Goal: Task Accomplishment & Management: Use online tool/utility

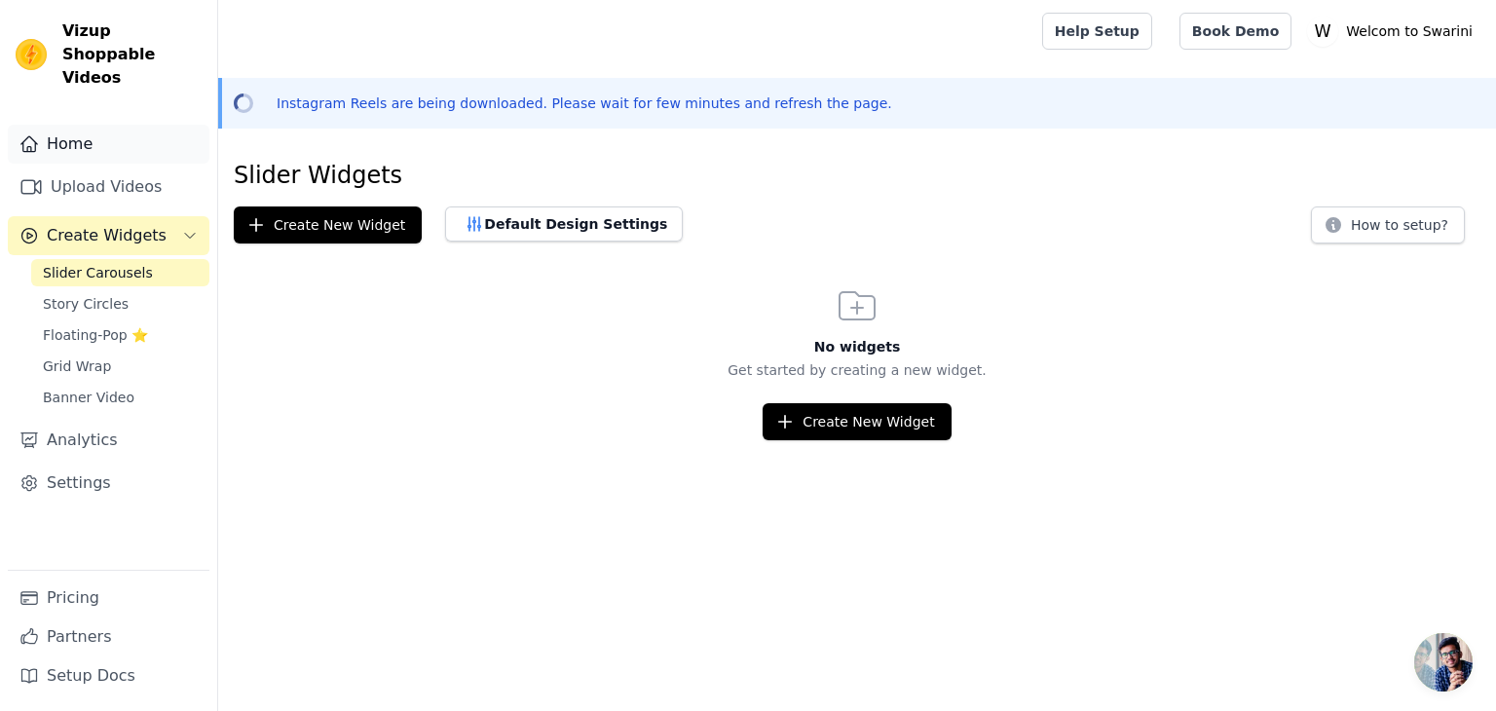
click at [71, 125] on link "Home" at bounding box center [109, 144] width 202 height 39
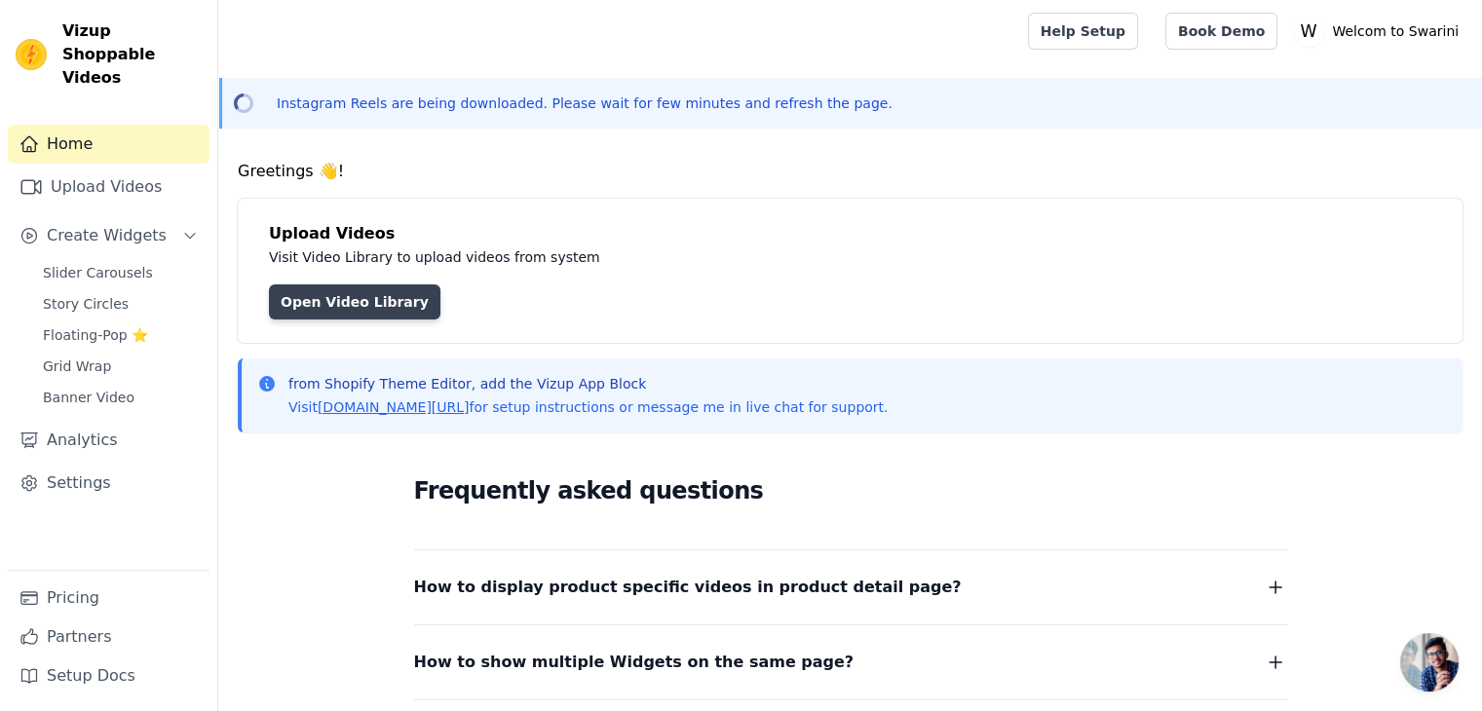
click at [351, 308] on link "Open Video Library" at bounding box center [354, 301] width 171 height 35
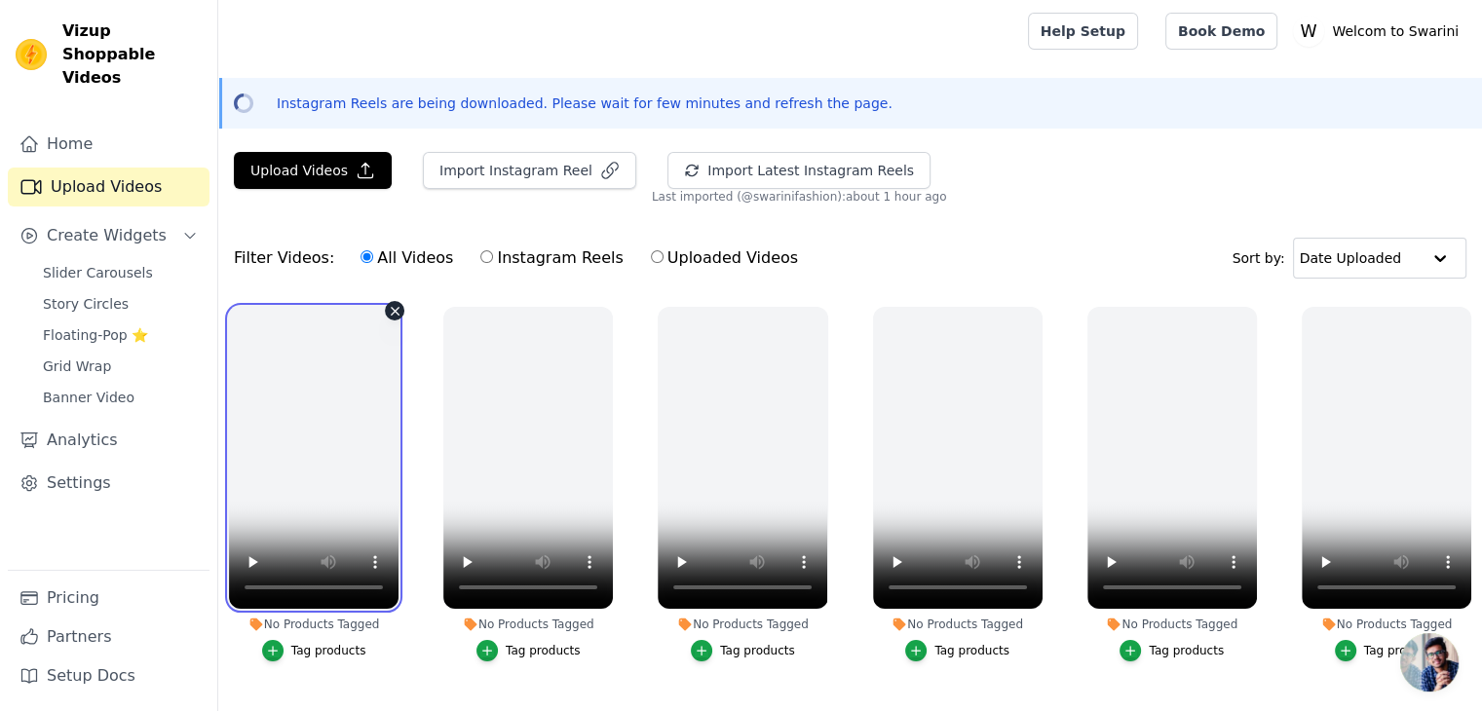
click at [332, 382] on video at bounding box center [314, 458] width 170 height 302
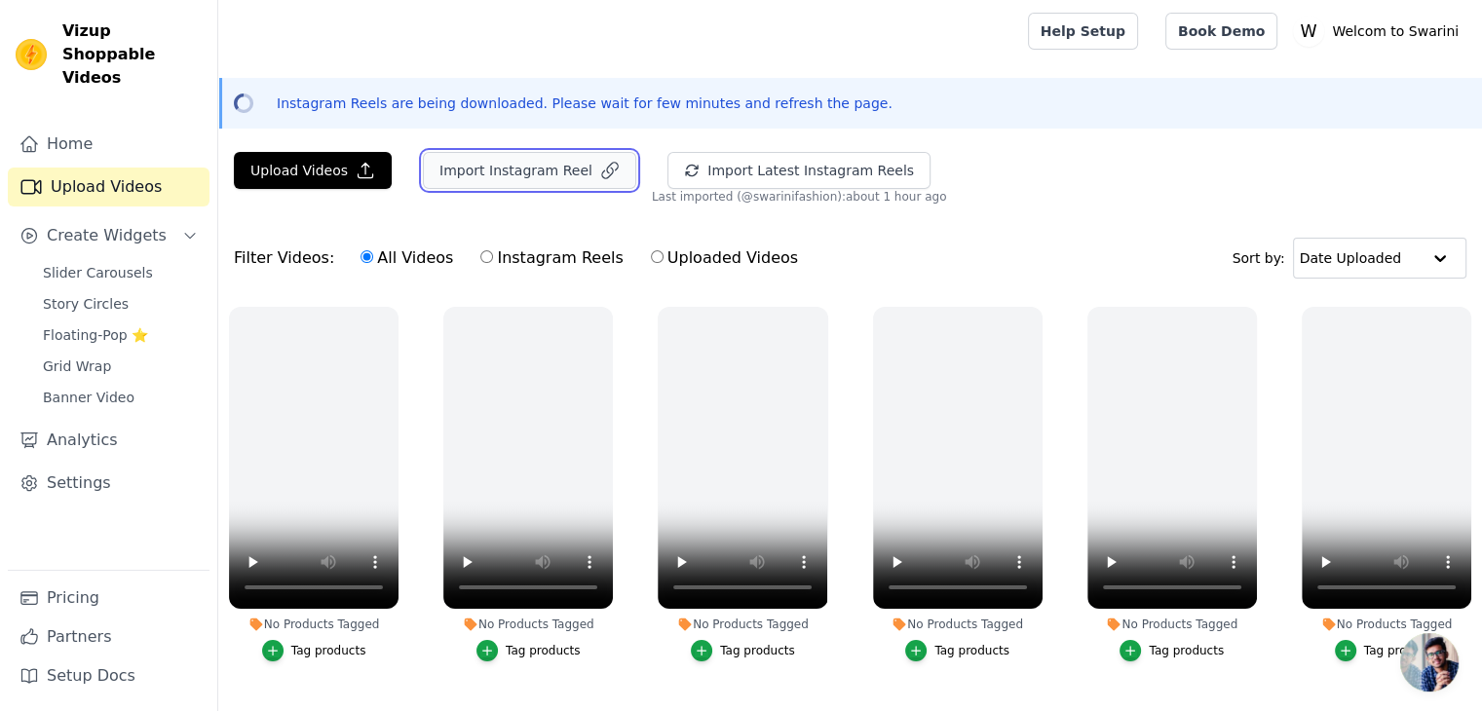
click at [547, 176] on button "Import Instagram Reel" at bounding box center [529, 170] width 213 height 37
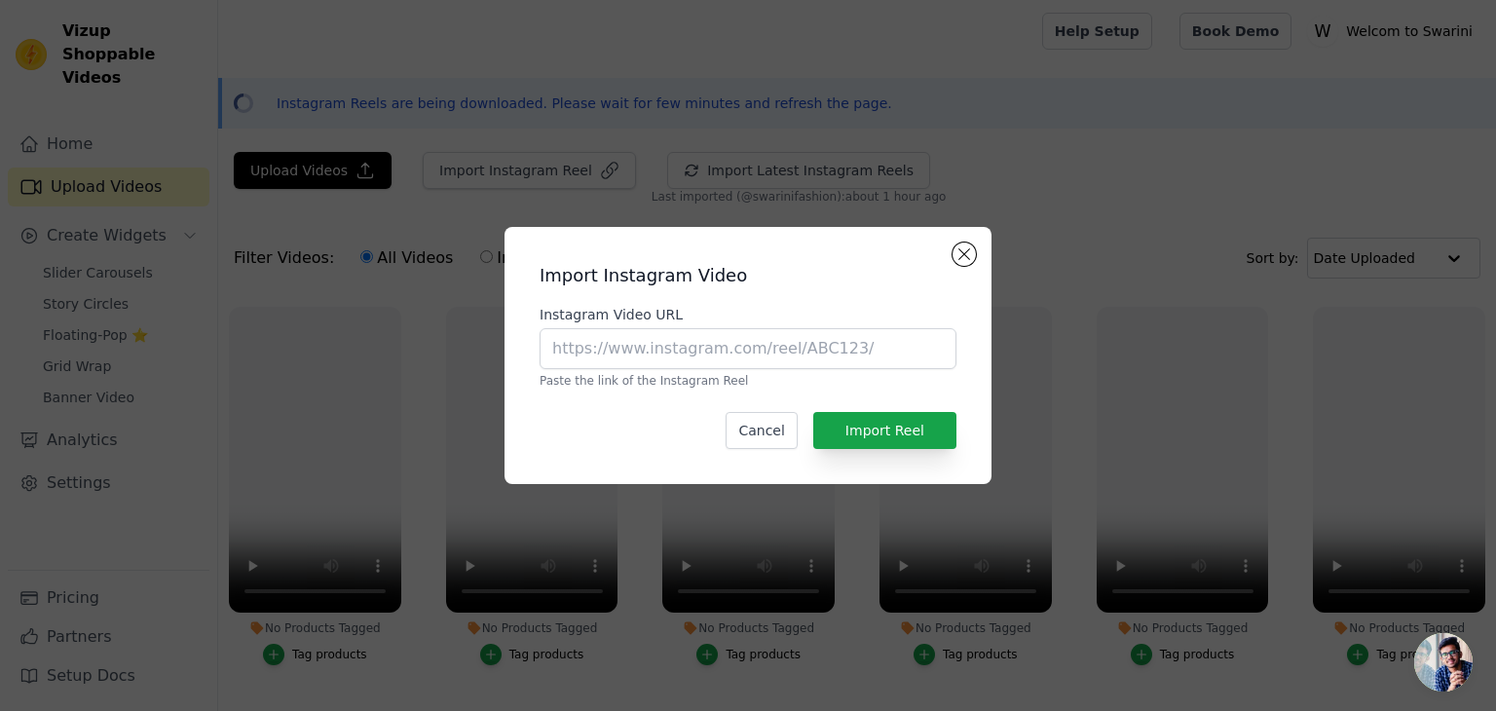
click at [727, 371] on div "Instagram Video URL Paste the link of the Instagram Reel" at bounding box center [748, 347] width 417 height 84
click at [690, 363] on input "Instagram Video URL" at bounding box center [748, 348] width 417 height 41
click at [826, 356] on input "Instagram Video URL" at bounding box center [748, 348] width 417 height 41
click at [965, 259] on button "Close modal" at bounding box center [964, 254] width 23 height 23
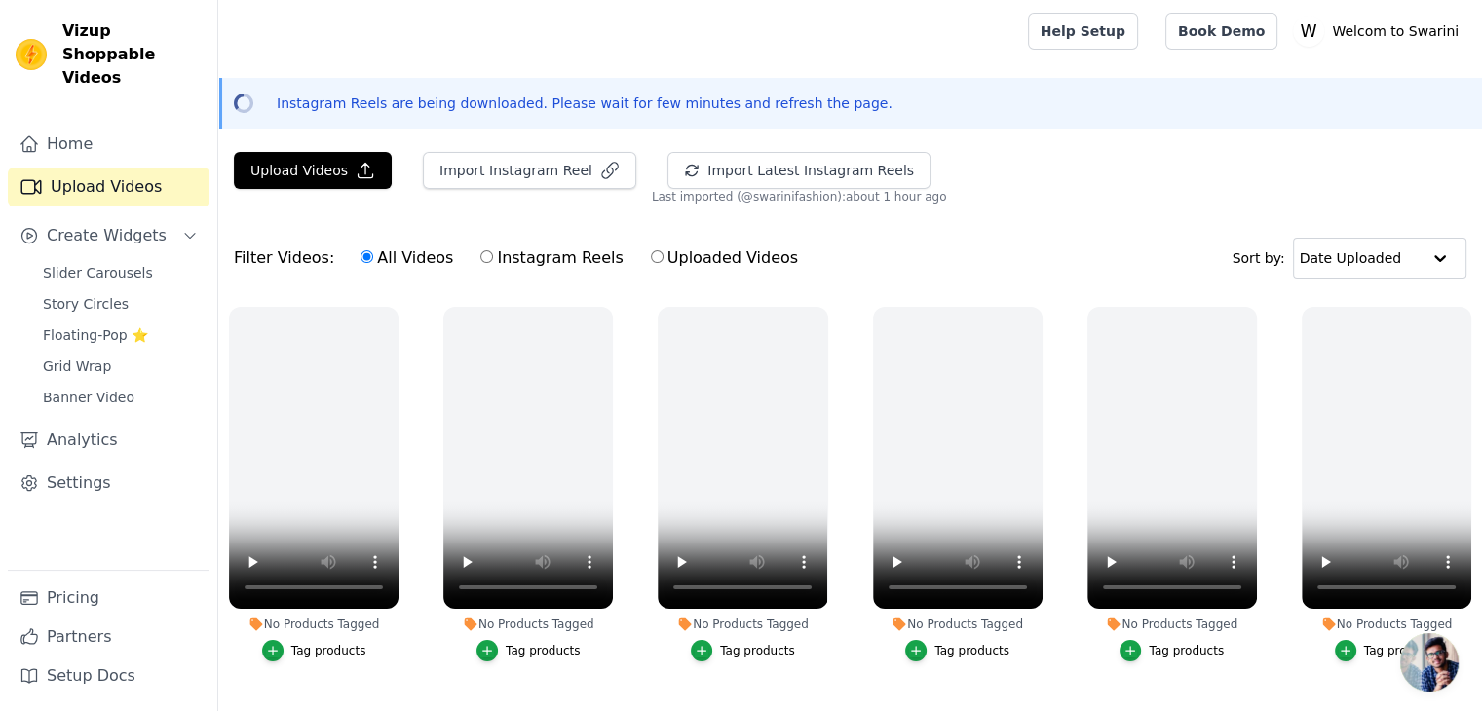
scroll to position [41, 0]
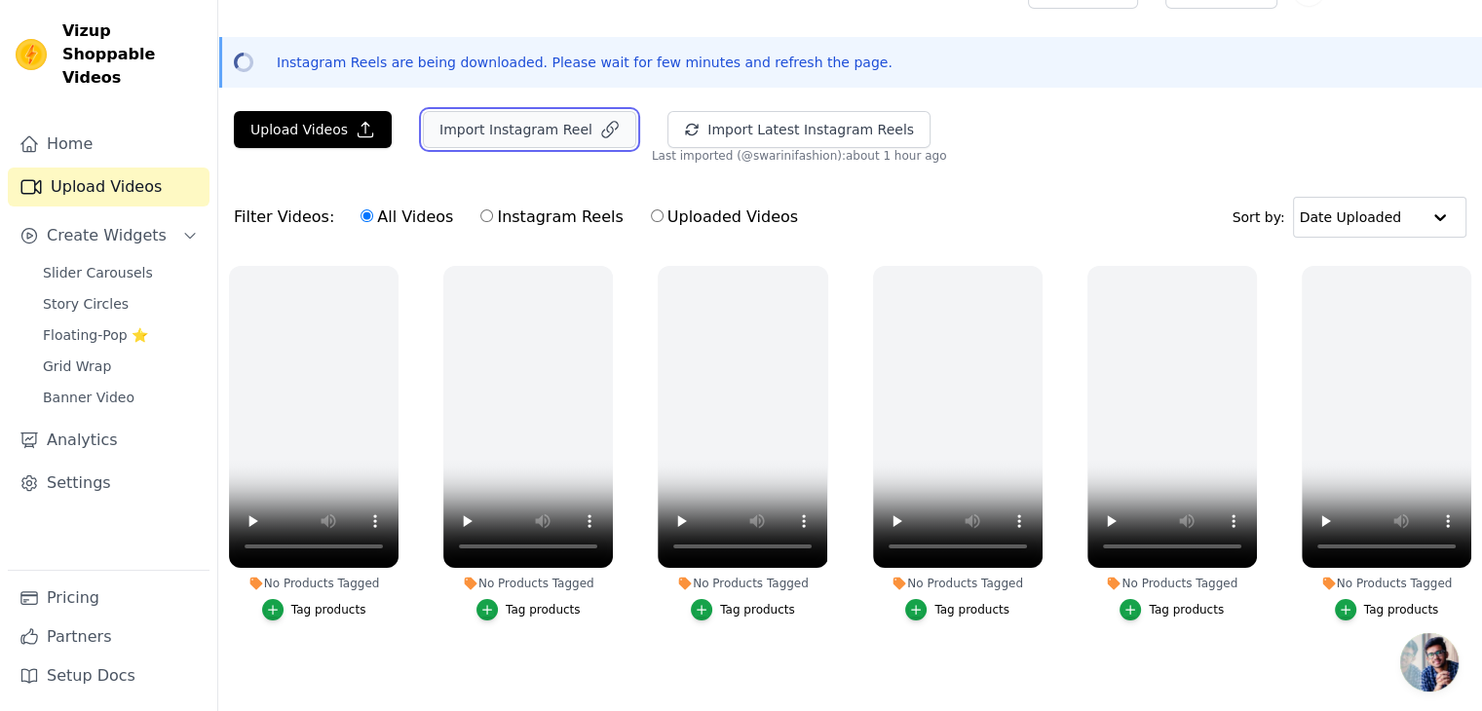
click at [531, 133] on button "Import Instagram Reel" at bounding box center [529, 129] width 213 height 37
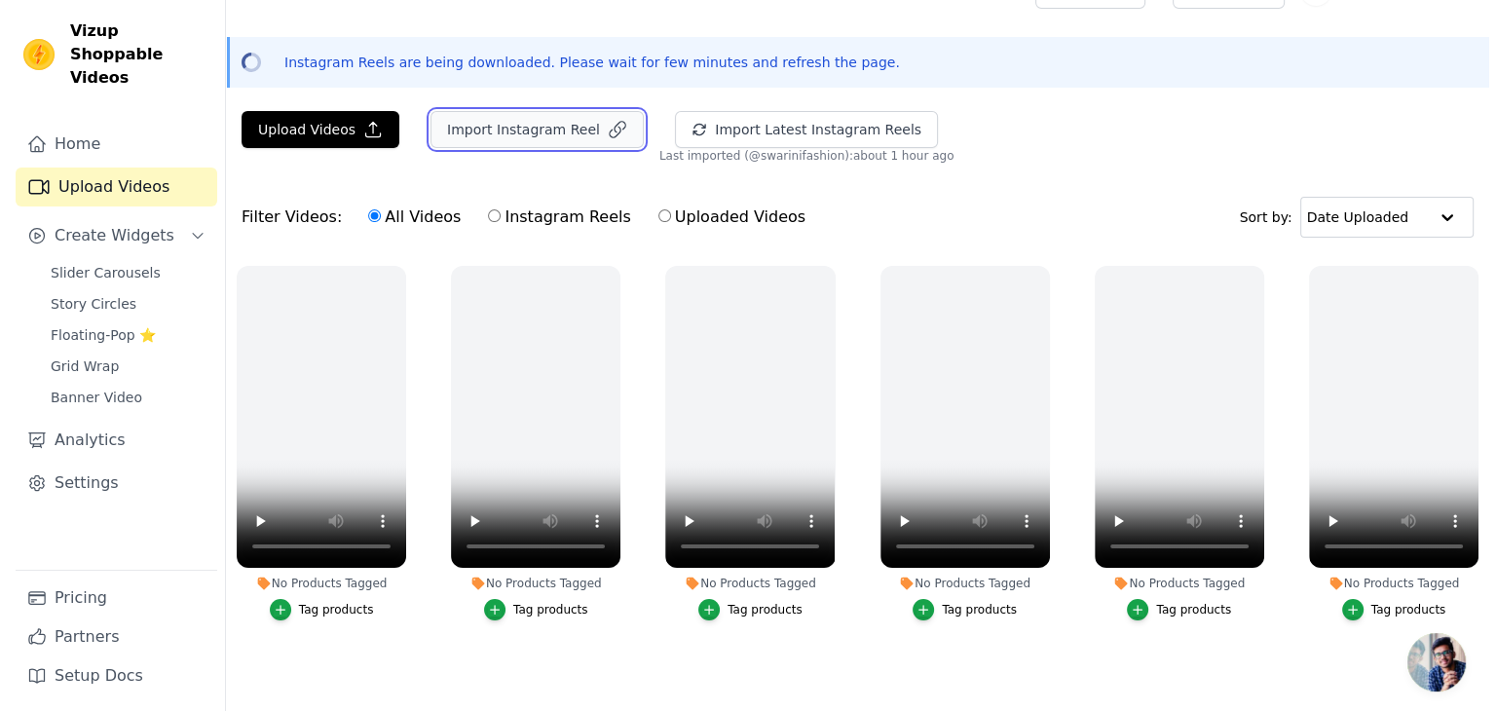
scroll to position [0, 0]
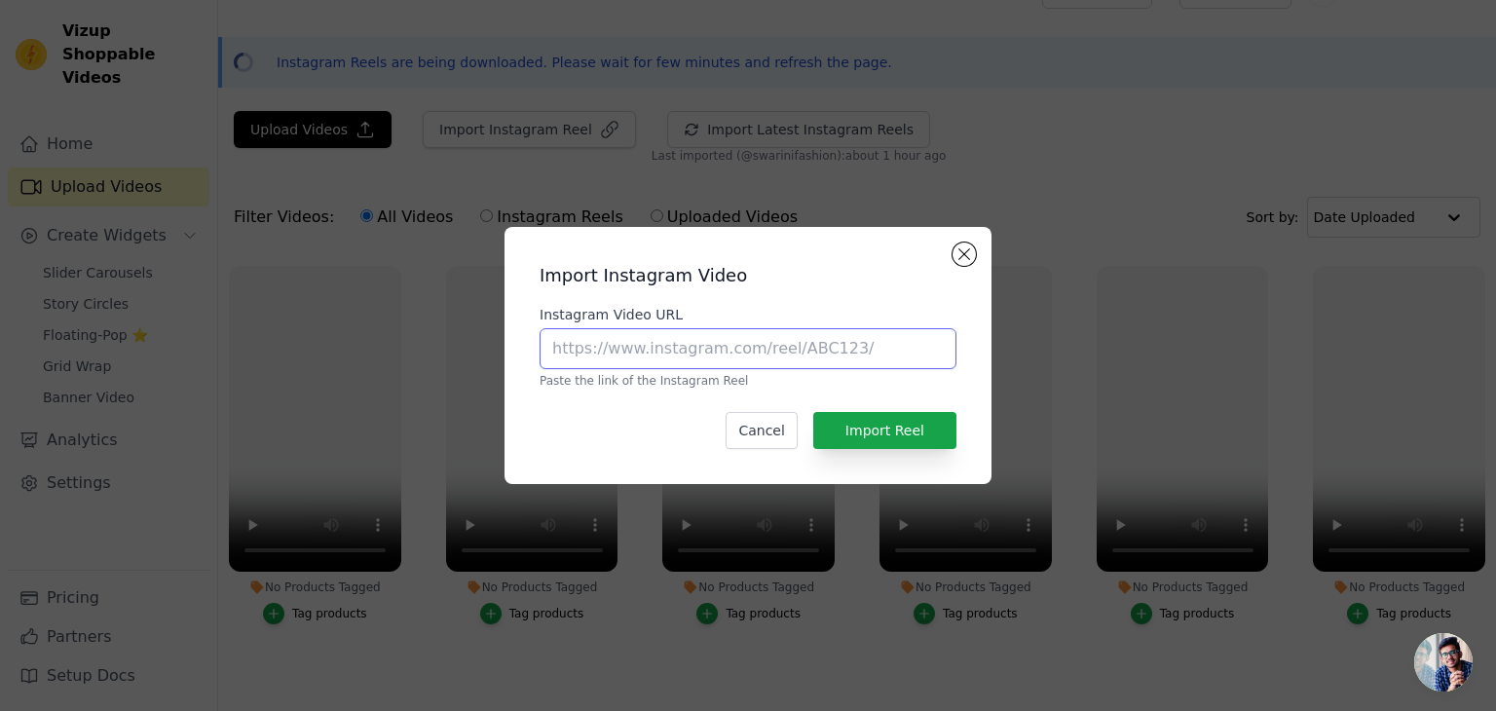
click at [593, 348] on input "Instagram Video URL" at bounding box center [748, 348] width 417 height 41
paste input "[URL][DOMAIN_NAME]"
click at [593, 348] on input "Instagram Video URL" at bounding box center [748, 348] width 417 height 41
type input "[URL][DOMAIN_NAME]"
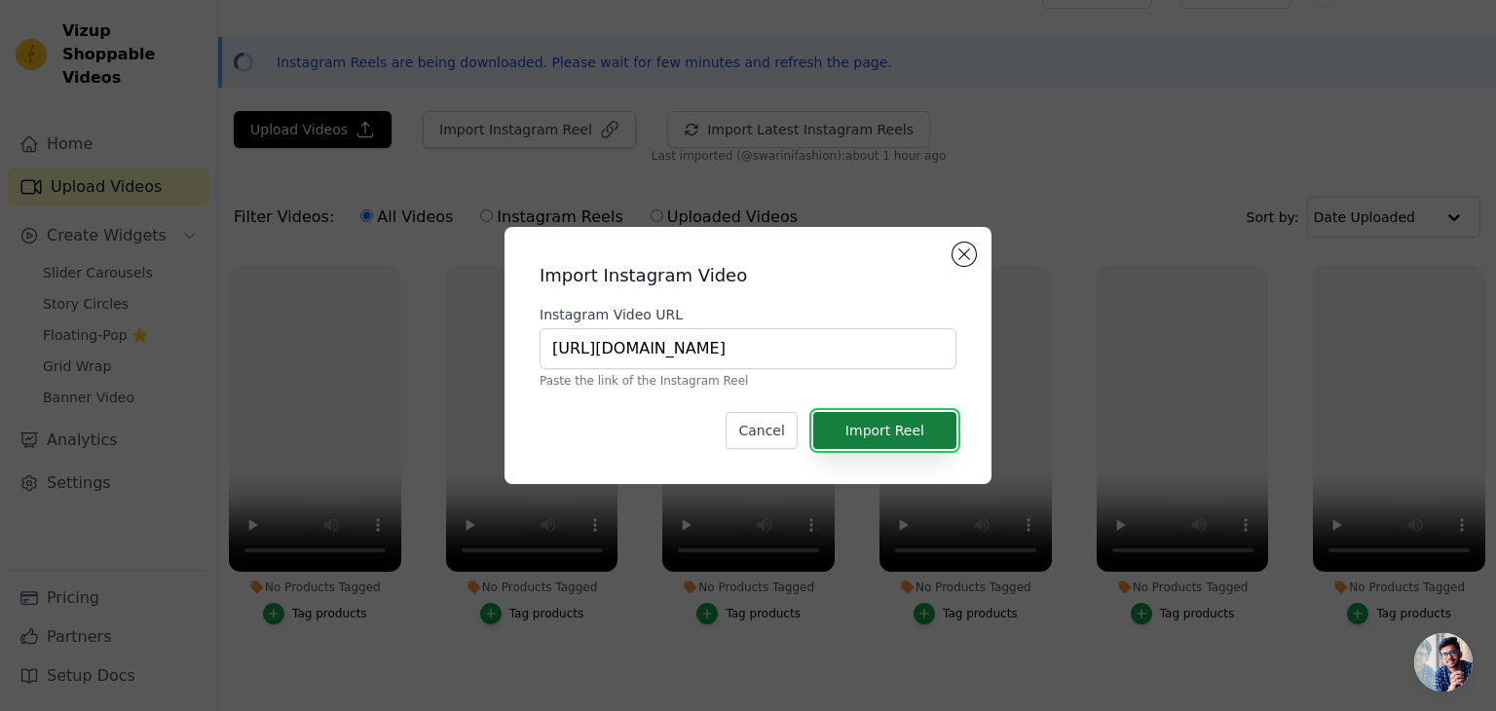
scroll to position [0, 0]
click at [900, 436] on button "Import Reel" at bounding box center [884, 430] width 143 height 37
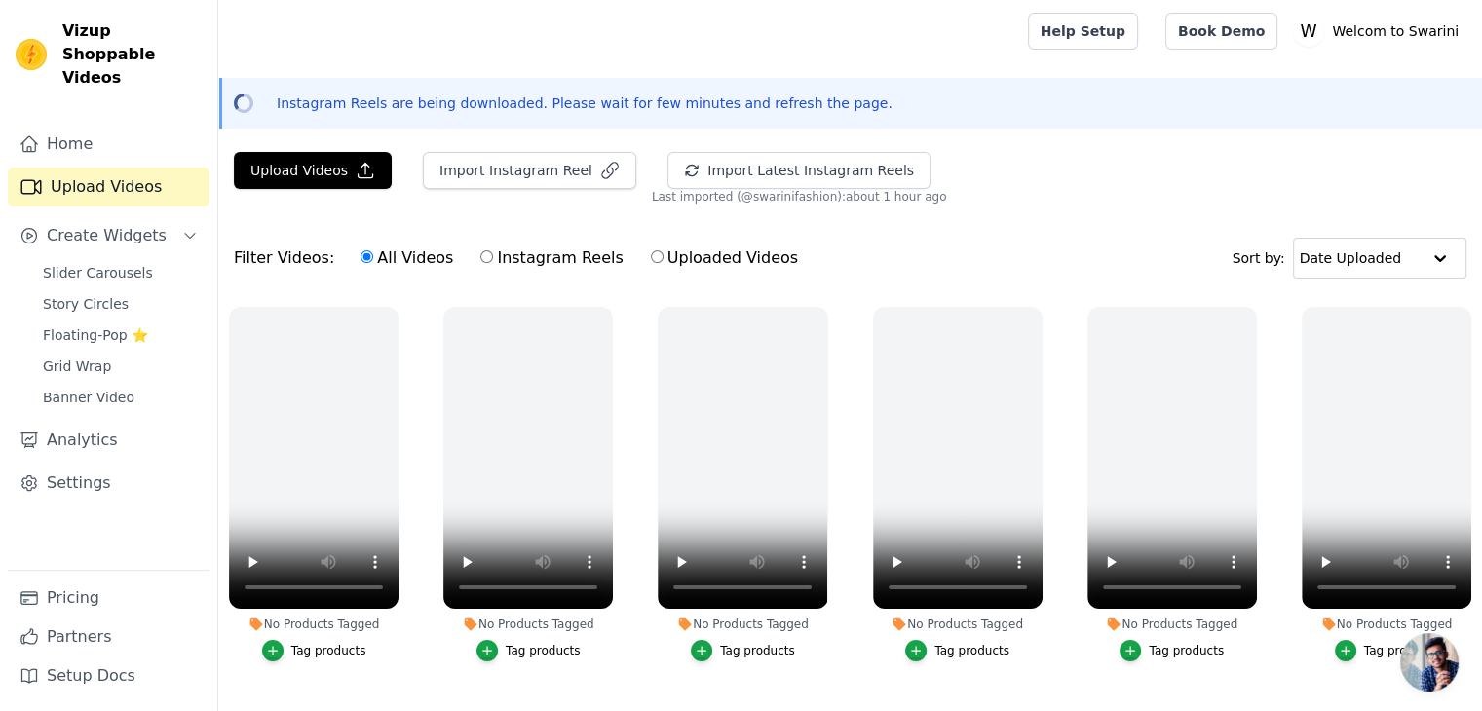
click at [698, 118] on div "Instagram Reels are being downloaded. Please wait for few minutes and refresh t…" at bounding box center [850, 103] width 1264 height 51
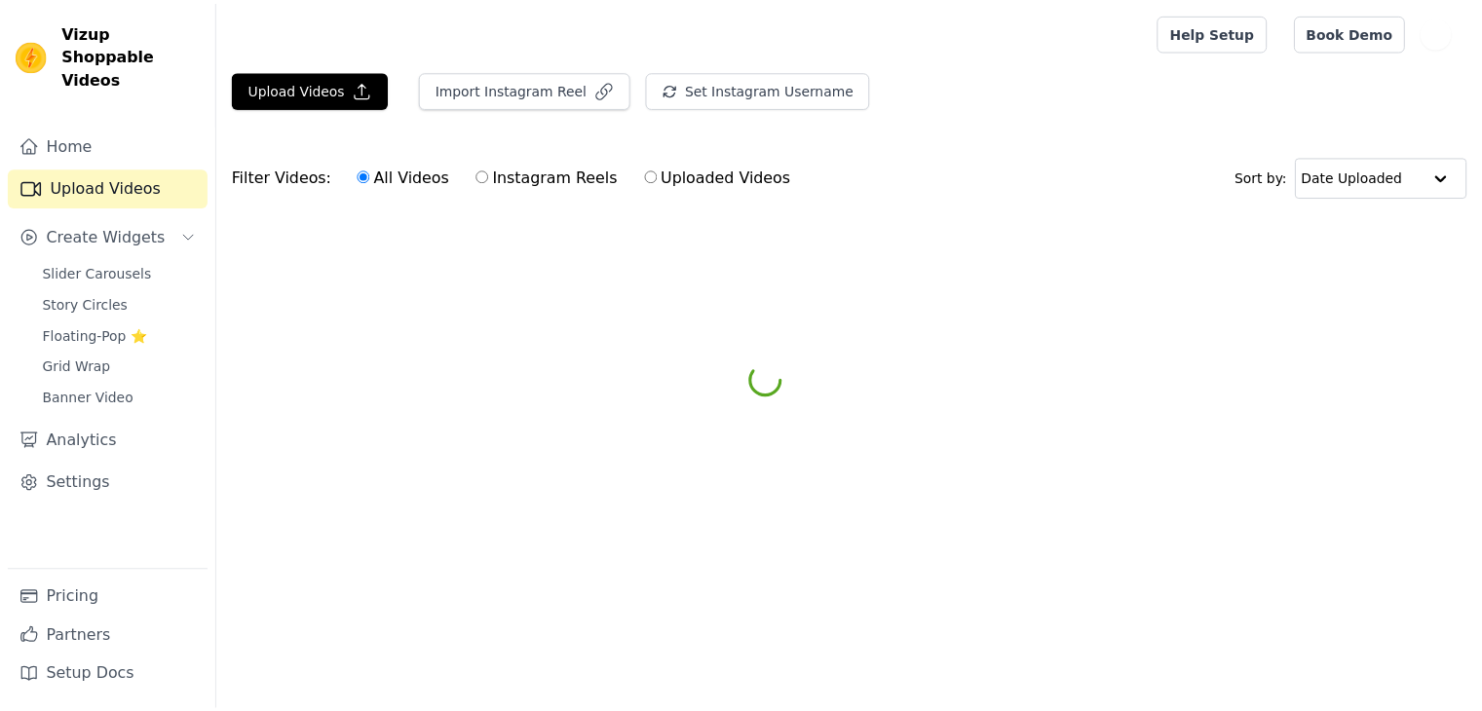
scroll to position [87, 0]
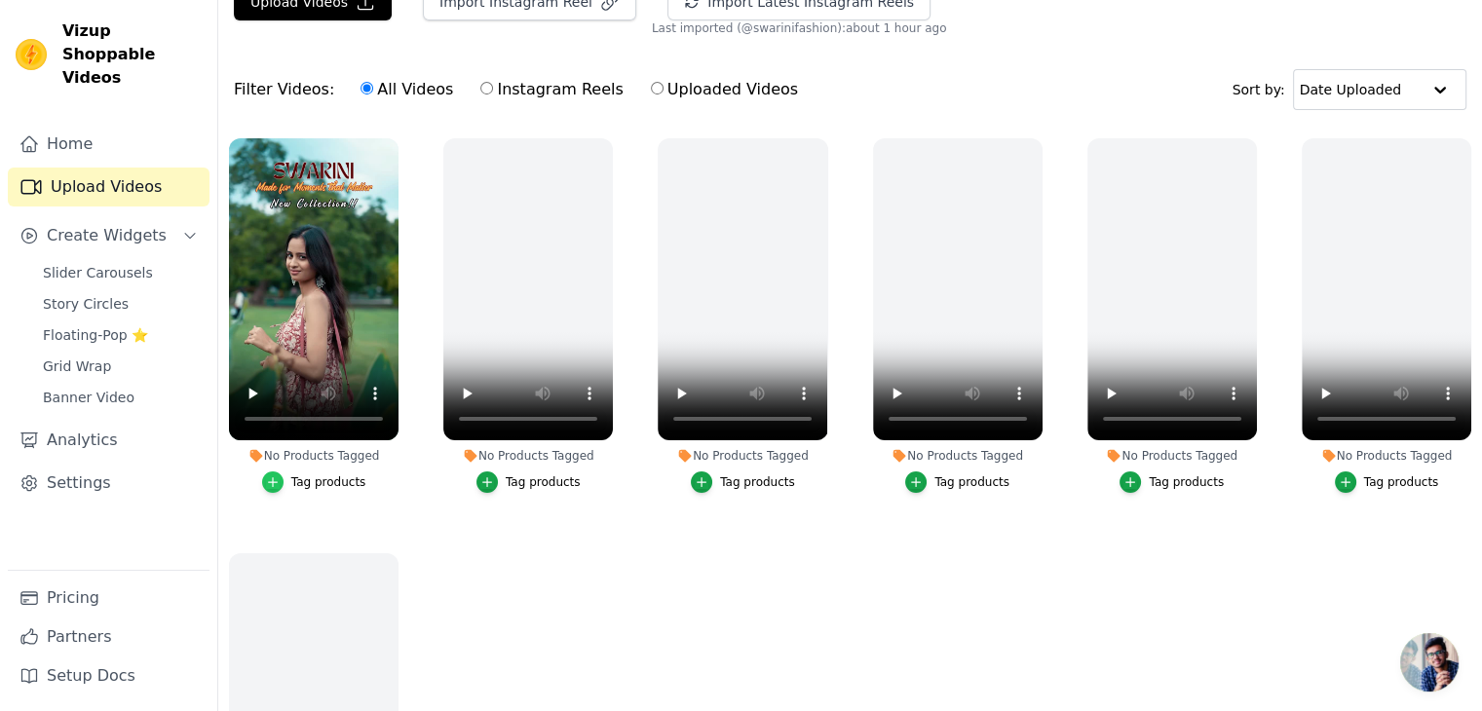
click at [280, 481] on icon "button" at bounding box center [273, 482] width 14 height 14
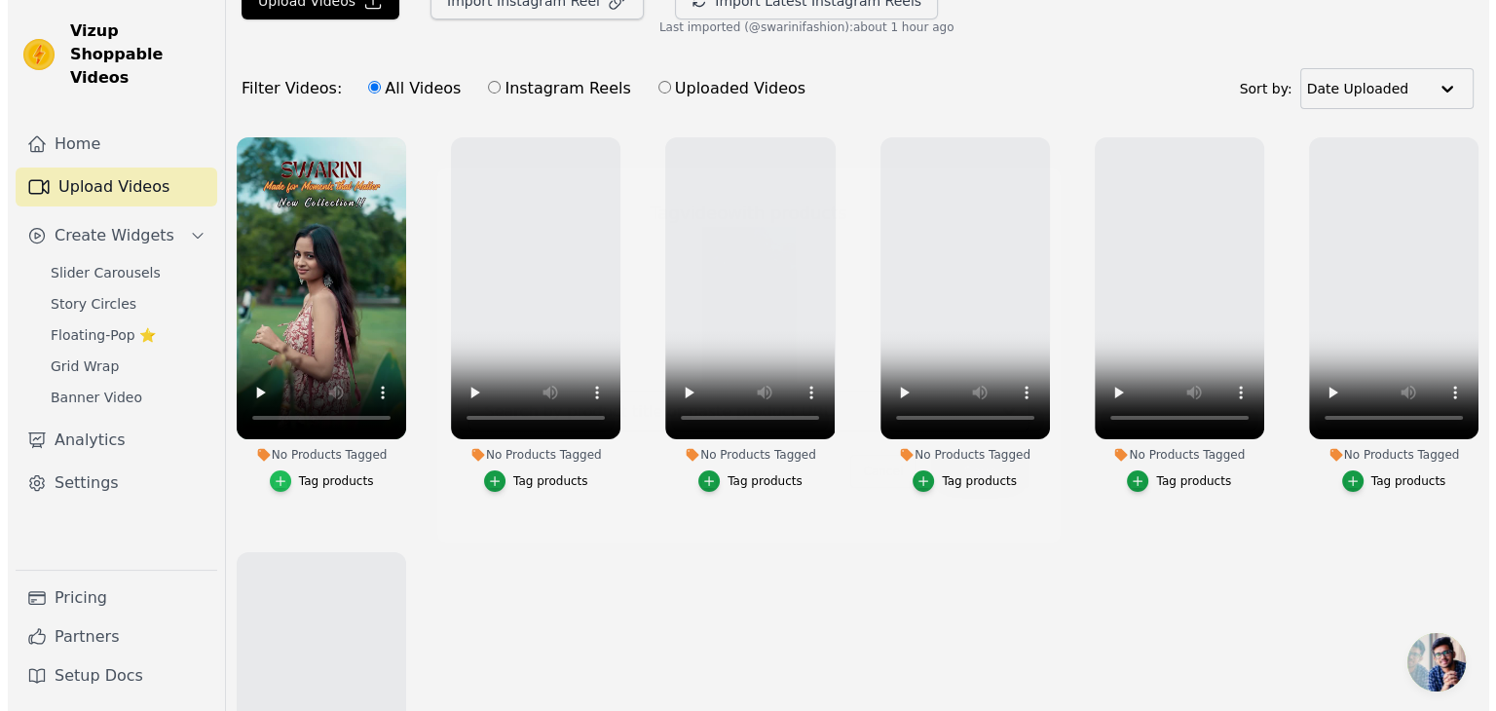
scroll to position [0, 0]
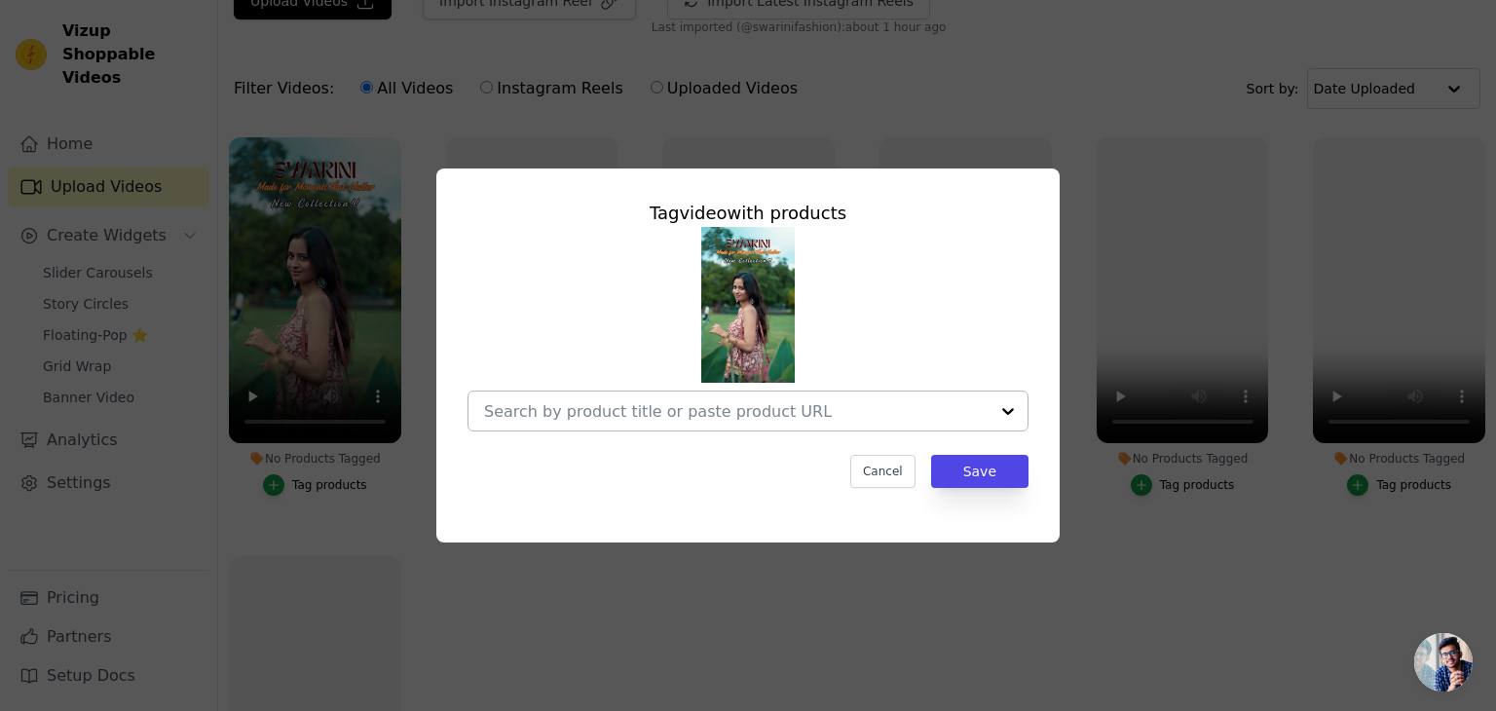
click at [999, 417] on div at bounding box center [1008, 411] width 39 height 39
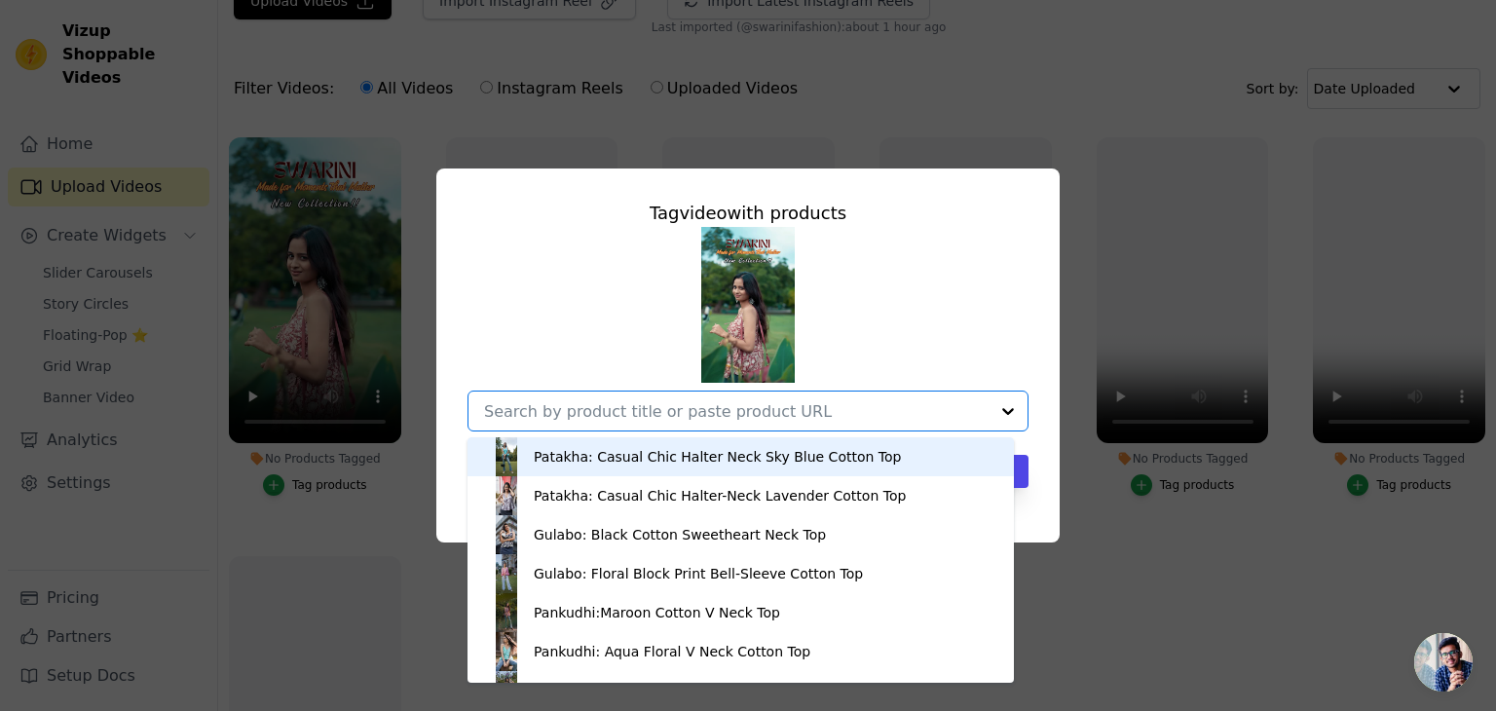
click at [849, 457] on div "Patakha: Casual Chic Halter Neck Sky Blue Cotton Top" at bounding box center [717, 456] width 367 height 19
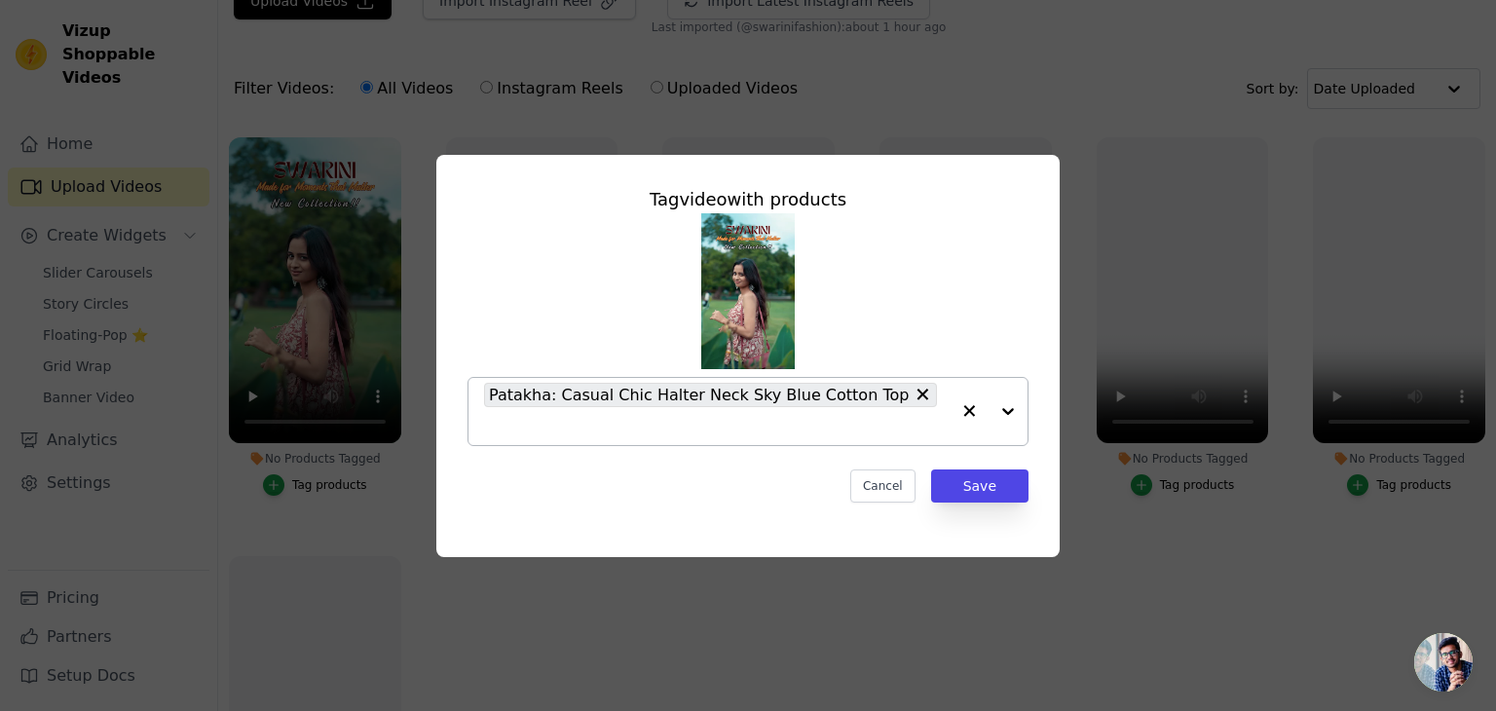
click at [1000, 410] on div at bounding box center [989, 411] width 78 height 67
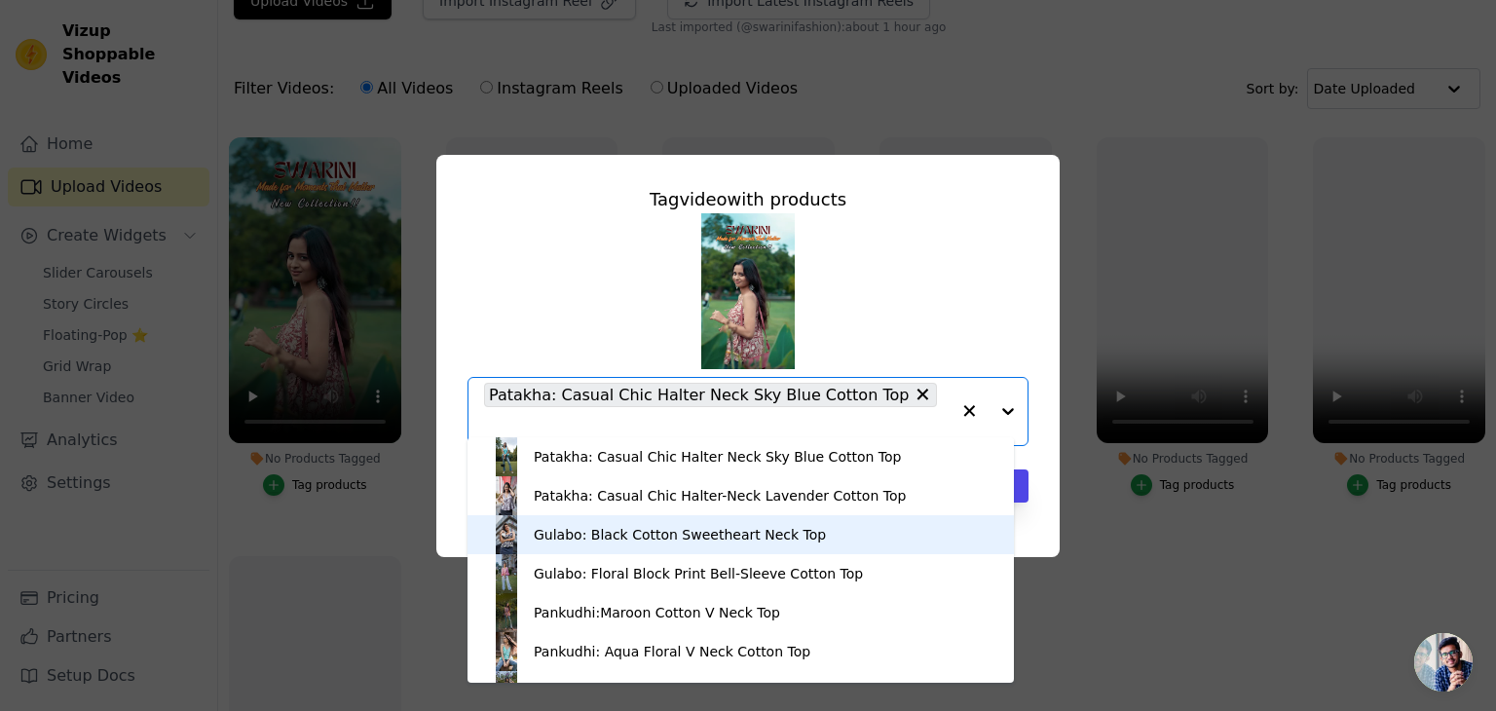
click at [784, 515] on div "Gulabo: Black Cotton Sweetheart Neck Top" at bounding box center [741, 534] width 508 height 39
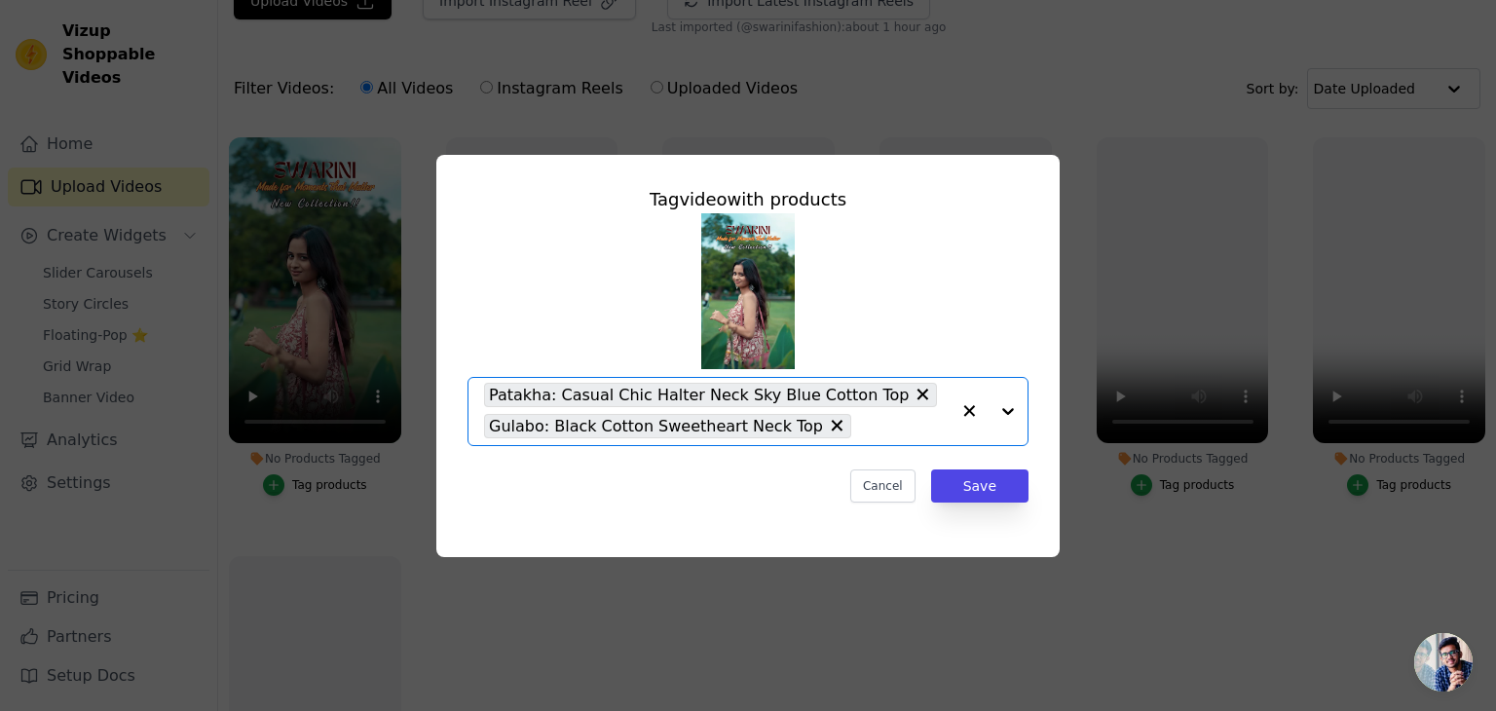
click at [1011, 411] on div at bounding box center [989, 411] width 78 height 67
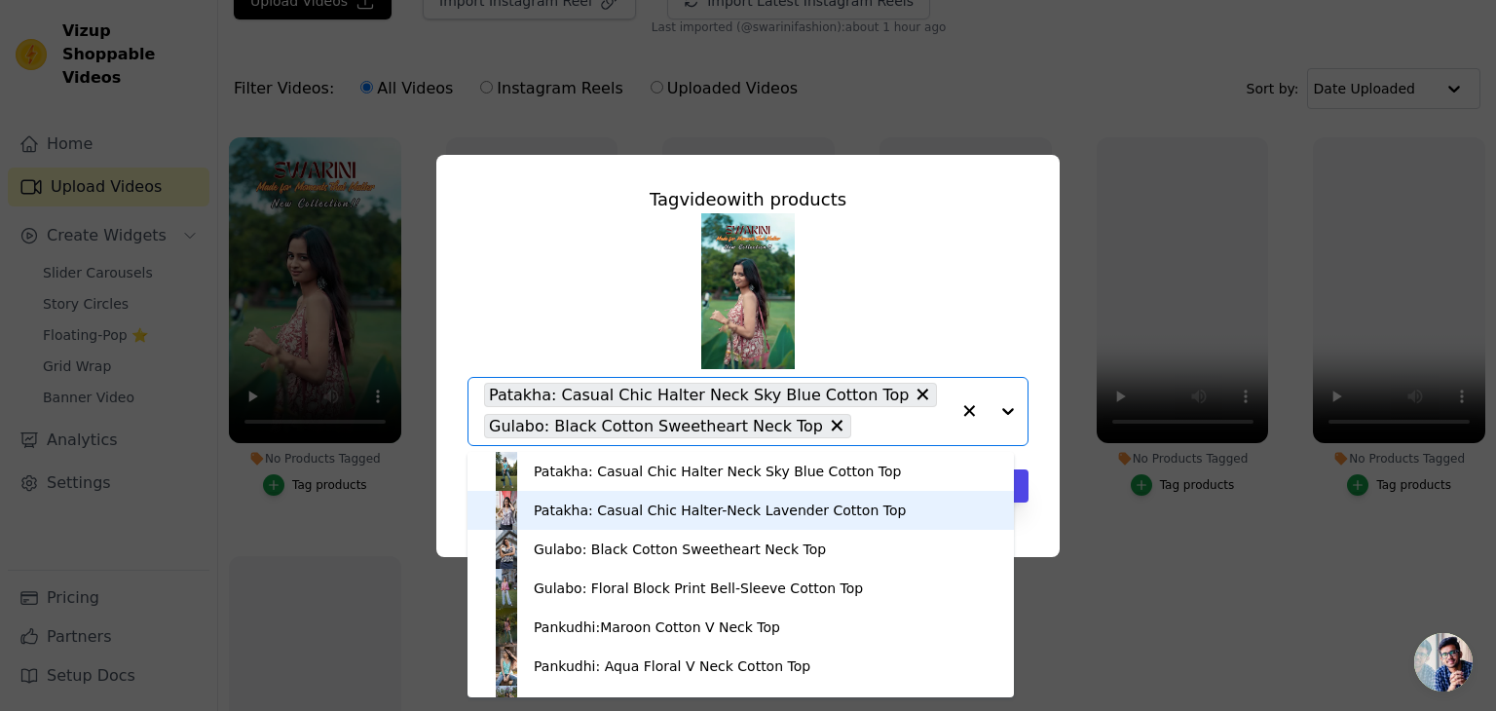
click at [845, 519] on div "Patakha: Casual Chic Halter-Neck Lavender Cotton Top" at bounding box center [720, 510] width 372 height 19
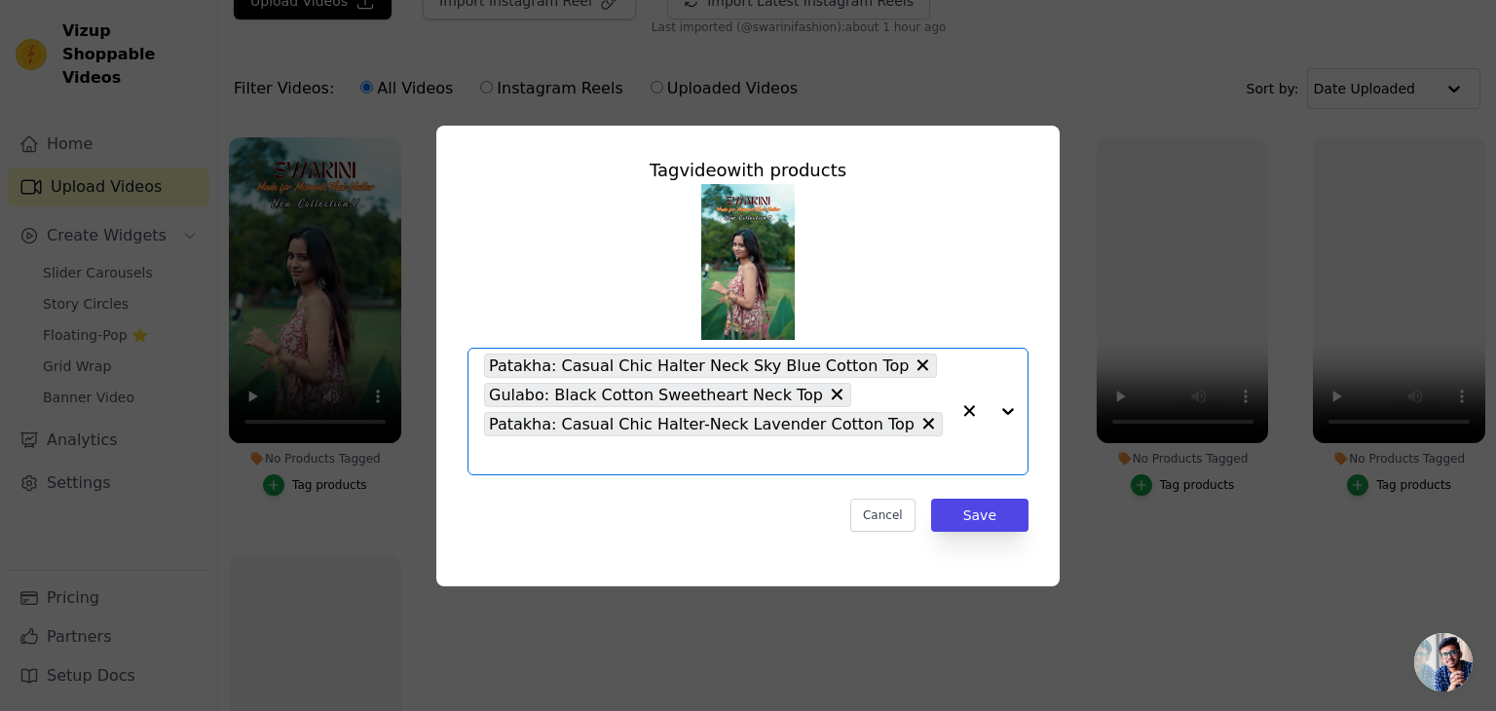
click at [1006, 423] on div at bounding box center [989, 412] width 78 height 126
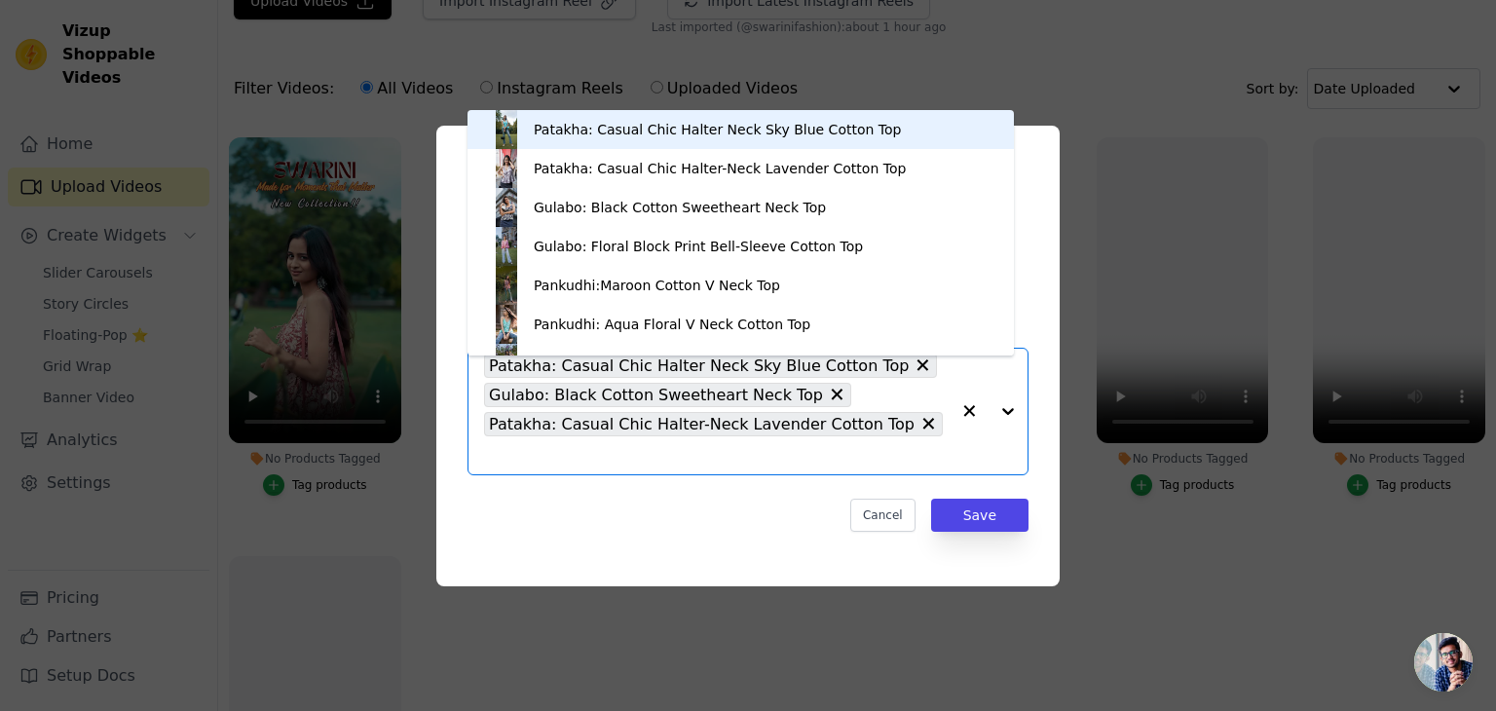
scroll to position [27, 0]
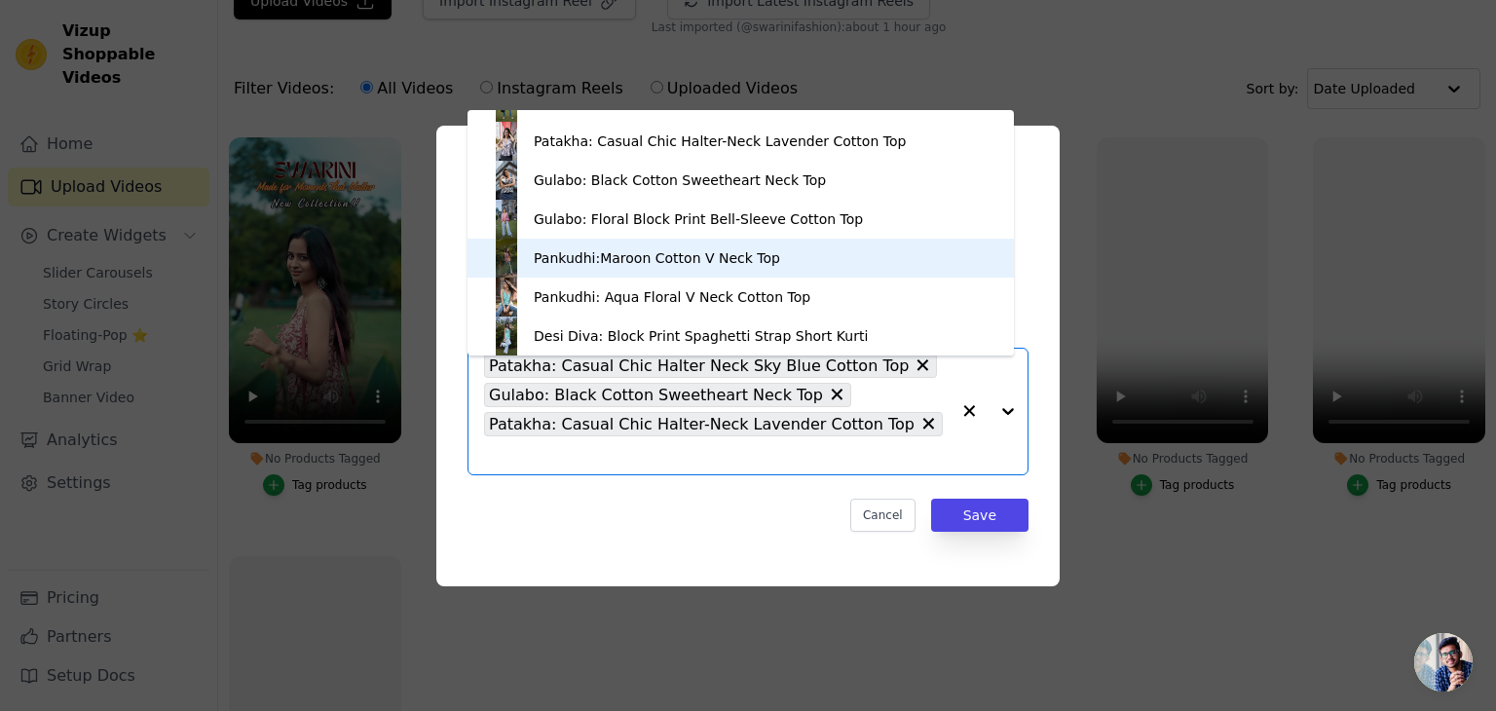
click at [737, 256] on div "Pankudhi:Maroon Cotton V Neck Top" at bounding box center [657, 257] width 246 height 19
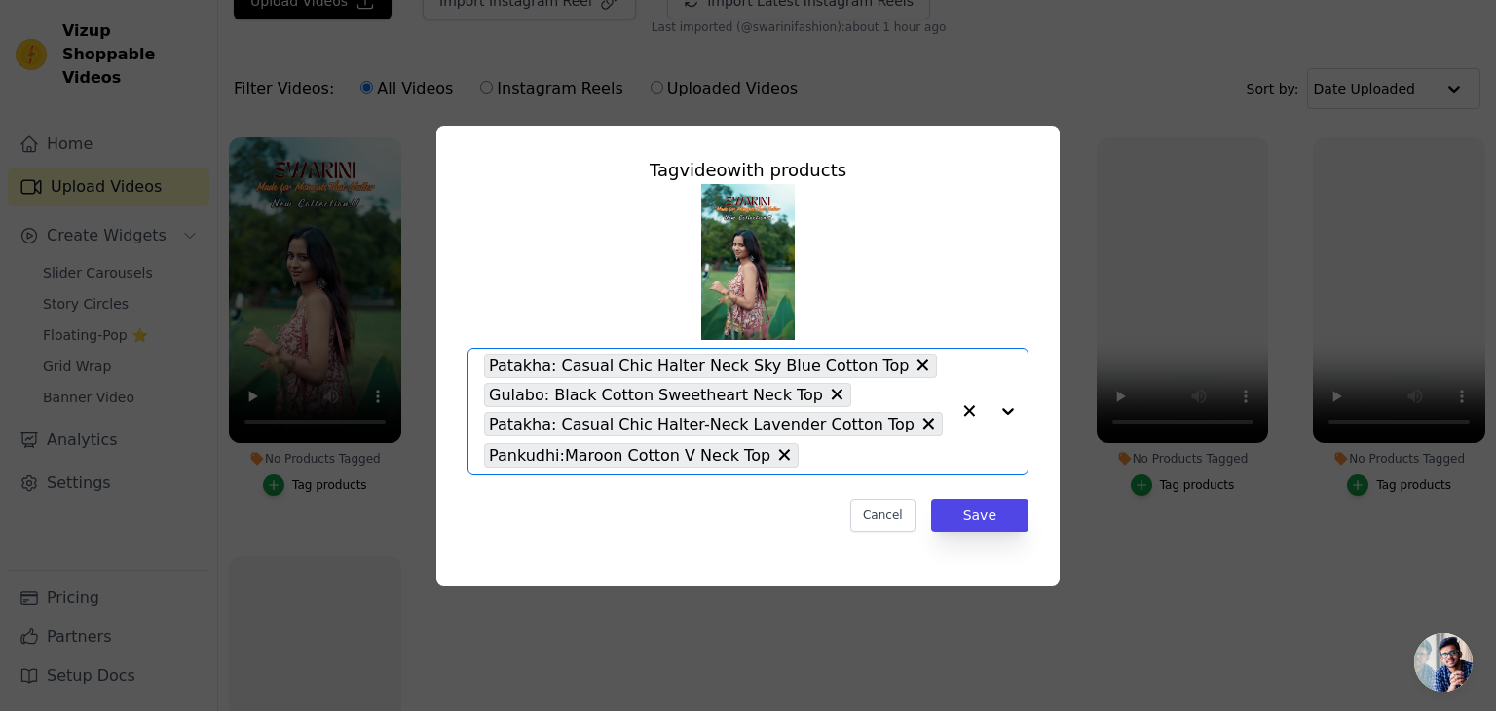
click at [1014, 411] on div at bounding box center [989, 412] width 78 height 126
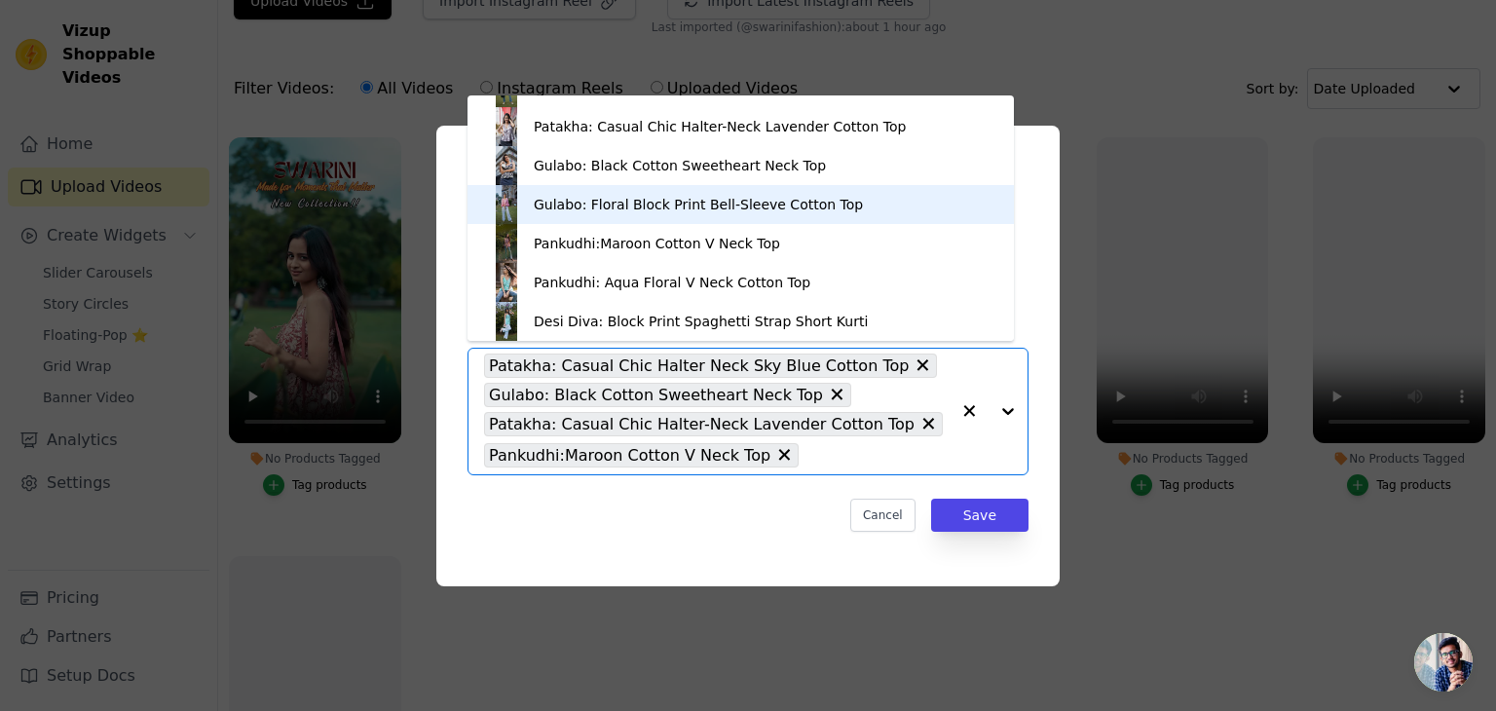
click at [826, 215] on div "Gulabo: Floral Block Print Bell-Sleeve Cotton Top" at bounding box center [741, 204] width 508 height 39
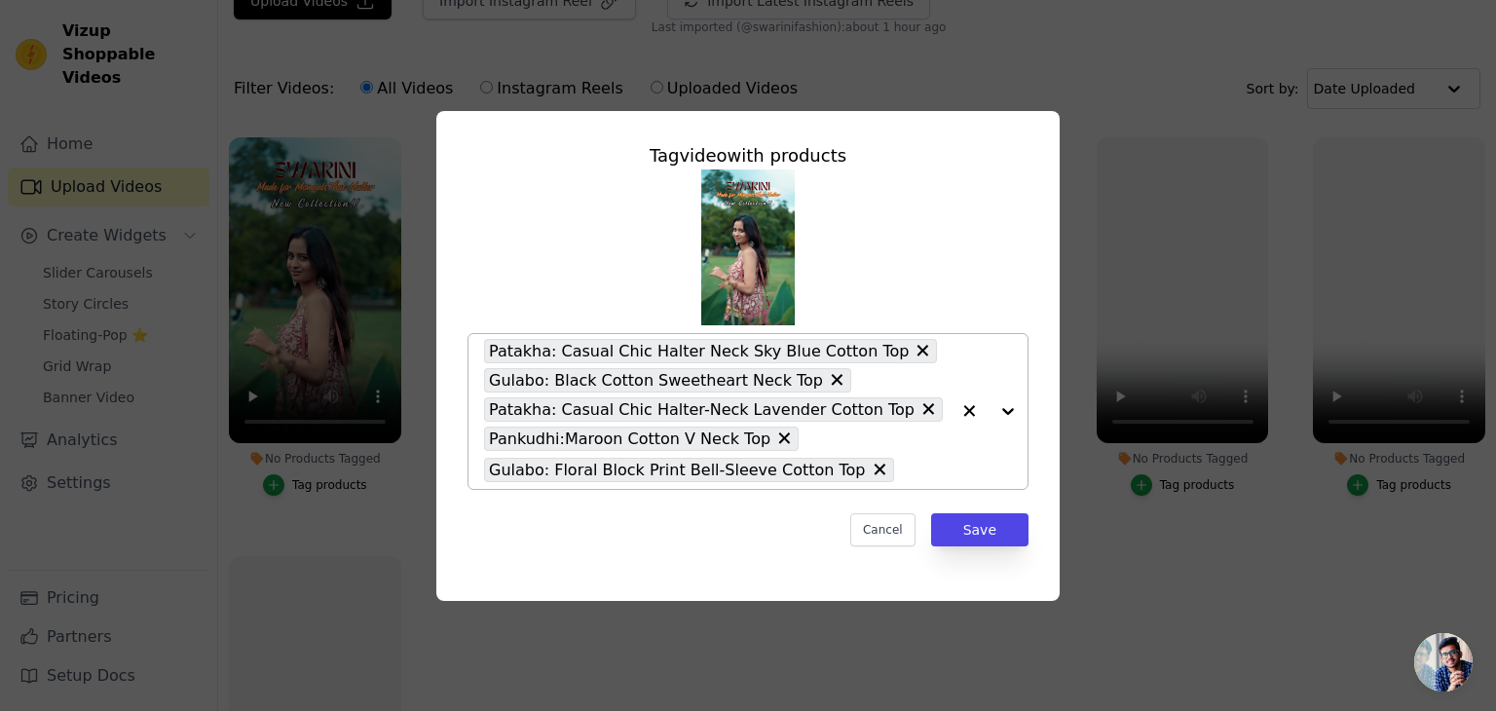
click at [1008, 406] on div at bounding box center [989, 411] width 78 height 155
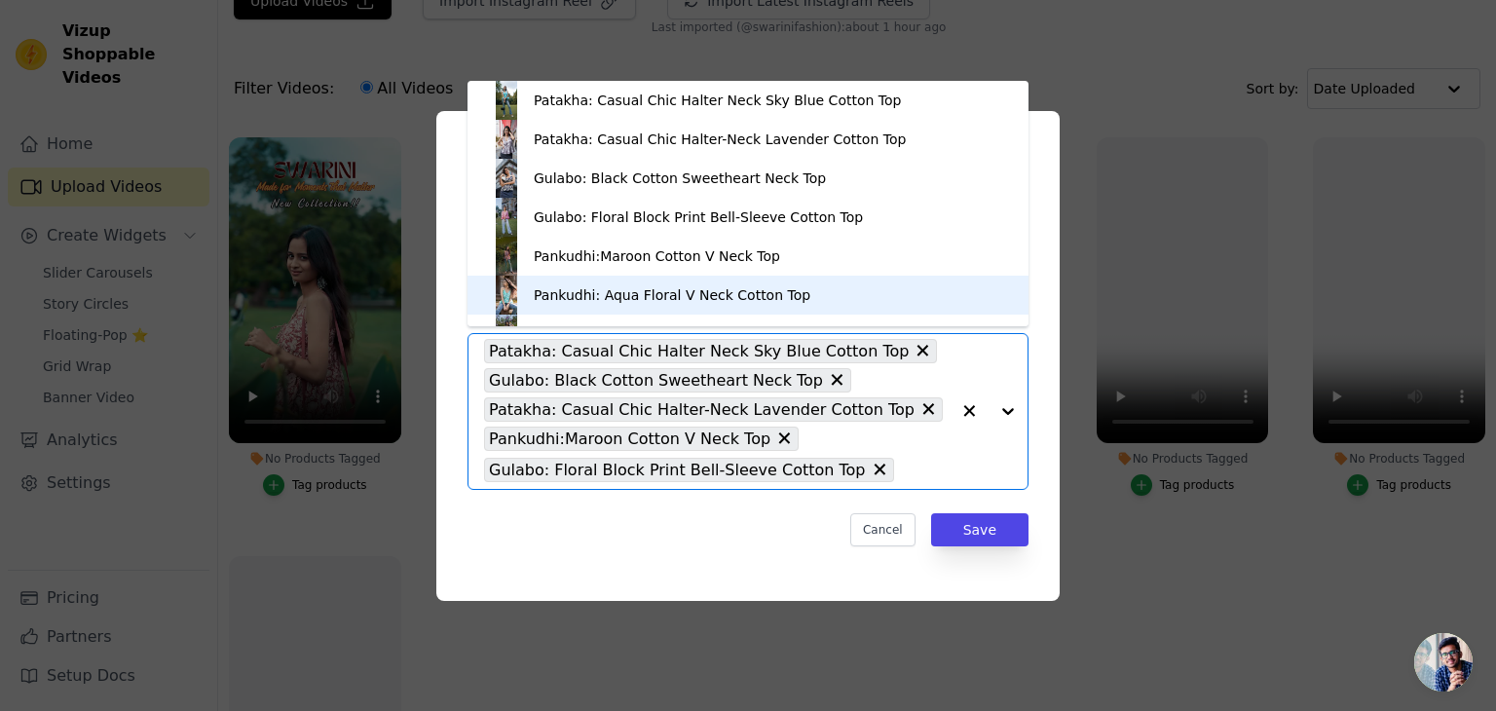
click at [805, 304] on div "Pankudhi: Aqua Floral V Neck Cotton Top" at bounding box center [748, 295] width 522 height 39
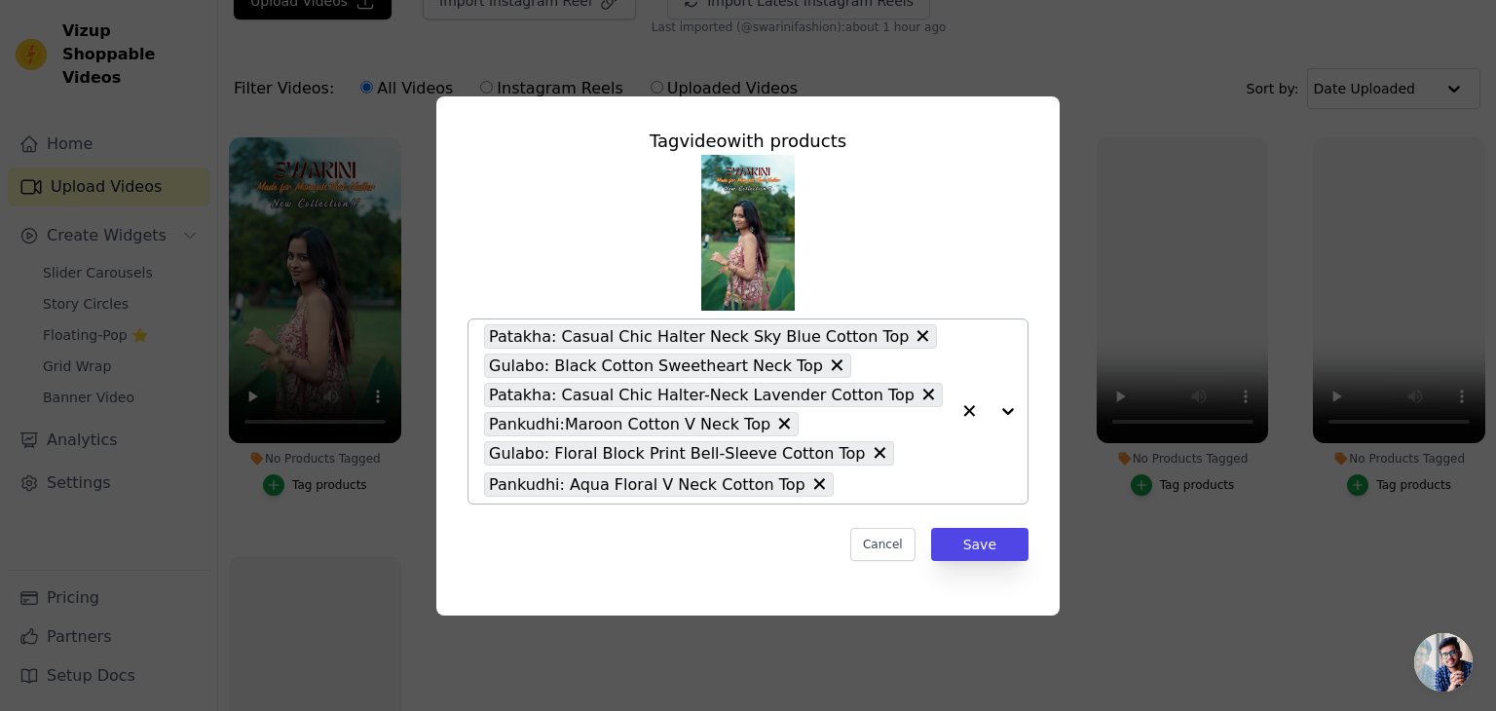
click at [1009, 409] on div at bounding box center [989, 412] width 78 height 184
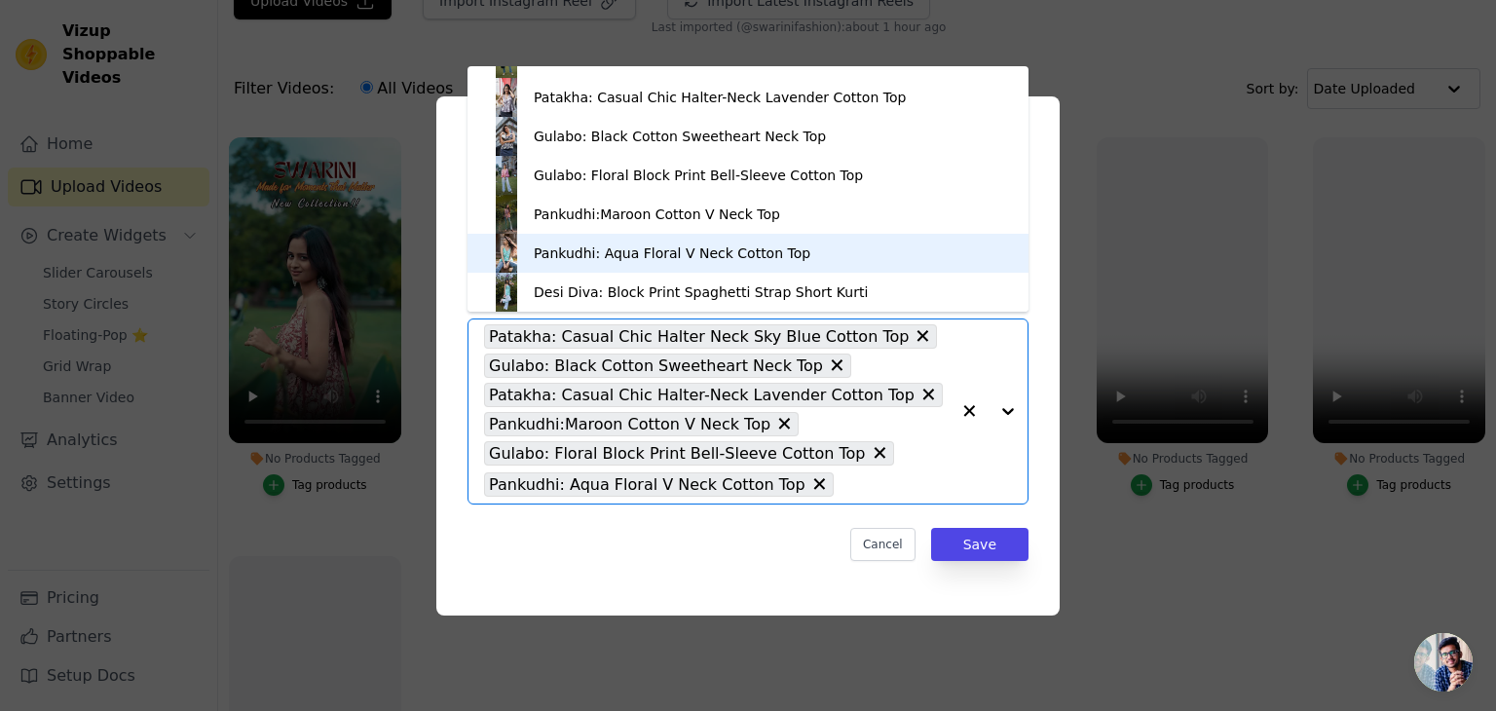
scroll to position [105, 0]
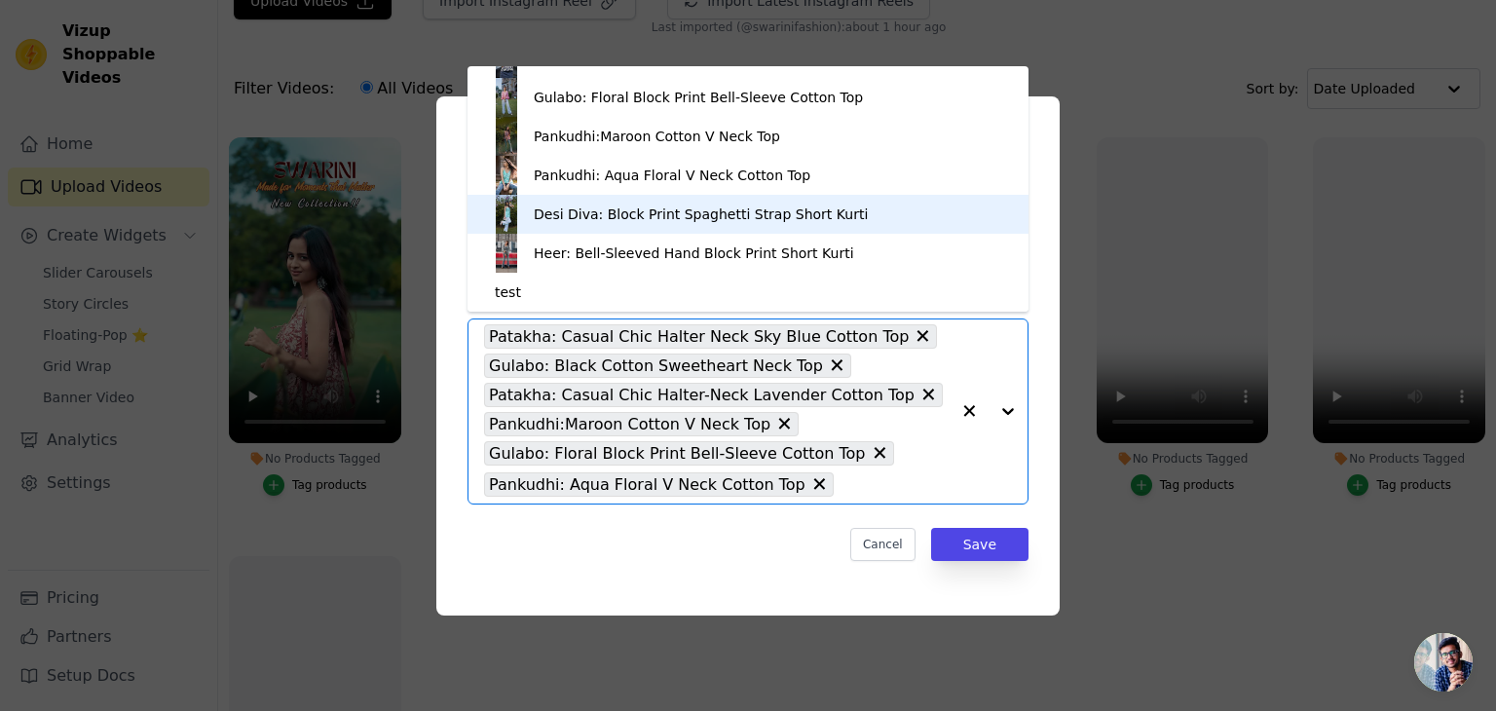
click at [736, 214] on div "Desi Diva: Block Print Spaghetti Strap Short Kurti" at bounding box center [701, 214] width 334 height 19
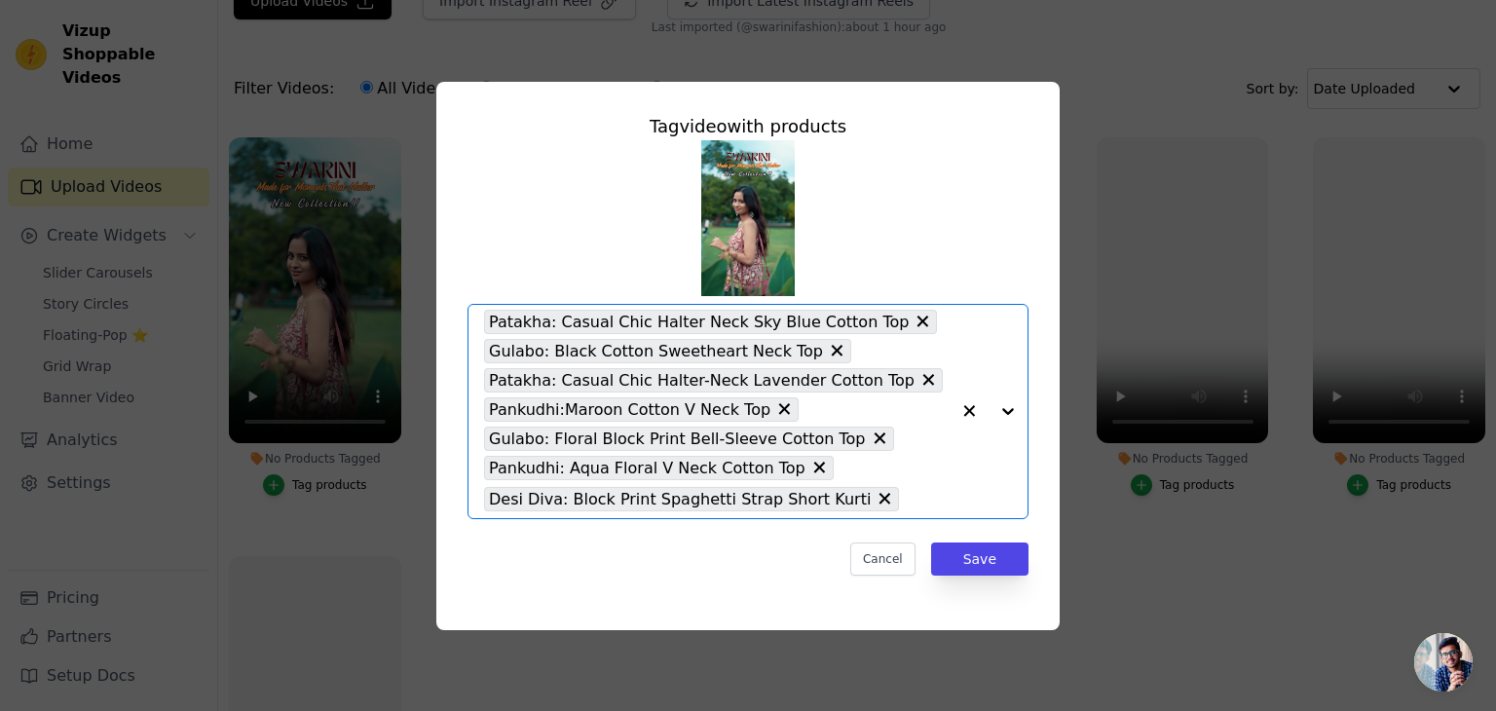
click at [1009, 410] on div at bounding box center [989, 411] width 78 height 213
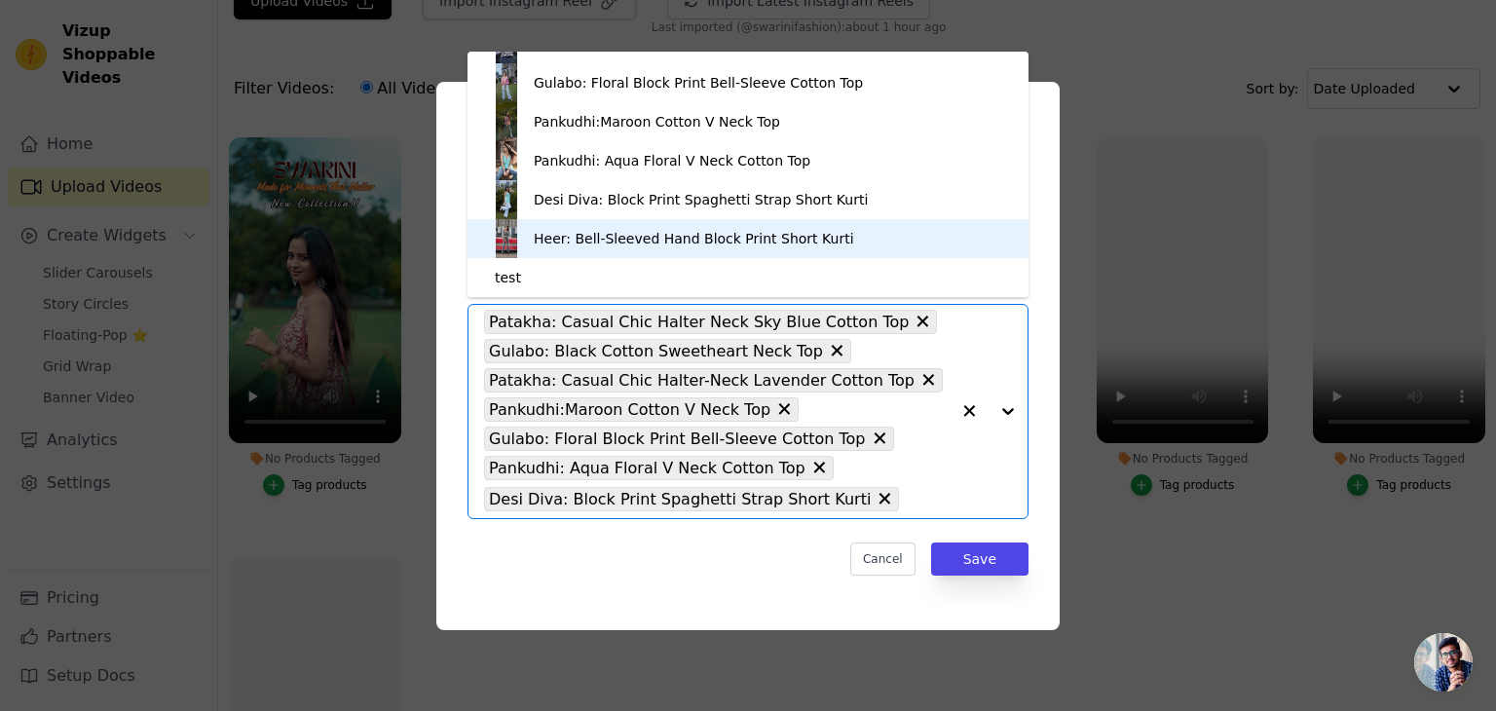
click at [792, 244] on div "Heer: Bell-Sleeved Hand Block Print Short Kurti" at bounding box center [694, 238] width 321 height 19
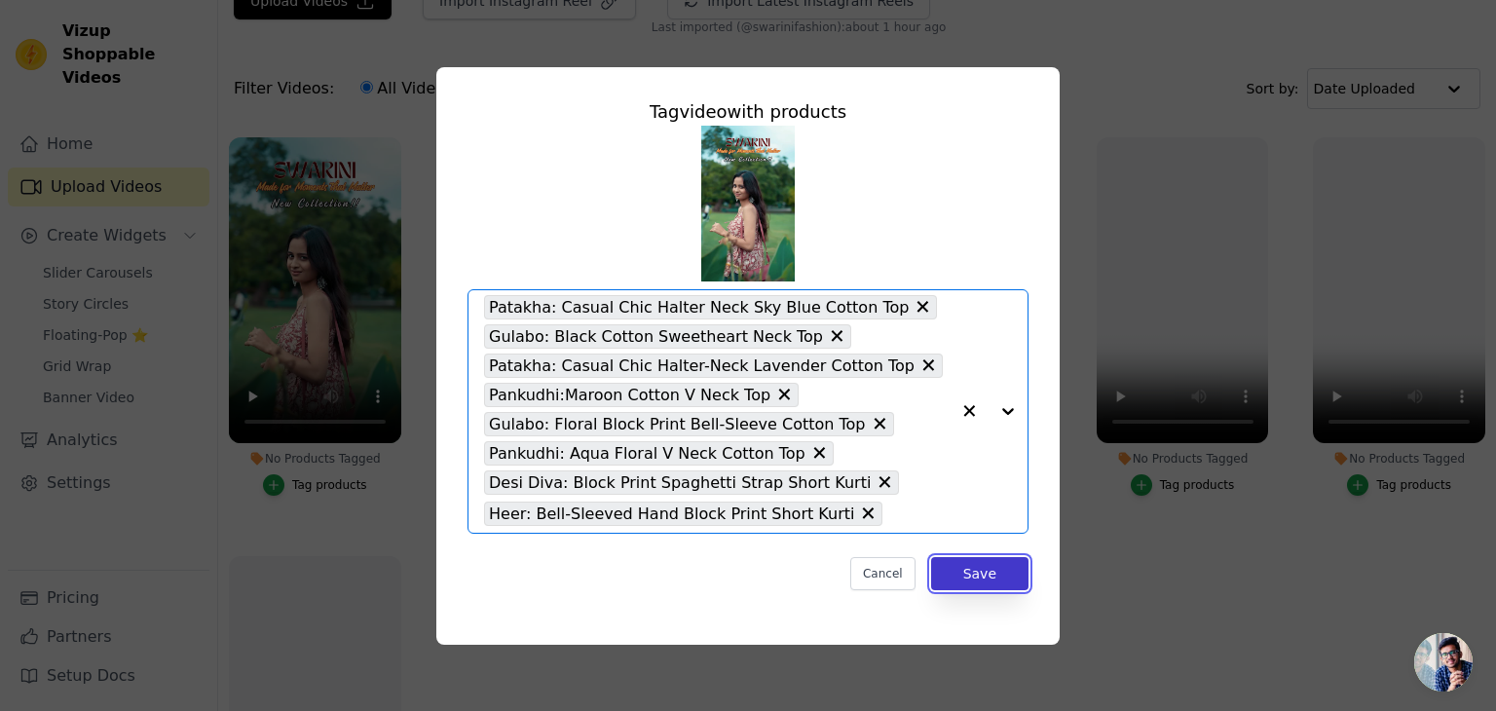
click at [996, 570] on button "Save" at bounding box center [979, 573] width 97 height 33
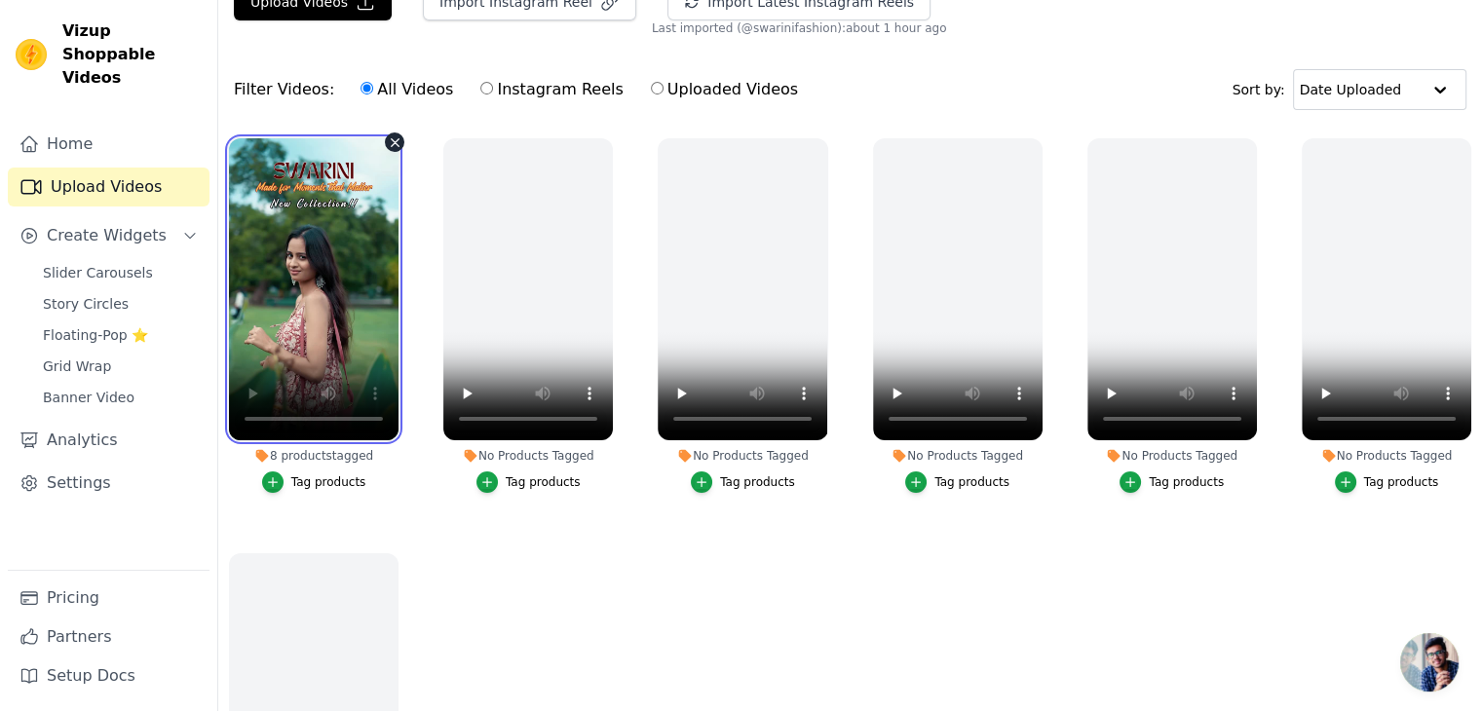
scroll to position [0, 0]
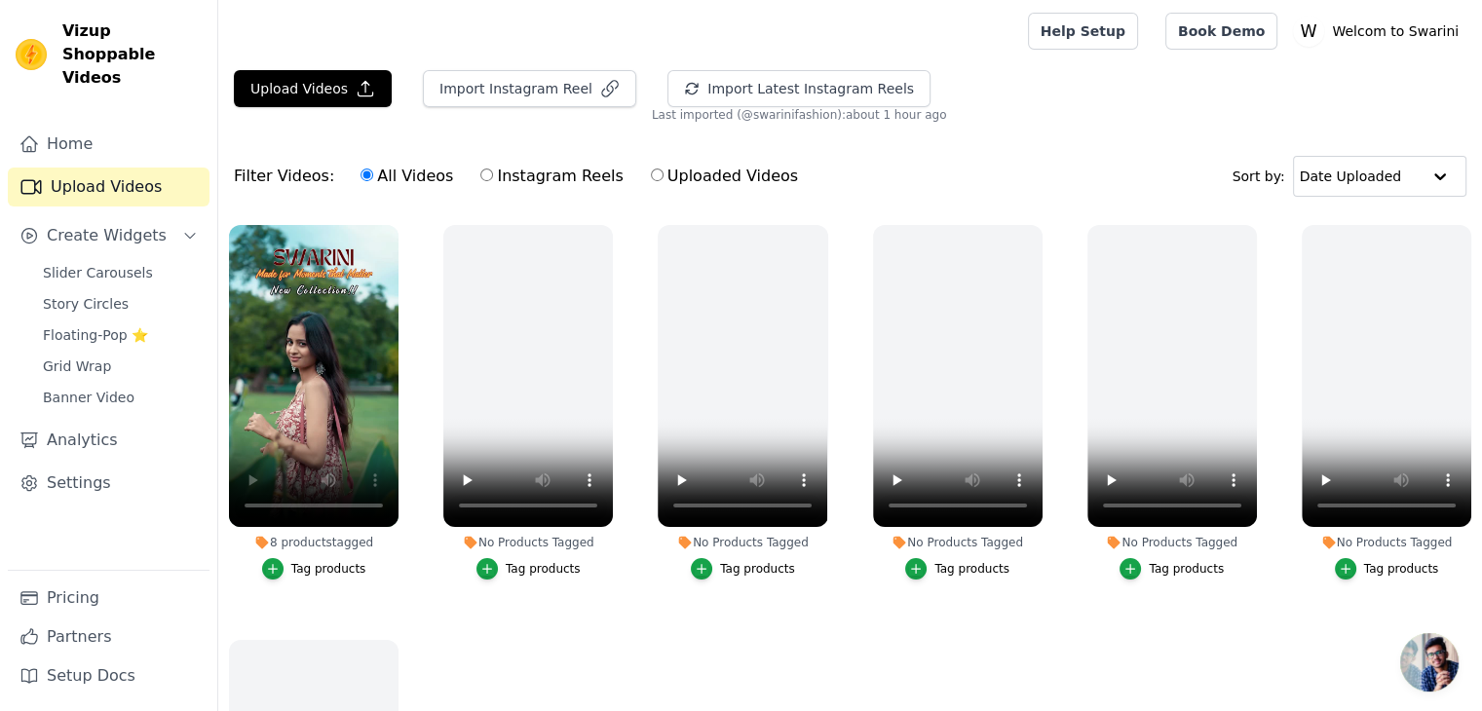
click at [288, 544] on div "8 products tagged" at bounding box center [314, 543] width 170 height 16
click at [1046, 605] on ul "8 products tagged Tag products No Products Tagged Tag products No Products Tagg…" at bounding box center [850, 538] width 1264 height 649
click at [422, 596] on ul "8 products tagged Tag products No Products Tagged Tag products No Products Tagg…" at bounding box center [850, 538] width 1264 height 649
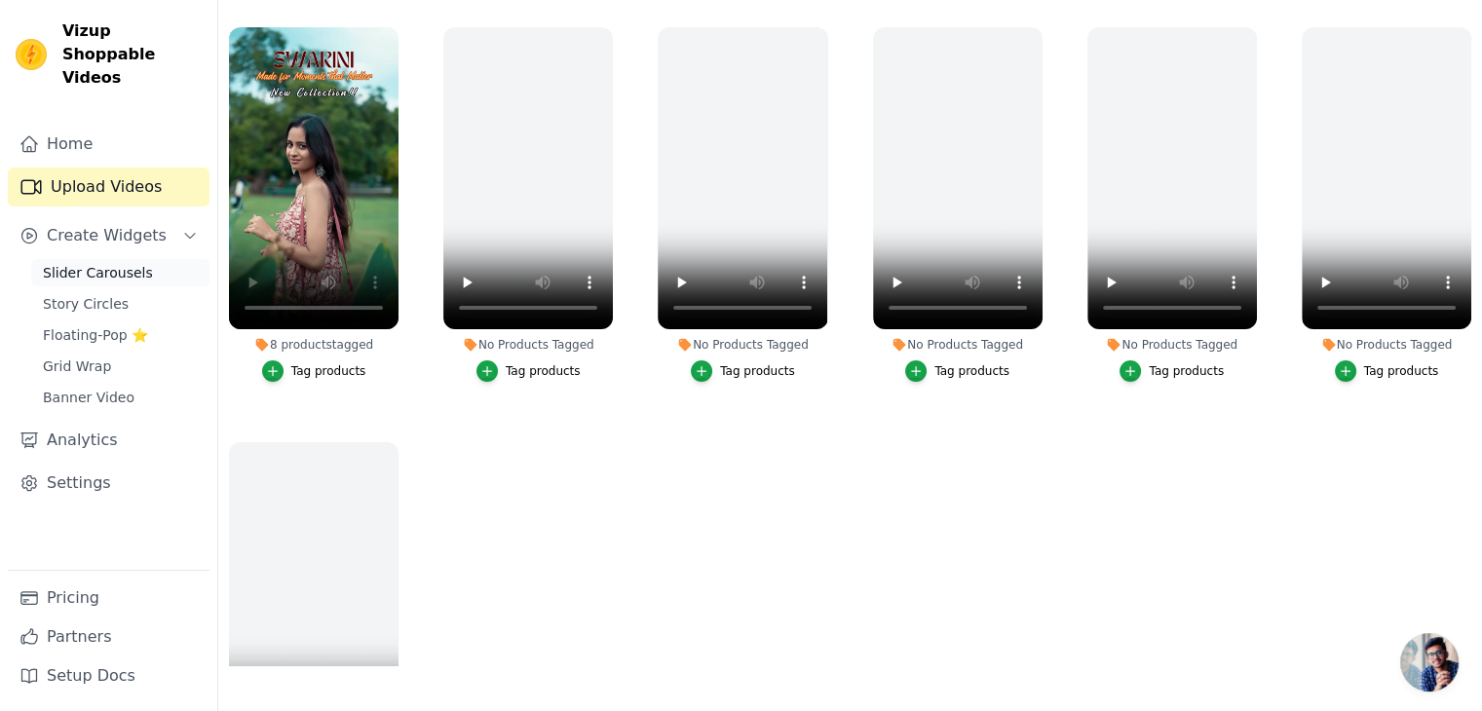
click at [120, 260] on link "Slider Carousels" at bounding box center [120, 272] width 178 height 27
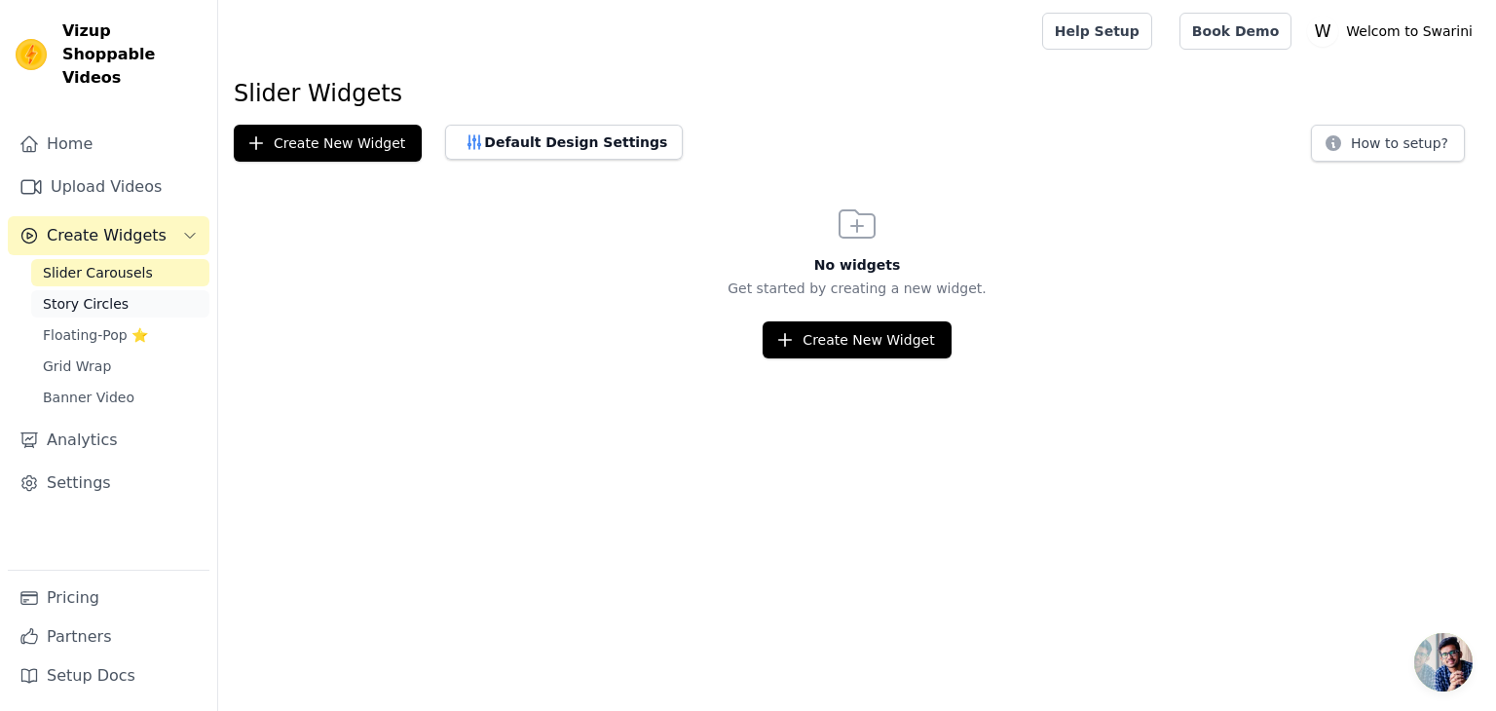
click at [125, 290] on link "Story Circles" at bounding box center [120, 303] width 178 height 27
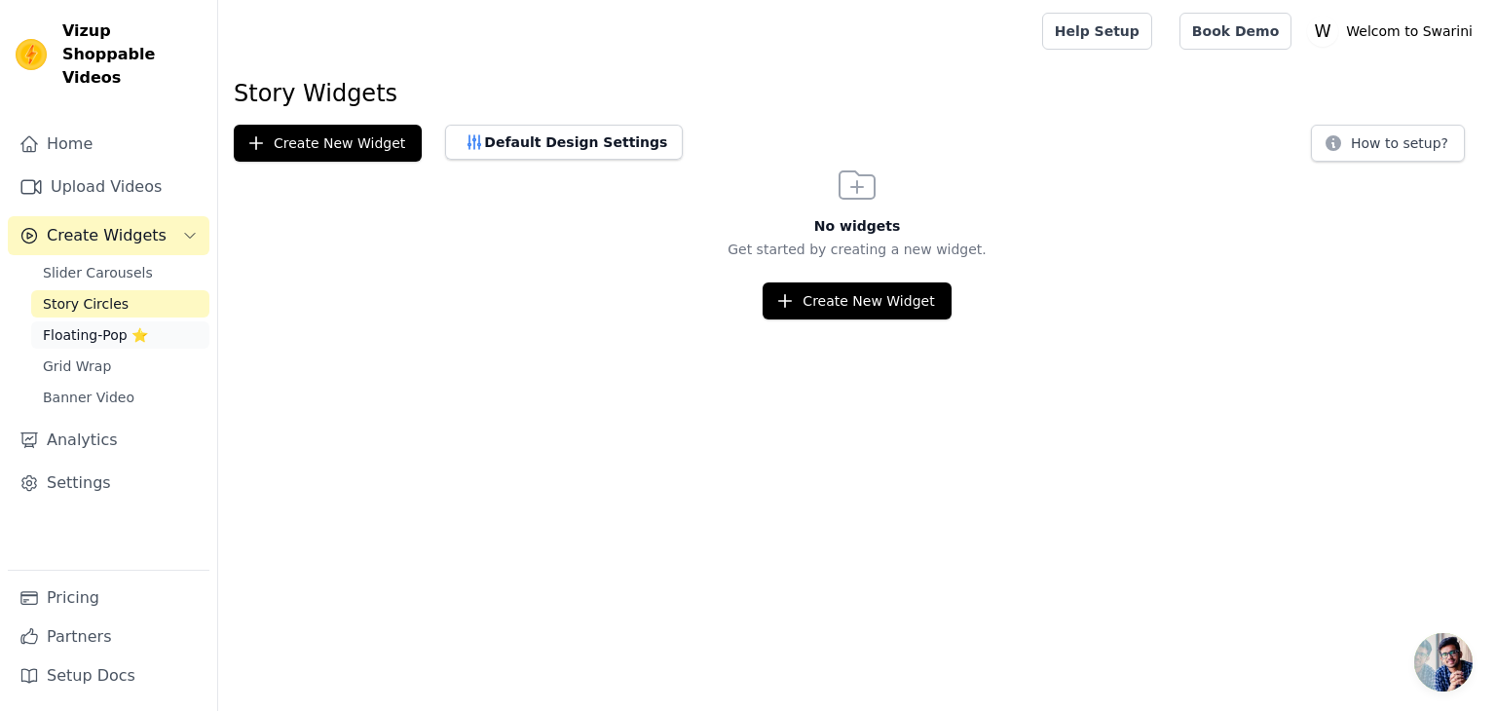
click at [101, 322] on link "Floating-Pop ⭐" at bounding box center [120, 334] width 178 height 27
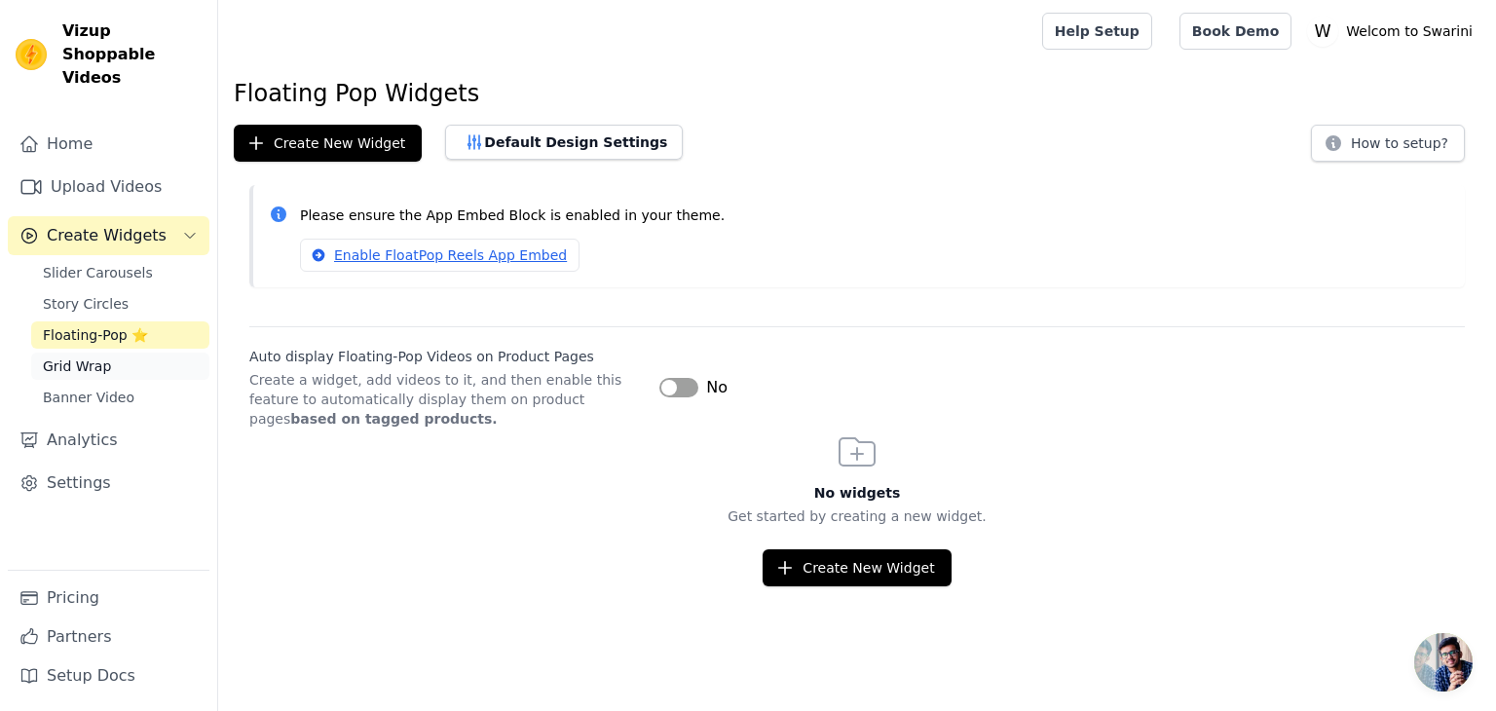
click at [79, 357] on span "Grid Wrap" at bounding box center [77, 366] width 68 height 19
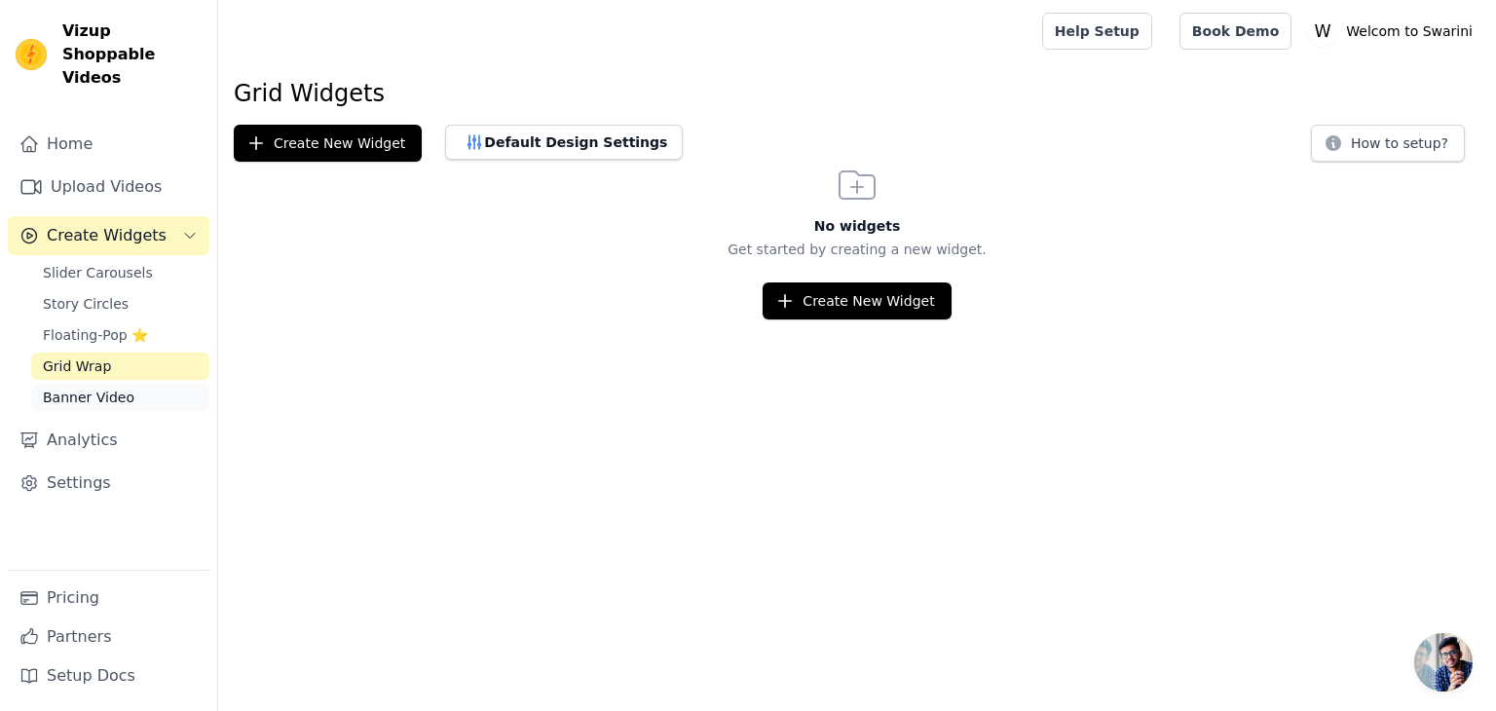
click at [88, 388] on span "Banner Video" at bounding box center [89, 397] width 92 height 19
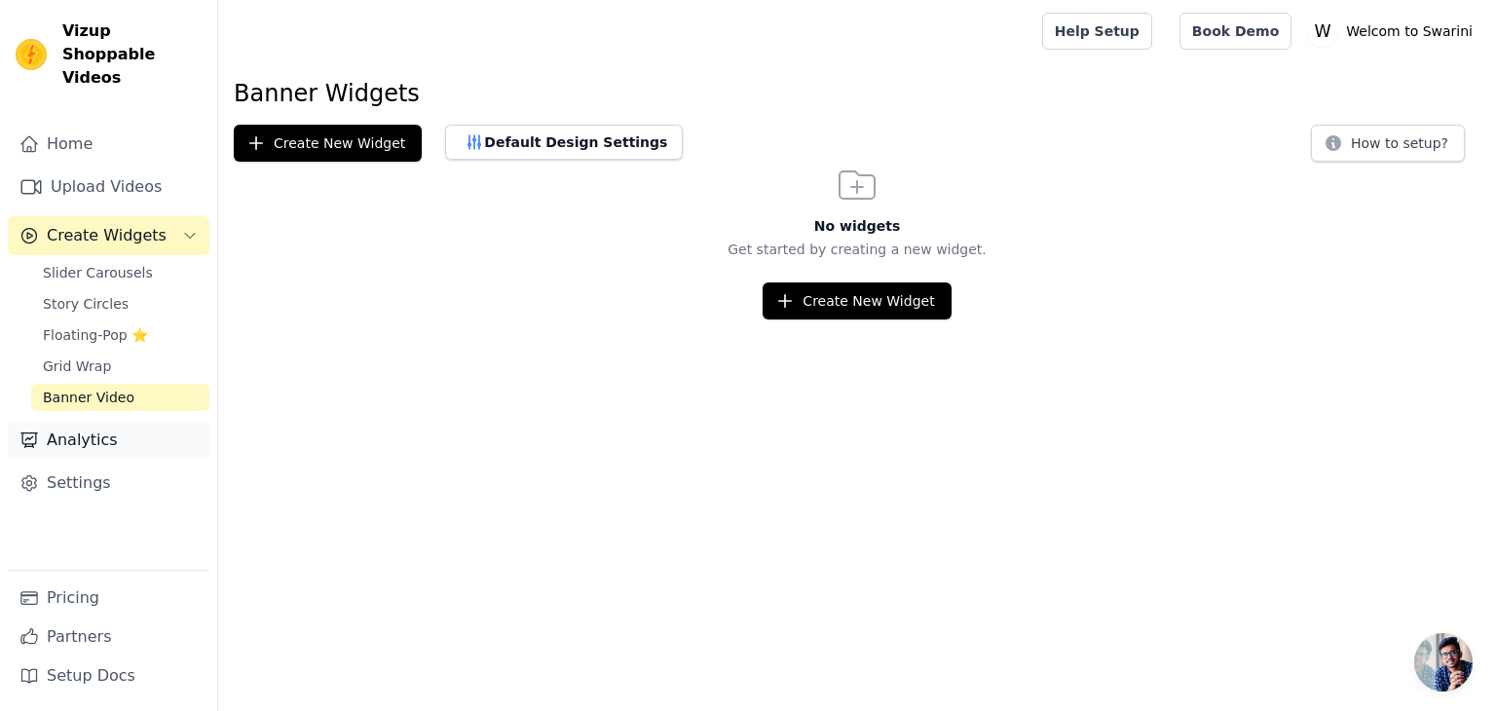
click at [86, 431] on link "Analytics" at bounding box center [109, 440] width 202 height 39
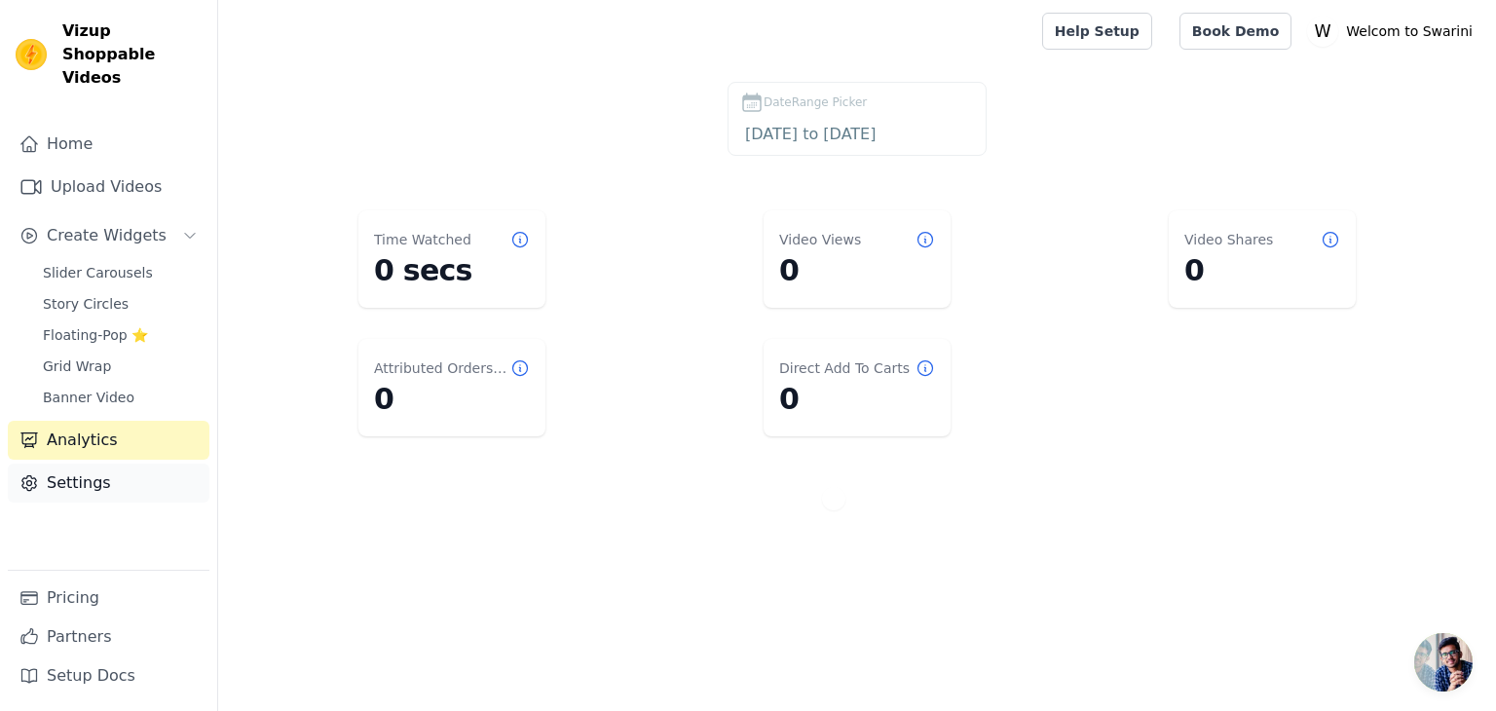
click at [93, 465] on link "Settings" at bounding box center [109, 483] width 202 height 39
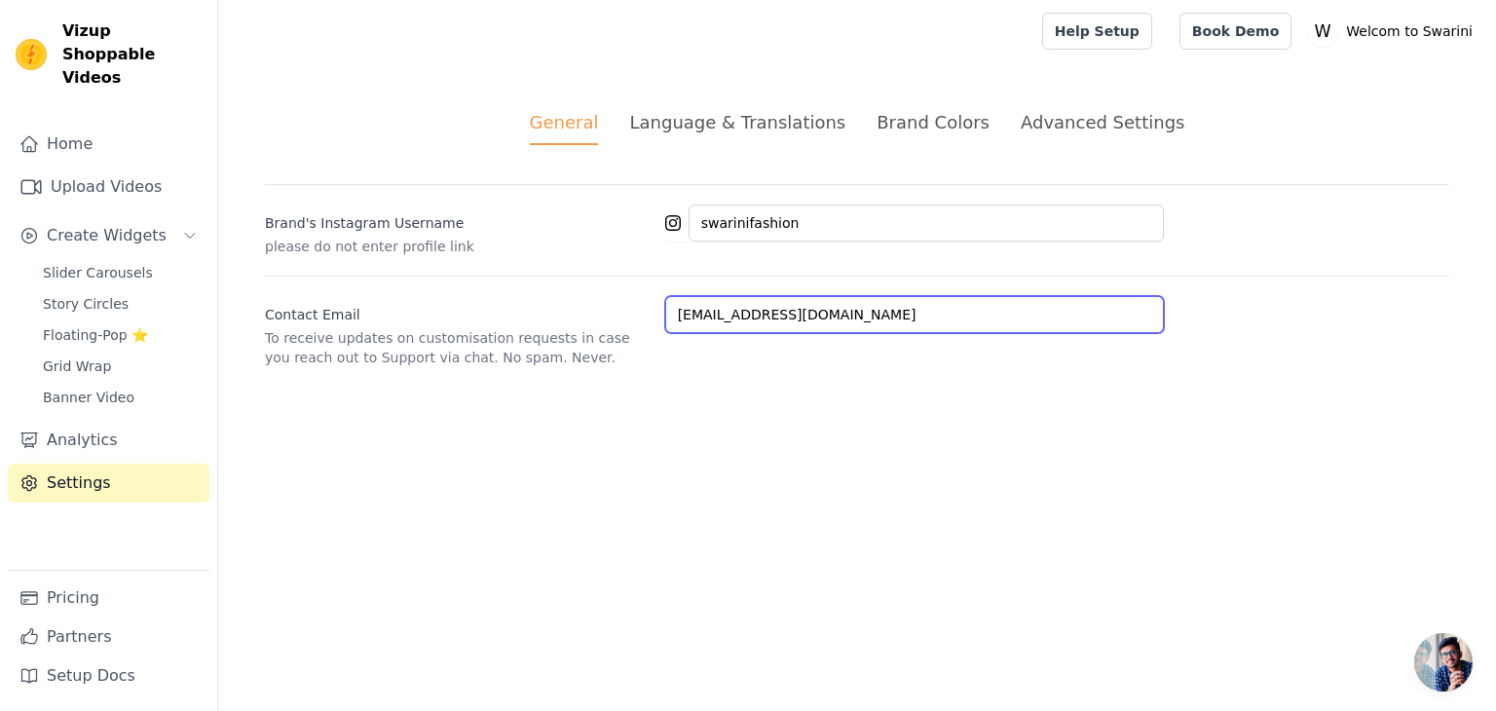
click at [863, 320] on input "swarinifashion@gmail.com" at bounding box center [914, 314] width 499 height 37
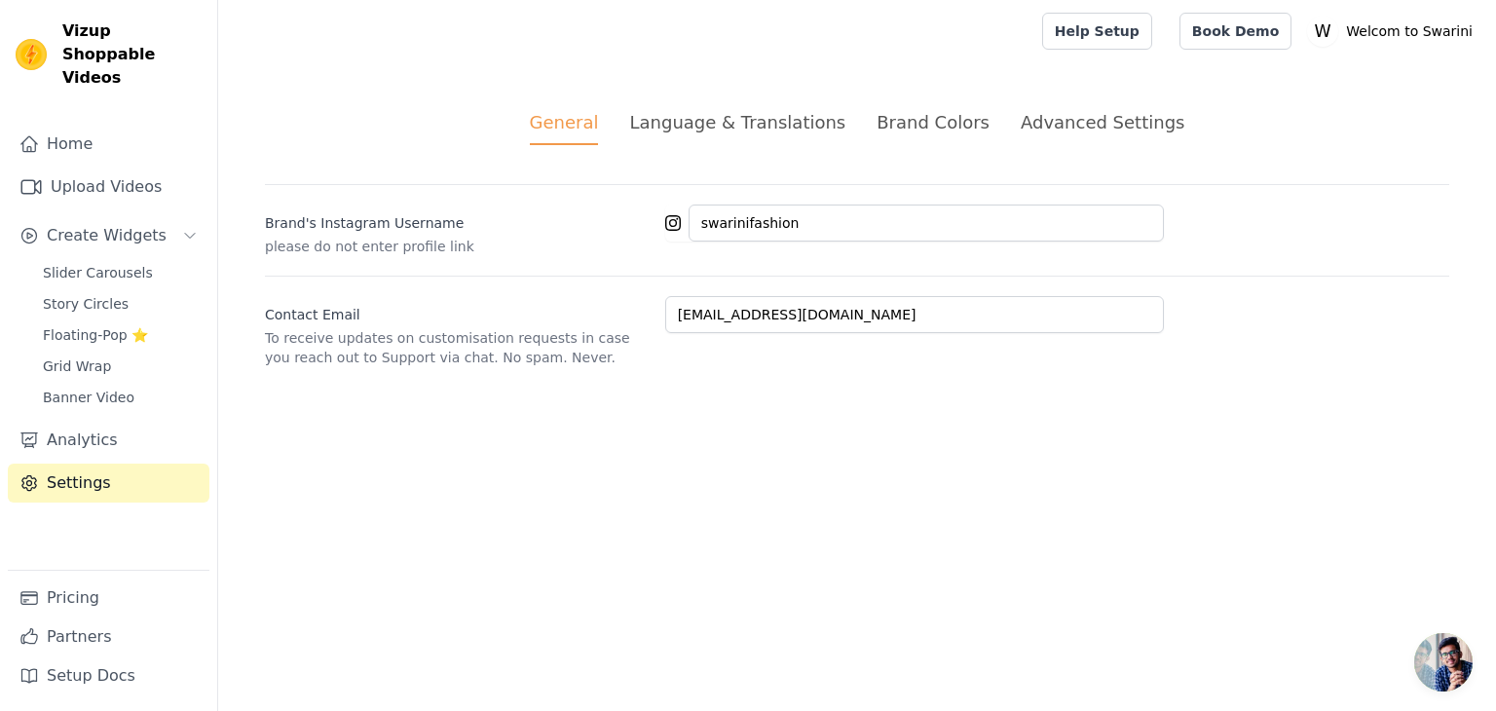
click at [824, 414] on html "Vizup Shoppable Videos Home Upload Videos Create Widgets Slider Carousels Story…" at bounding box center [748, 207] width 1496 height 414
click at [778, 136] on li "Language & Translations" at bounding box center [737, 127] width 216 height 36
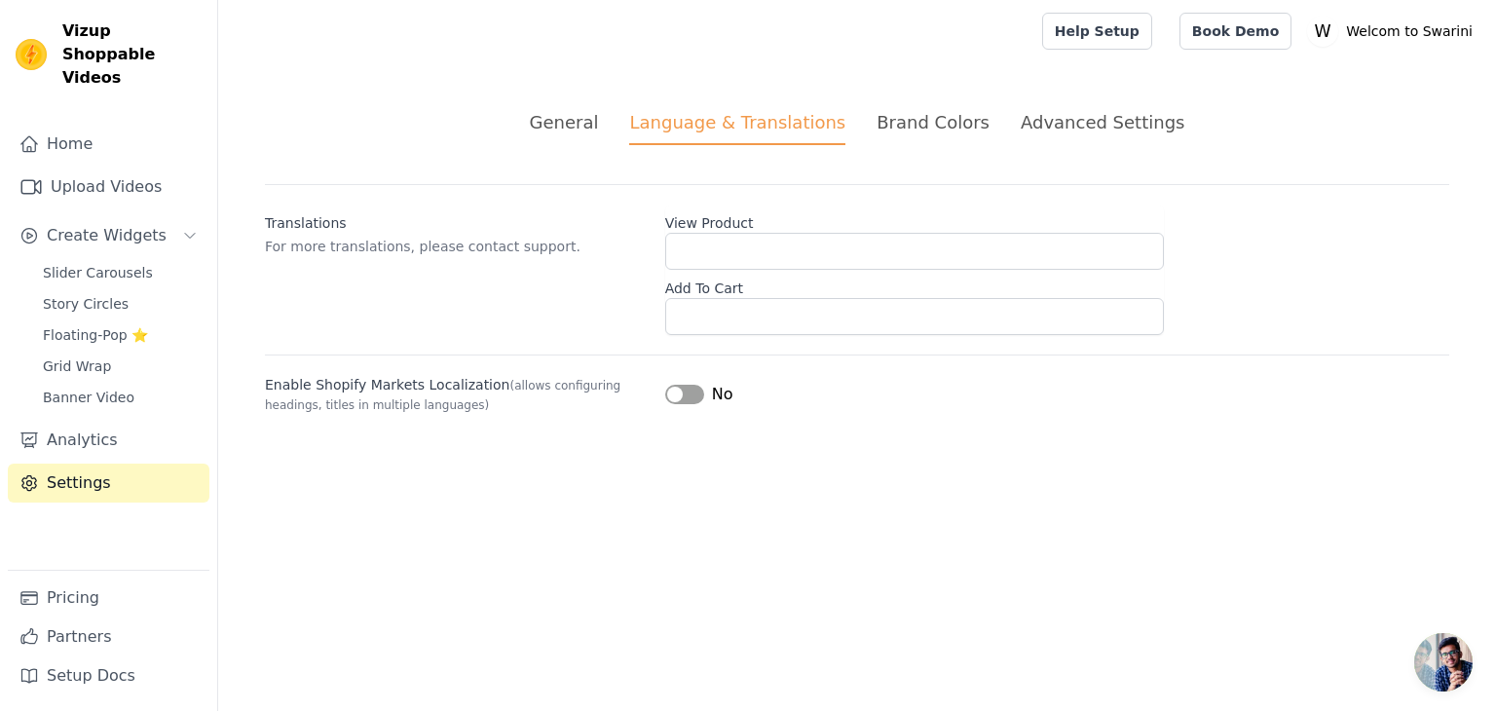
click at [911, 128] on div "Brand Colors" at bounding box center [933, 122] width 113 height 26
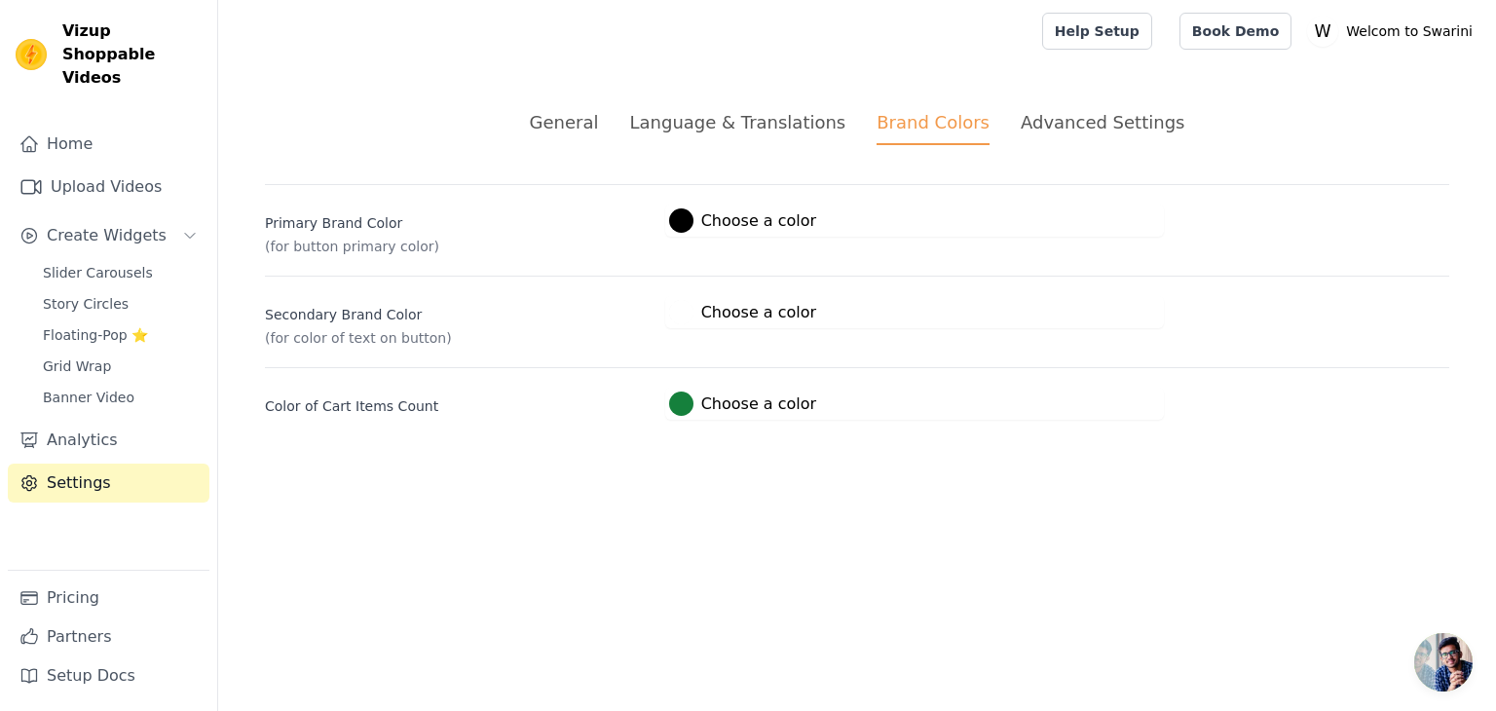
click at [1053, 112] on div "Advanced Settings" at bounding box center [1103, 122] width 164 height 26
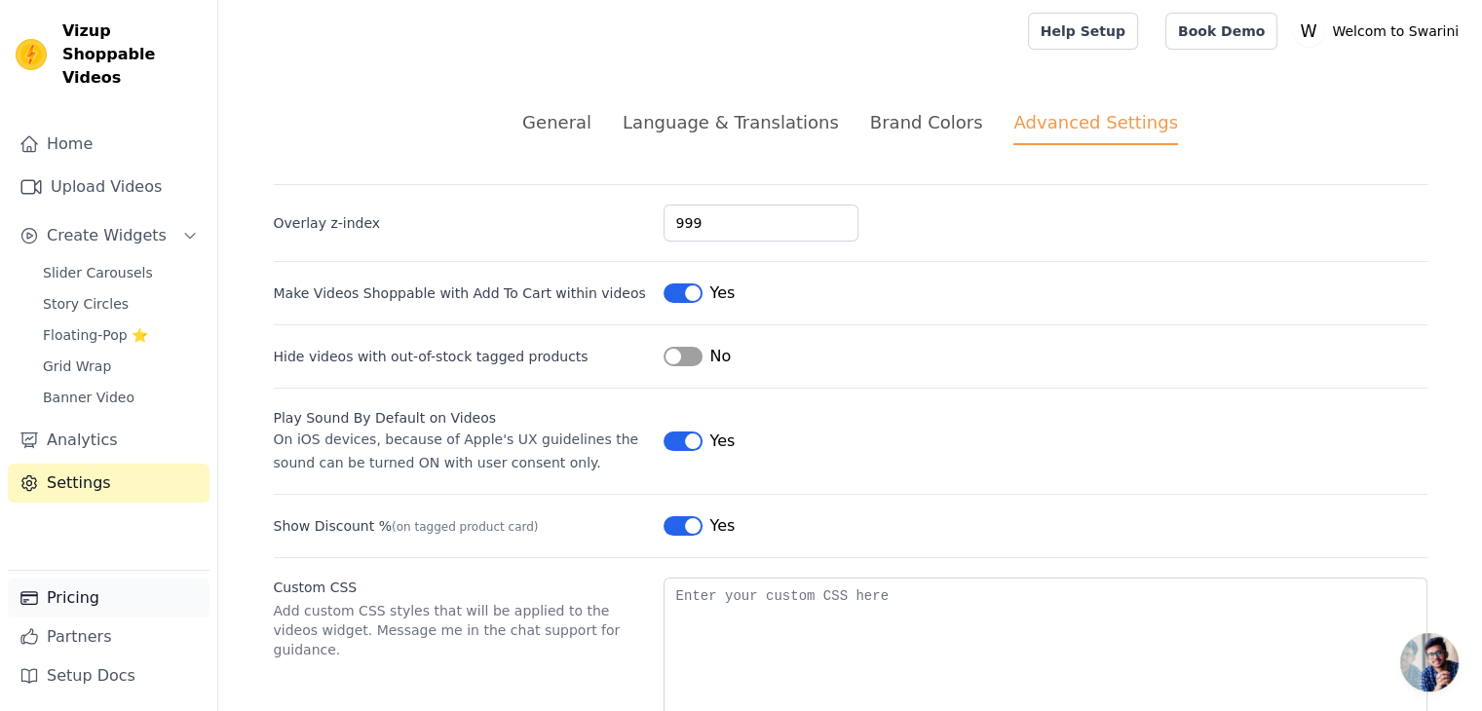
click at [89, 589] on link "Pricing" at bounding box center [109, 598] width 202 height 39
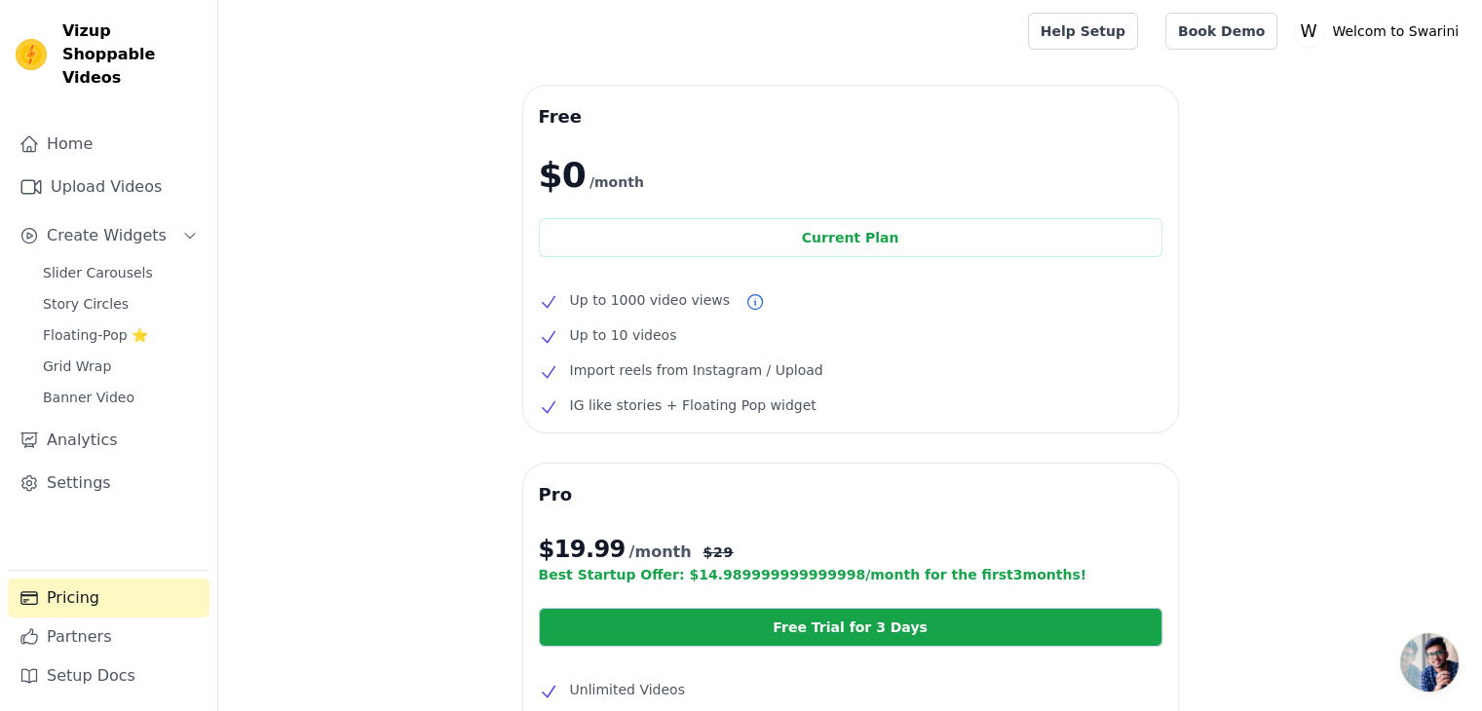
click at [32, 44] on img at bounding box center [31, 54] width 31 height 31
click at [94, 130] on link "Home" at bounding box center [109, 144] width 202 height 39
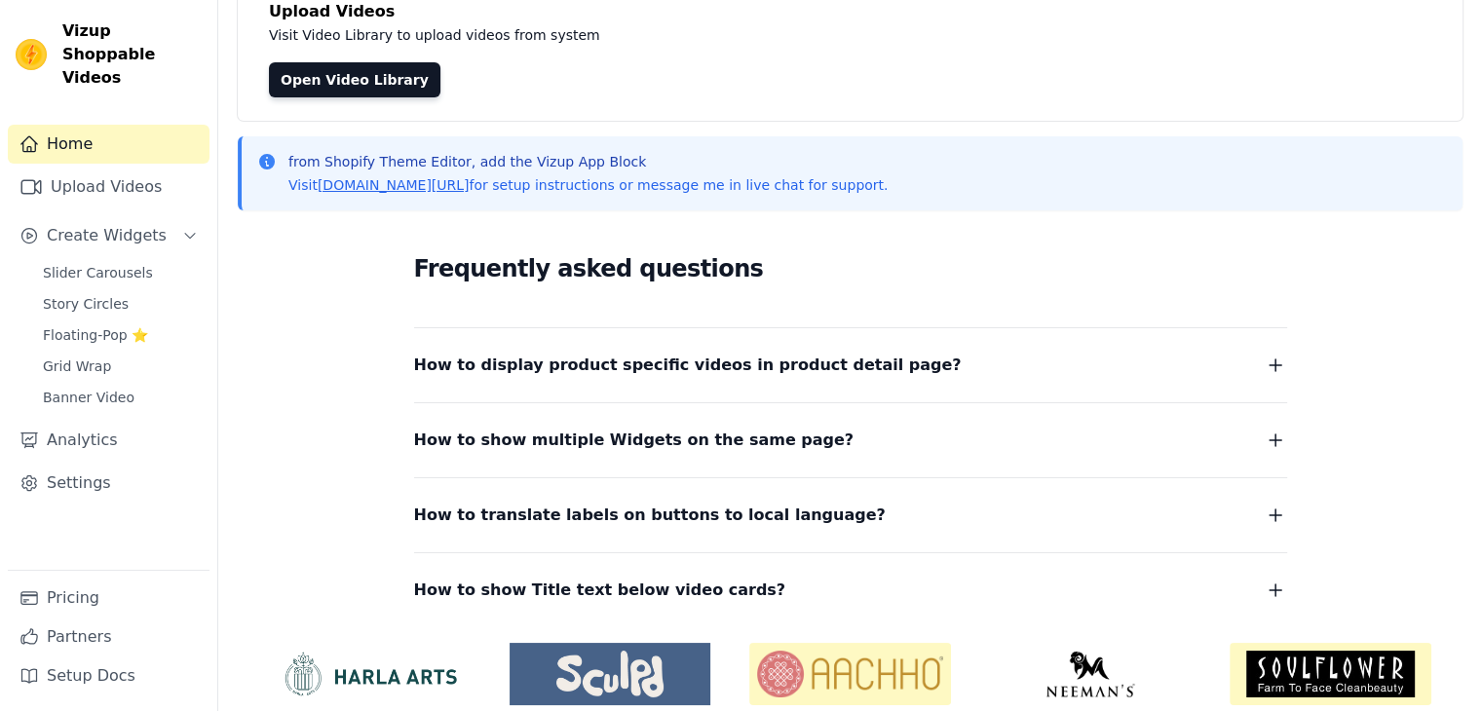
scroll to position [215, 0]
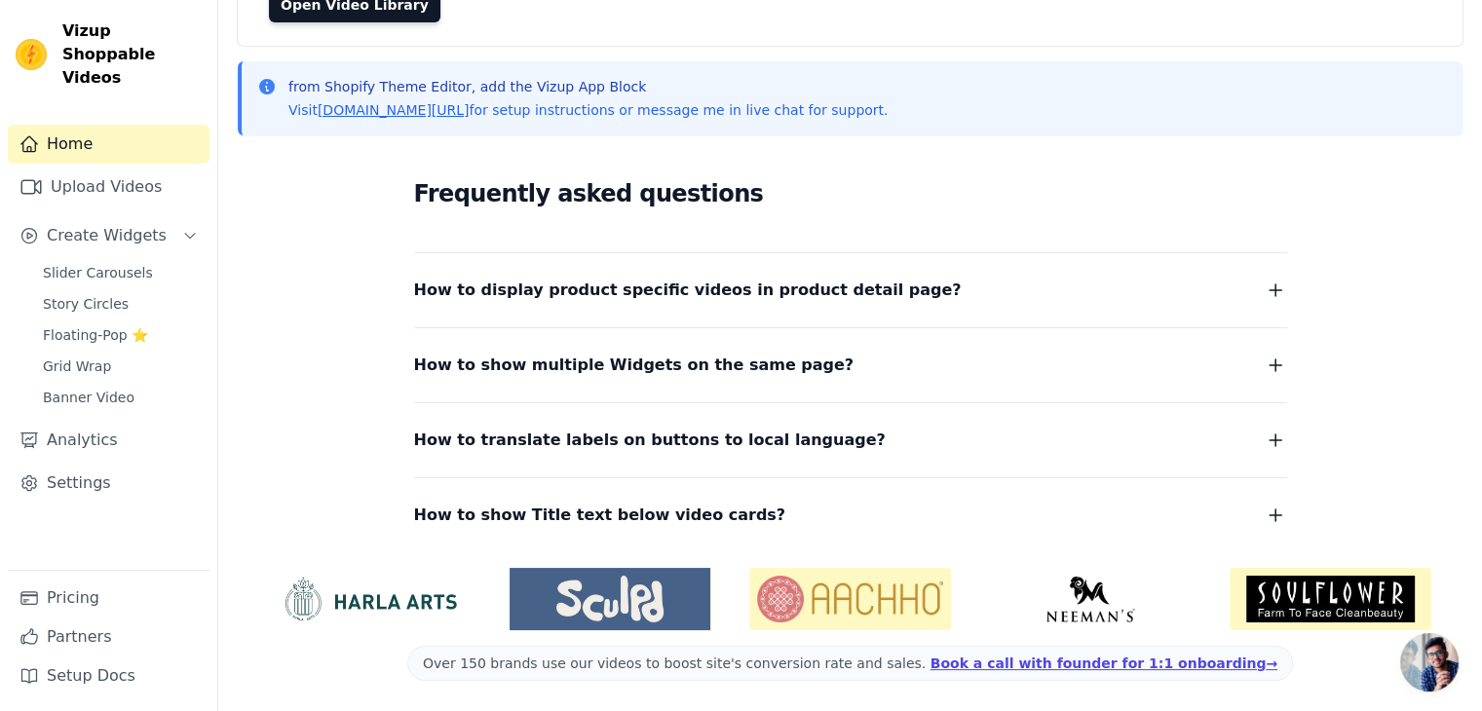
click at [1278, 287] on icon "button" at bounding box center [1275, 290] width 23 height 23
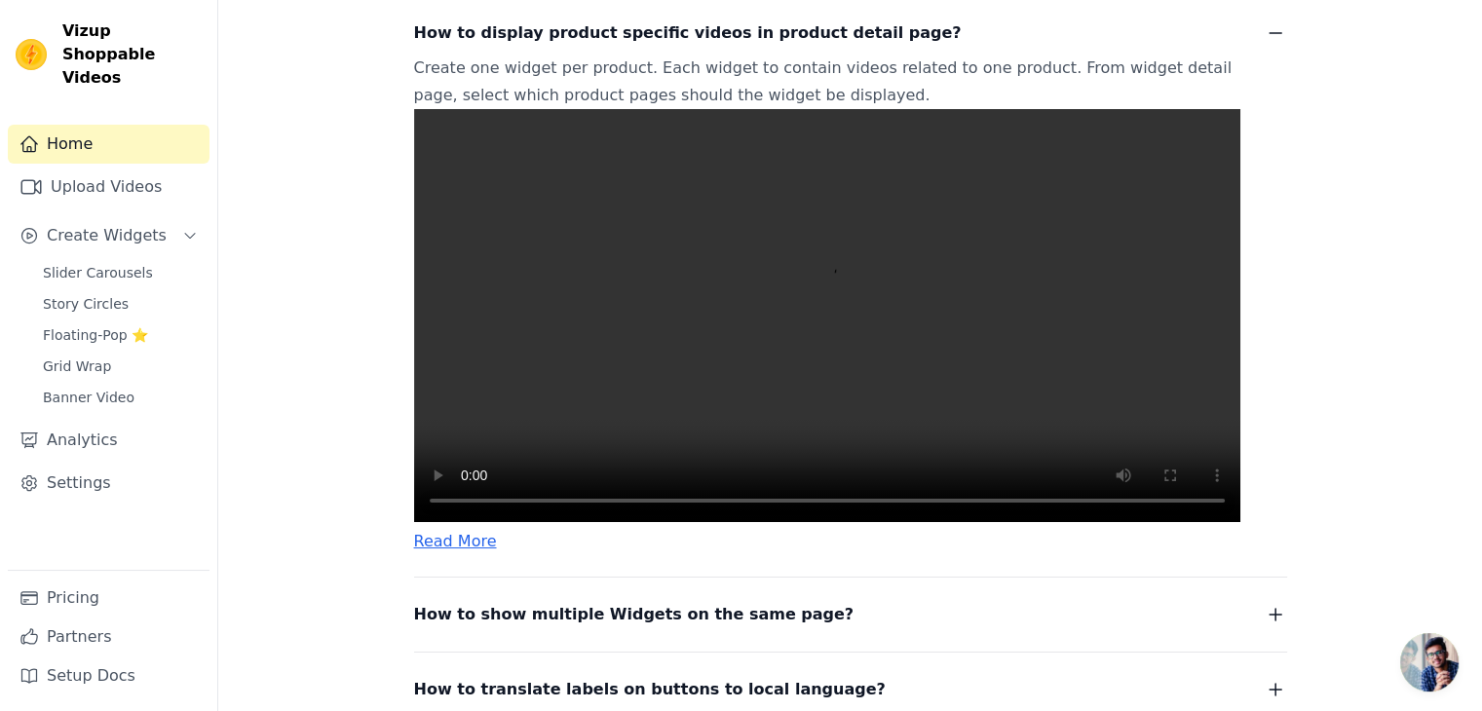
scroll to position [473, 0]
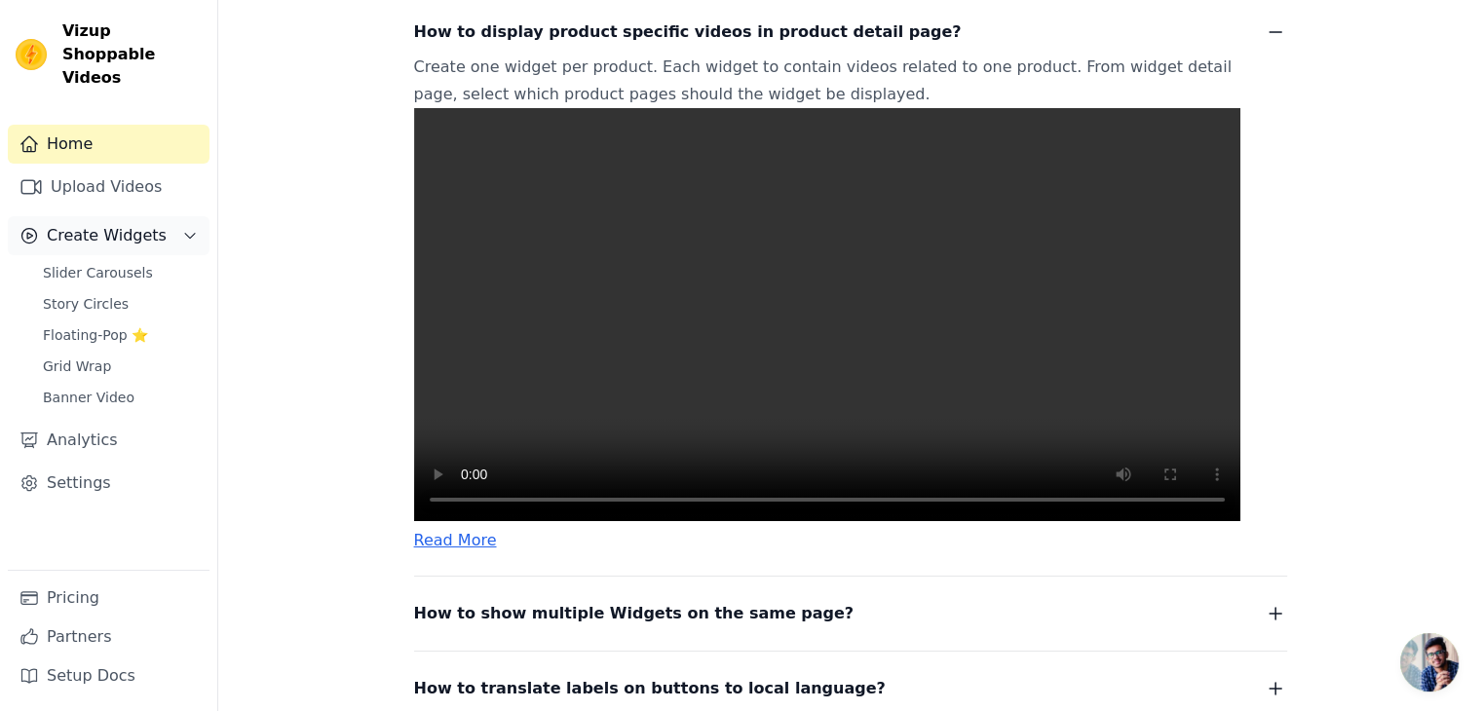
click at [165, 219] on button "Create Widgets" at bounding box center [109, 235] width 202 height 39
click at [175, 217] on button "Create Widgets" at bounding box center [109, 235] width 202 height 39
click at [104, 224] on span "Create Widgets" at bounding box center [107, 235] width 120 height 23
click at [86, 224] on span "Create Widgets" at bounding box center [107, 235] width 120 height 23
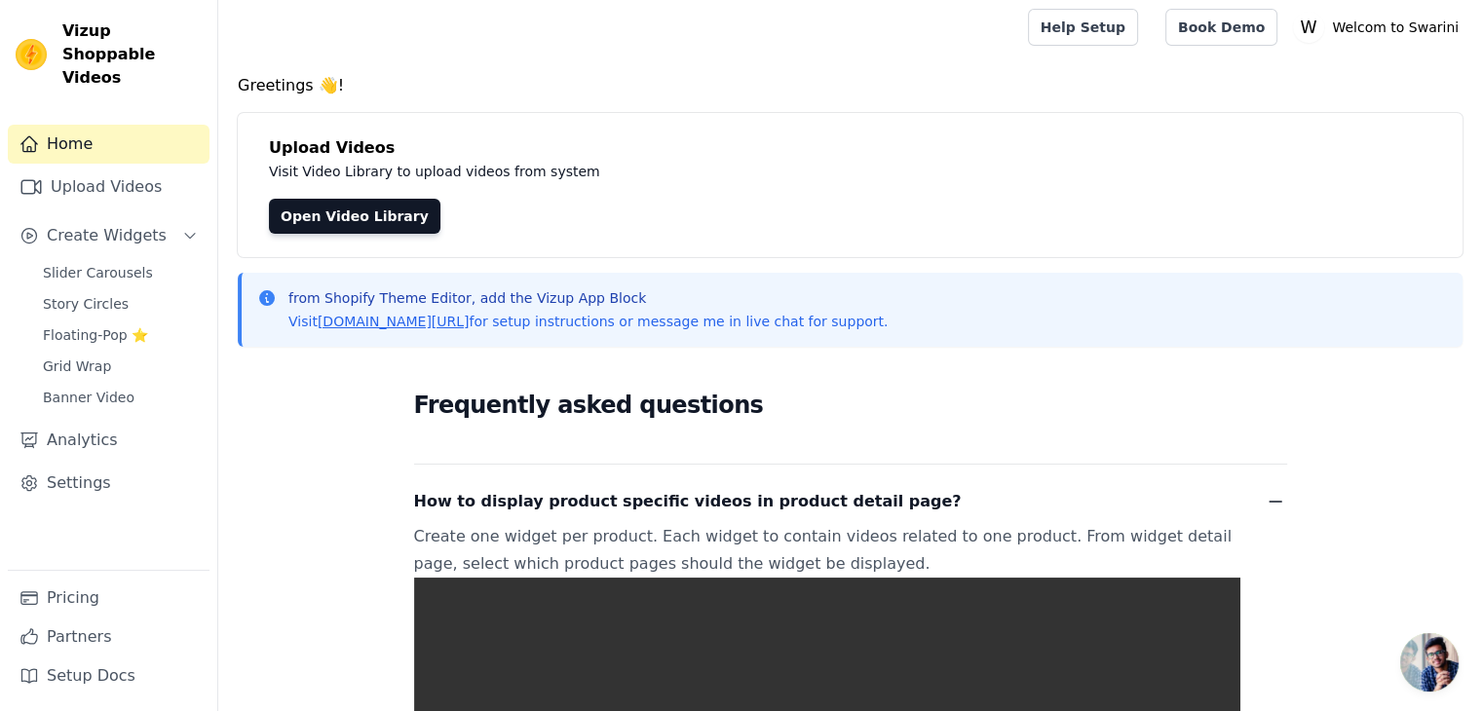
scroll to position [0, 0]
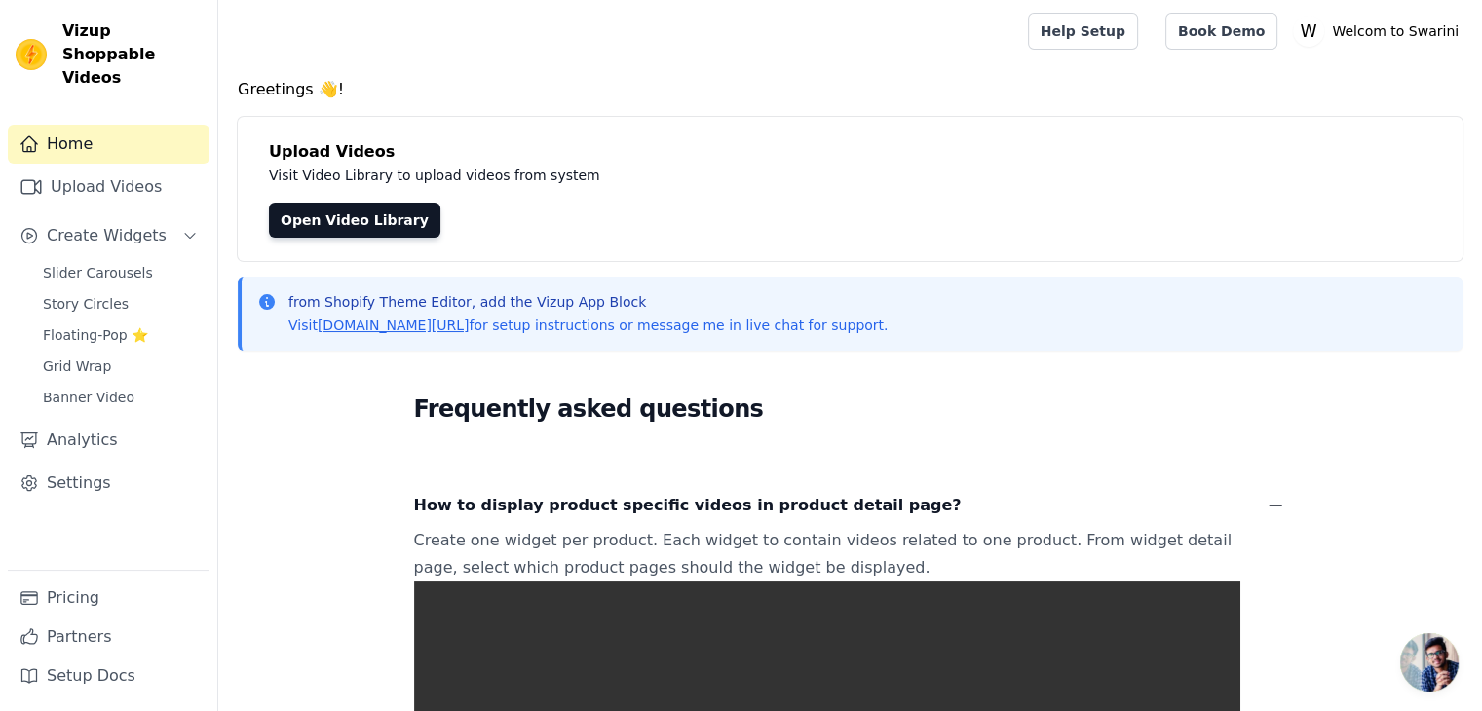
click at [91, 127] on link "Home" at bounding box center [109, 144] width 202 height 39
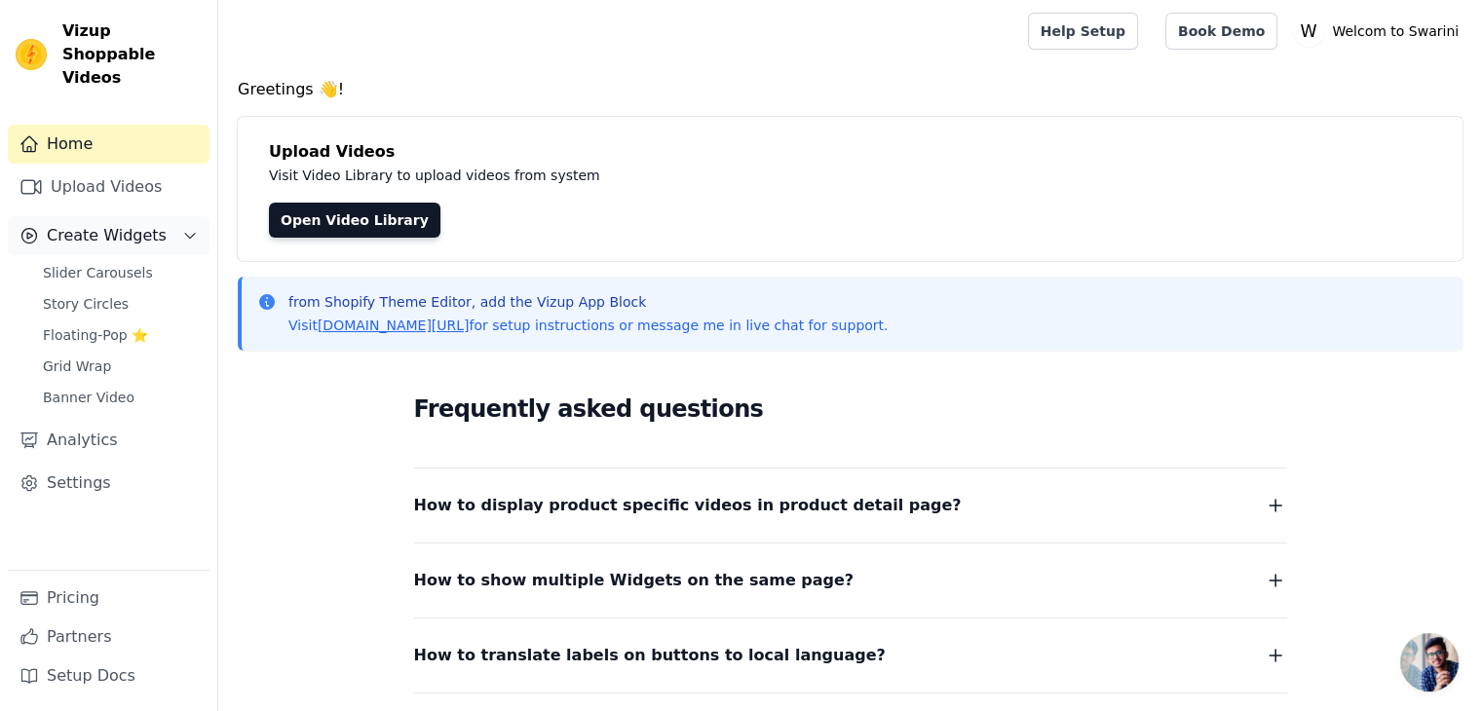
click at [185, 228] on icon "Sidebar" at bounding box center [190, 236] width 16 height 16
click at [118, 263] on span "Slider Carousels" at bounding box center [98, 272] width 110 height 19
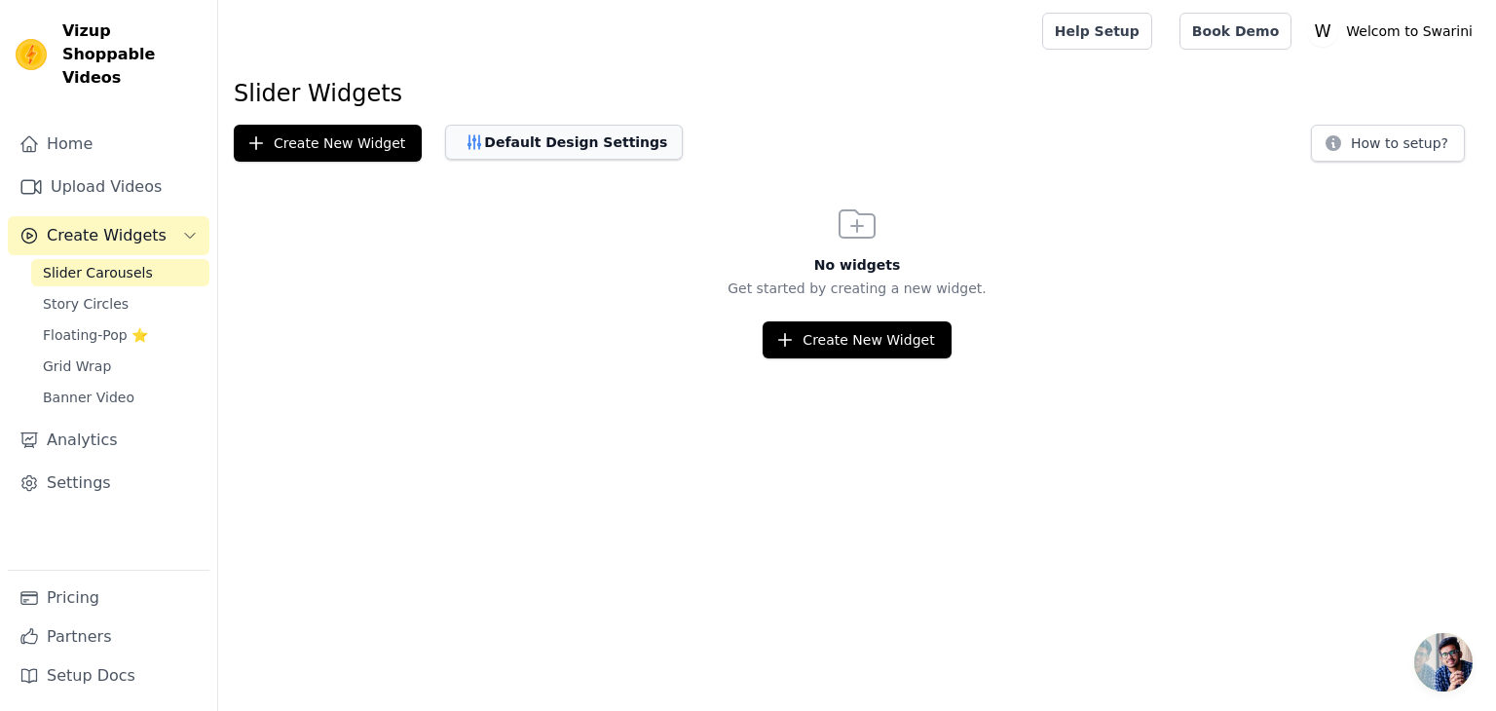
click at [589, 155] on button "Default Design Settings" at bounding box center [564, 142] width 238 height 35
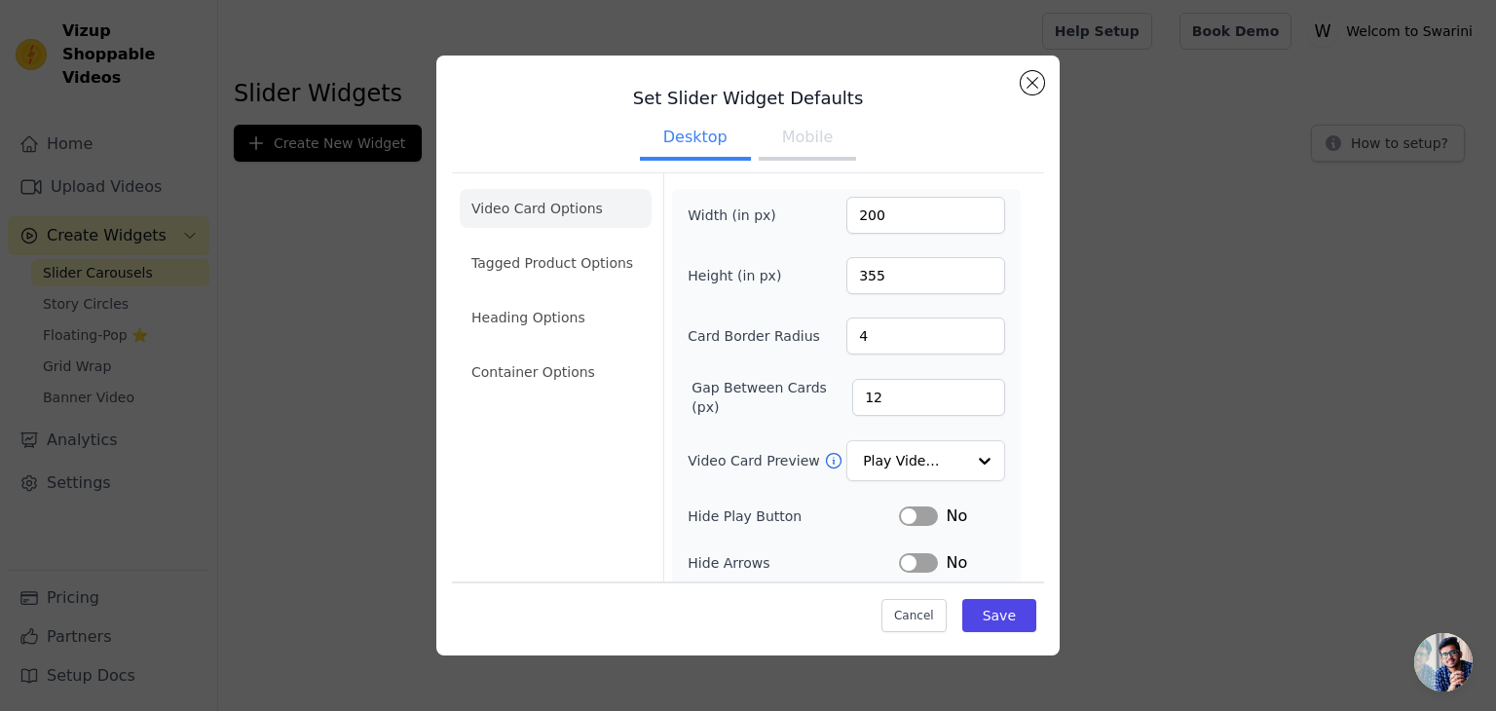
click at [810, 148] on button "Mobile" at bounding box center [807, 139] width 97 height 43
click at [594, 353] on li "Tagged Product Options" at bounding box center [556, 372] width 192 height 39
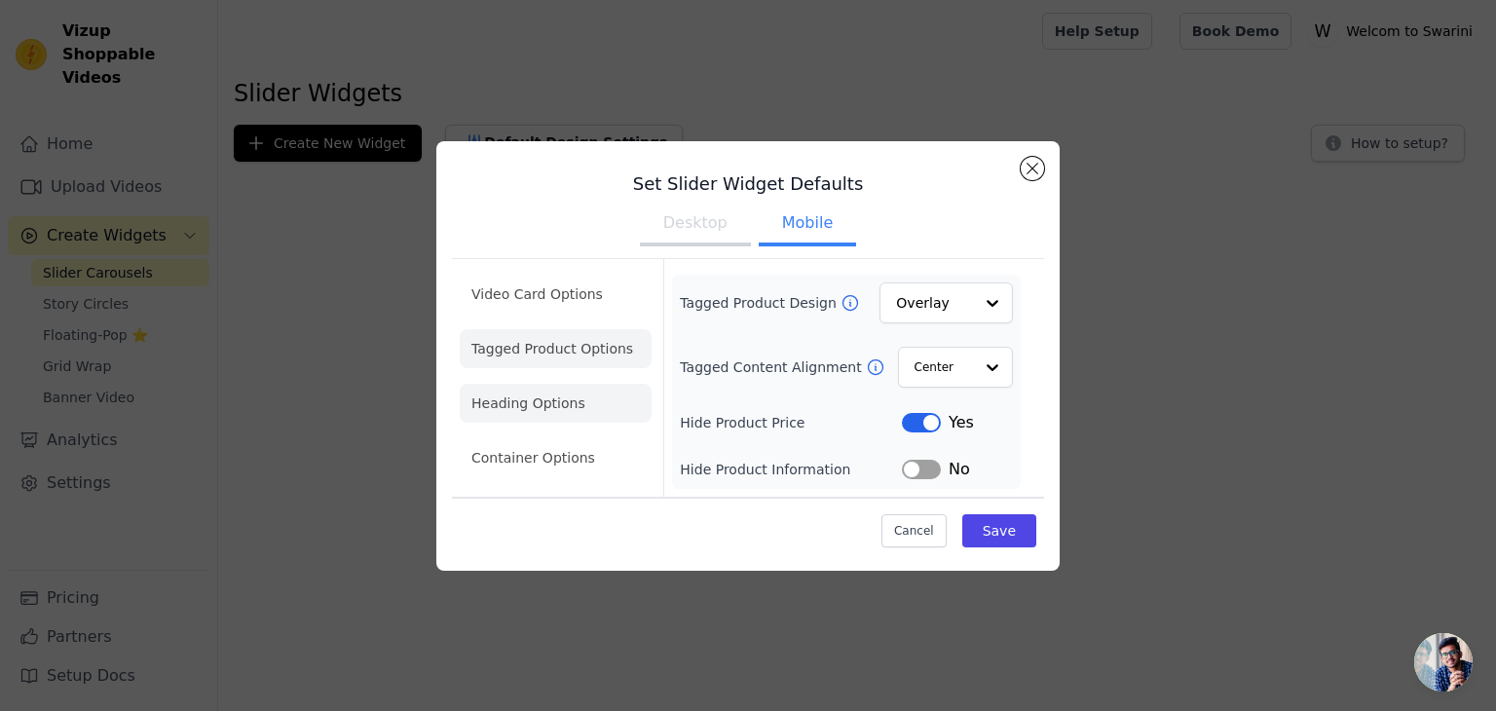
click at [576, 401] on li "Heading Options" at bounding box center [556, 403] width 192 height 39
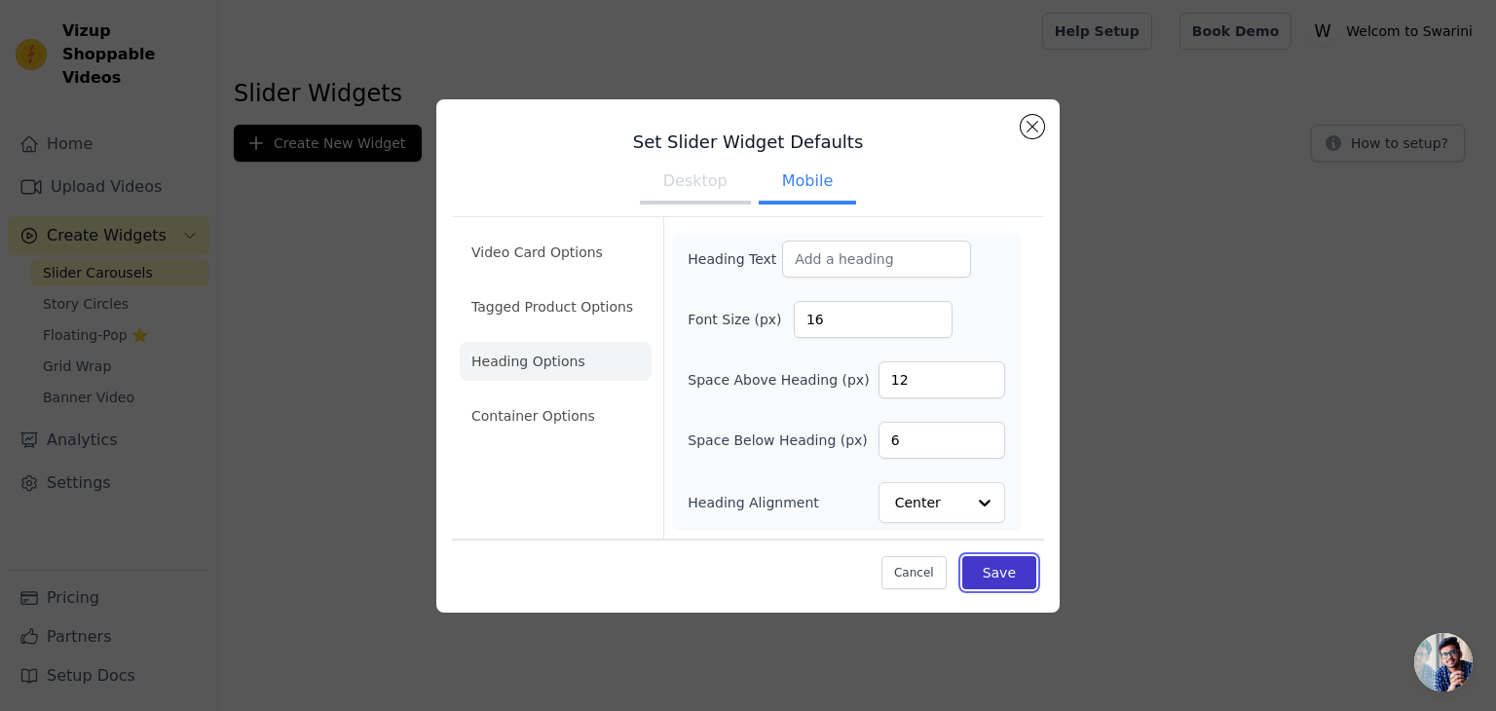
click at [1022, 583] on button "Save" at bounding box center [999, 572] width 74 height 33
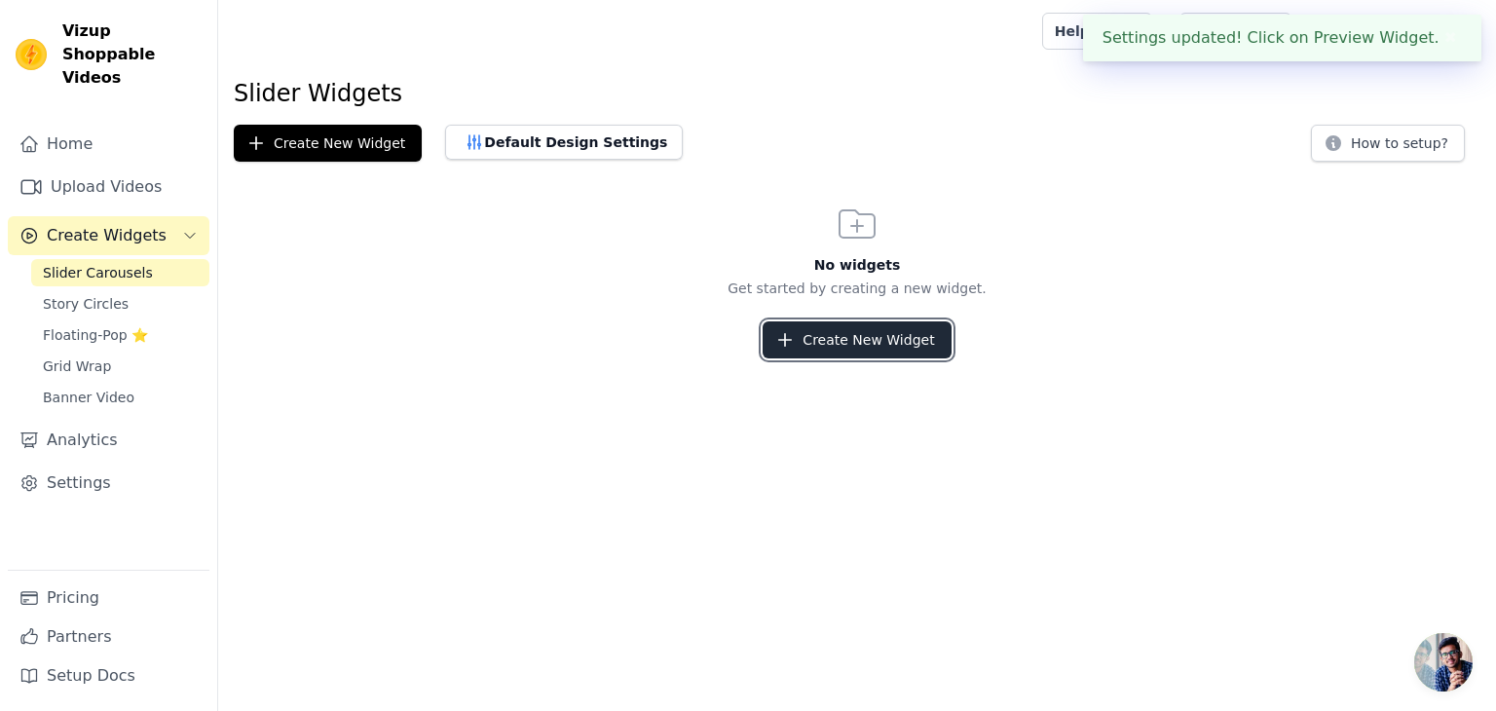
click at [801, 346] on button "Create New Widget" at bounding box center [857, 339] width 188 height 37
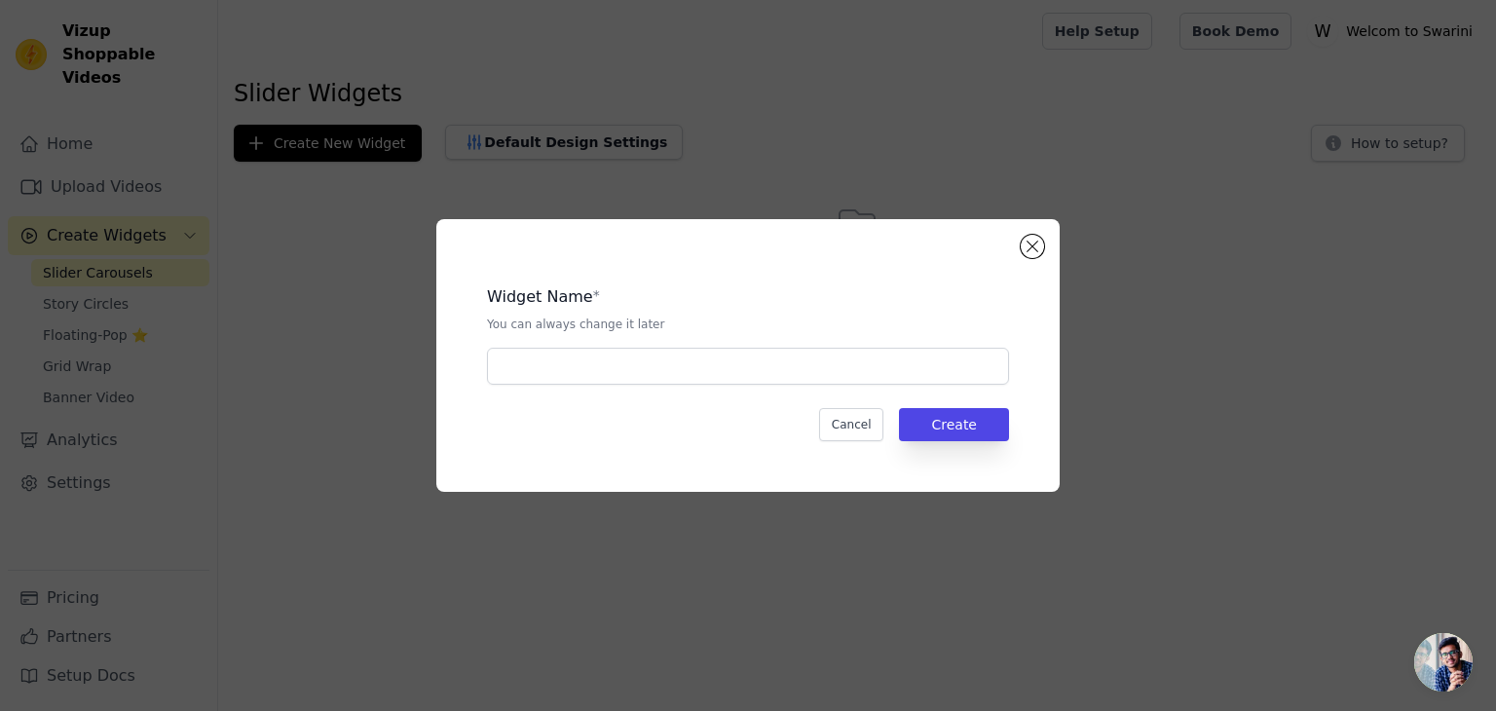
click at [715, 385] on div "Widget Name * You can always change it later Cancel Create" at bounding box center [748, 355] width 561 height 210
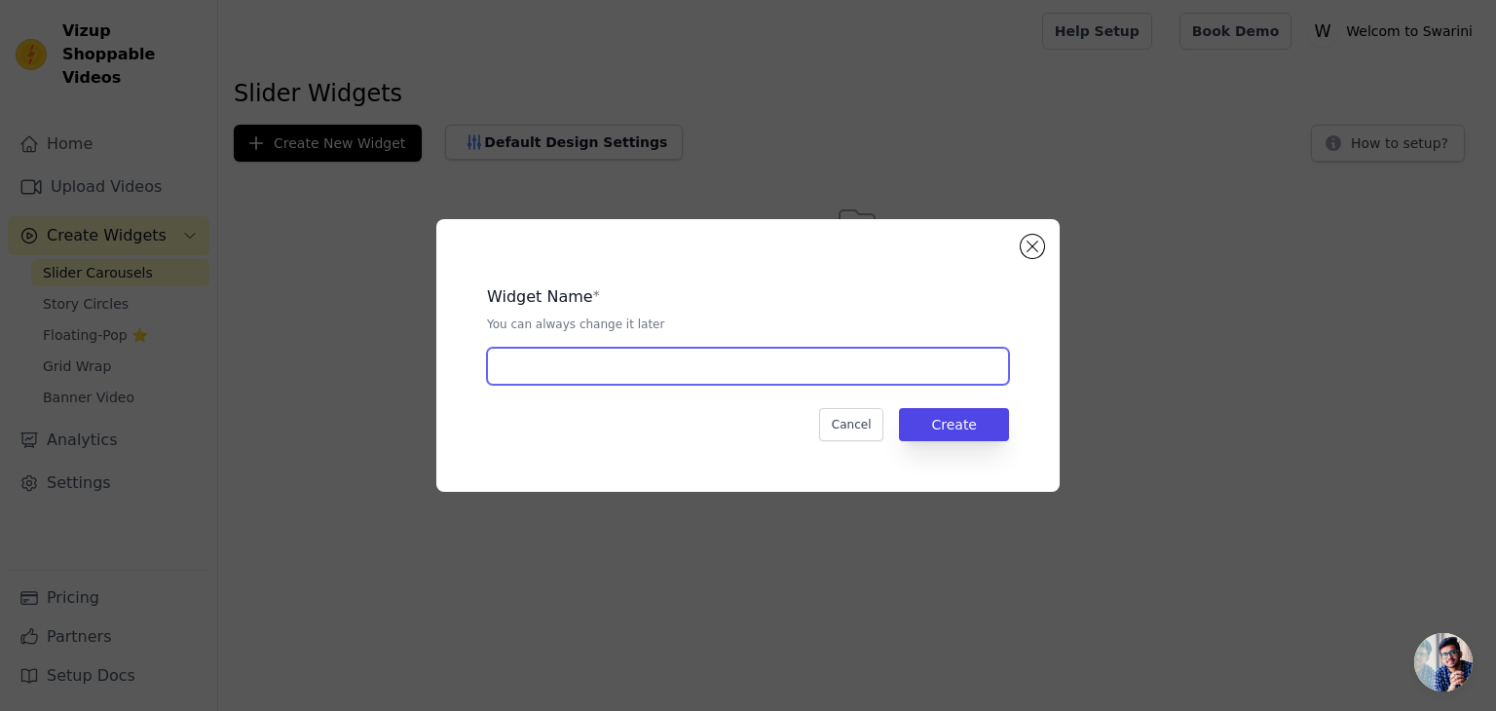
click at [811, 376] on input "text" at bounding box center [748, 366] width 522 height 37
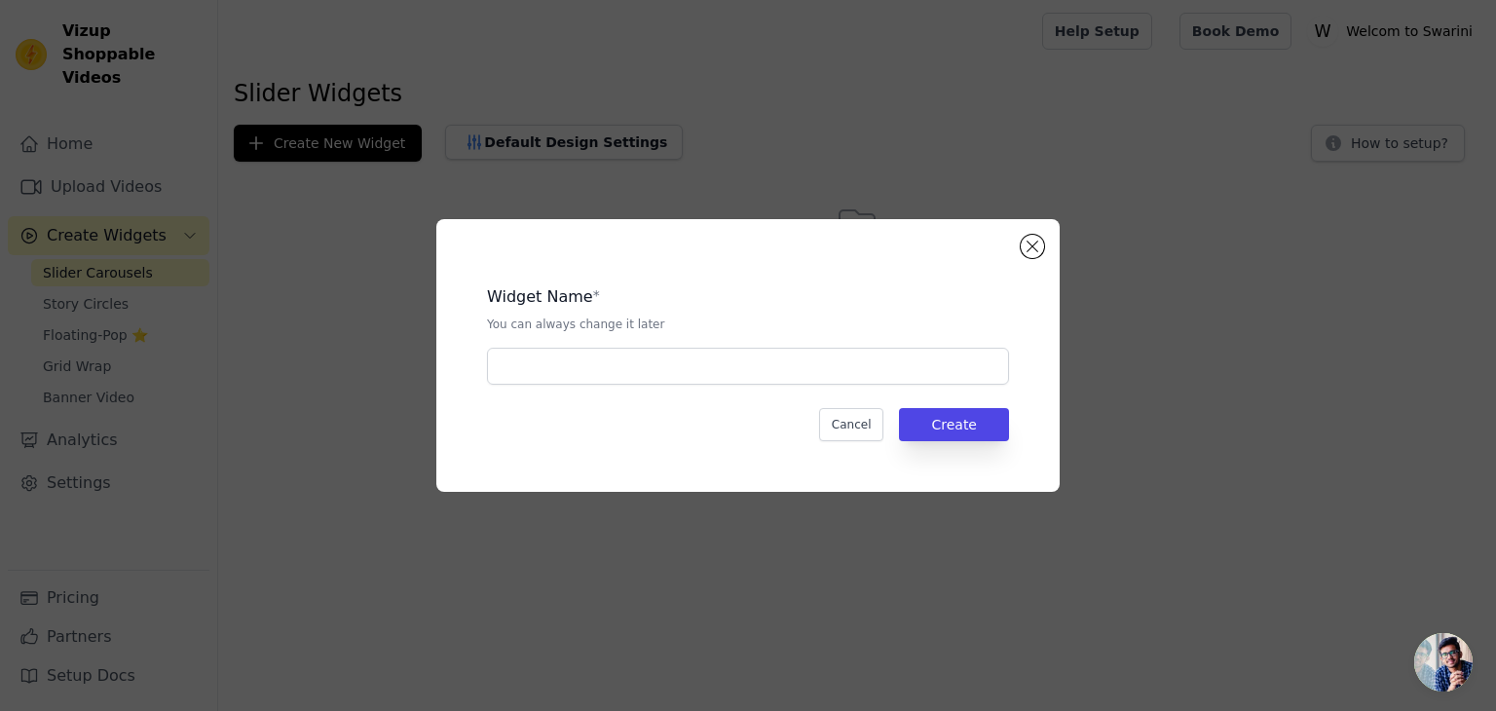
click at [693, 387] on div "Widget Name * You can always change it later Cancel Create" at bounding box center [748, 355] width 561 height 210
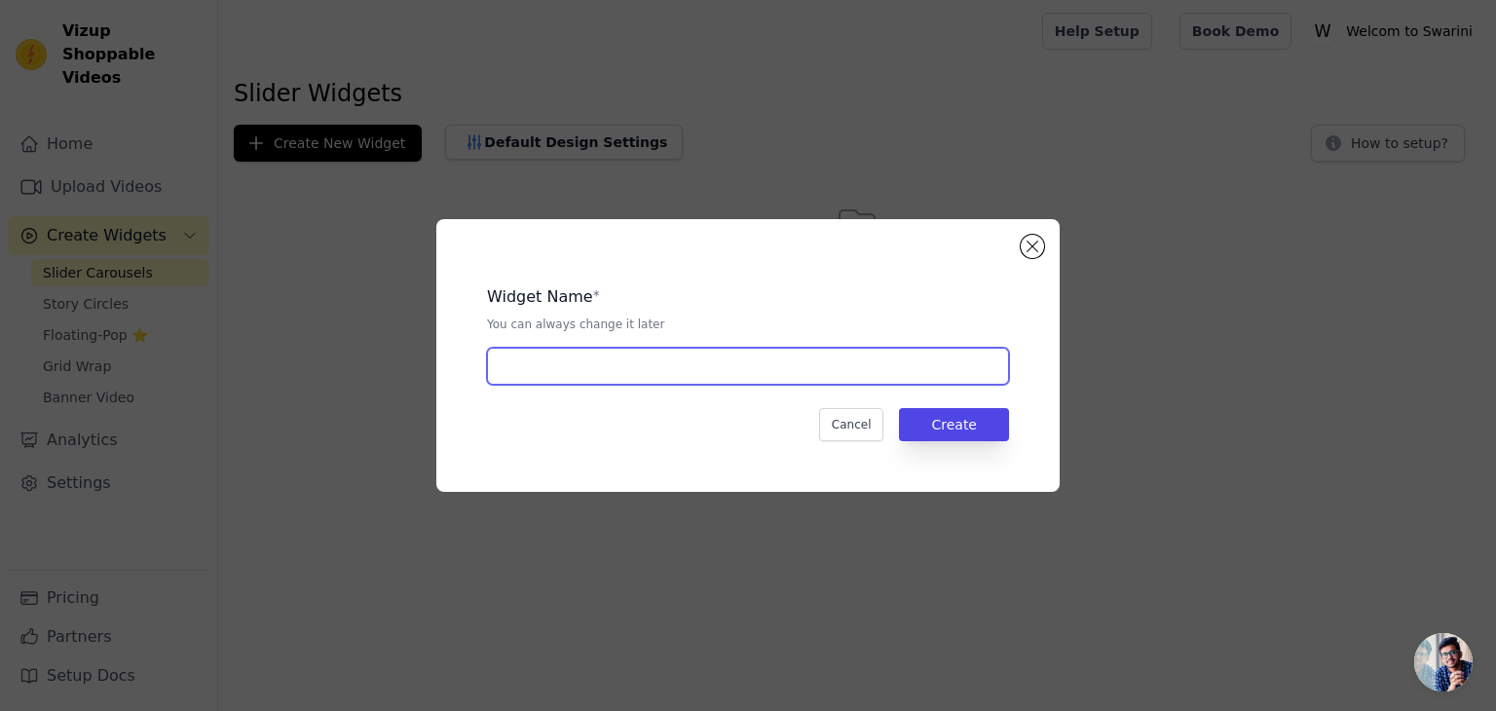
click at [619, 374] on input "text" at bounding box center [748, 366] width 522 height 37
type input "video"
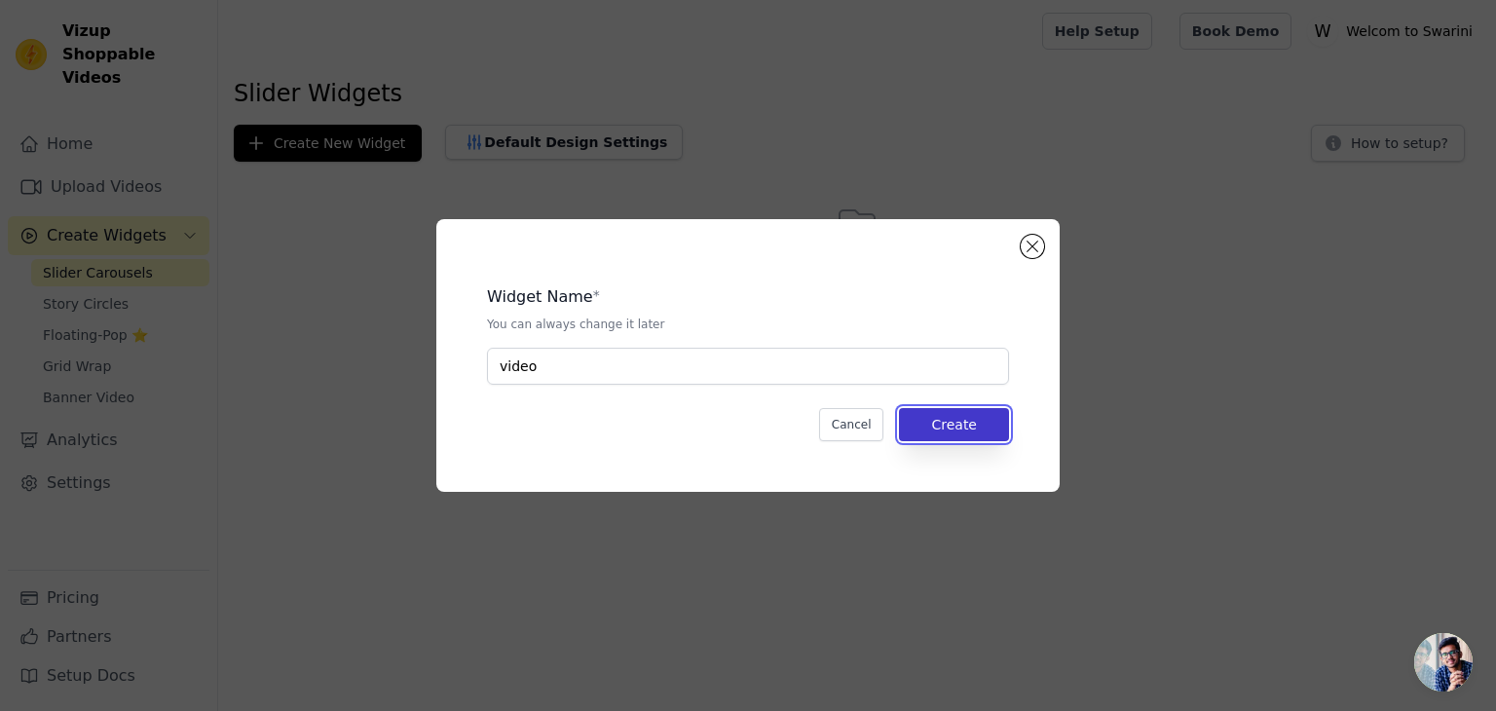
click at [998, 430] on button "Create" at bounding box center [954, 424] width 110 height 33
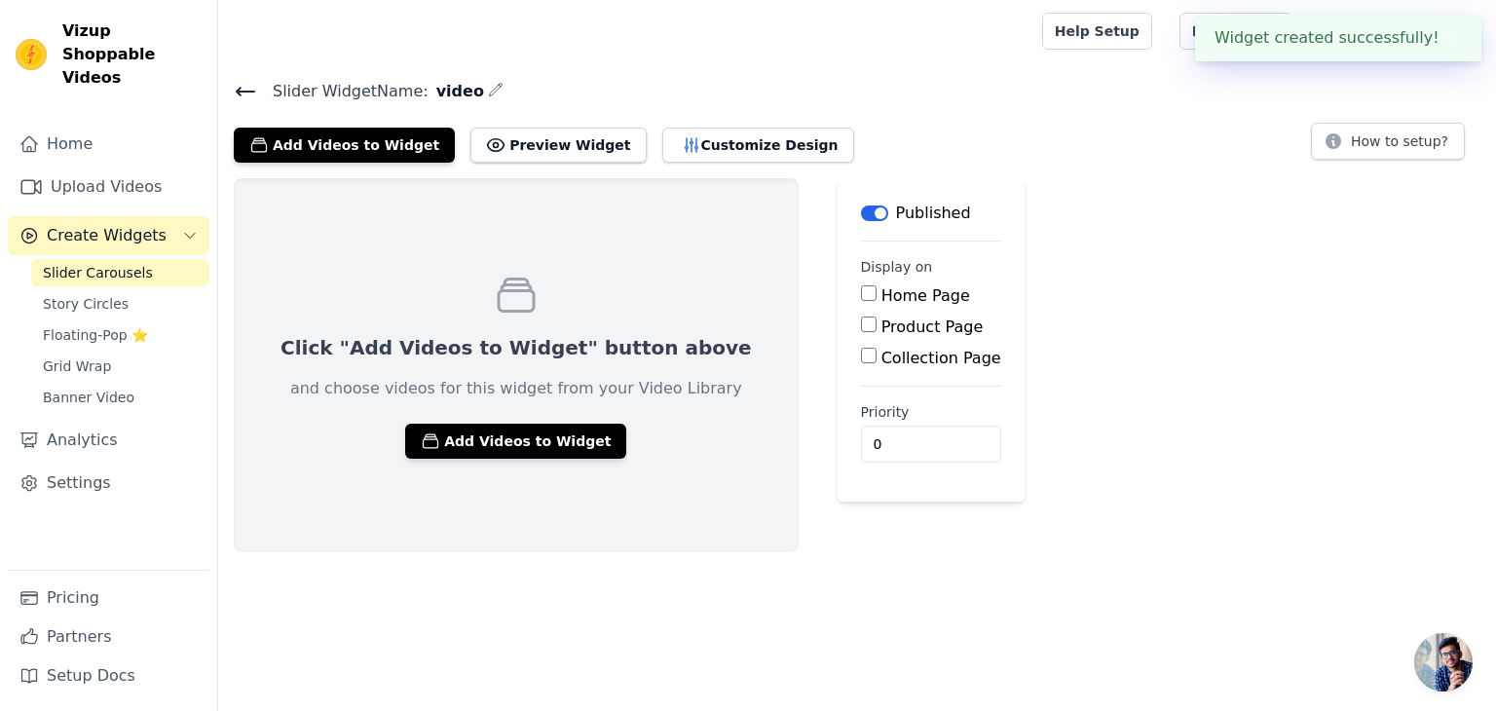
click at [861, 324] on input "Product Page" at bounding box center [869, 325] width 16 height 16
checkbox input "true"
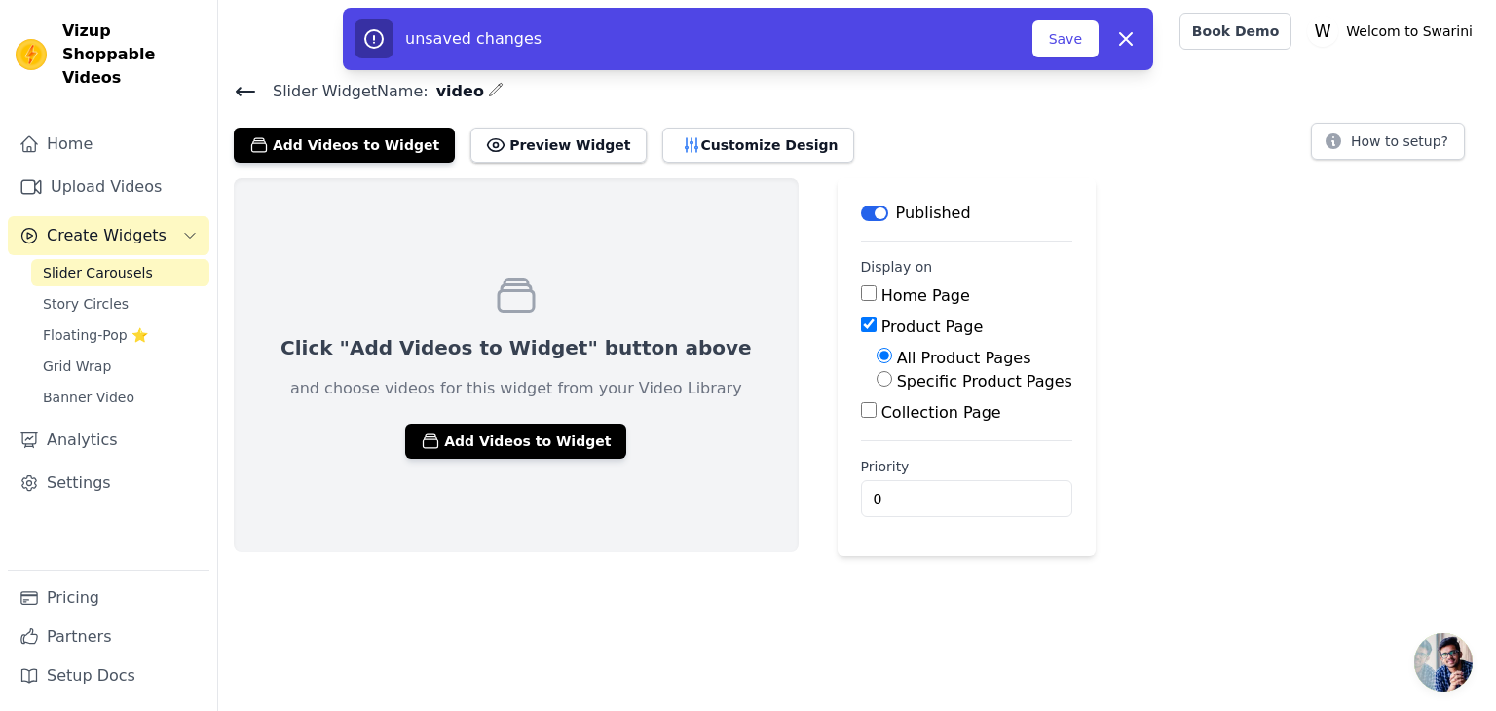
click at [861, 299] on input "Home Page" at bounding box center [869, 293] width 16 height 16
checkbox input "true"
click at [908, 508] on input "0" at bounding box center [966, 498] width 211 height 37
click at [535, 434] on button "Add Videos to Widget" at bounding box center [515, 441] width 221 height 35
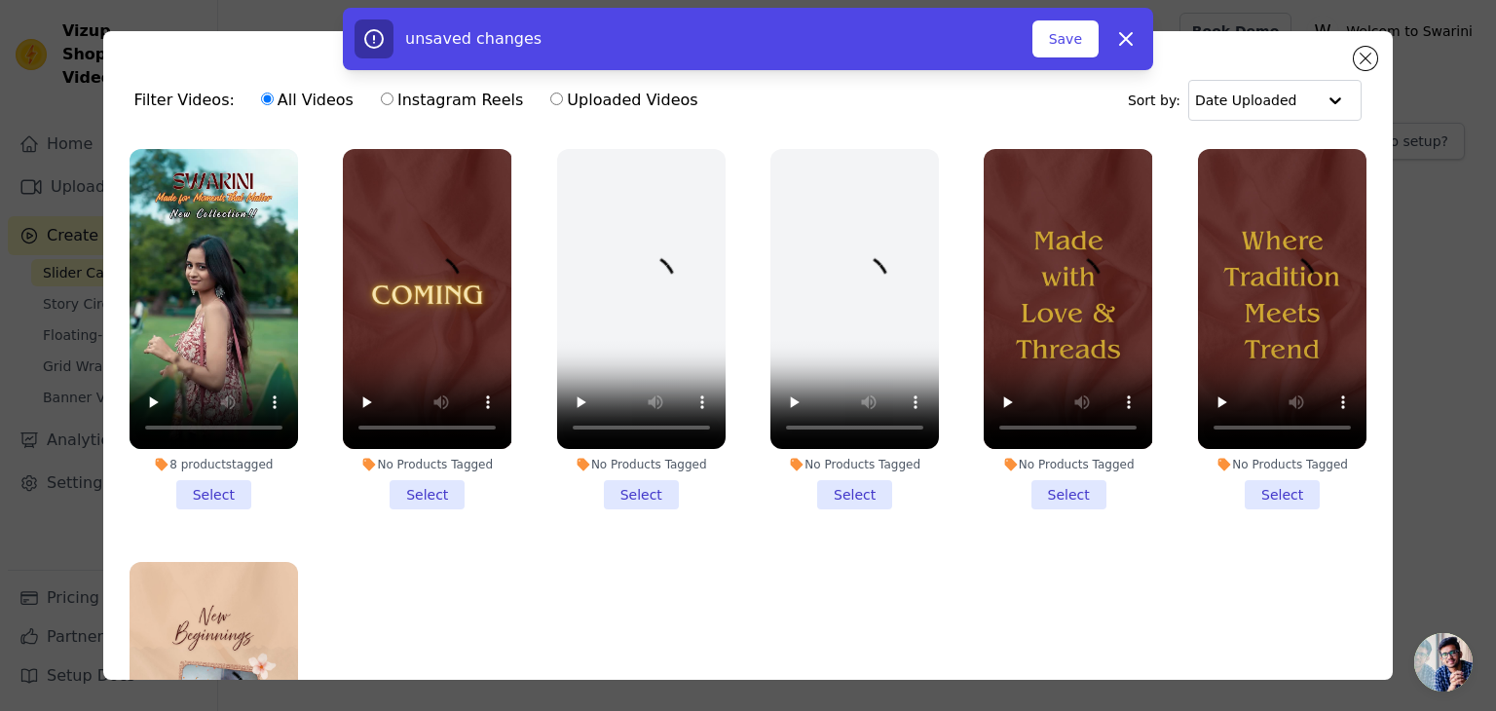
click at [218, 489] on li "8 products tagged Select" at bounding box center [214, 329] width 169 height 360
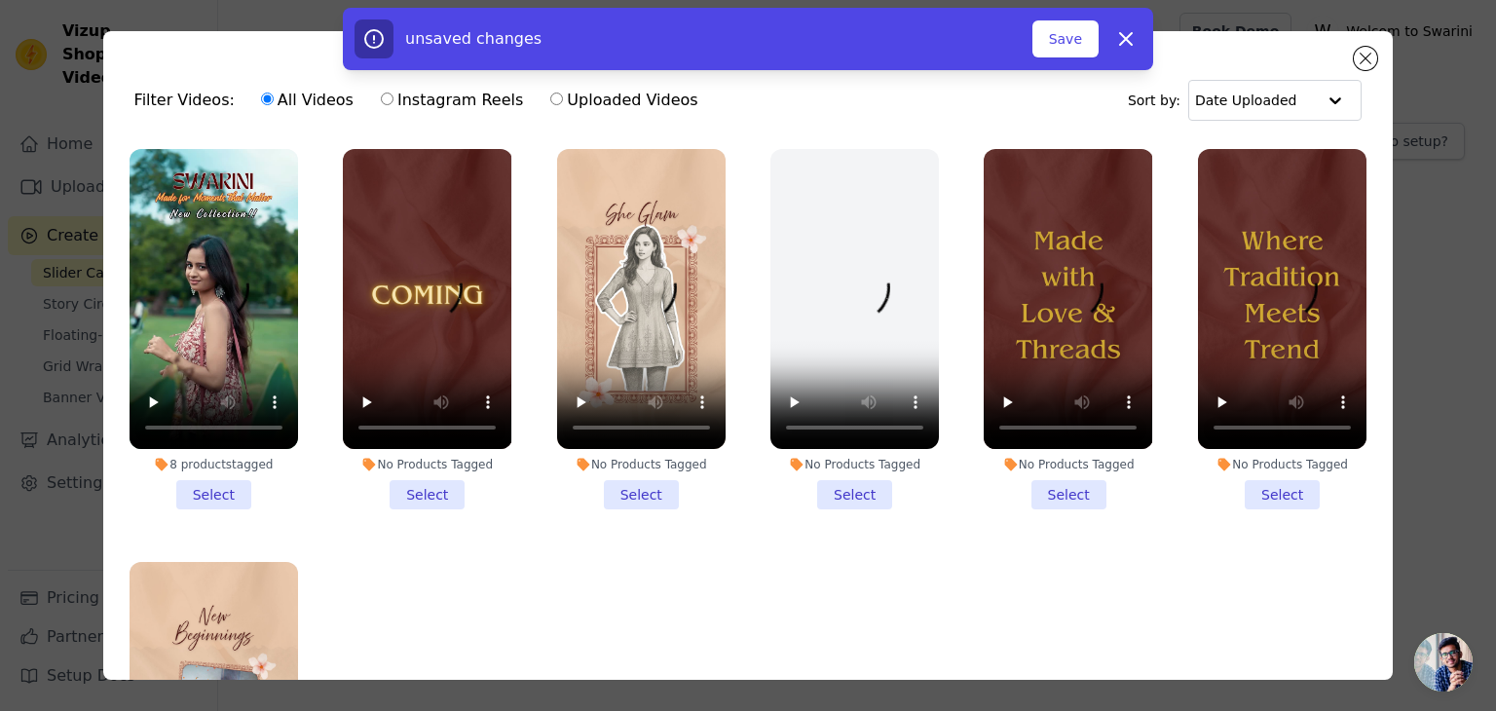
click at [0, 0] on input "8 products tagged Select" at bounding box center [0, 0] width 0 height 0
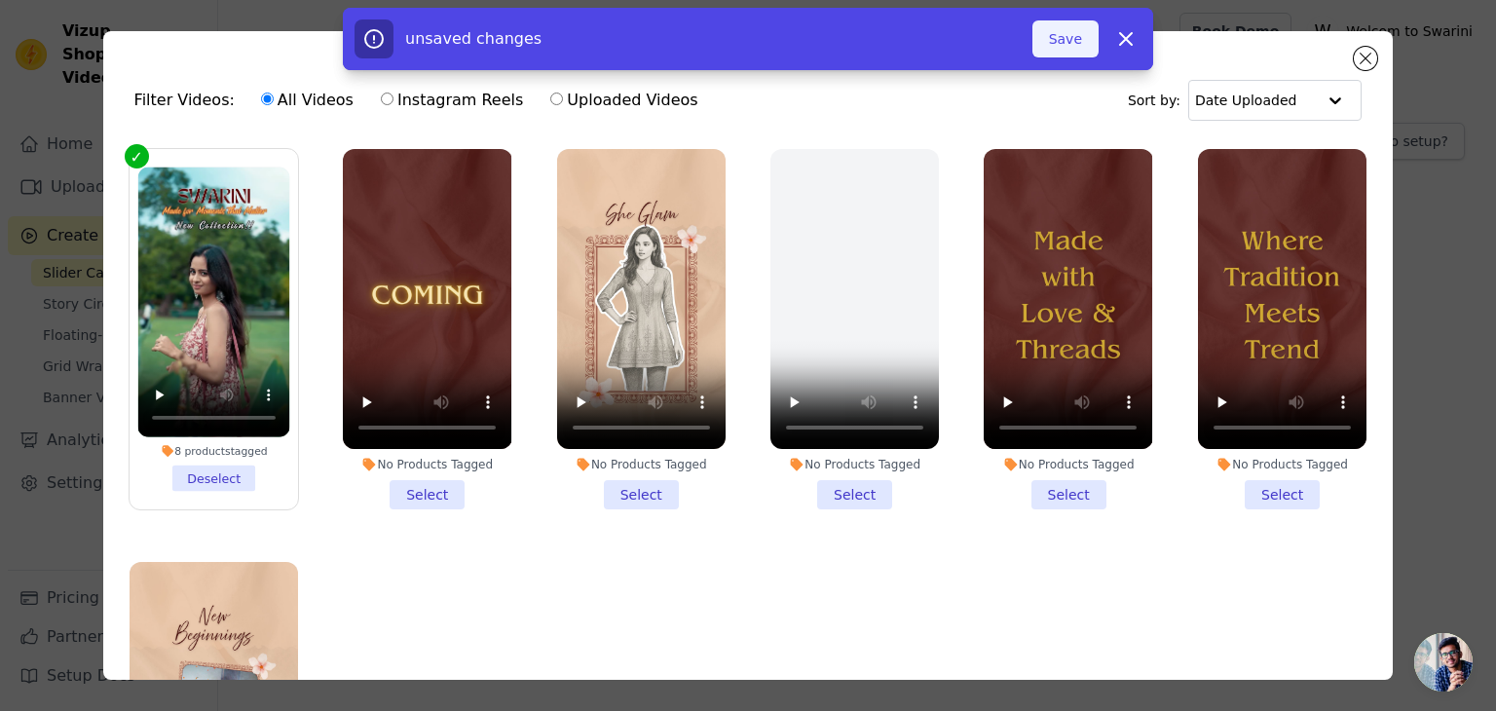
click at [1083, 46] on button "Save" at bounding box center [1066, 38] width 66 height 37
click at [1061, 46] on button "Save" at bounding box center [1066, 38] width 66 height 37
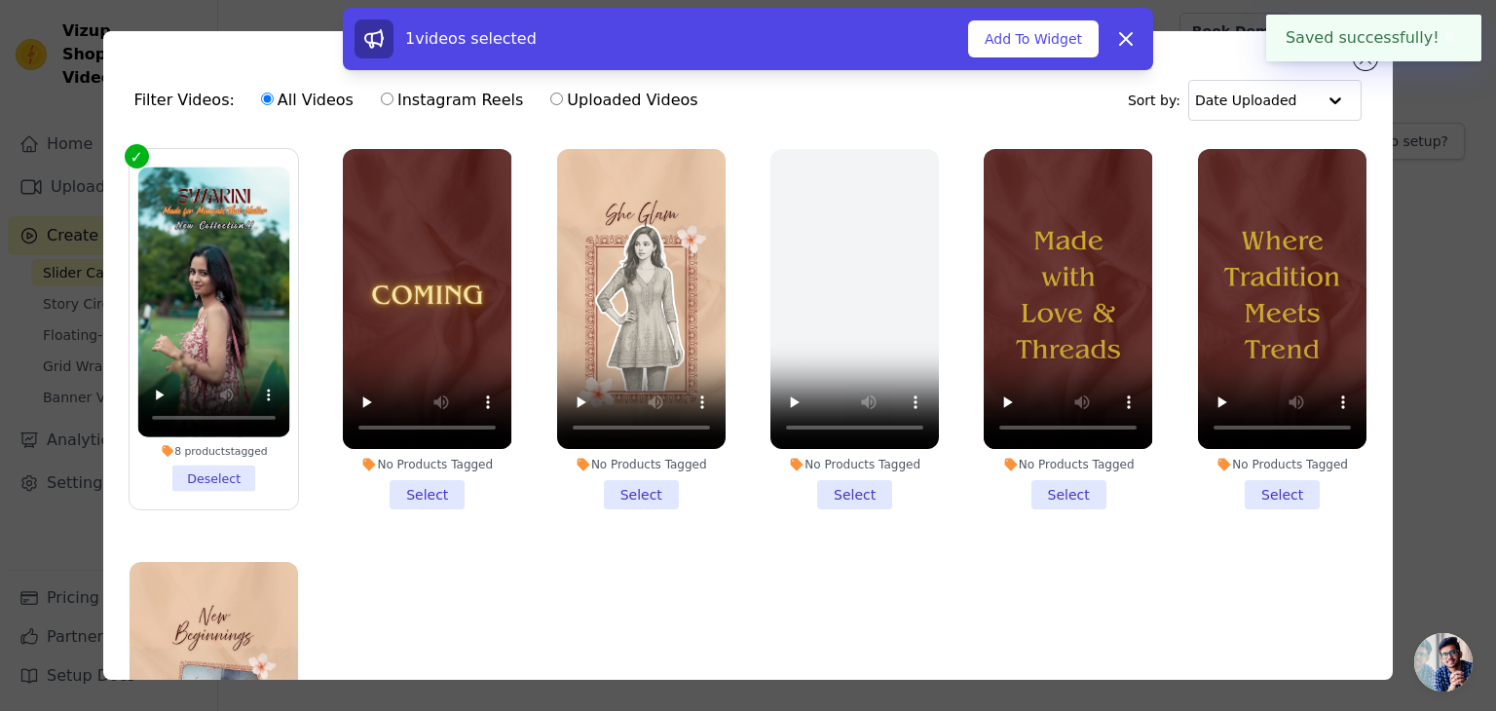
click at [1061, 46] on button "Add To Widget" at bounding box center [1033, 38] width 131 height 37
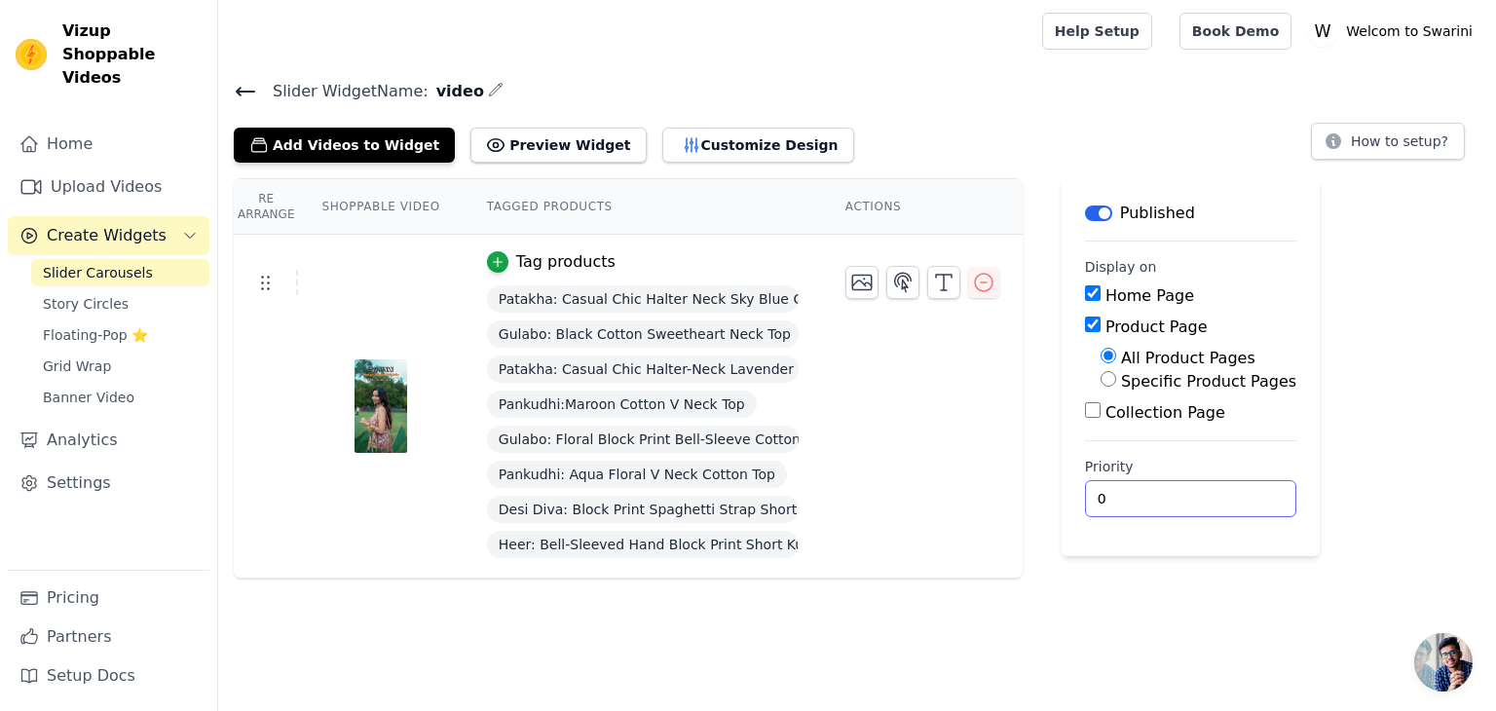
click at [1154, 507] on input "0" at bounding box center [1190, 498] width 211 height 37
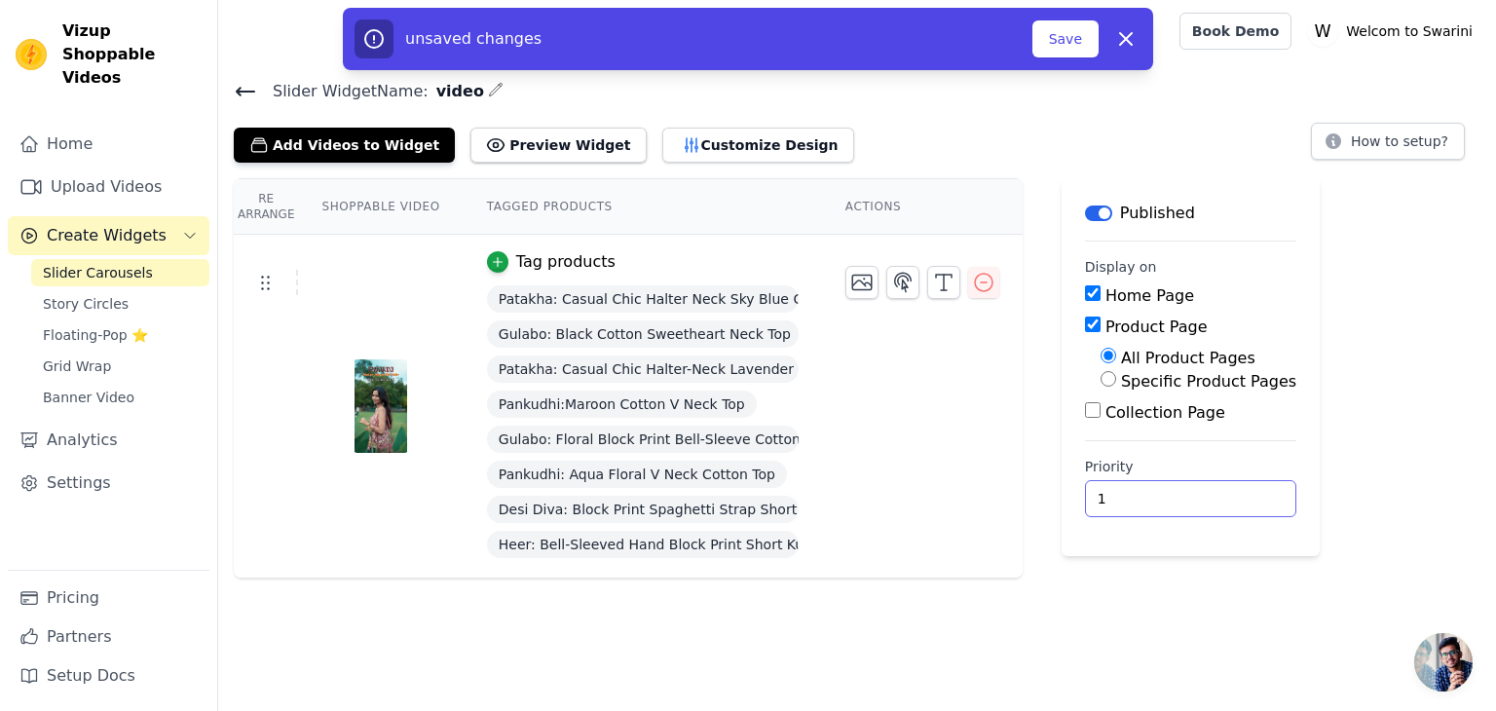
click at [1215, 495] on input "1" at bounding box center [1190, 498] width 211 height 37
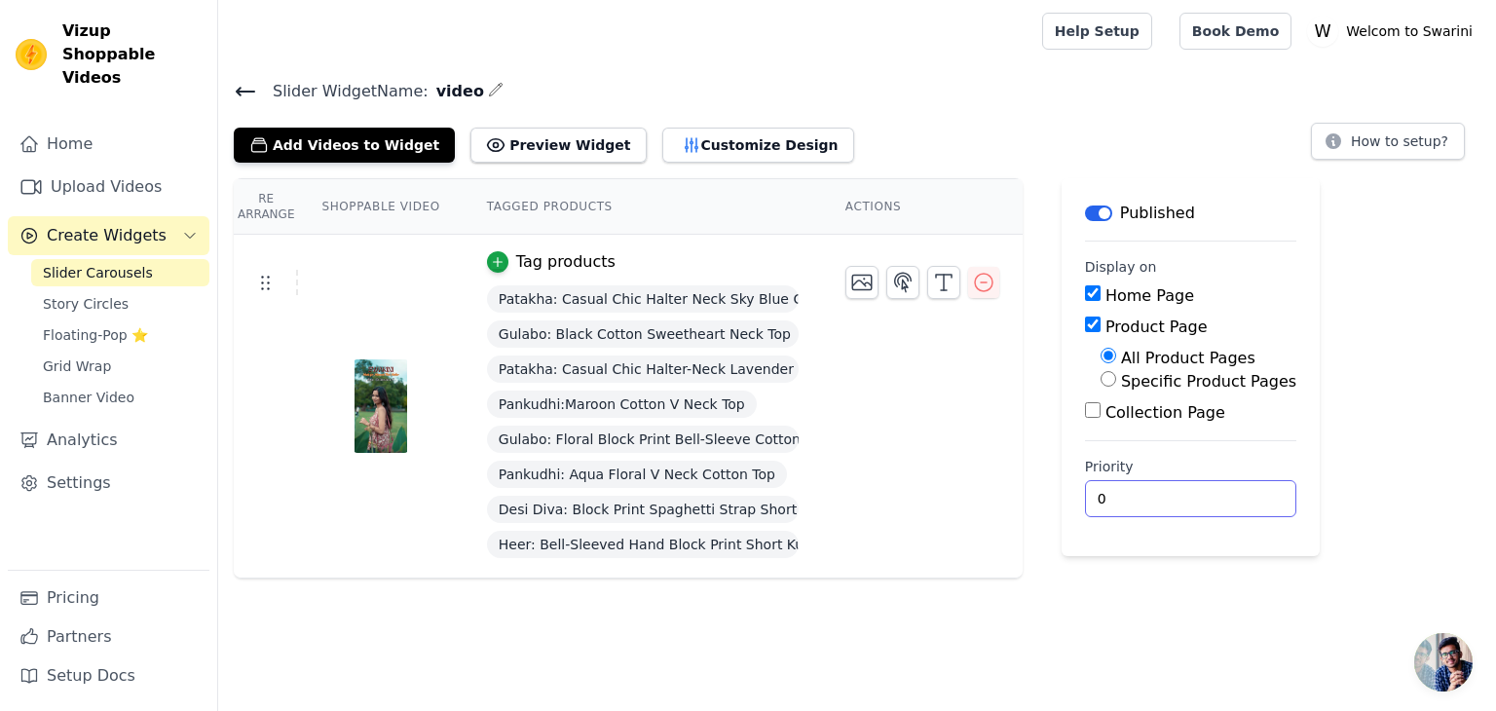
click at [1215, 500] on input "0" at bounding box center [1190, 498] width 211 height 37
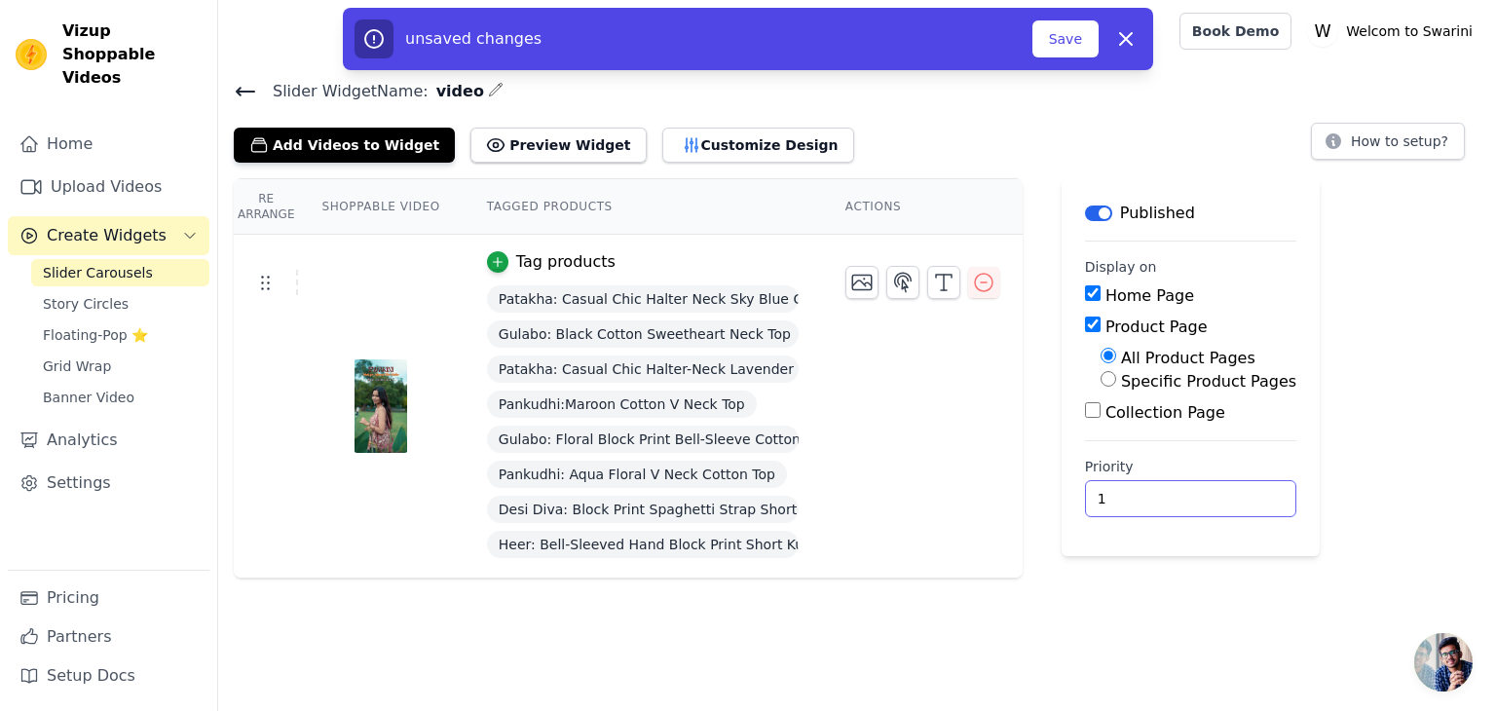
type input "1"
click at [1215, 492] on input "1" at bounding box center [1190, 498] width 211 height 37
click at [1074, 36] on button "Save" at bounding box center [1066, 38] width 66 height 37
click at [1071, 43] on button "Save" at bounding box center [1066, 38] width 66 height 37
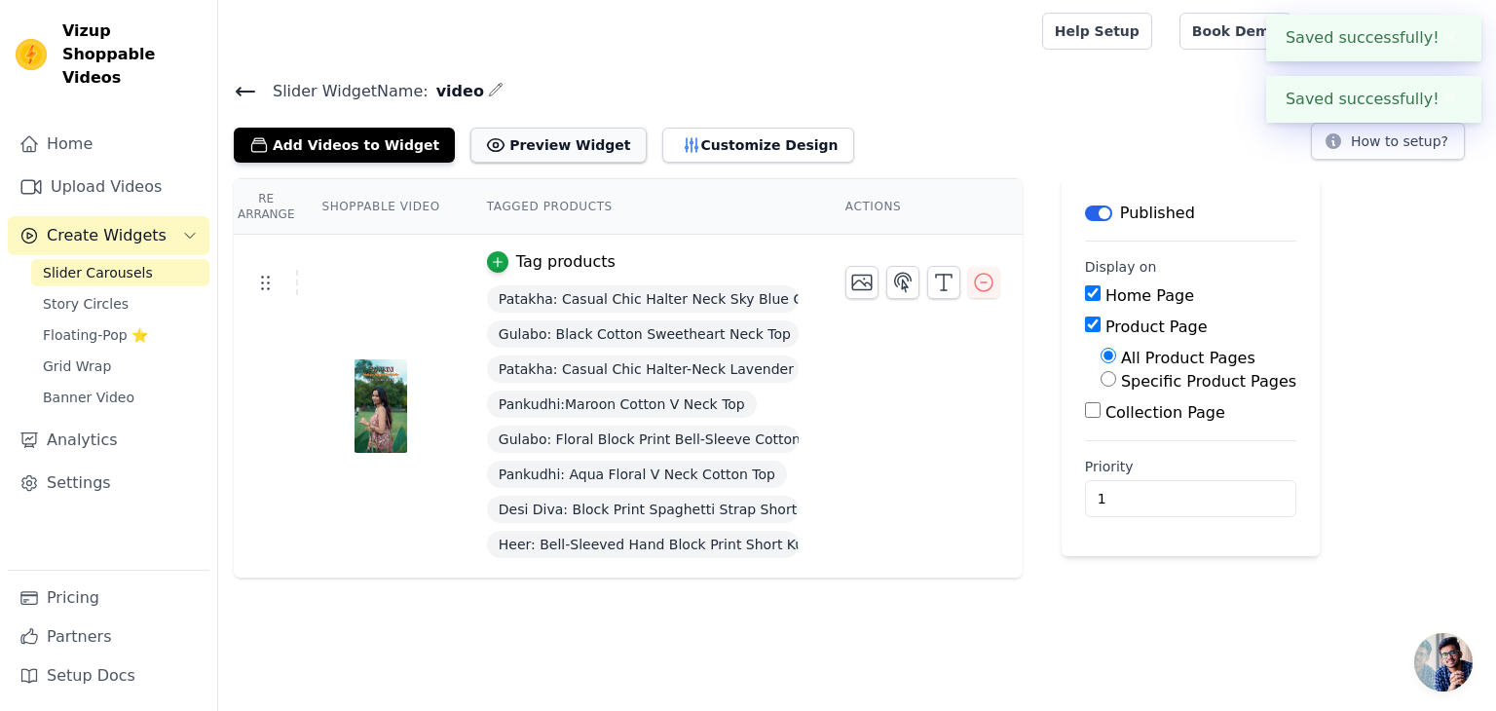
click at [529, 153] on button "Preview Widget" at bounding box center [558, 145] width 175 height 35
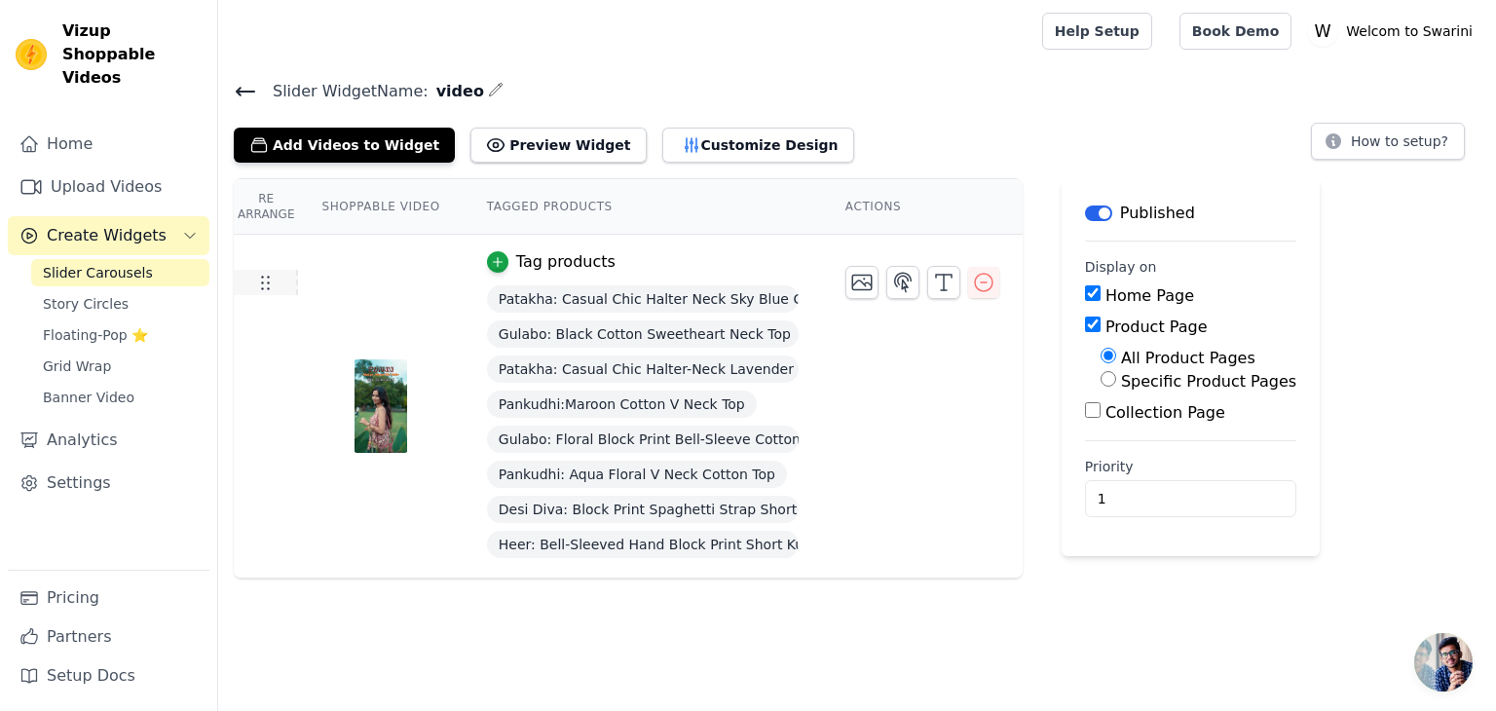
click at [265, 288] on icon at bounding box center [264, 282] width 23 height 23
click at [274, 285] on icon at bounding box center [264, 282] width 23 height 23
click at [700, 153] on button "Customize Design" at bounding box center [758, 145] width 192 height 35
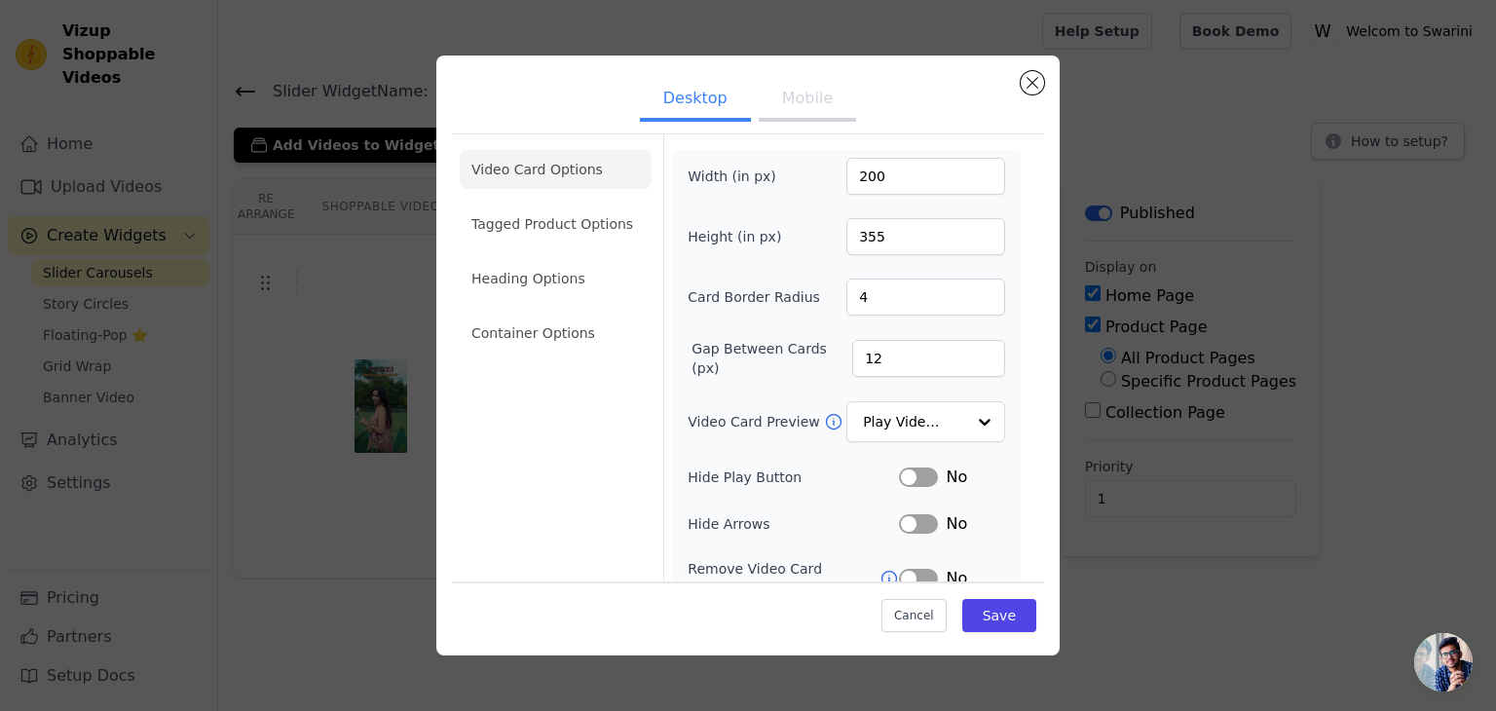
click at [782, 106] on button "Mobile" at bounding box center [807, 100] width 97 height 43
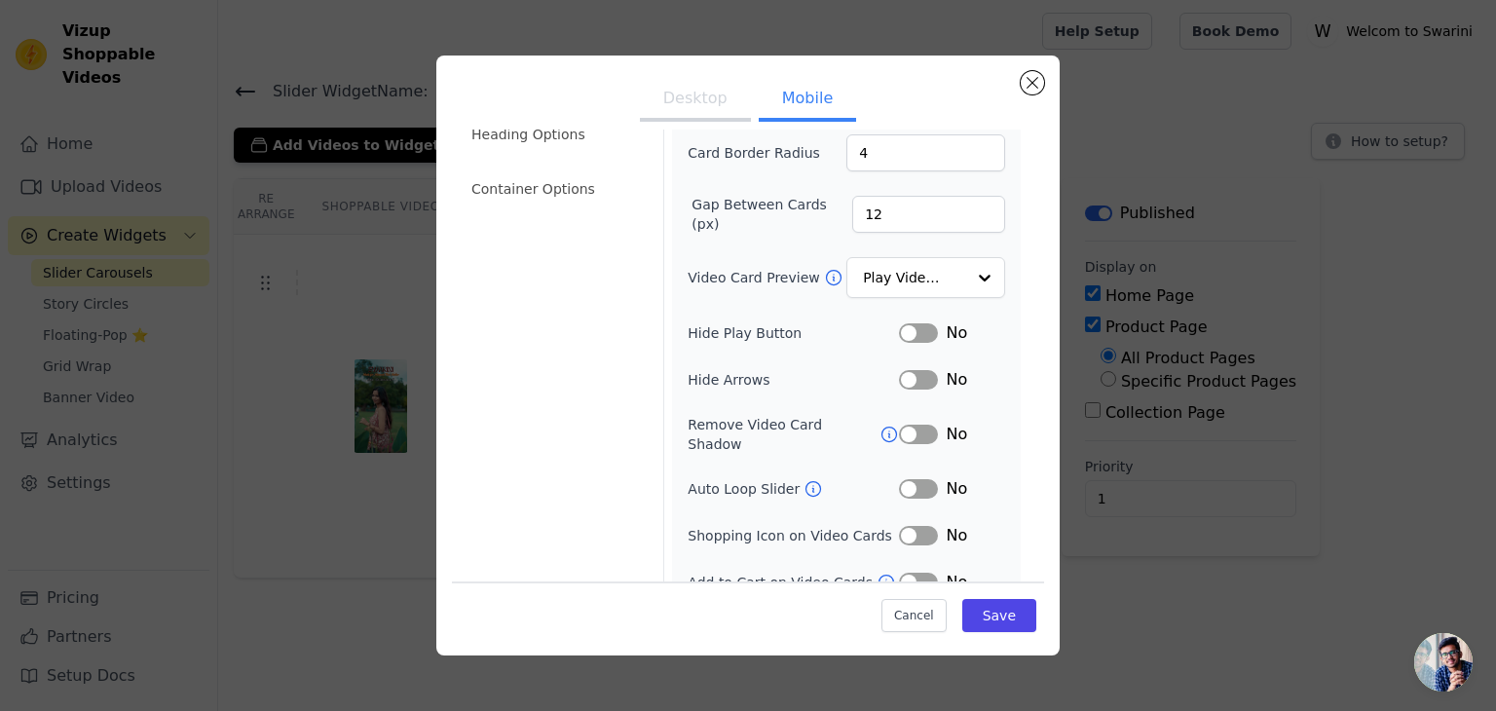
scroll to position [199, 0]
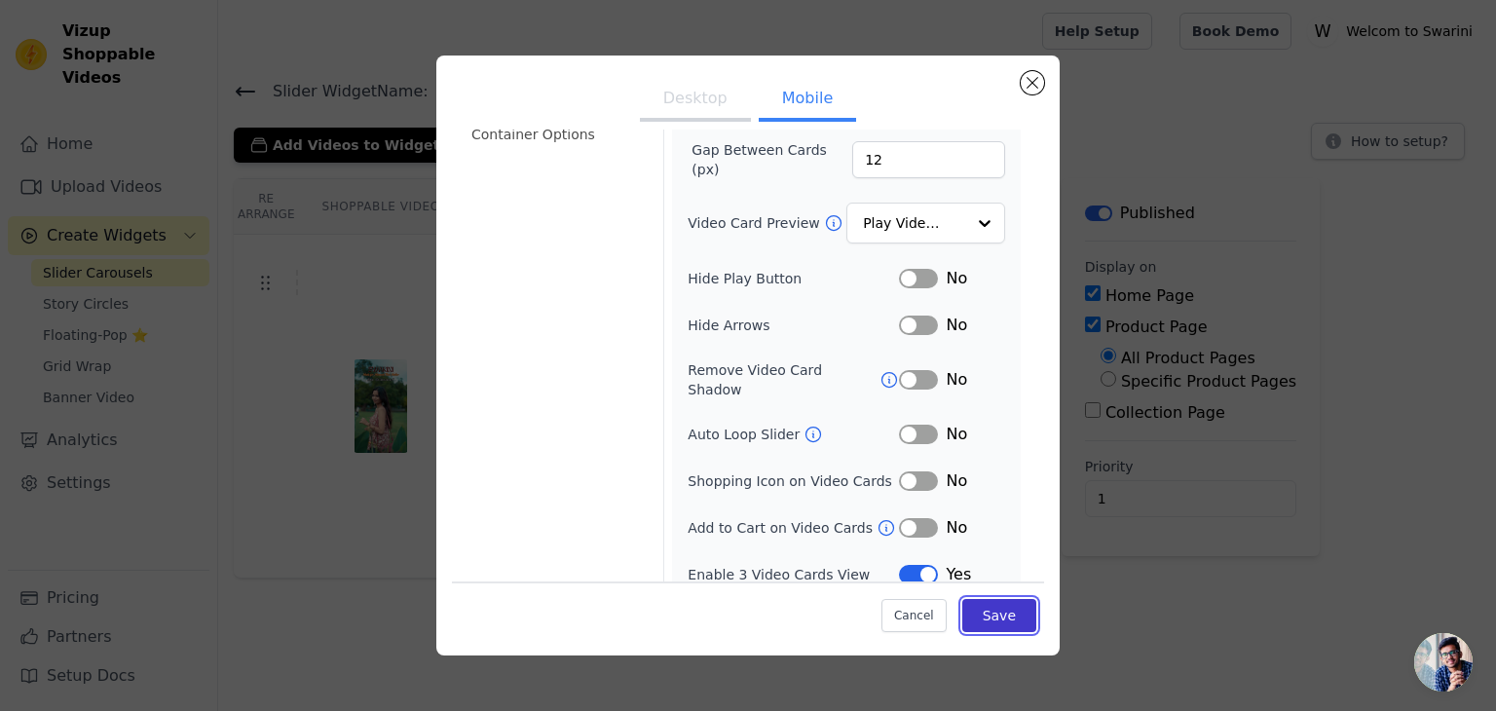
click at [994, 623] on button "Save" at bounding box center [999, 615] width 74 height 33
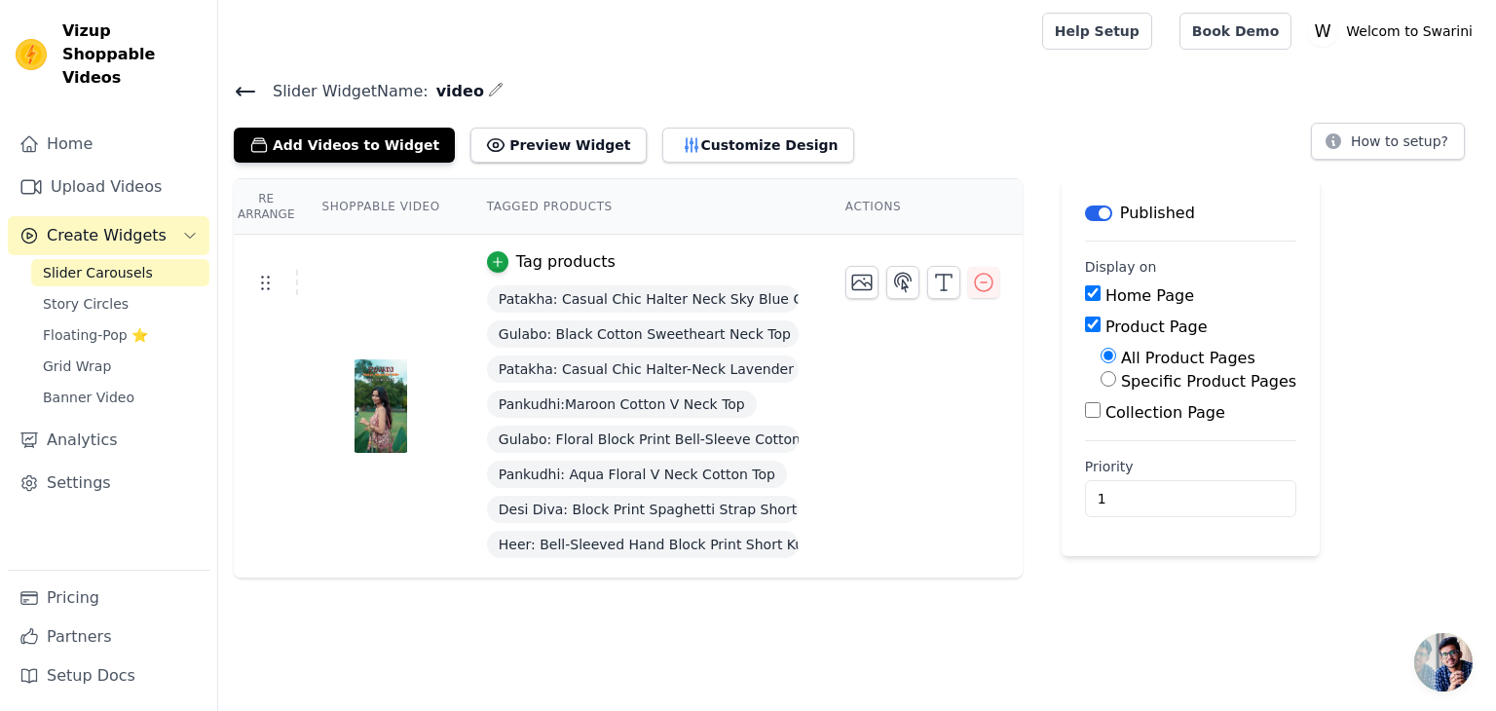
click at [534, 579] on html "Vizup Shoppable Videos Home Upload Videos Create Widgets Slider Carousels Story…" at bounding box center [748, 289] width 1496 height 579
click at [693, 132] on button "Customize Design" at bounding box center [758, 145] width 192 height 35
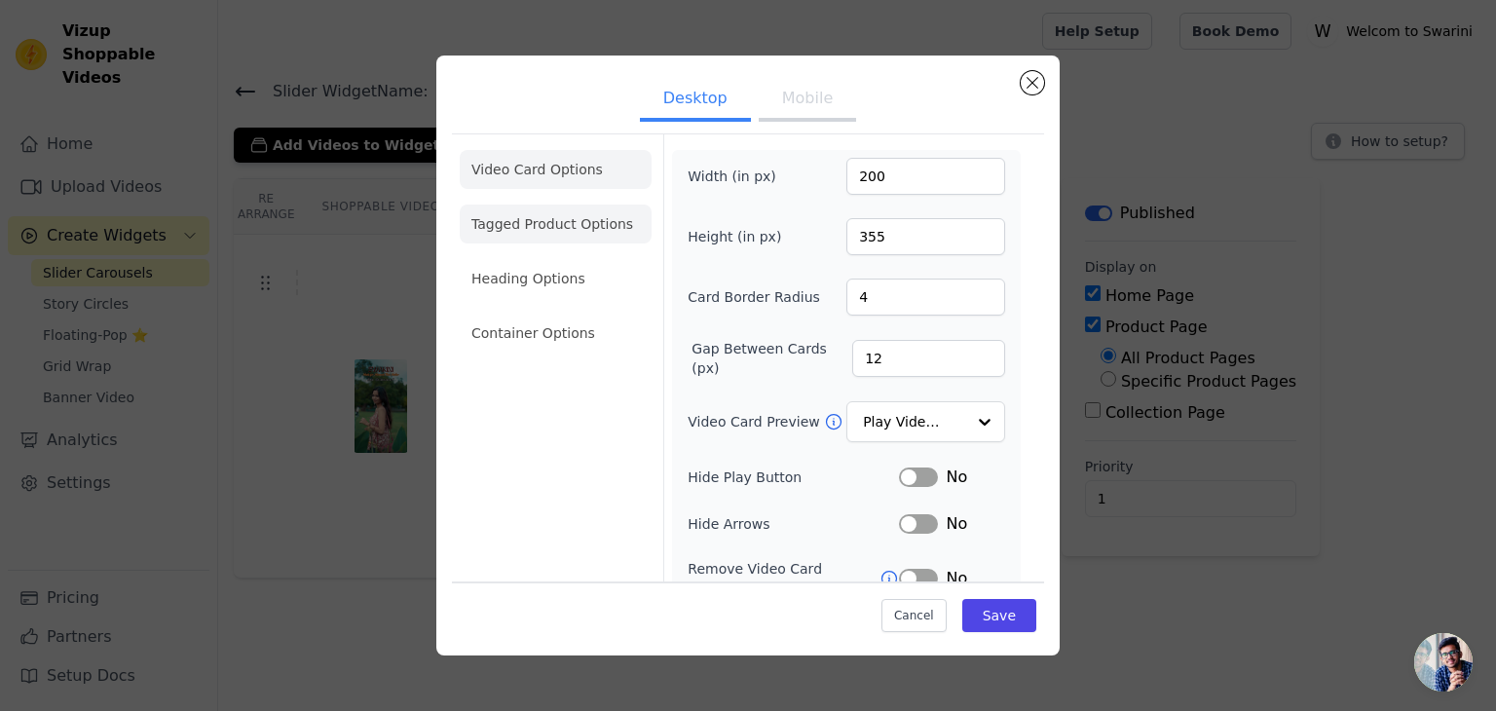
click at [585, 314] on li "Tagged Product Options" at bounding box center [556, 333] width 192 height 39
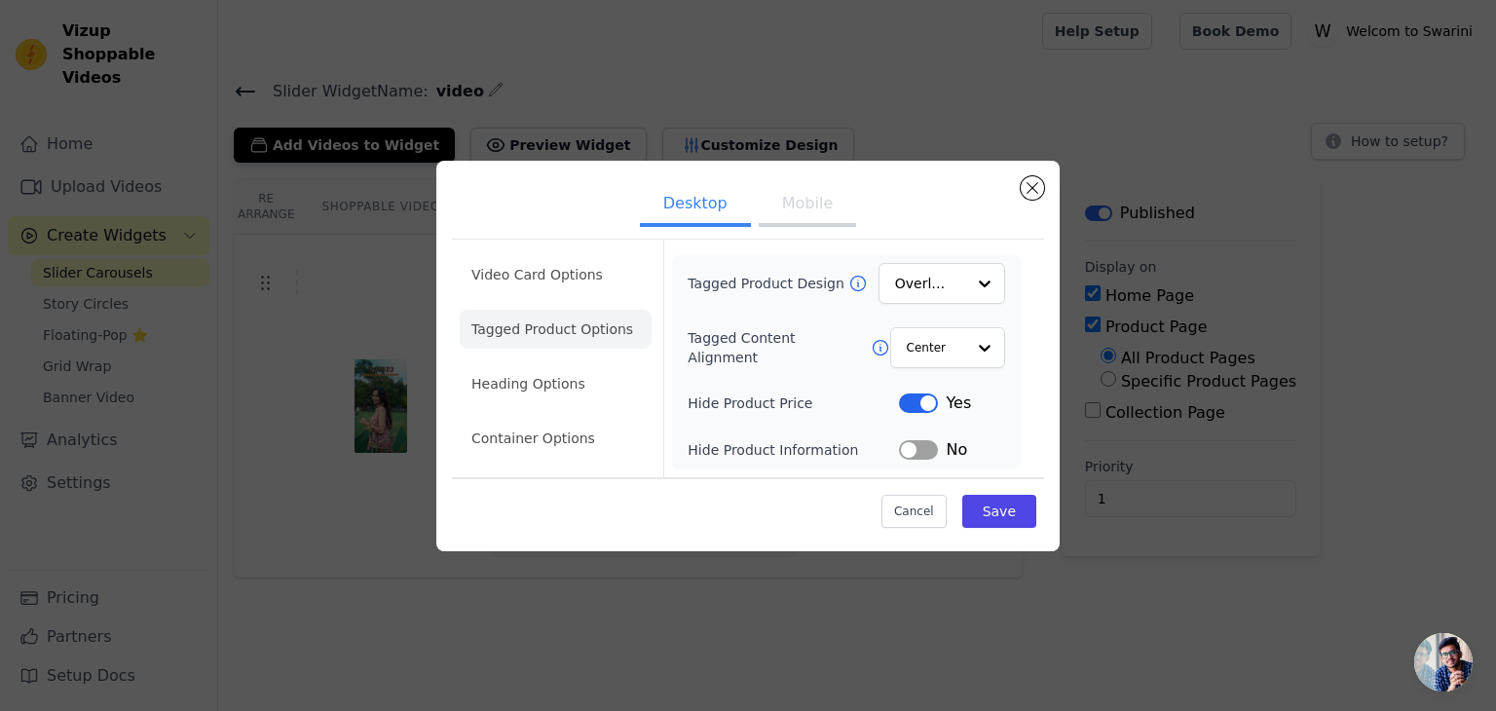
click at [822, 208] on button "Mobile" at bounding box center [807, 205] width 97 height 43
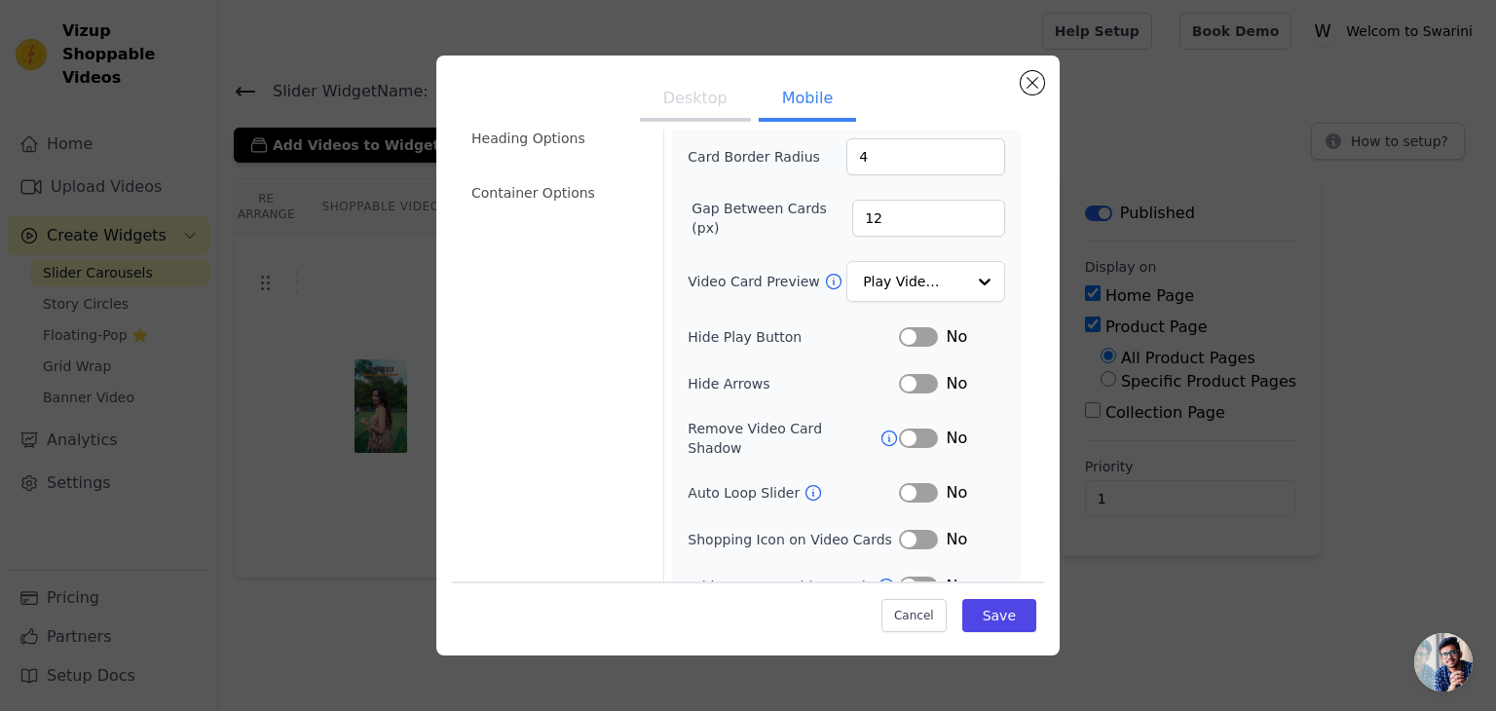
scroll to position [148, 0]
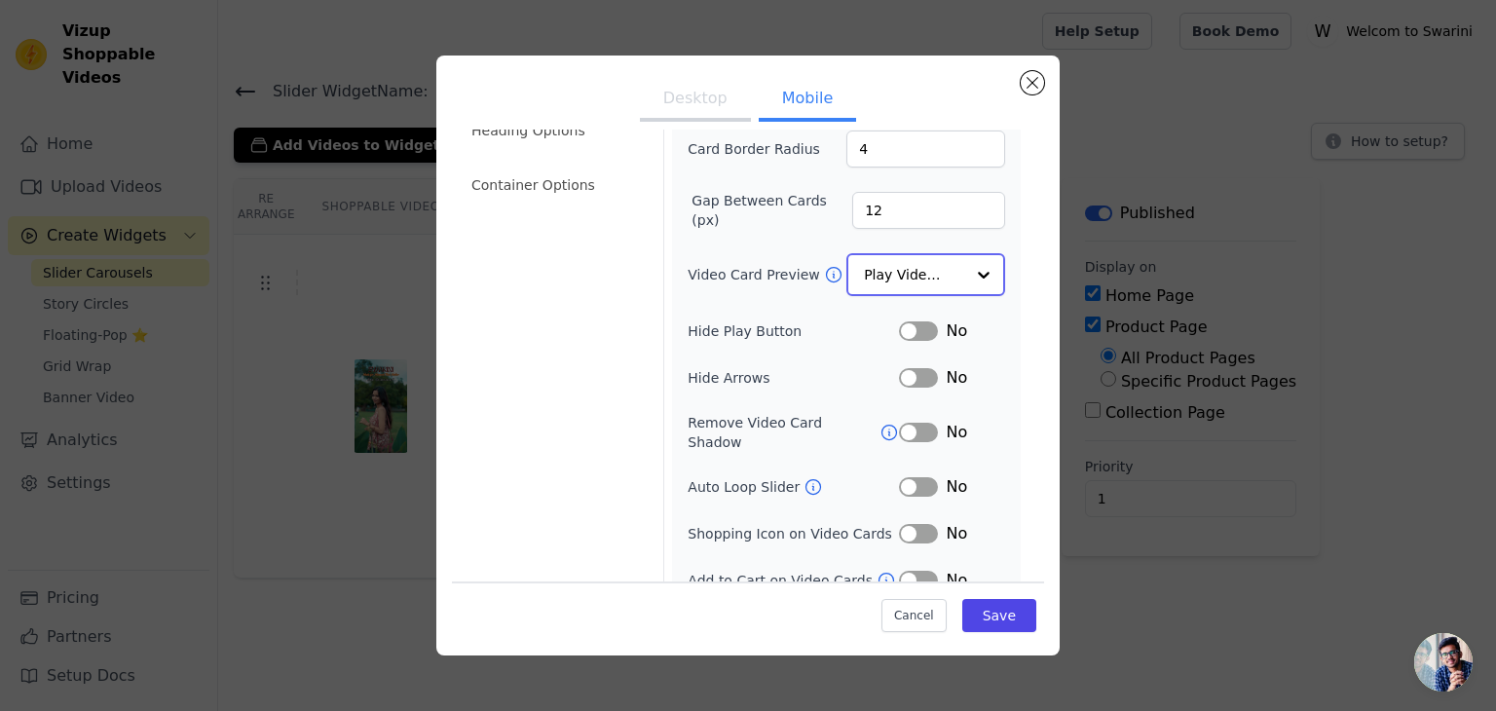
click at [950, 270] on div "Option Play Video In Loop, selected. Select is focused, type to refine list, pr…" at bounding box center [926, 274] width 159 height 43
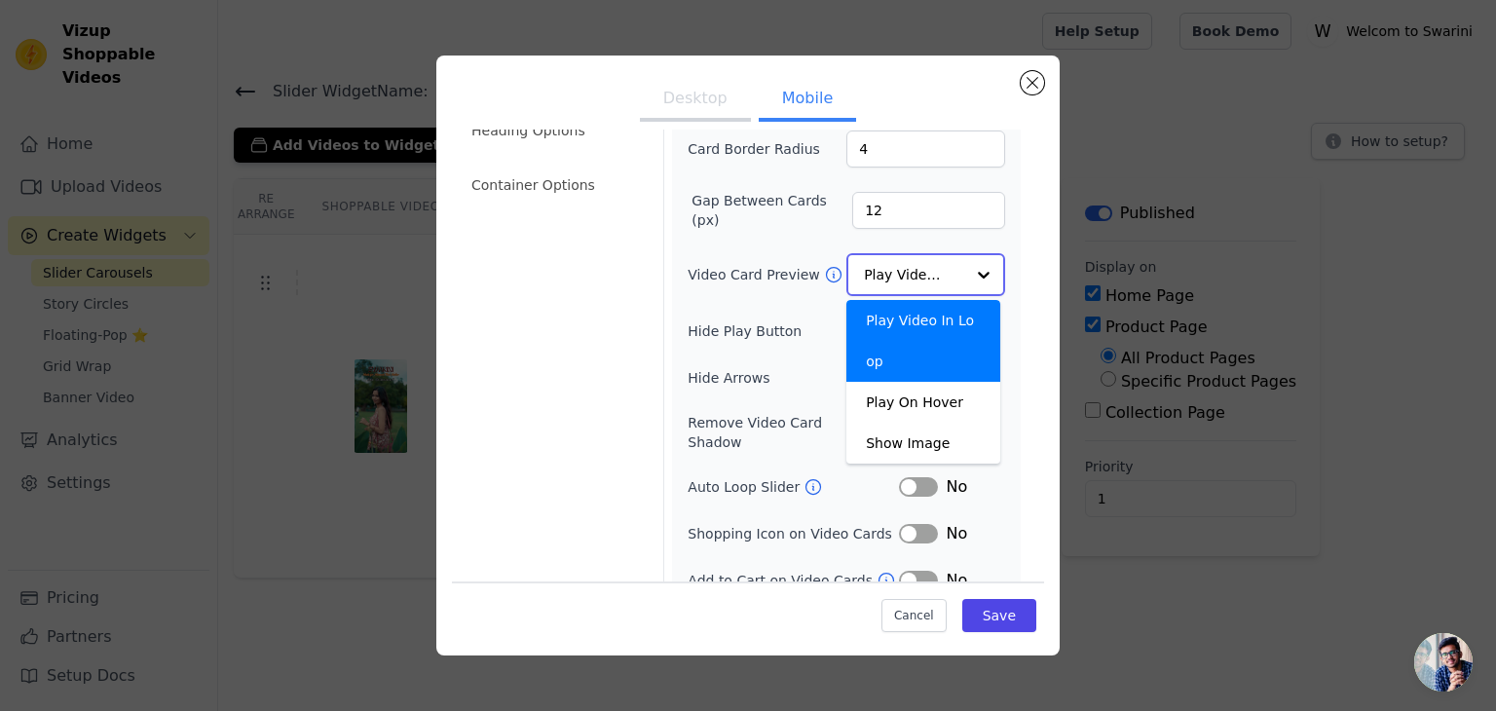
click at [950, 270] on div "Play Video In Loop Play On Hover Show Image Option Play Video In Loop, selected…" at bounding box center [926, 274] width 159 height 43
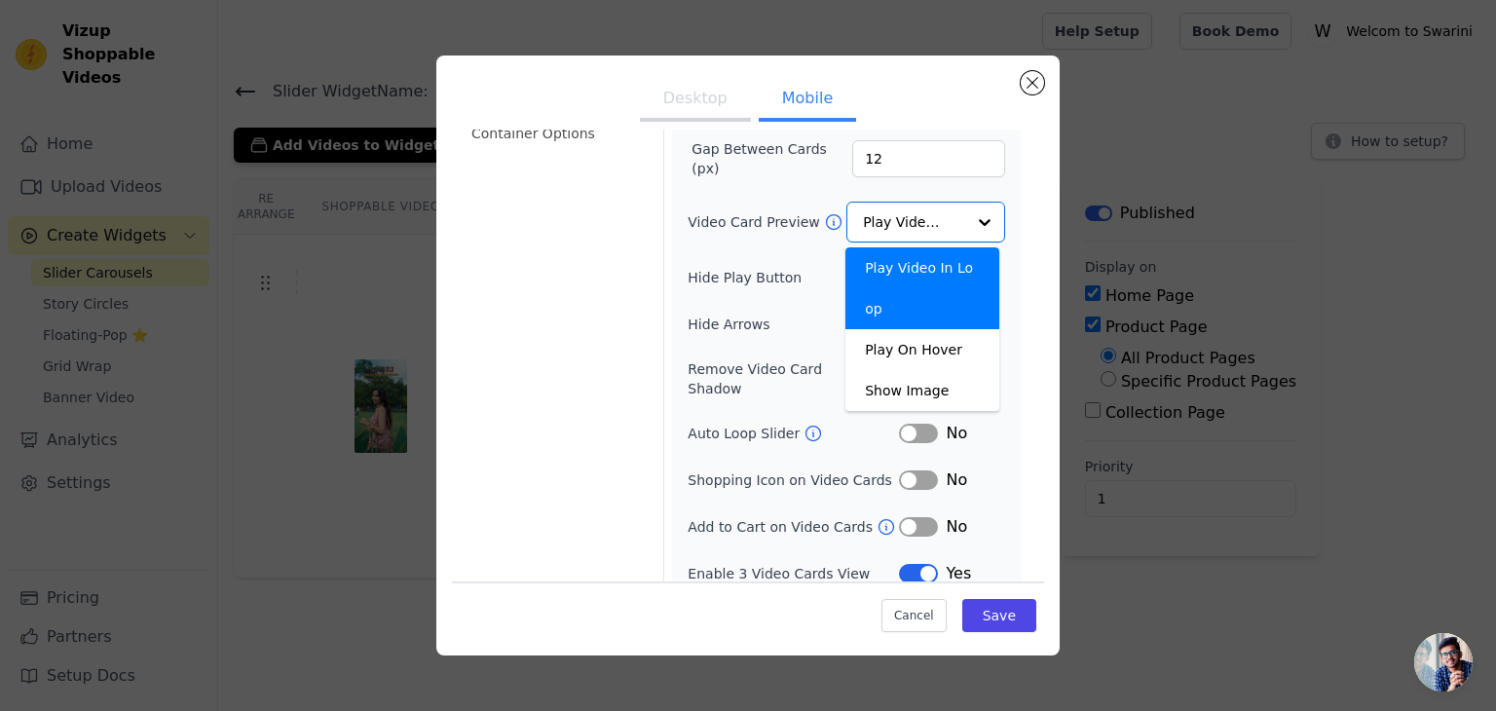
scroll to position [199, 0]
click at [908, 518] on button "Label" at bounding box center [918, 527] width 39 height 19
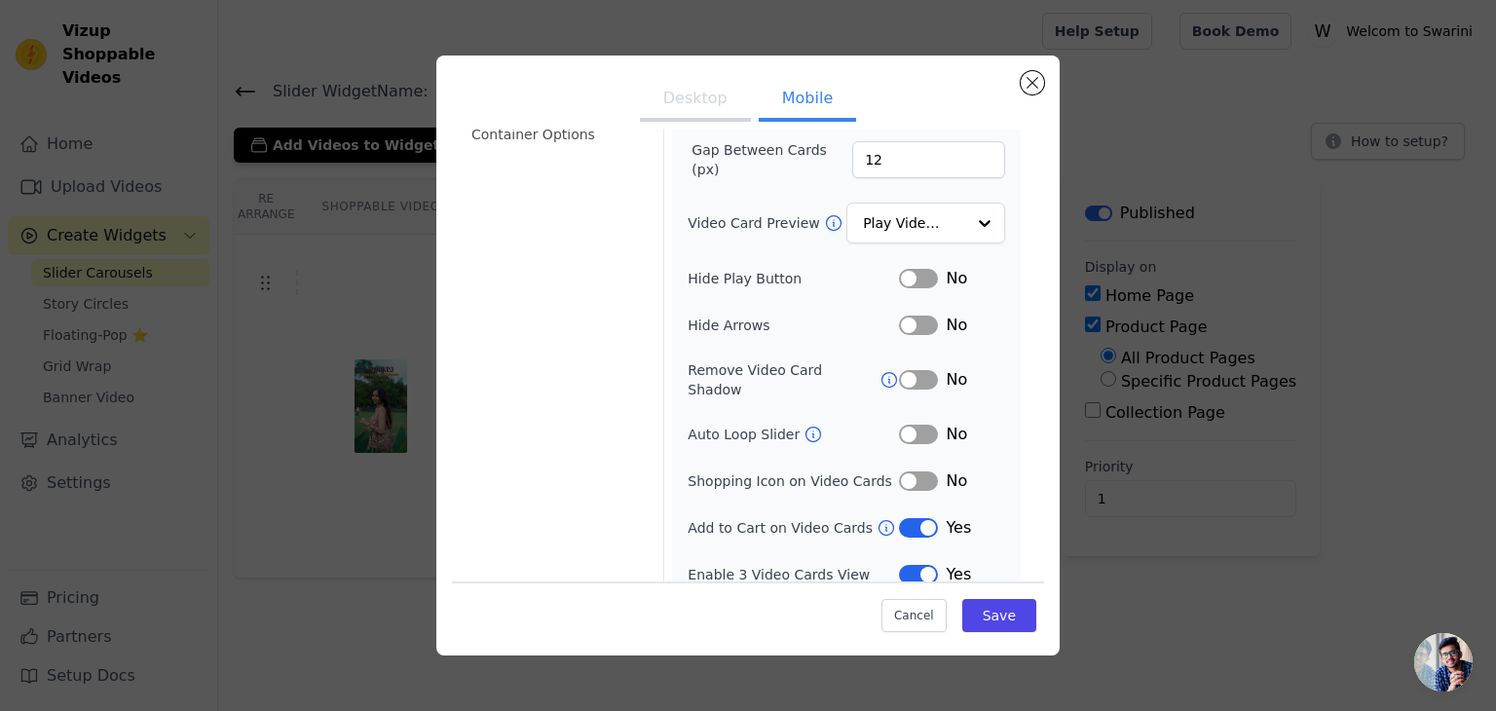
click at [908, 518] on button "Label" at bounding box center [918, 527] width 39 height 19
click at [918, 472] on button "Label" at bounding box center [918, 481] width 39 height 19
click at [913, 425] on button "Label" at bounding box center [918, 434] width 39 height 19
click at [916, 370] on button "Label" at bounding box center [918, 379] width 39 height 19
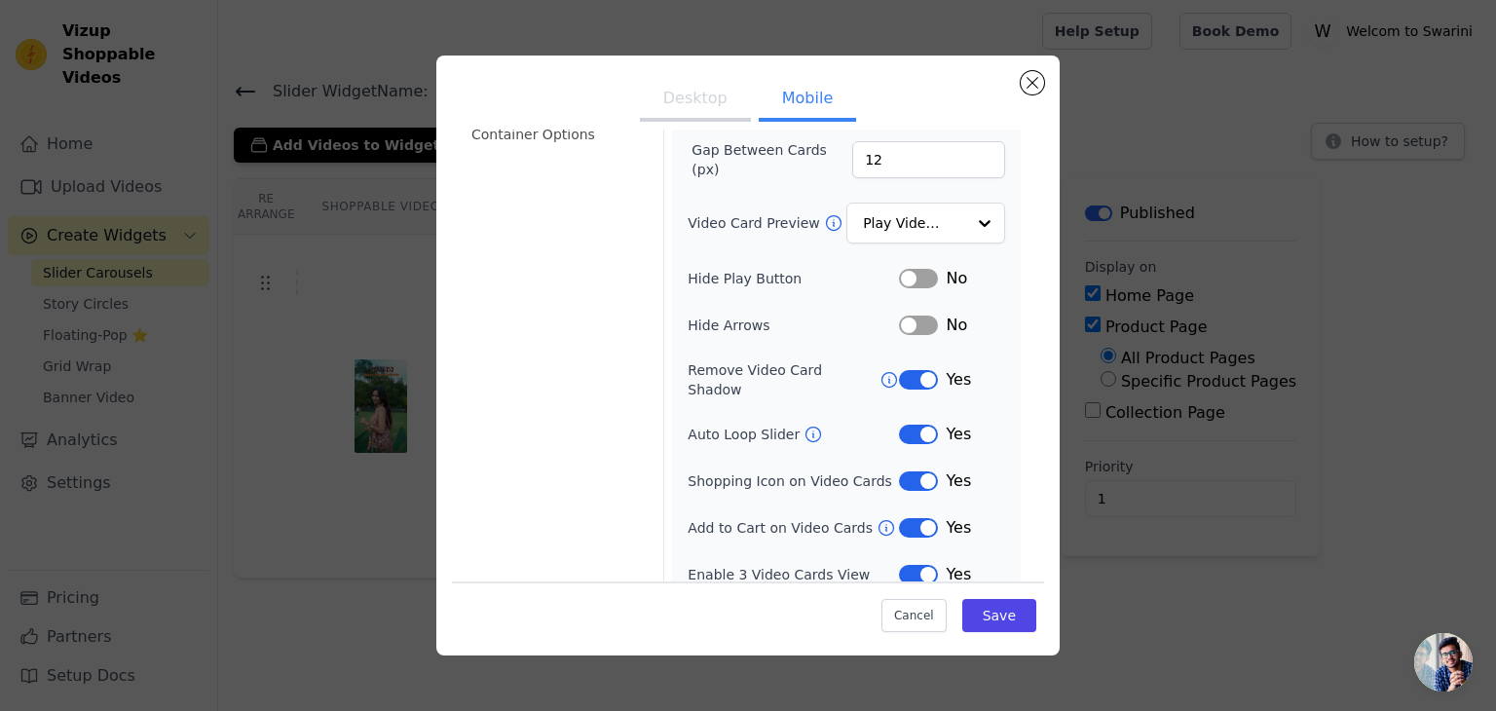
click at [916, 322] on button "Label" at bounding box center [918, 325] width 39 height 19
click at [923, 275] on button "Label" at bounding box center [918, 278] width 39 height 19
click at [991, 608] on button "Save" at bounding box center [999, 615] width 74 height 33
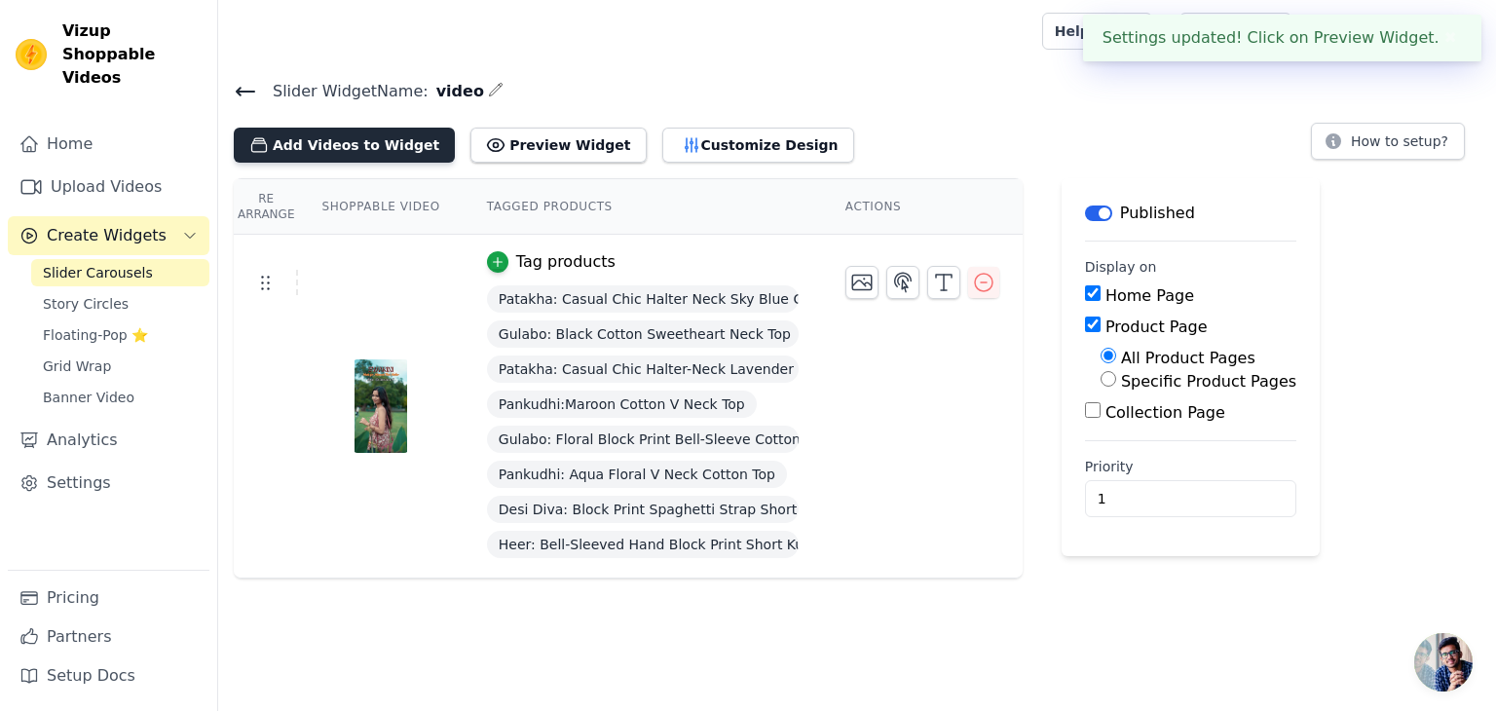
click at [353, 135] on button "Add Videos to Widget" at bounding box center [344, 145] width 221 height 35
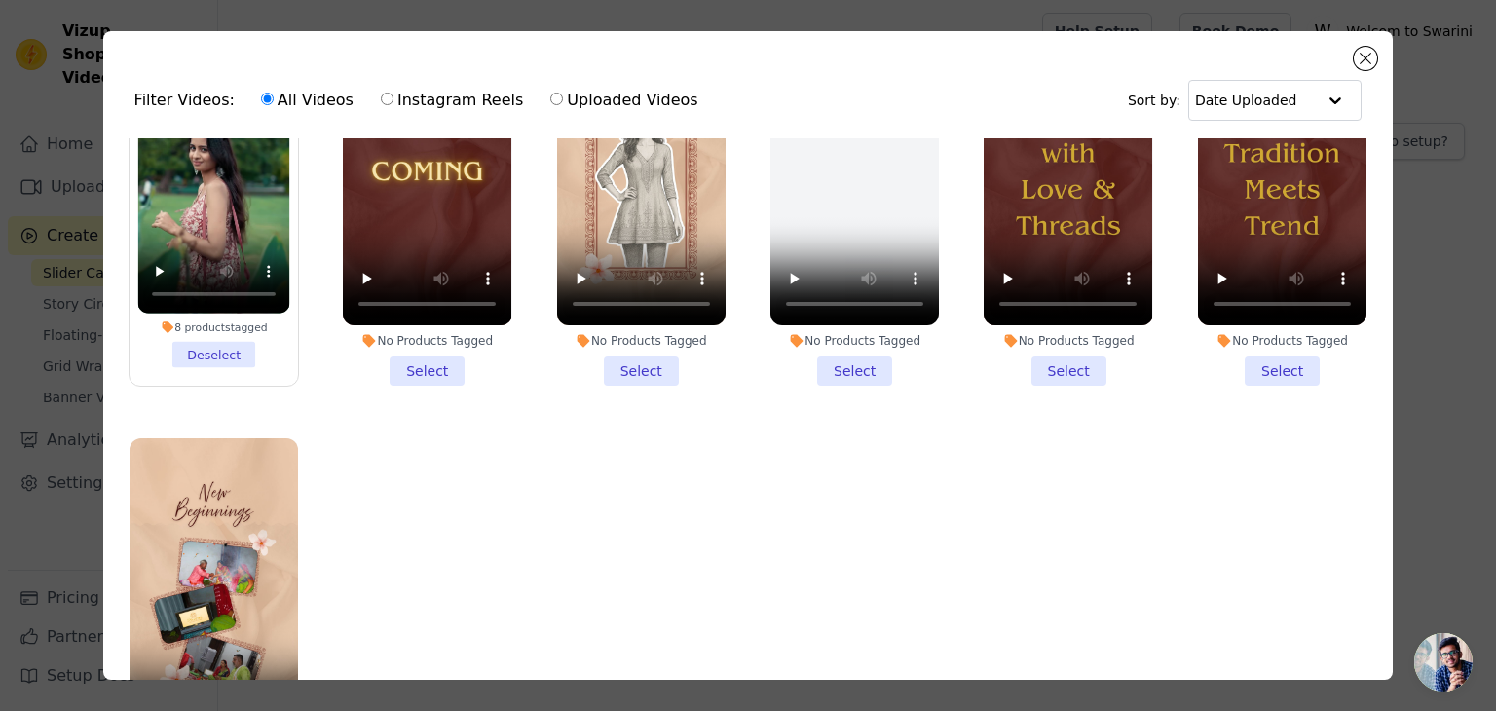
scroll to position [173, 0]
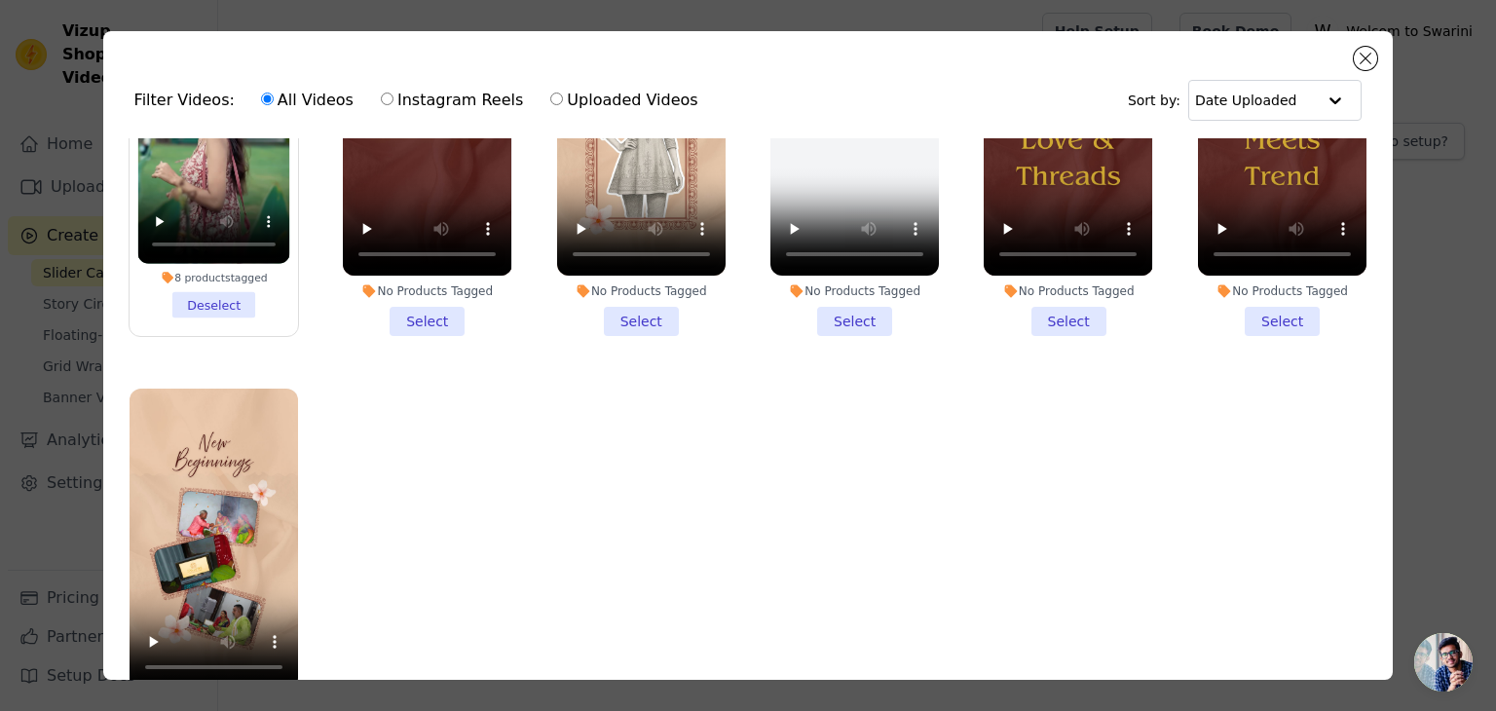
click at [557, 96] on label "Uploaded Videos" at bounding box center [623, 100] width 149 height 25
click at [557, 96] on input "Uploaded Videos" at bounding box center [556, 99] width 13 height 13
radio input "true"
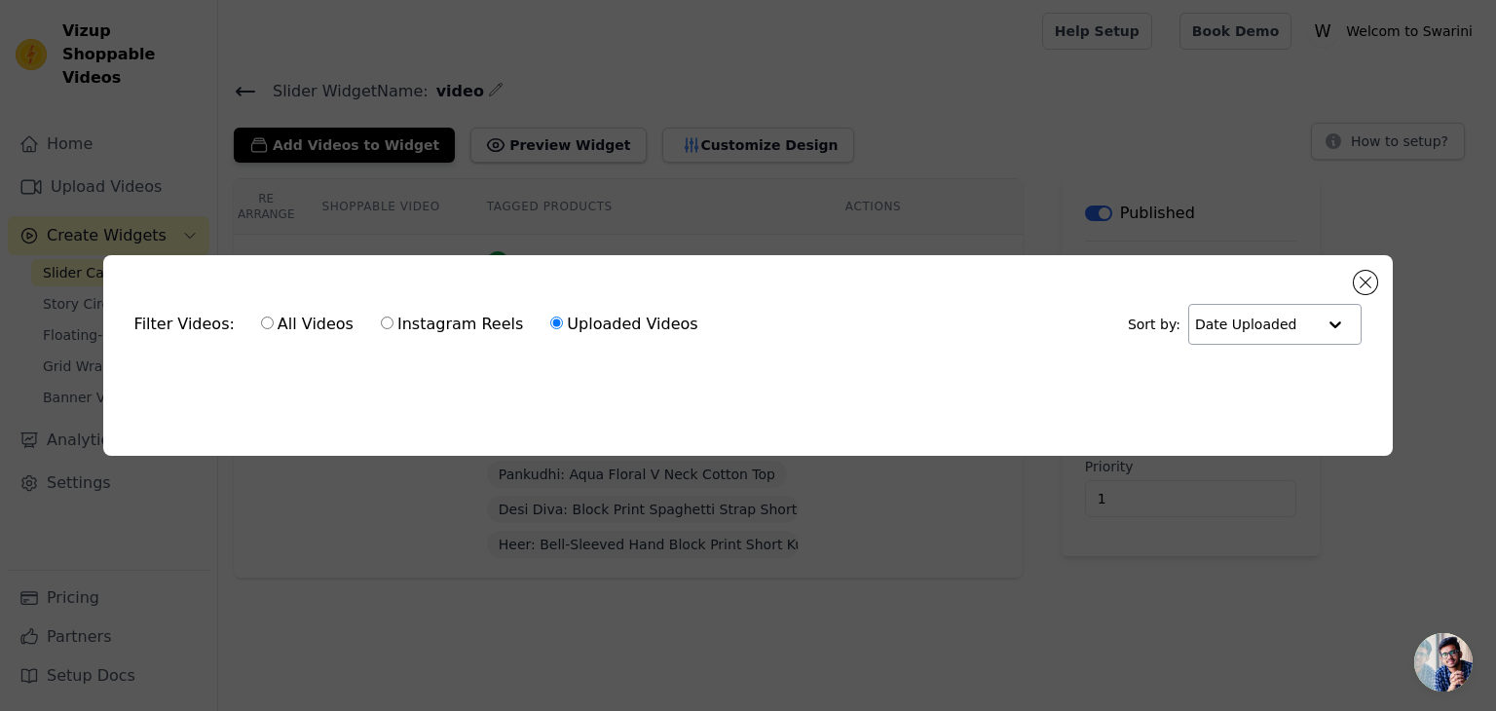
click at [1254, 317] on input "text" at bounding box center [1255, 324] width 121 height 39
click at [858, 418] on div "Filter Videos: All Videos Instagram Reels Uploaded Videos Sort by: Date Uploade…" at bounding box center [748, 355] width 1291 height 201
click at [291, 324] on label "All Videos" at bounding box center [307, 324] width 94 height 25
click at [274, 324] on input "All Videos" at bounding box center [267, 323] width 13 height 13
radio input "true"
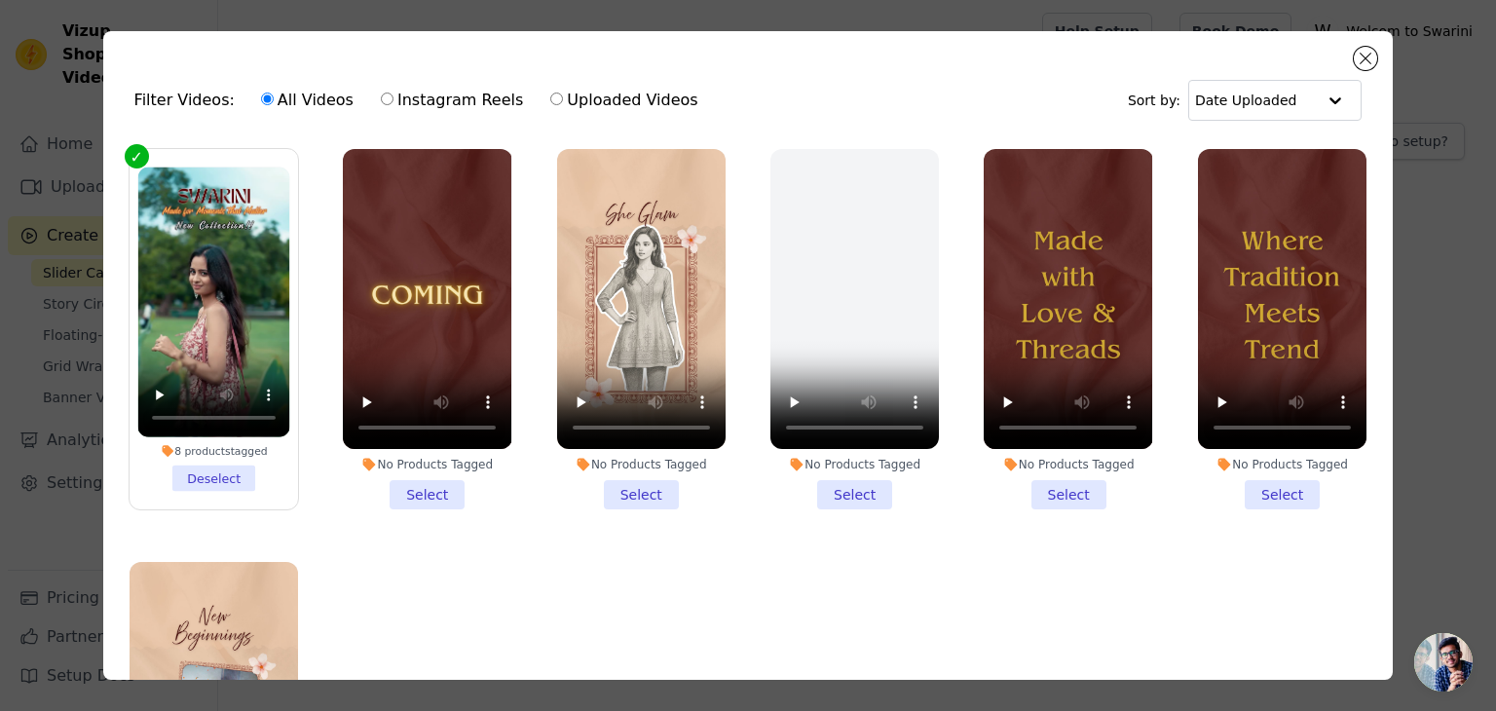
click at [392, 97] on label "Instagram Reels" at bounding box center [452, 100] width 144 height 25
click at [392, 97] on input "Instagram Reels" at bounding box center [387, 99] width 13 height 13
radio input "true"
click at [518, 102] on div "All Videos Instagram Reels Uploaded Videos" at bounding box center [479, 100] width 459 height 45
click at [549, 102] on label "Uploaded Videos" at bounding box center [623, 100] width 149 height 25
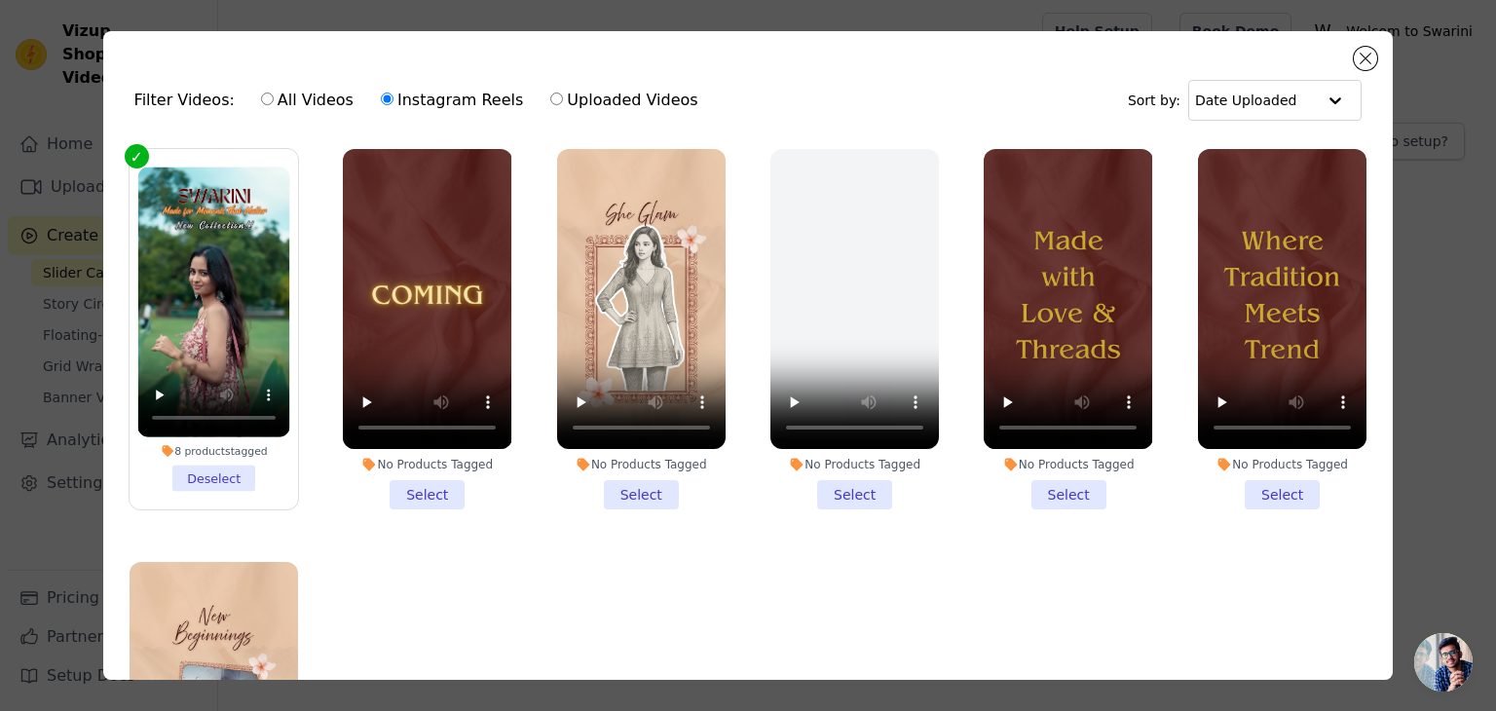
click at [550, 102] on input "Uploaded Videos" at bounding box center [556, 99] width 13 height 13
radio input "true"
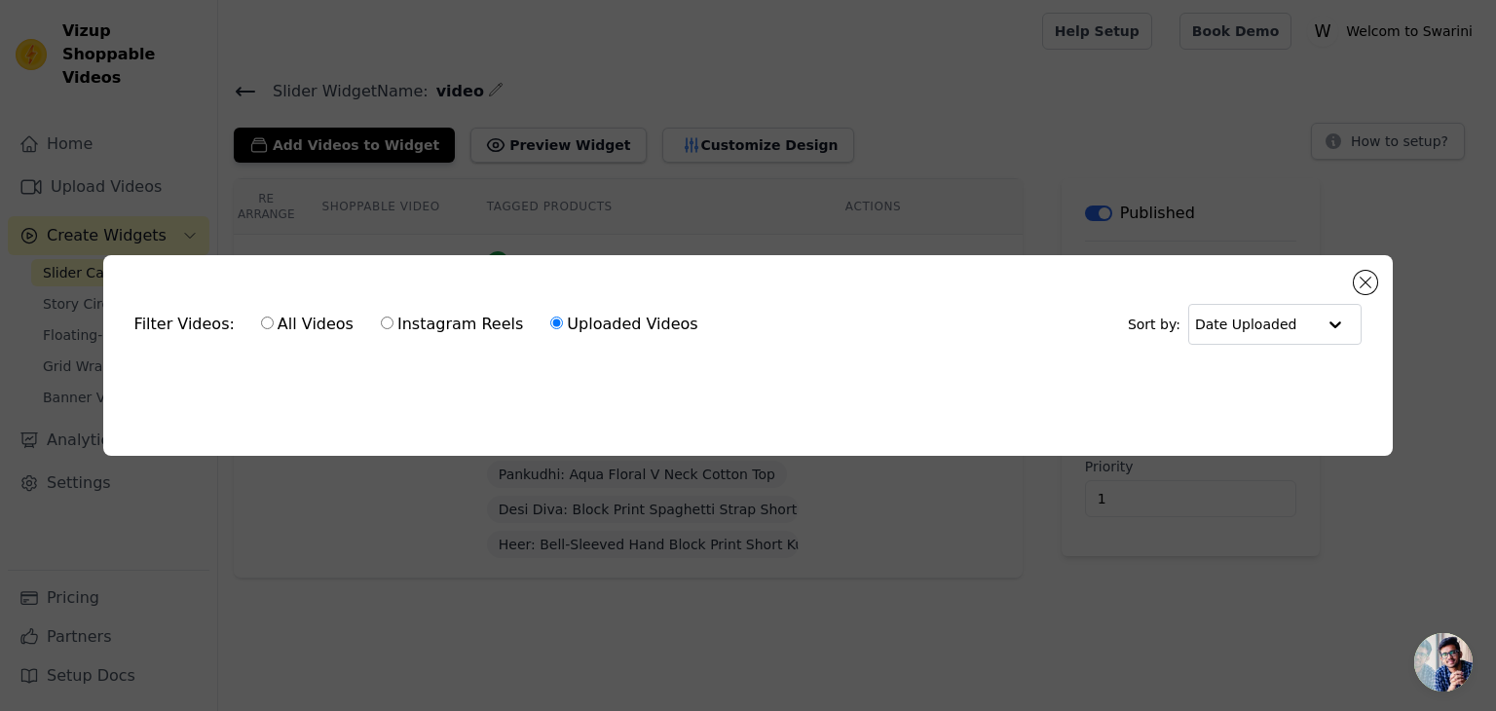
click at [719, 346] on div "Filter Videos: All Videos Instagram Reels Uploaded Videos Sort by: Date Uploaded" at bounding box center [749, 324] width 1260 height 76
click at [1368, 275] on button "Close modal" at bounding box center [1365, 282] width 23 height 23
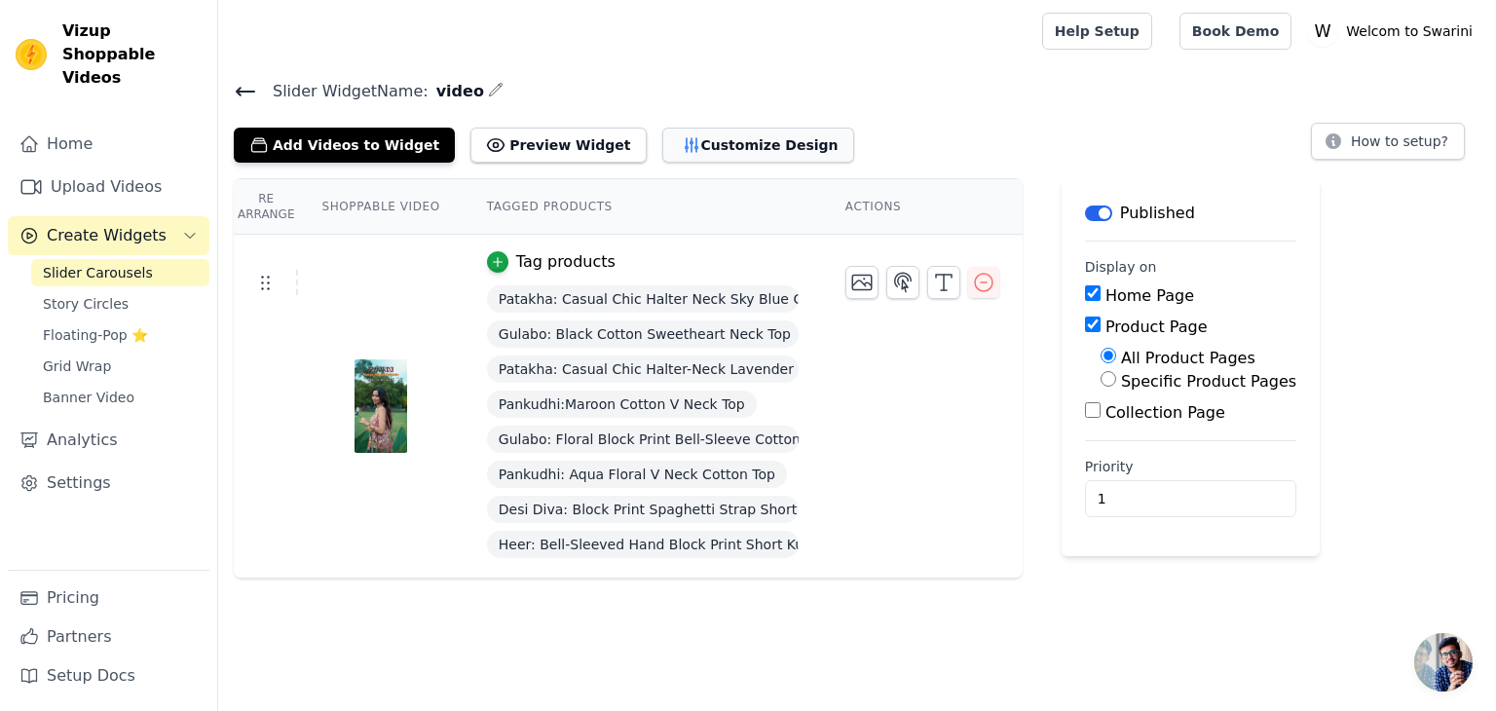
click at [702, 141] on button "Customize Design" at bounding box center [758, 145] width 192 height 35
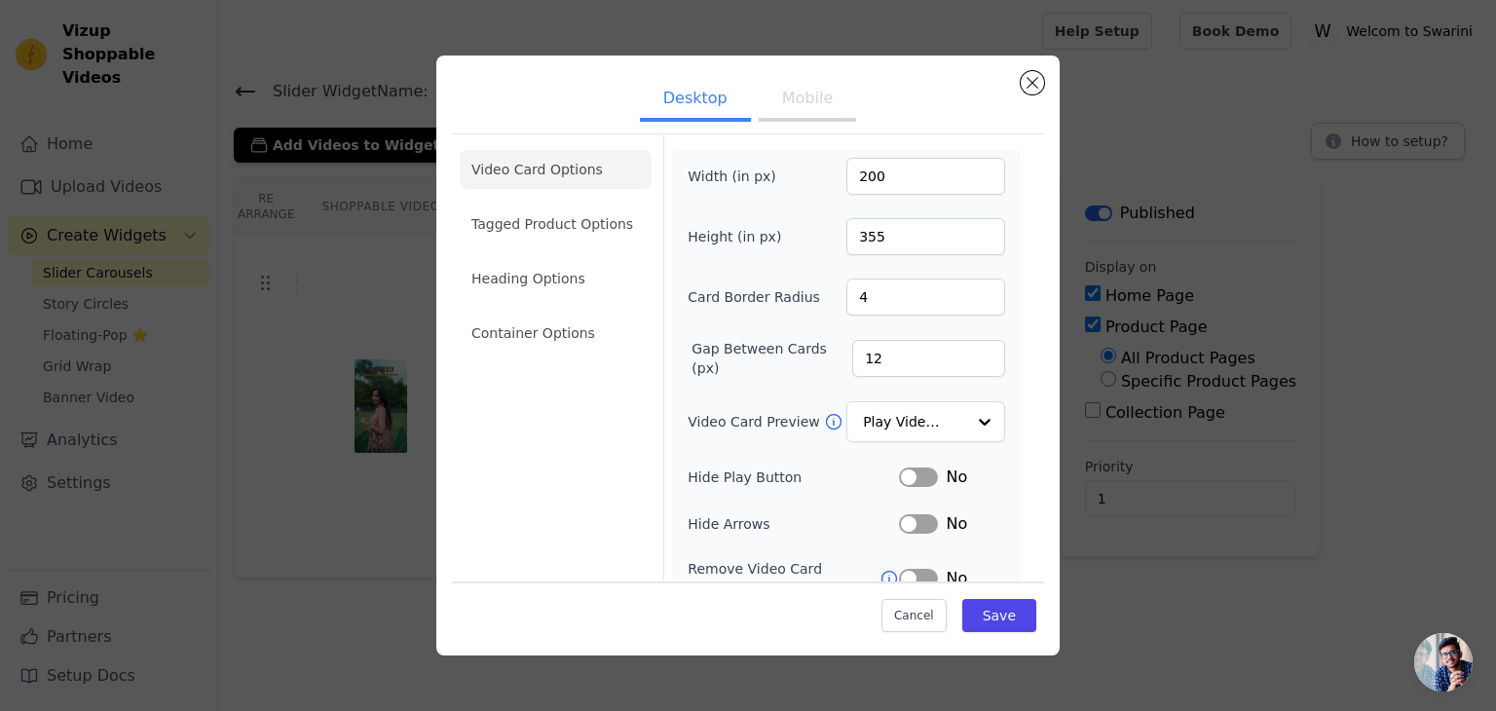
click at [935, 13] on div "Desktop Mobile Video Card Options Tagged Product Options Heading Options Contai…" at bounding box center [748, 355] width 1496 height 711
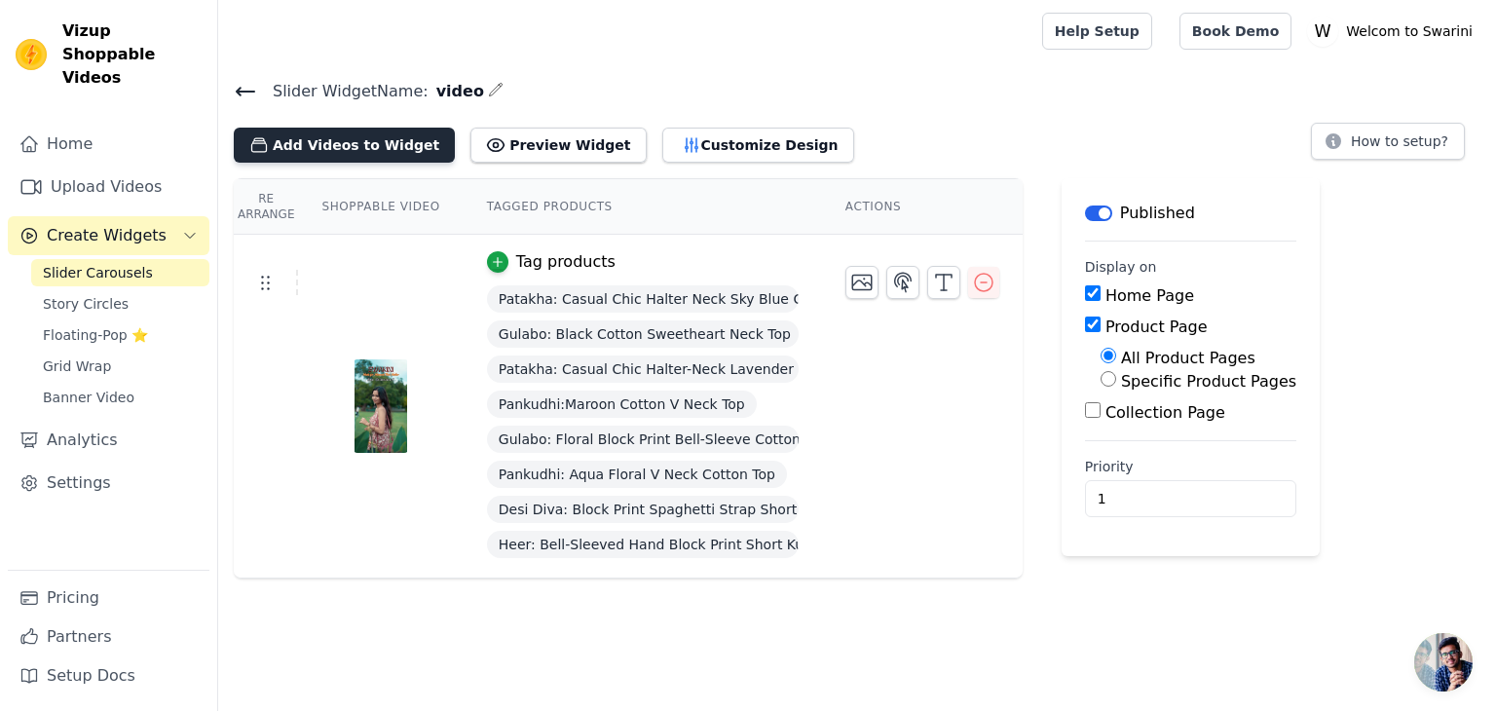
click at [384, 145] on button "Add Videos to Widget" at bounding box center [344, 145] width 221 height 35
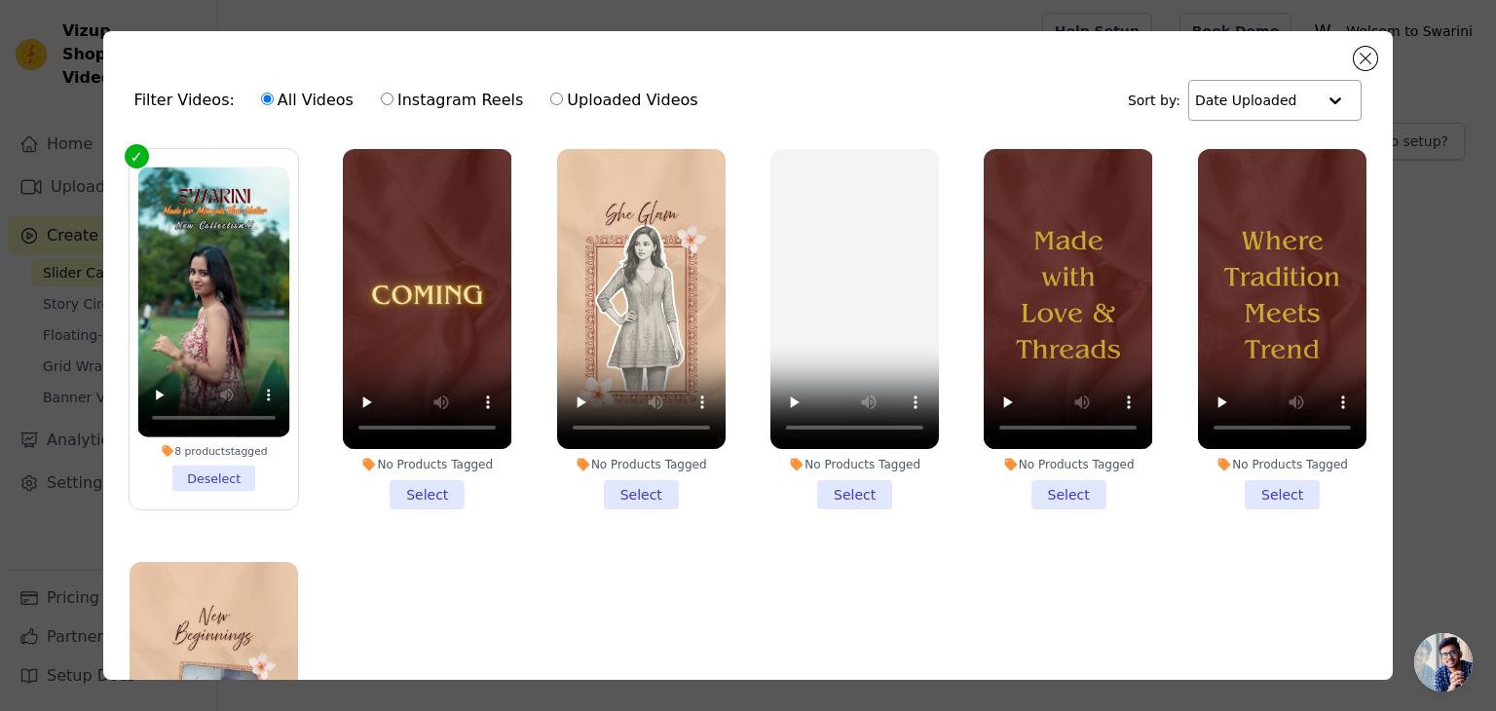
click at [1322, 94] on div at bounding box center [1335, 100] width 39 height 39
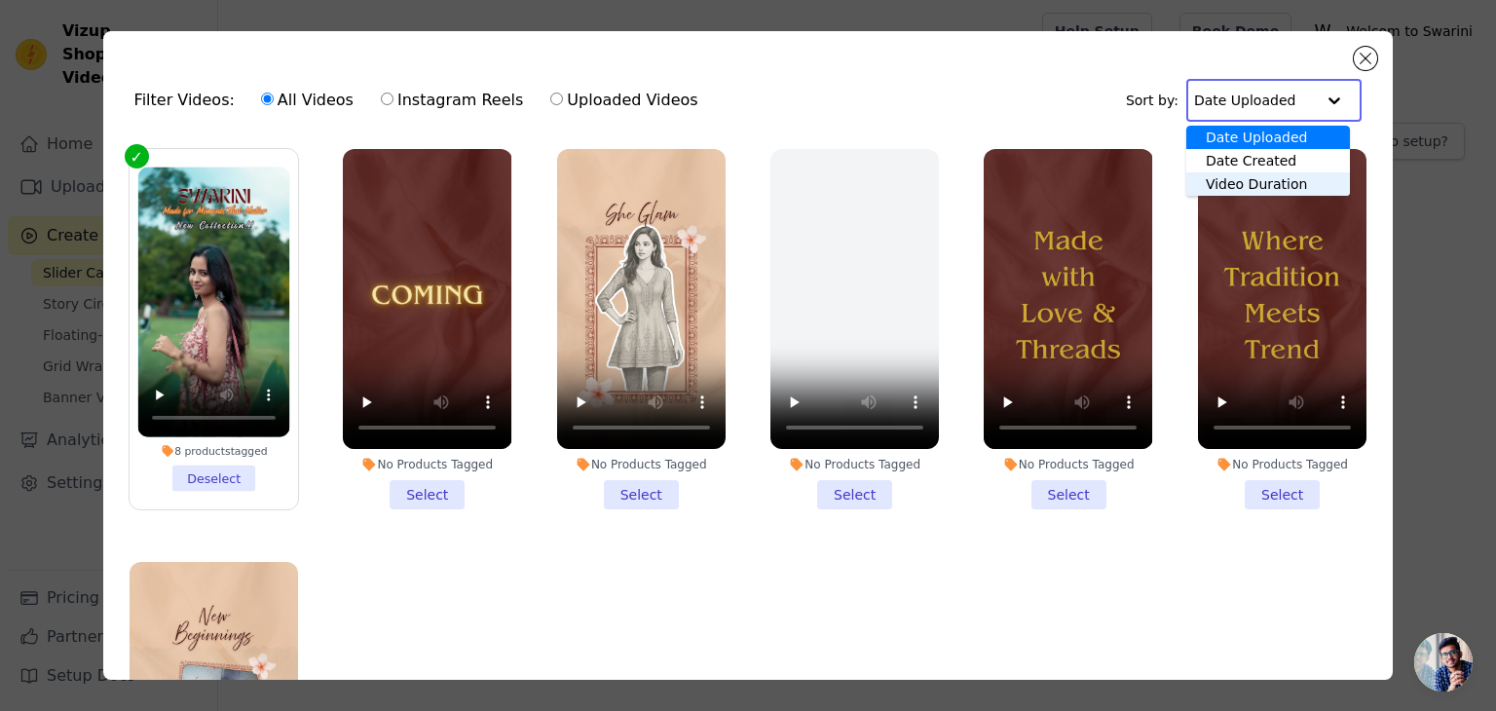
click at [1294, 179] on div "Video Duration" at bounding box center [1269, 183] width 164 height 23
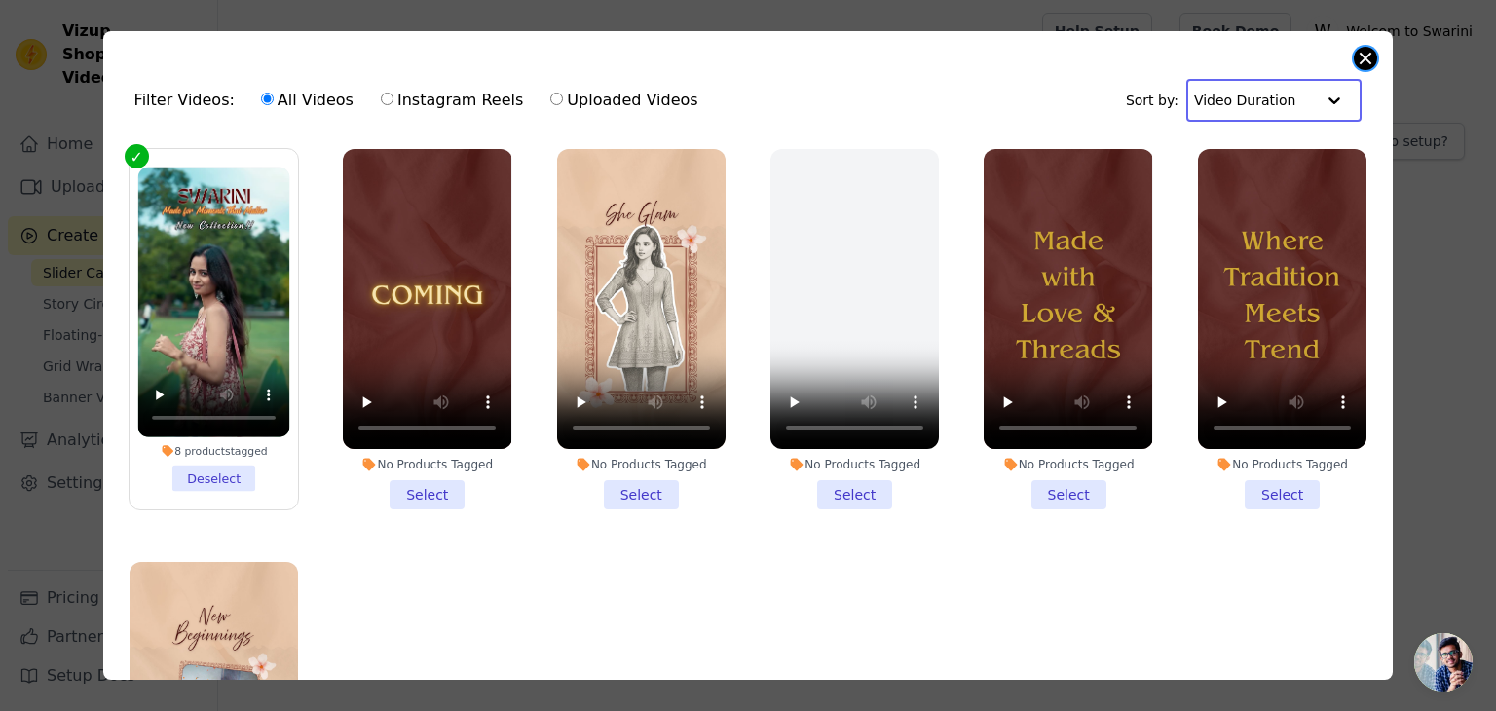
click at [1369, 50] on button "Close modal" at bounding box center [1365, 58] width 23 height 23
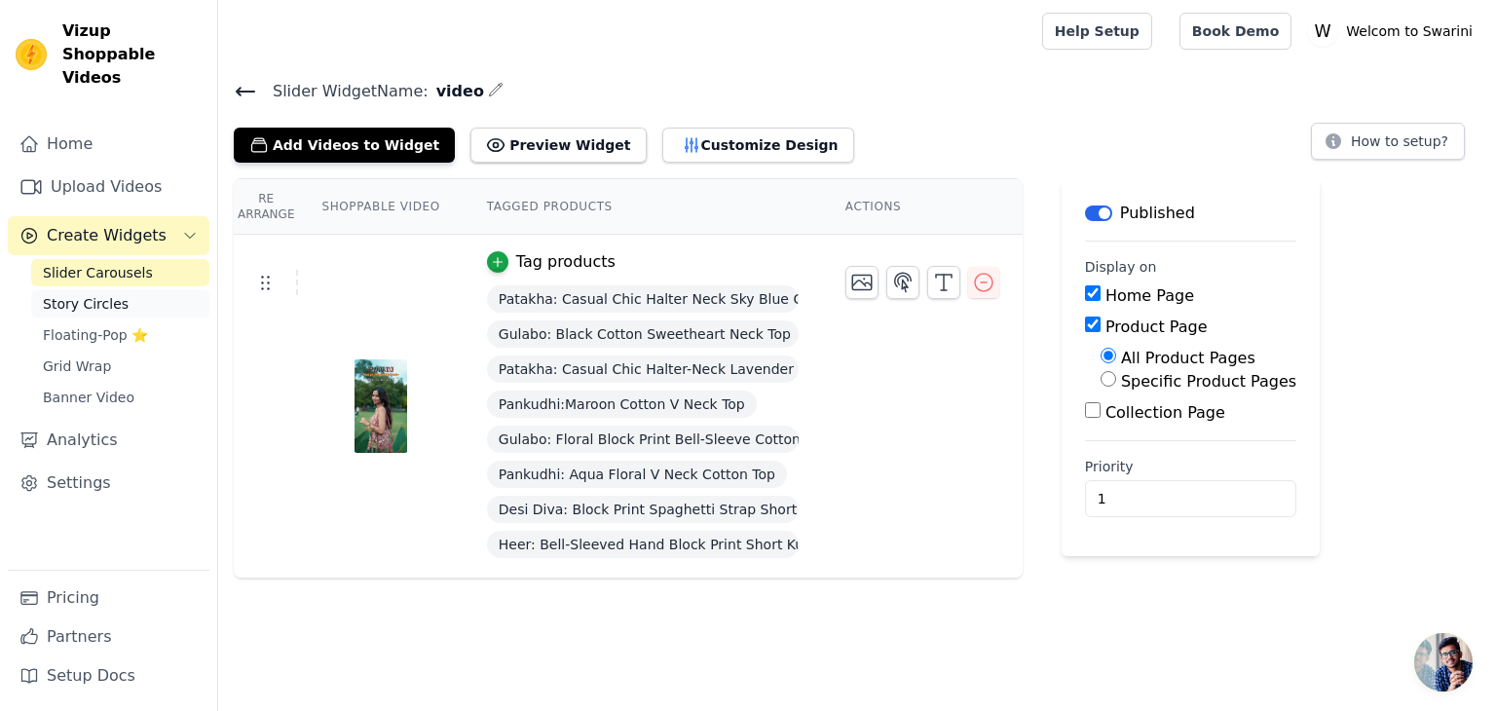
click at [110, 294] on span "Story Circles" at bounding box center [86, 303] width 86 height 19
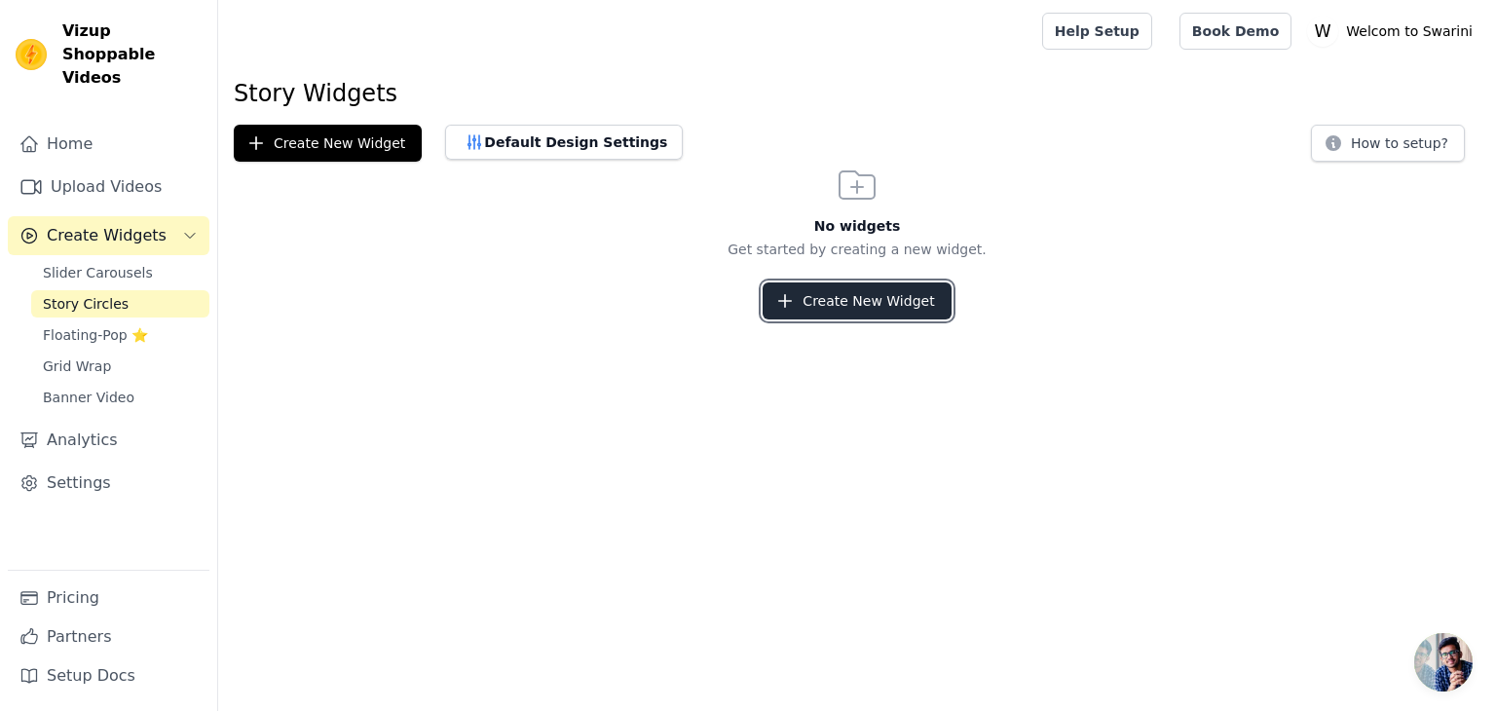
click at [772, 298] on button "Create New Widget" at bounding box center [857, 301] width 188 height 37
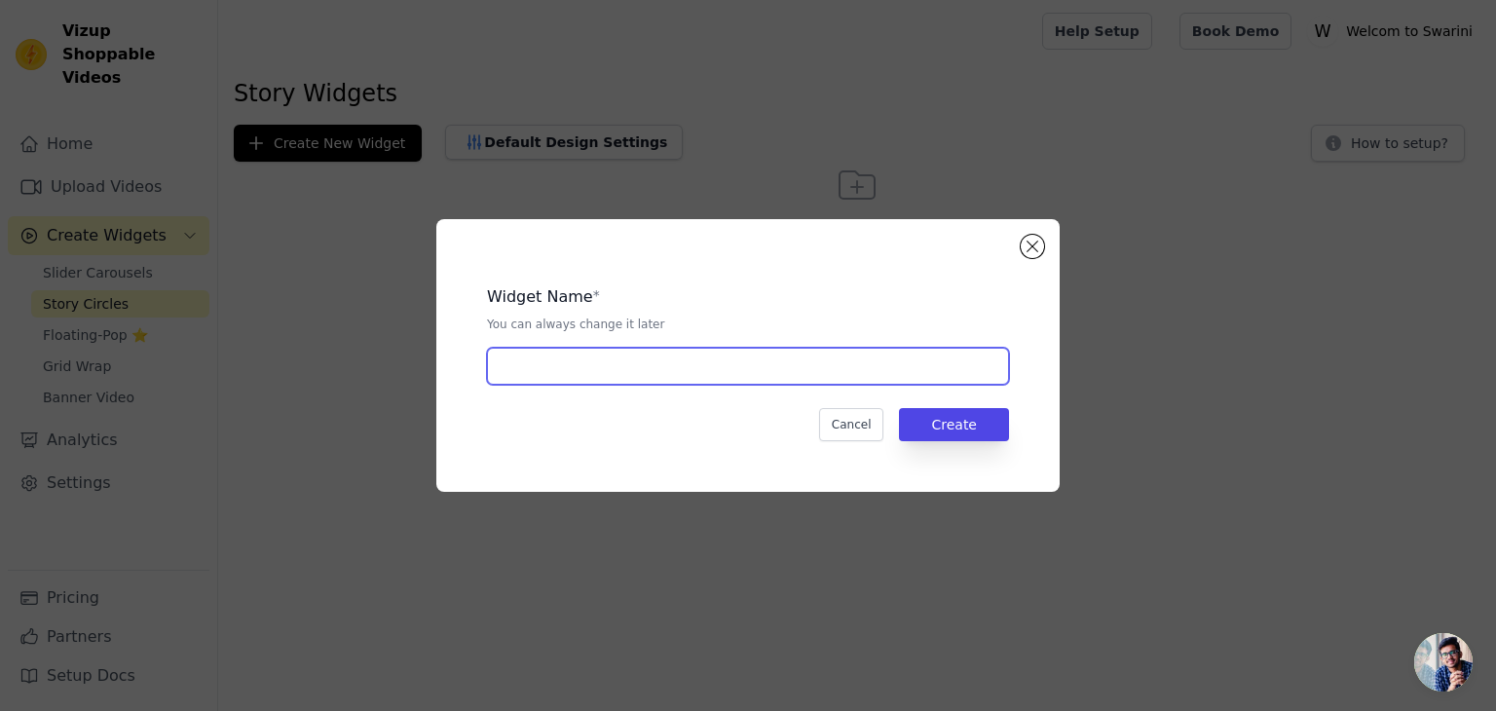
click at [641, 375] on input "text" at bounding box center [748, 366] width 522 height 37
click at [746, 375] on input "text" at bounding box center [748, 366] width 522 height 37
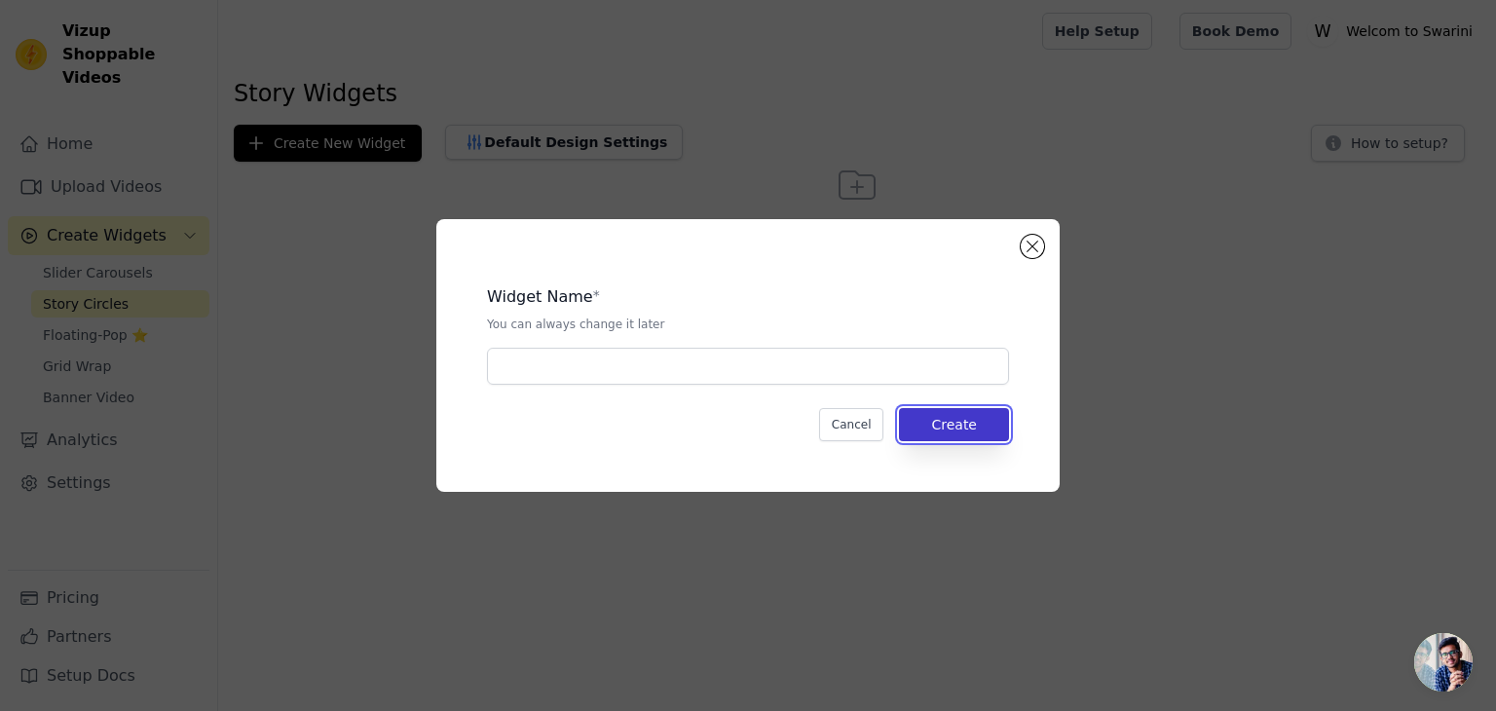
click at [982, 422] on button "Create" at bounding box center [954, 424] width 110 height 33
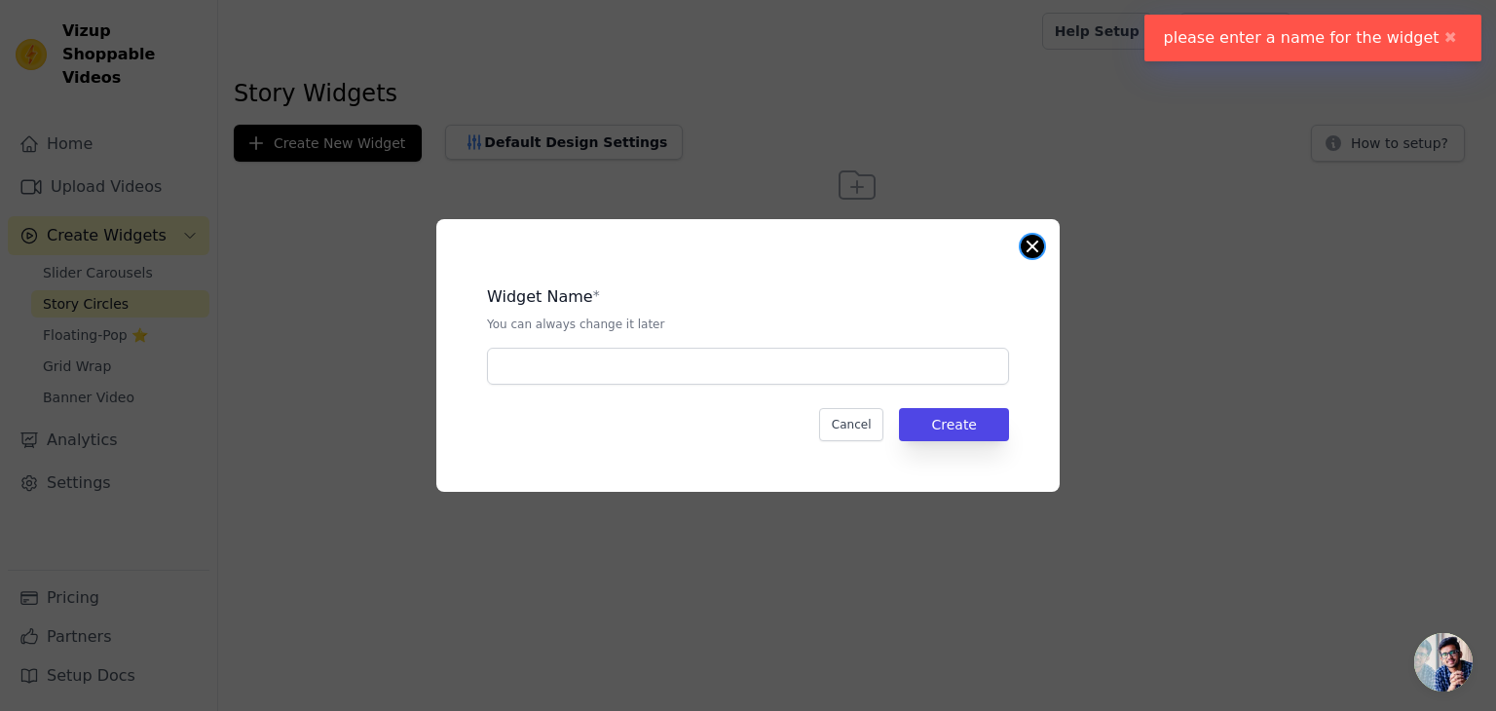
click at [1033, 245] on button "Close modal" at bounding box center [1032, 246] width 23 height 23
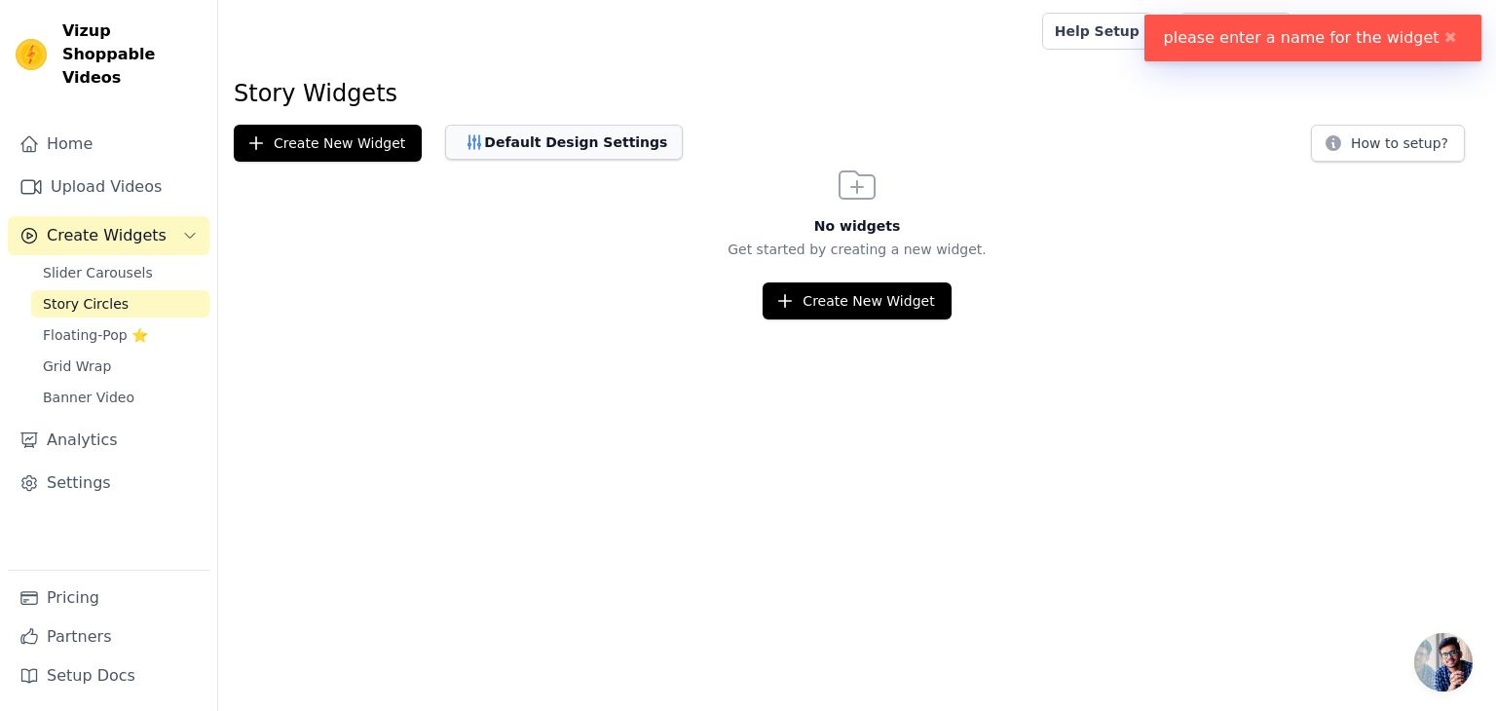
click at [564, 142] on button "Default Design Settings" at bounding box center [564, 142] width 238 height 35
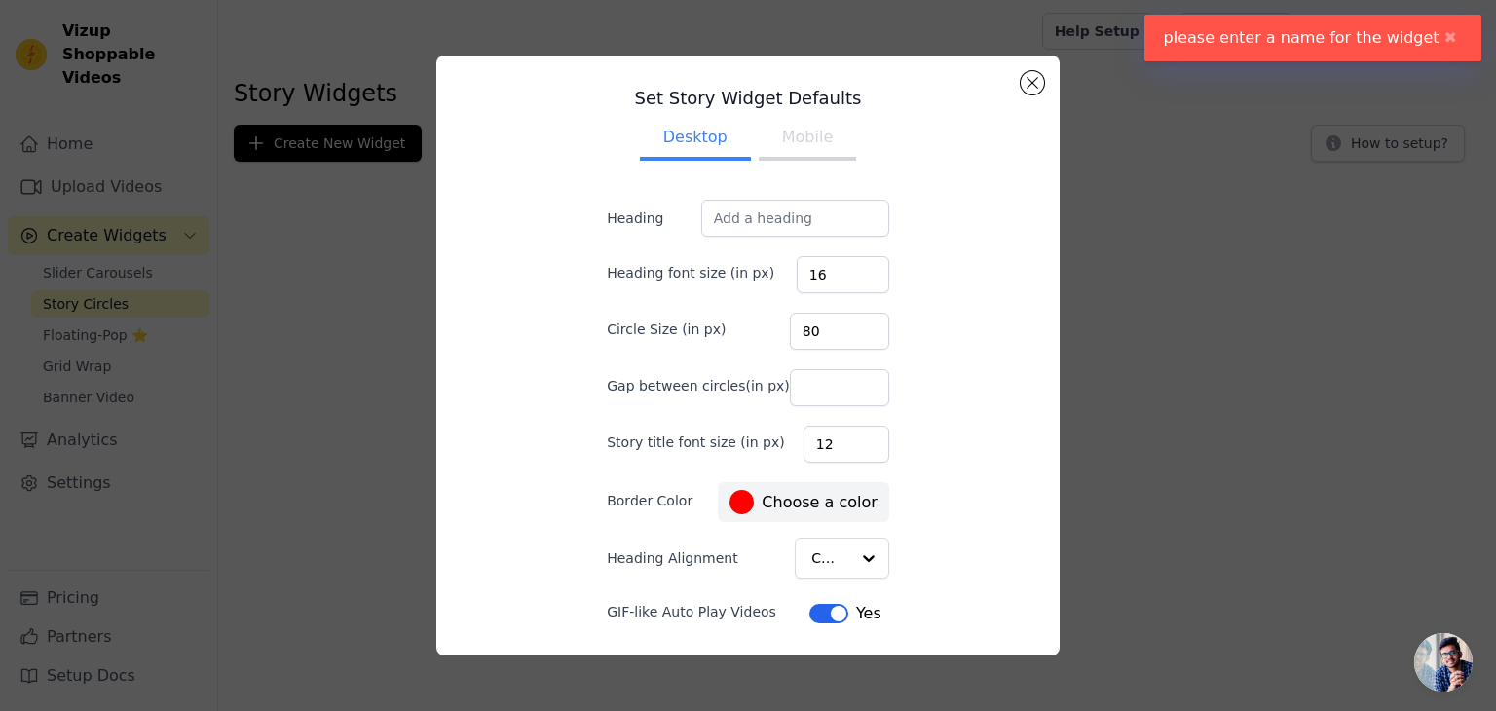
click at [792, 149] on button "Mobile" at bounding box center [807, 139] width 97 height 43
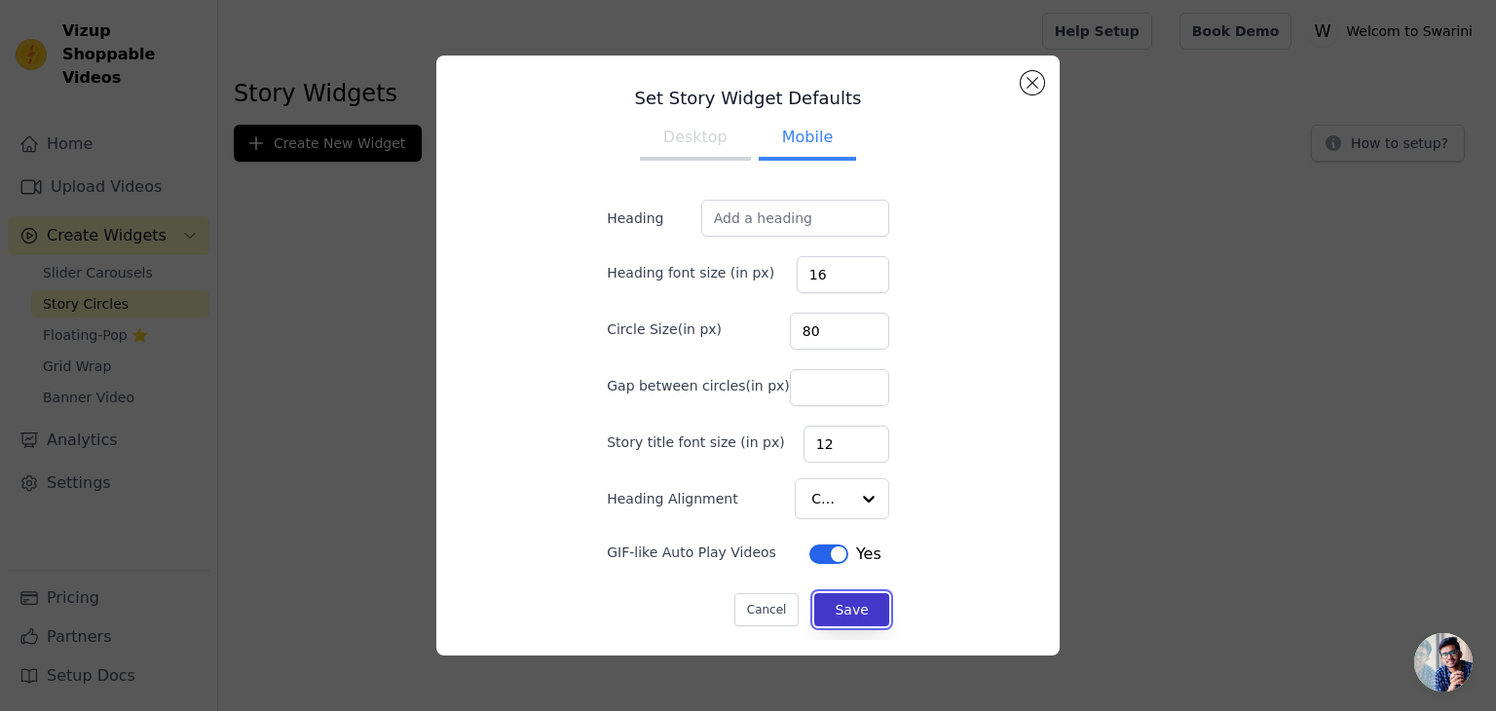
click at [848, 593] on button "Save" at bounding box center [851, 609] width 74 height 33
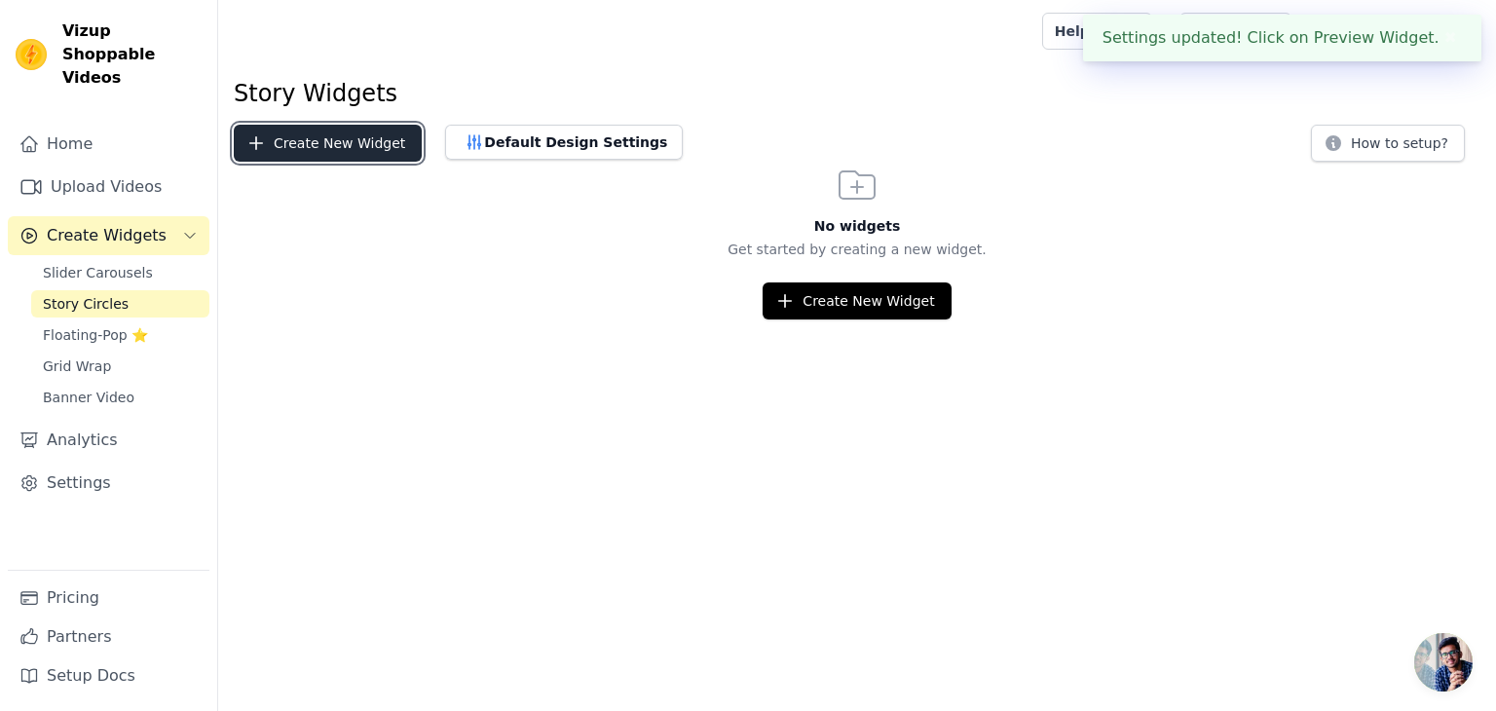
click at [327, 141] on button "Create New Widget" at bounding box center [328, 143] width 188 height 37
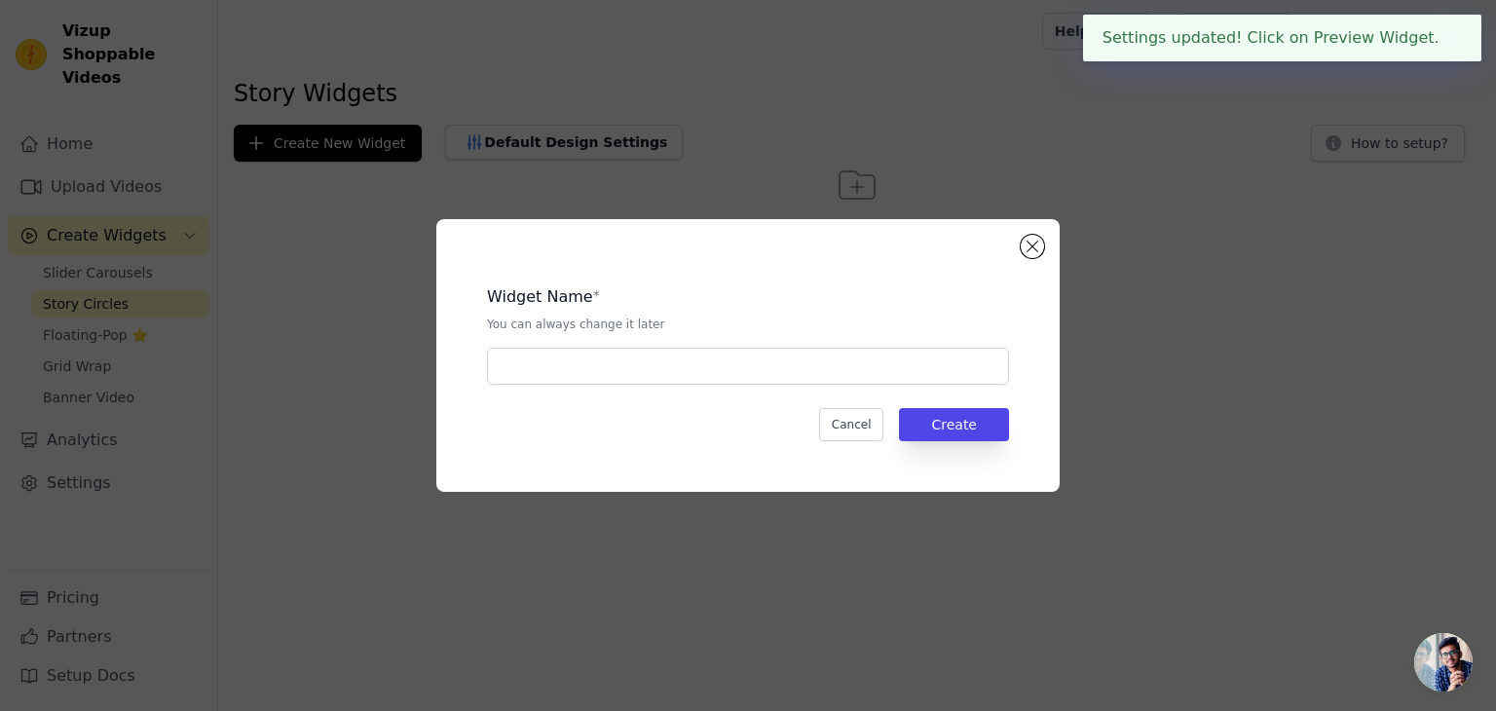
click at [659, 399] on div "Widget Name * You can always change it later Cancel Create" at bounding box center [748, 355] width 561 height 210
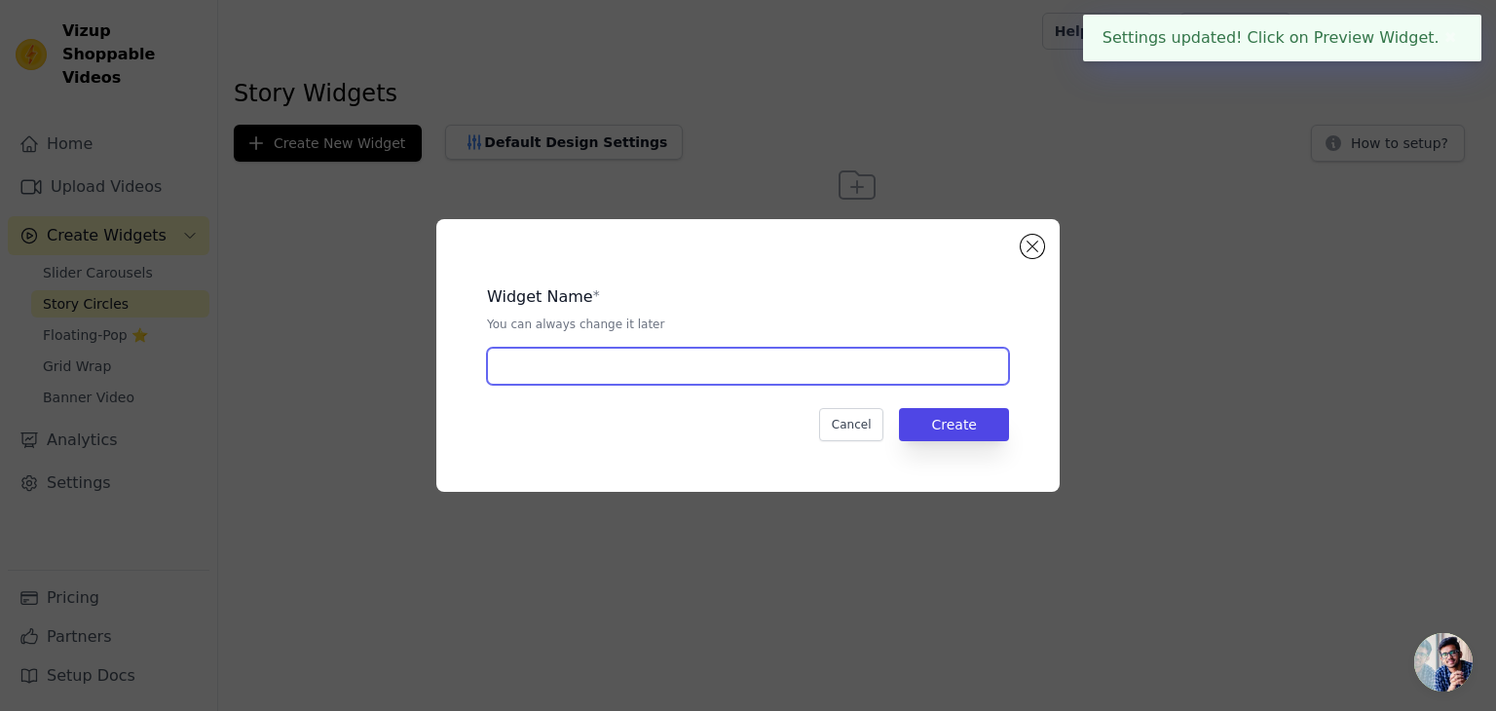
click at [633, 379] on input "text" at bounding box center [748, 366] width 522 height 37
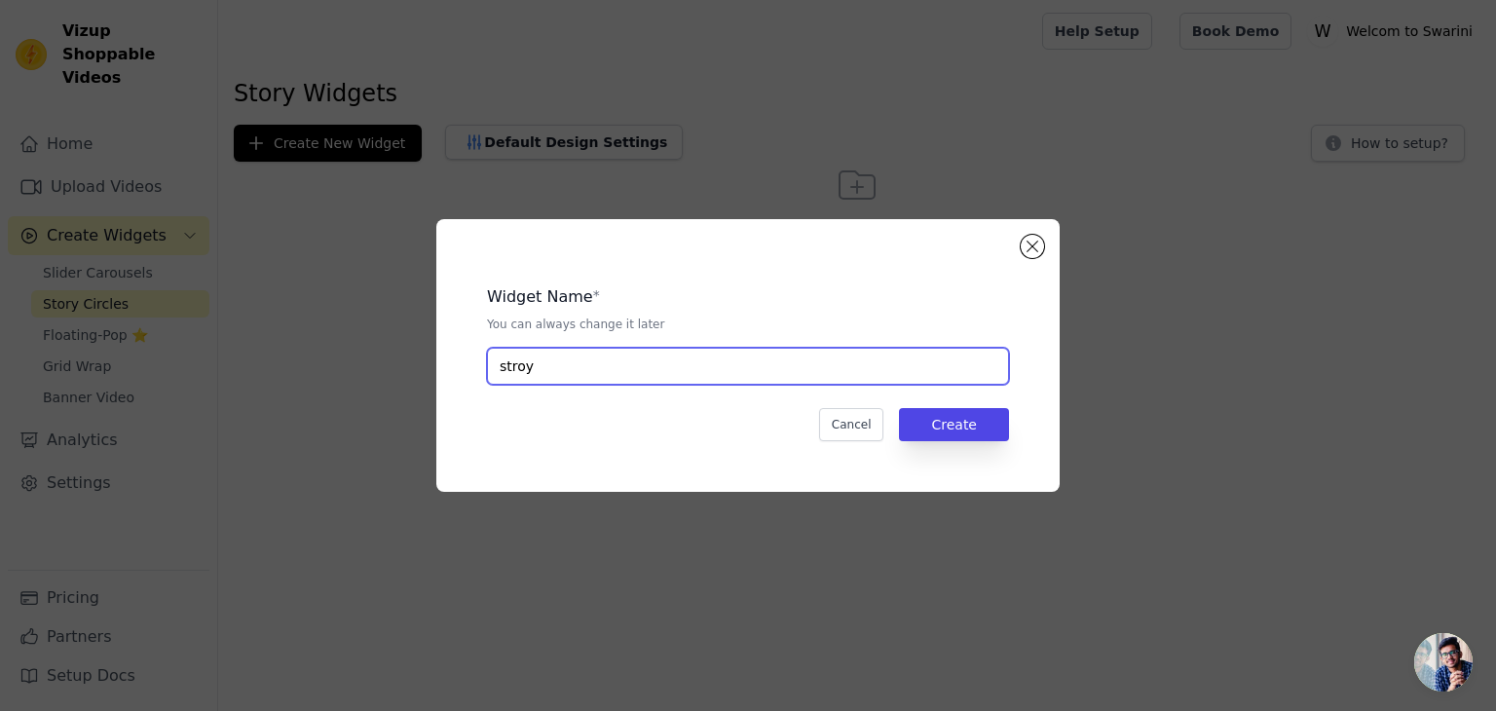
type input "stroy"
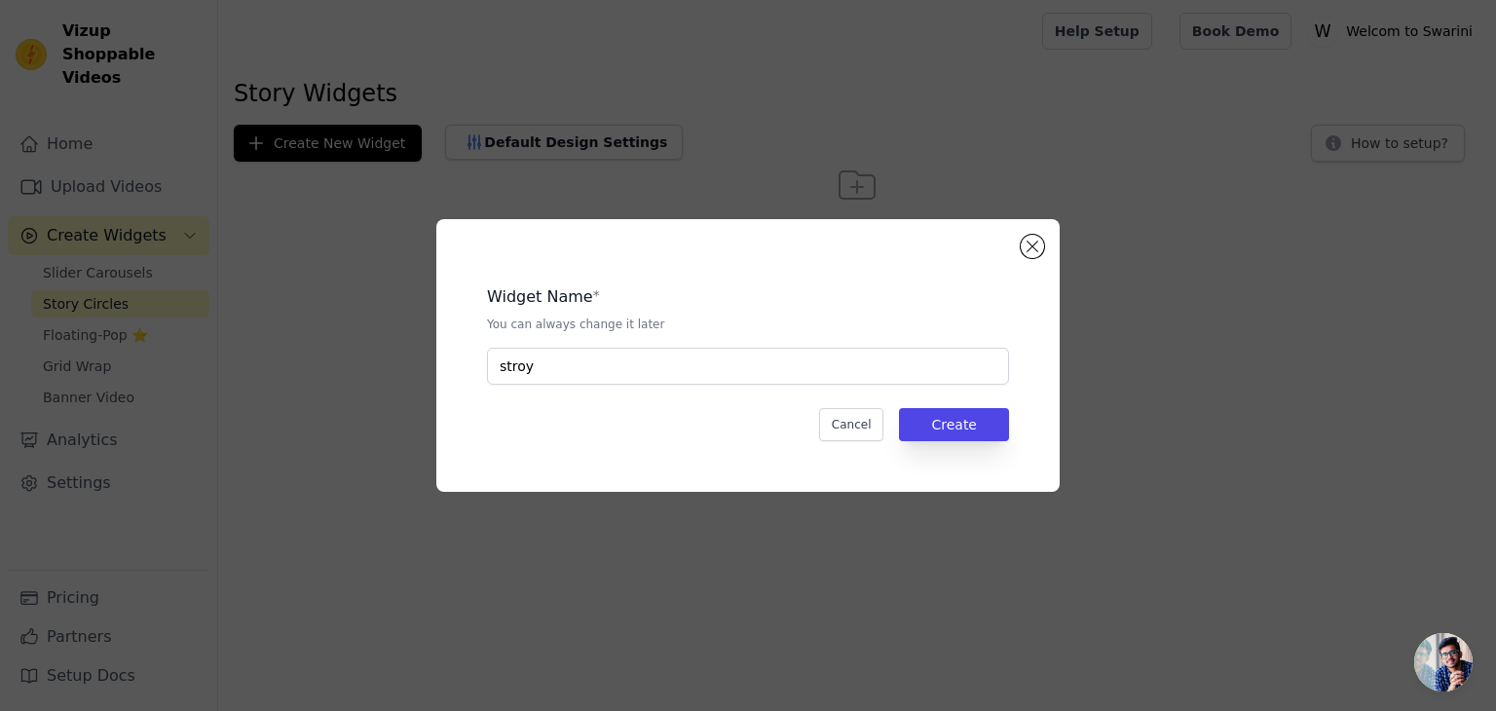
click at [931, 444] on div "Widget Name * You can always change it later stroy Cancel Create" at bounding box center [748, 355] width 561 height 210
click at [979, 430] on button "Create" at bounding box center [954, 424] width 110 height 33
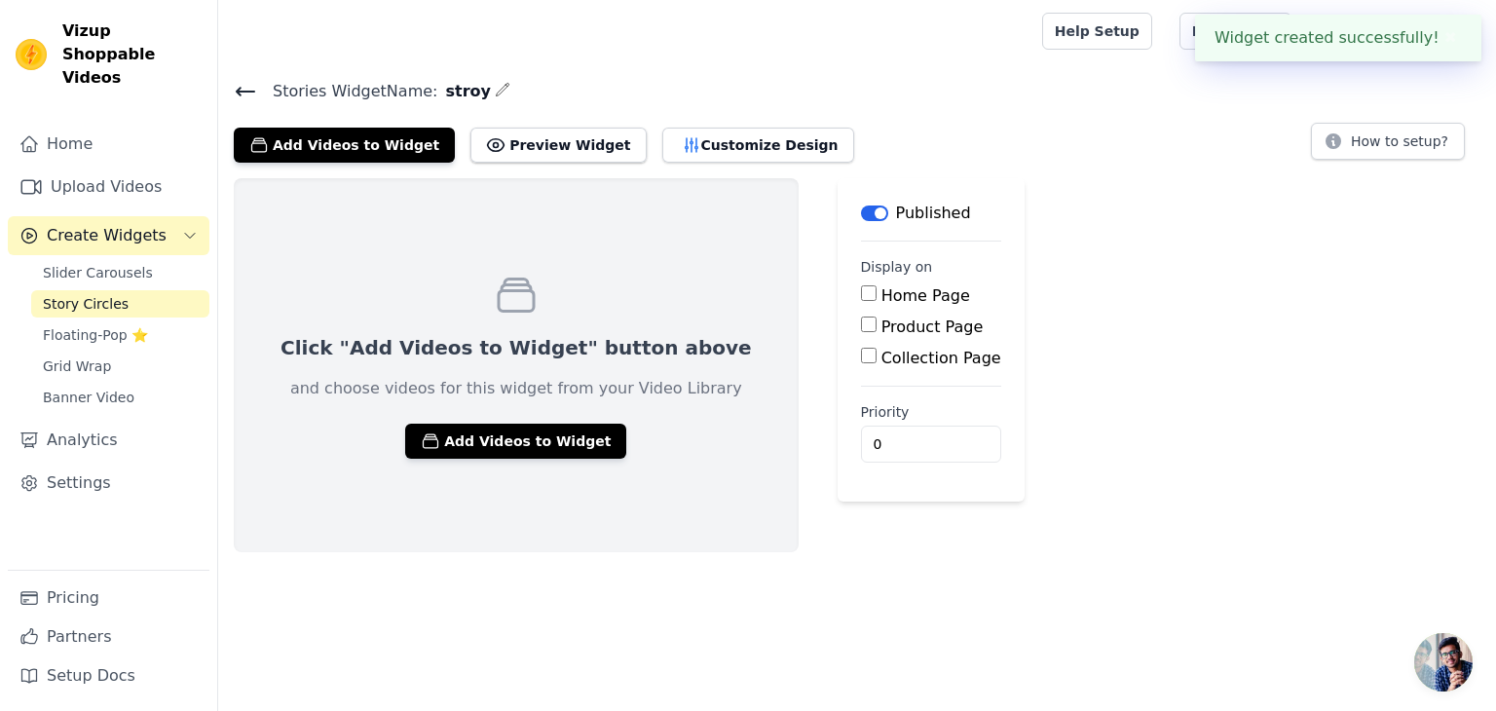
click at [861, 295] on div "Home Page" at bounding box center [931, 295] width 140 height 23
click at [861, 293] on input "Home Page" at bounding box center [869, 293] width 16 height 16
checkbox input "true"
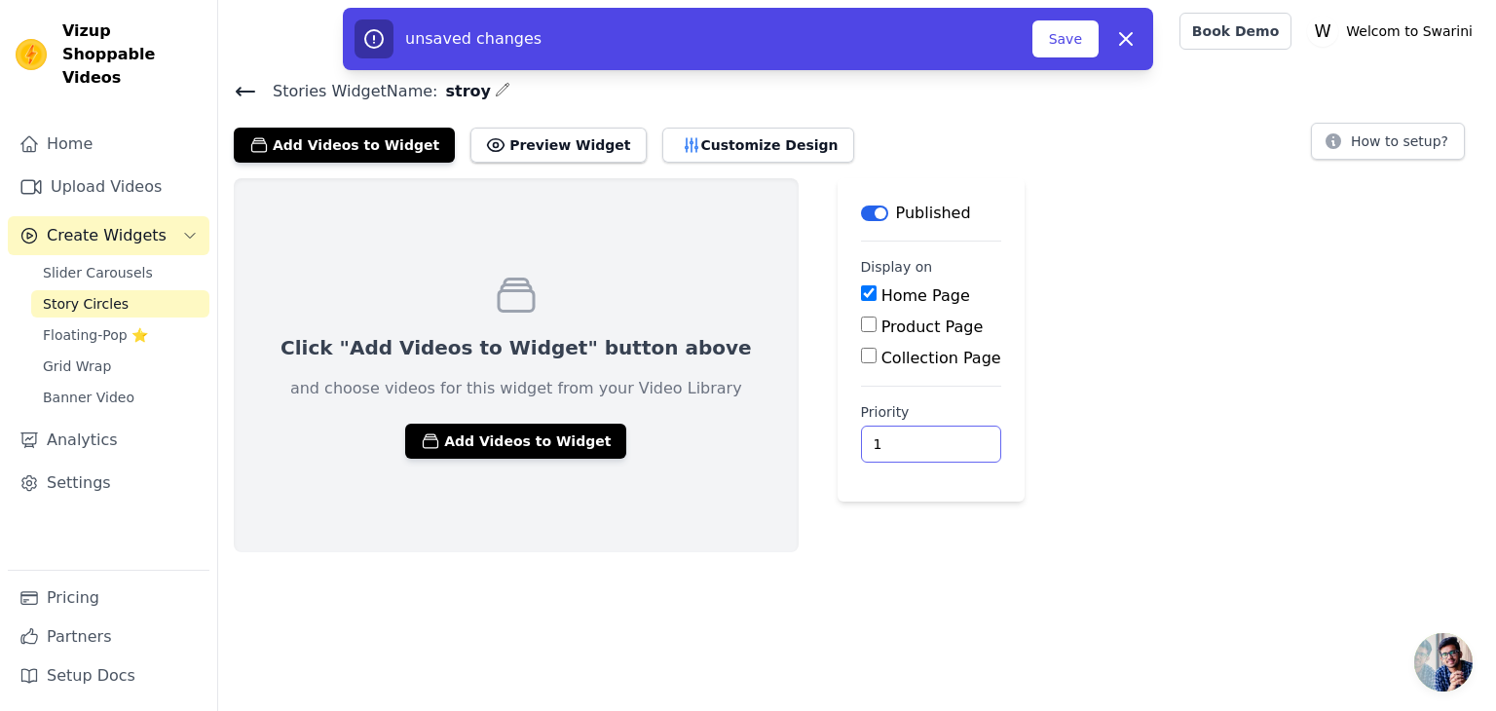
click at [867, 435] on input "1" at bounding box center [931, 444] width 140 height 37
click at [867, 435] on input "2" at bounding box center [931, 444] width 140 height 37
type input "1"
click at [871, 449] on input "1" at bounding box center [931, 444] width 140 height 37
click at [450, 442] on button "Add Videos to Widget" at bounding box center [515, 441] width 221 height 35
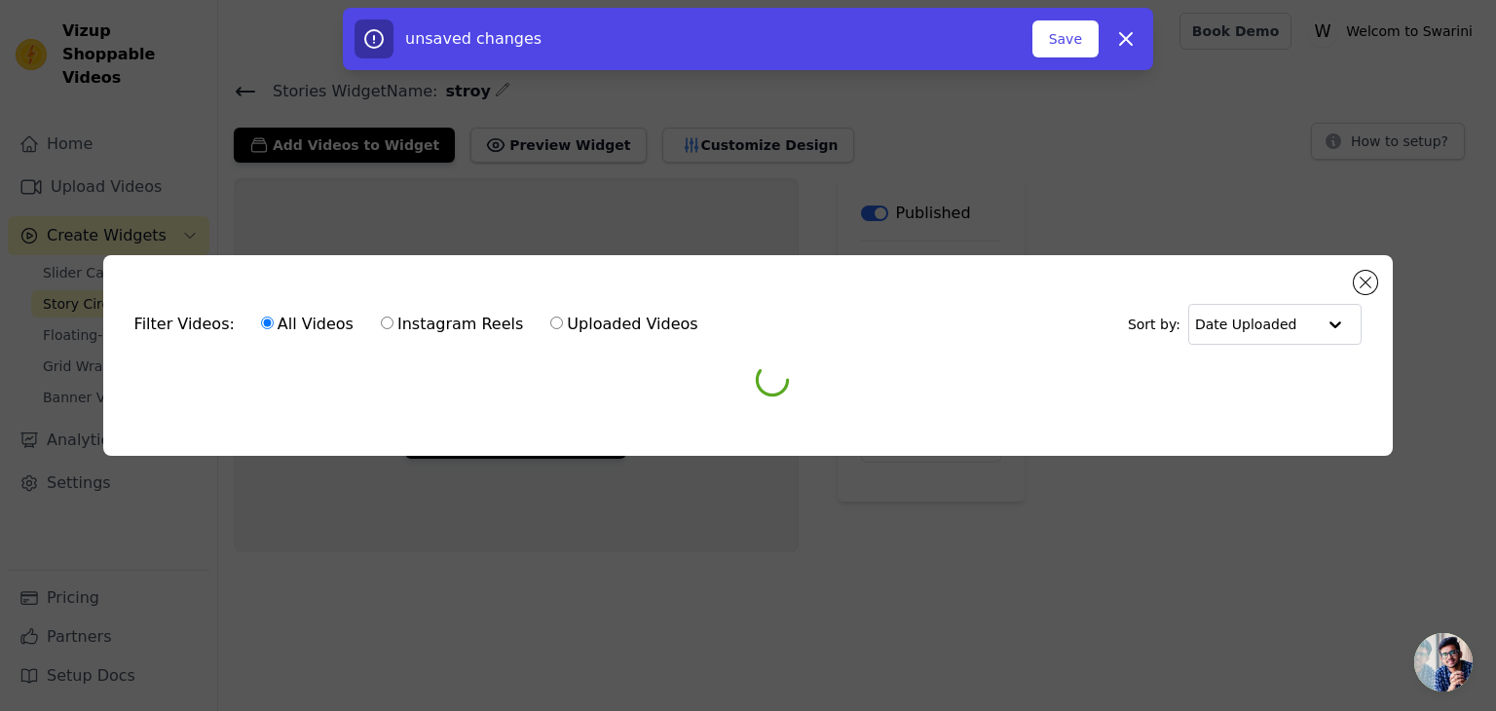
click at [381, 317] on input "Instagram Reels" at bounding box center [387, 323] width 13 height 13
radio input "true"
click at [577, 321] on label "Uploaded Videos" at bounding box center [623, 324] width 149 height 25
click at [563, 321] on input "Uploaded Videos" at bounding box center [556, 323] width 13 height 13
radio input "true"
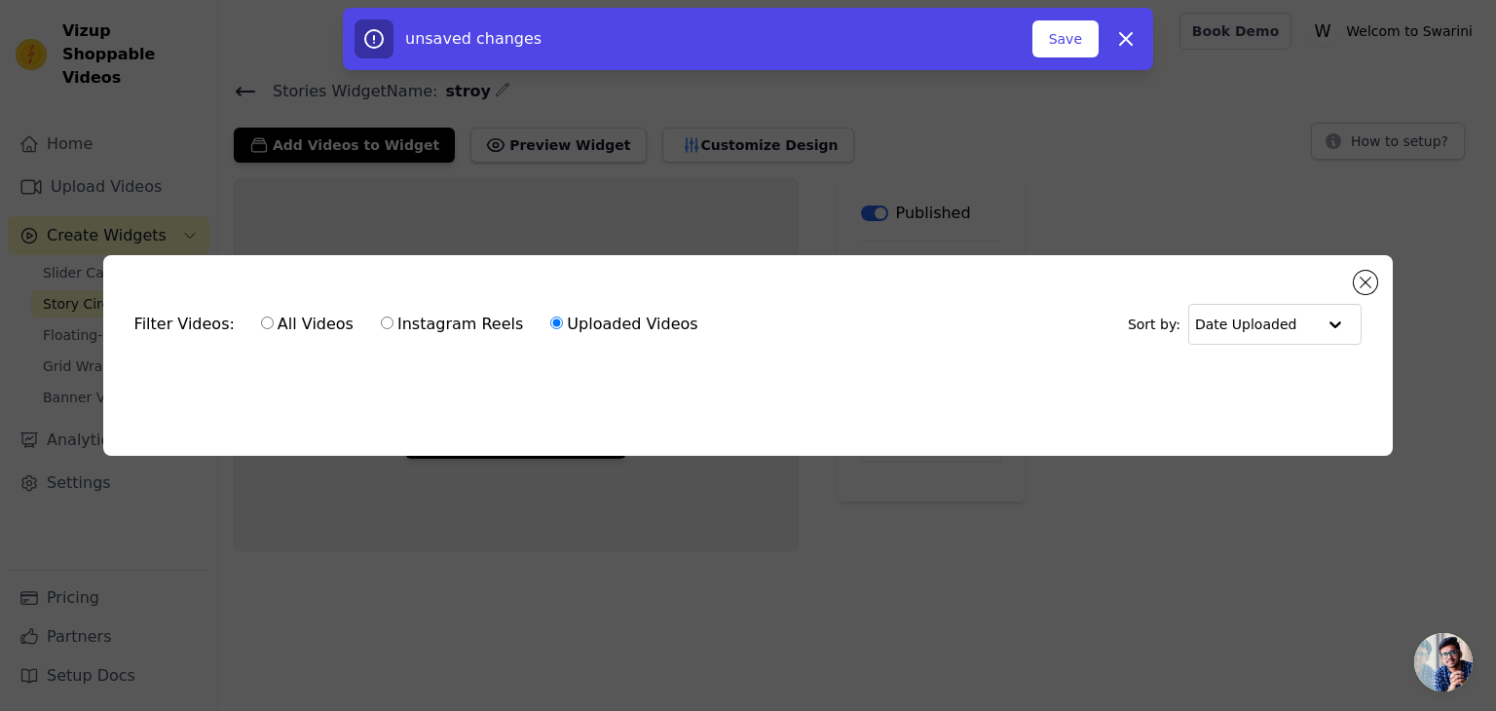
click at [456, 318] on label "Instagram Reels" at bounding box center [452, 324] width 144 height 25
click at [394, 318] on input "Instagram Reels" at bounding box center [387, 323] width 13 height 13
radio input "true"
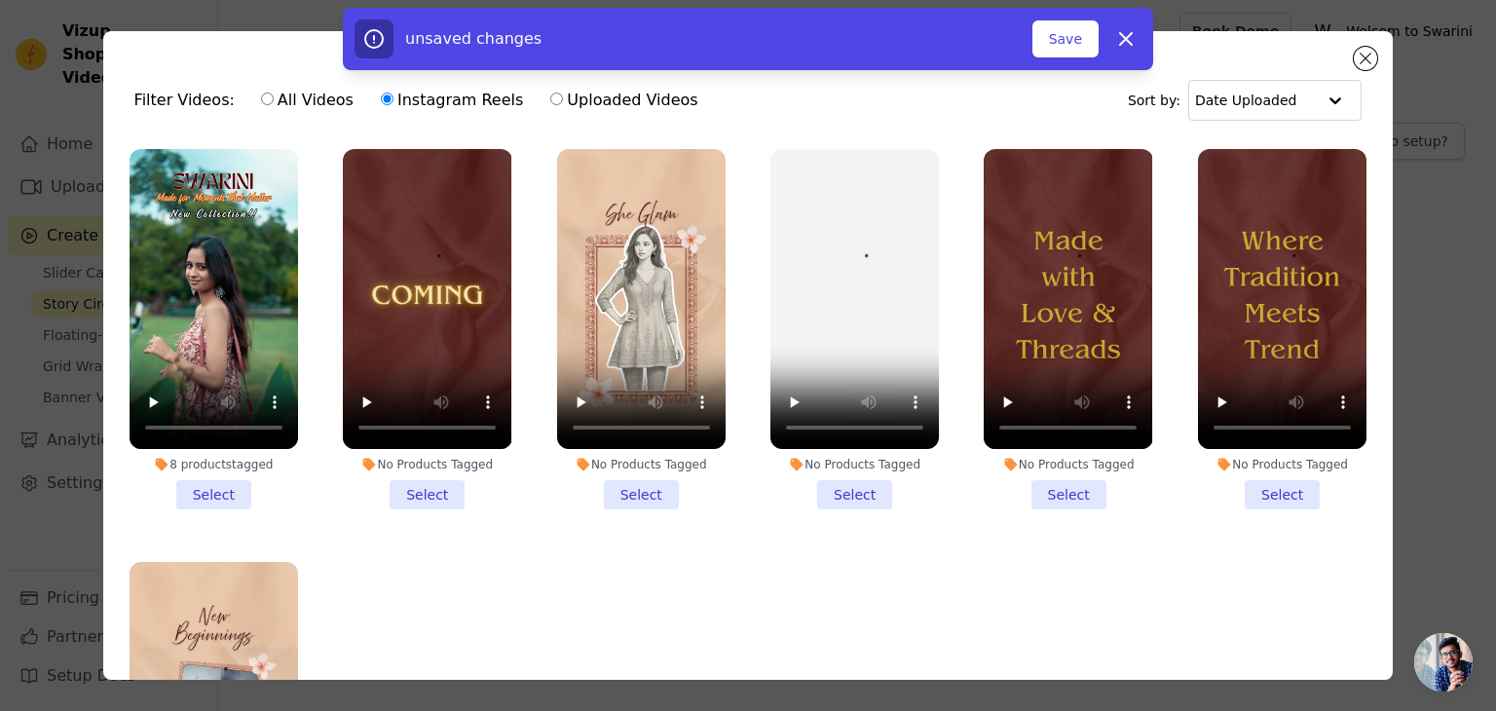
click at [220, 491] on li "8 products tagged Select" at bounding box center [214, 329] width 169 height 360
click at [0, 0] on input "8 products tagged Select" at bounding box center [0, 0] width 0 height 0
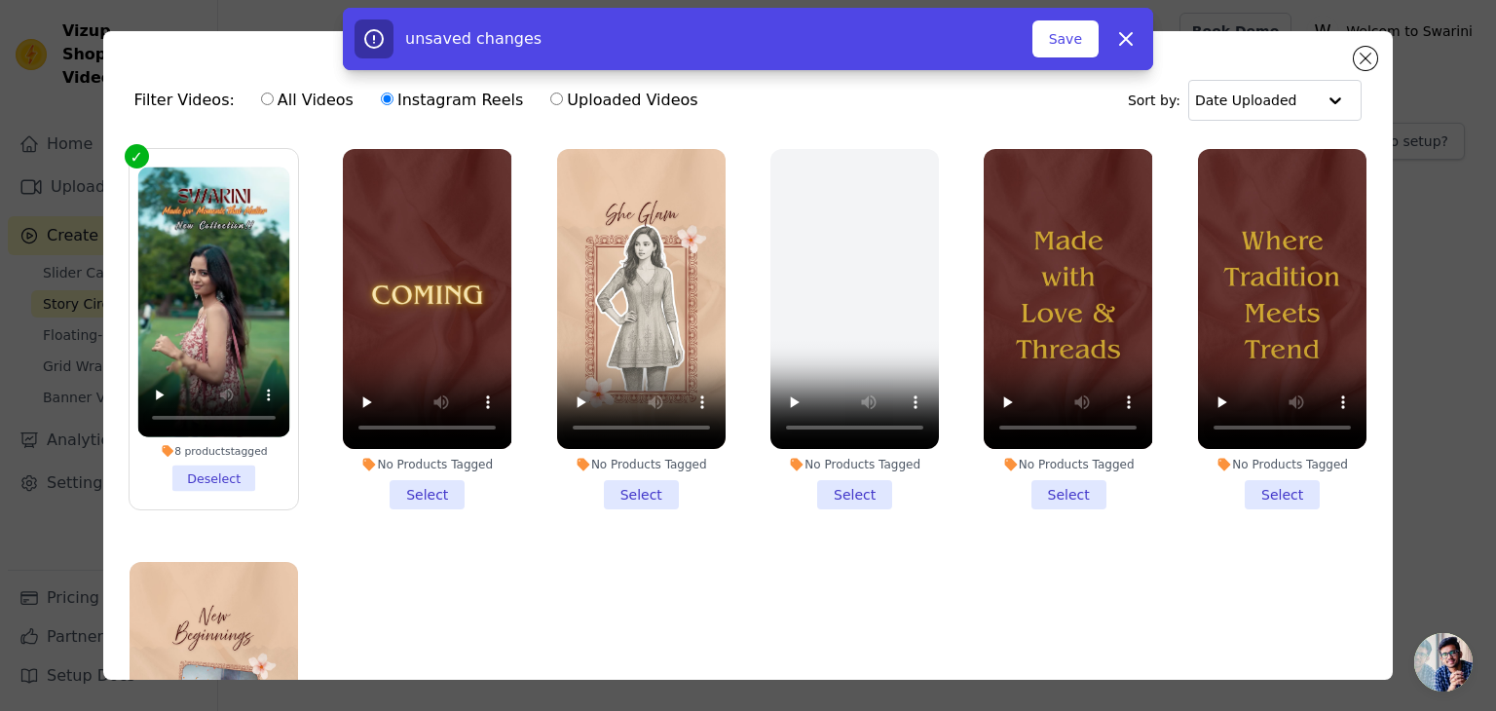
click at [426, 496] on li "No Products Tagged Select" at bounding box center [427, 329] width 169 height 360
click at [0, 0] on input "No Products Tagged Select" at bounding box center [0, 0] width 0 height 0
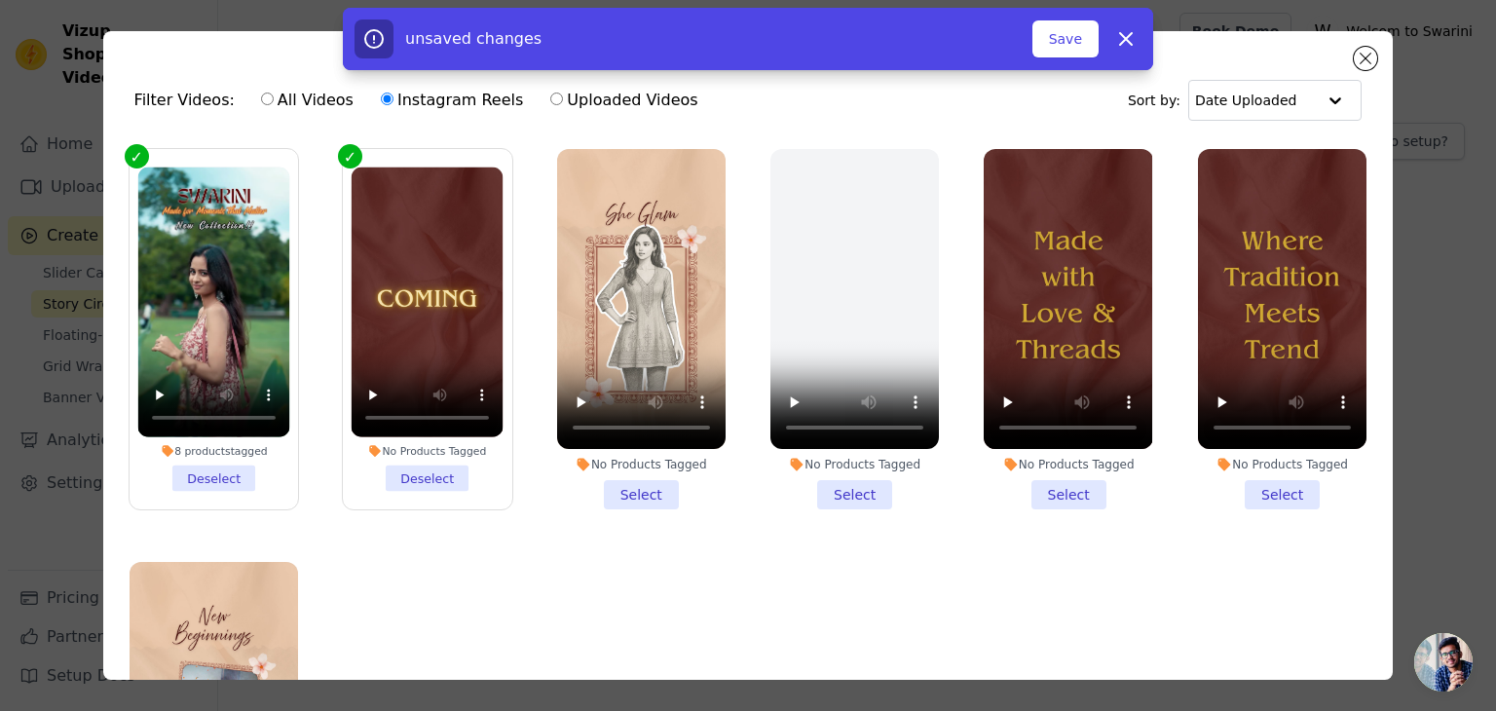
click at [625, 504] on div "No Products Tagged Select" at bounding box center [642, 329] width 190 height 382
click at [635, 488] on li "No Products Tagged Select" at bounding box center [641, 329] width 169 height 360
click at [0, 0] on input "No Products Tagged Select" at bounding box center [0, 0] width 0 height 0
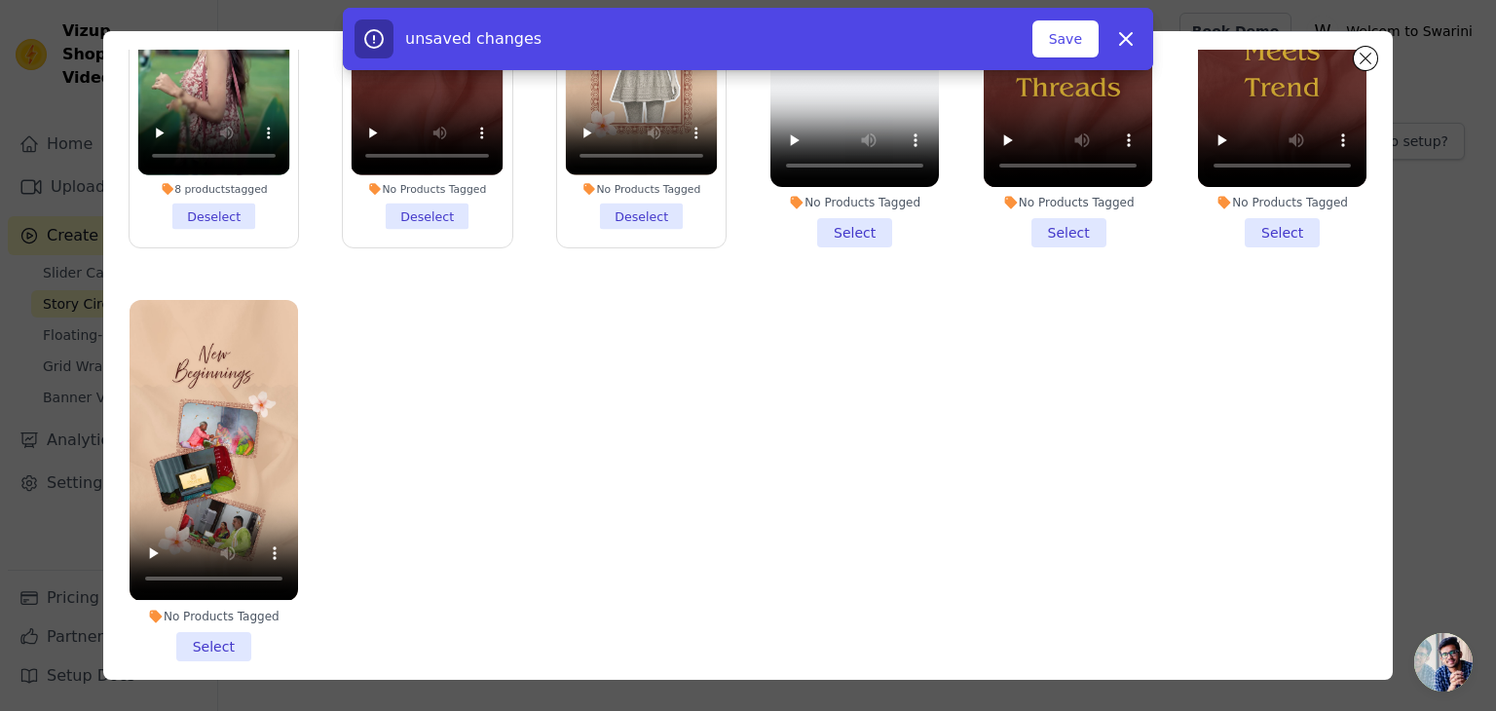
scroll to position [95, 0]
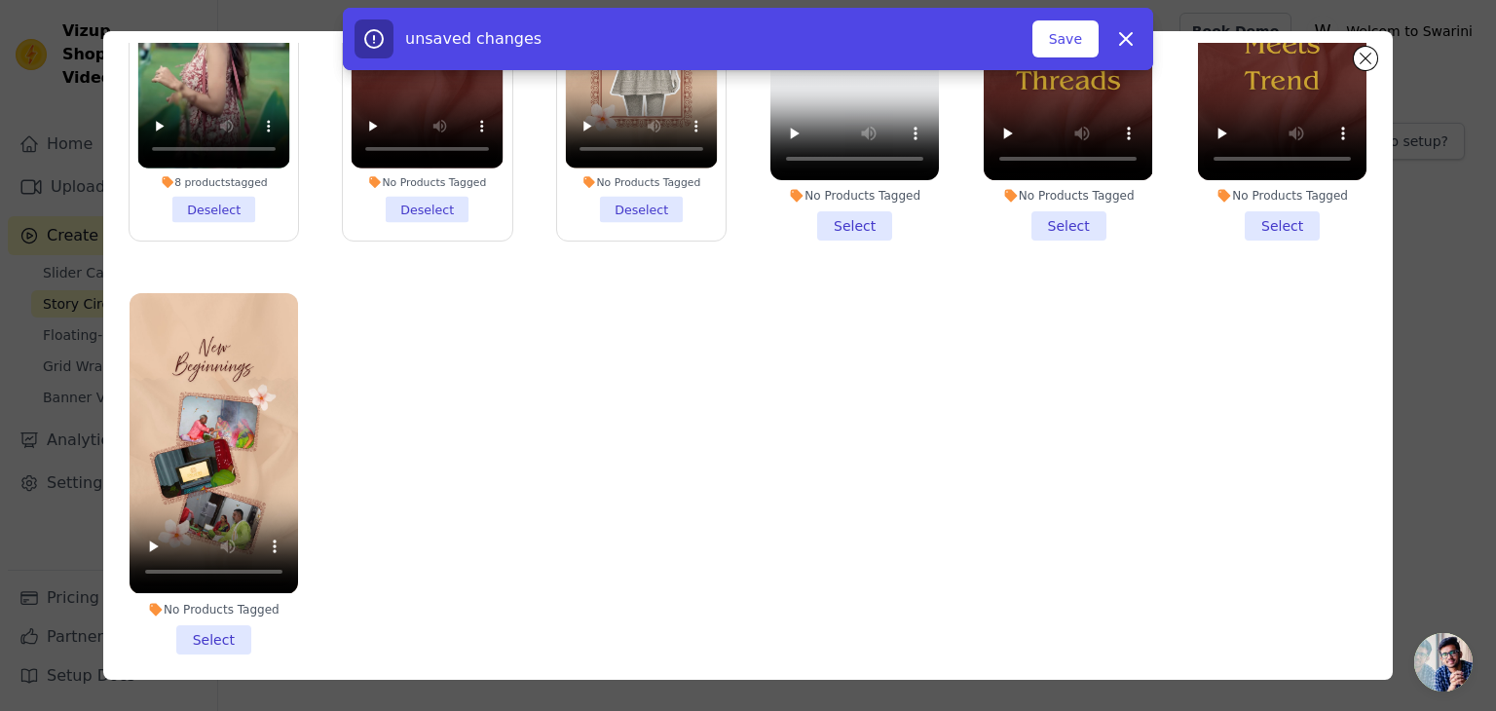
click at [207, 628] on li "No Products Tagged Select" at bounding box center [214, 473] width 169 height 360
click at [0, 0] on input "No Products Tagged Select" at bounding box center [0, 0] width 0 height 0
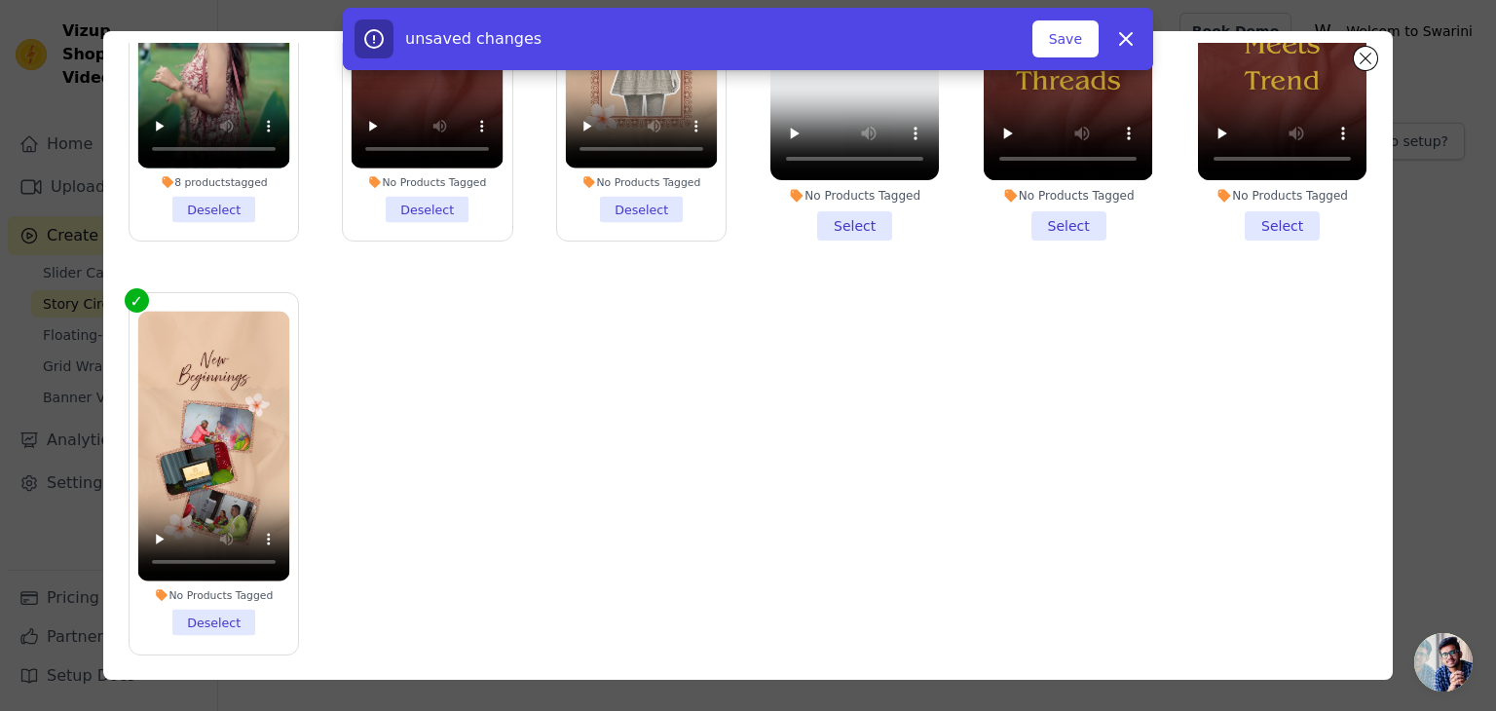
click at [409, 202] on li "No Products Tagged Deselect" at bounding box center [428, 61] width 152 height 324
click at [0, 0] on input "No Products Tagged Deselect" at bounding box center [0, 0] width 0 height 0
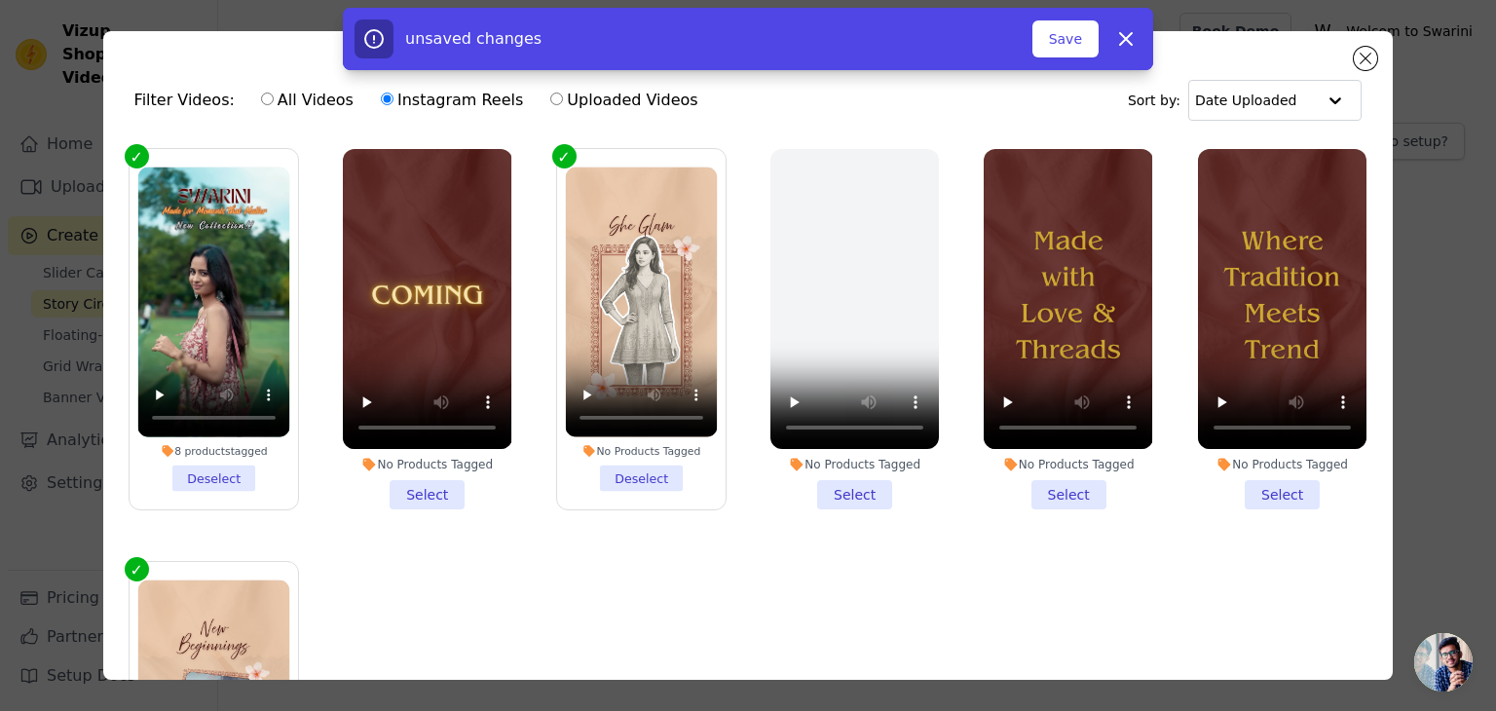
scroll to position [97, 0]
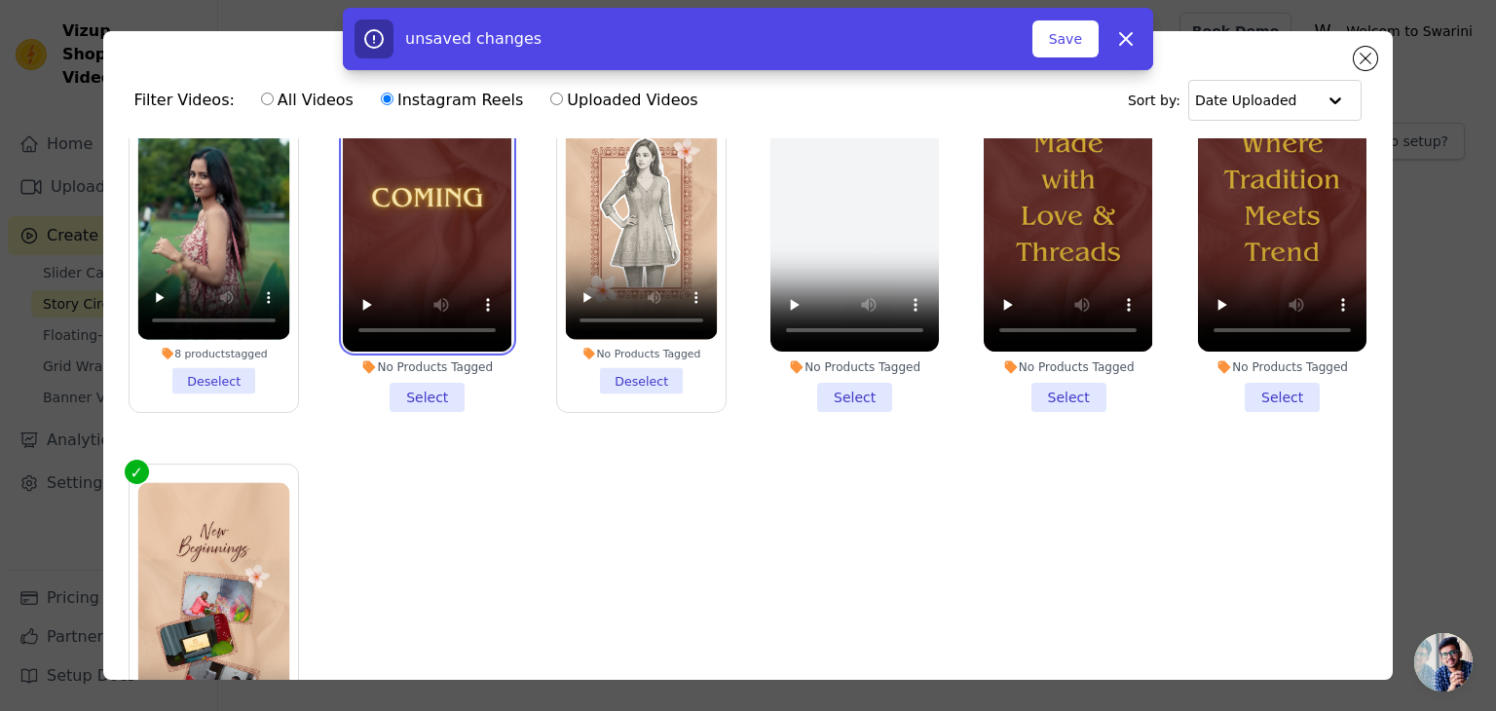
click at [448, 248] on video at bounding box center [427, 202] width 169 height 300
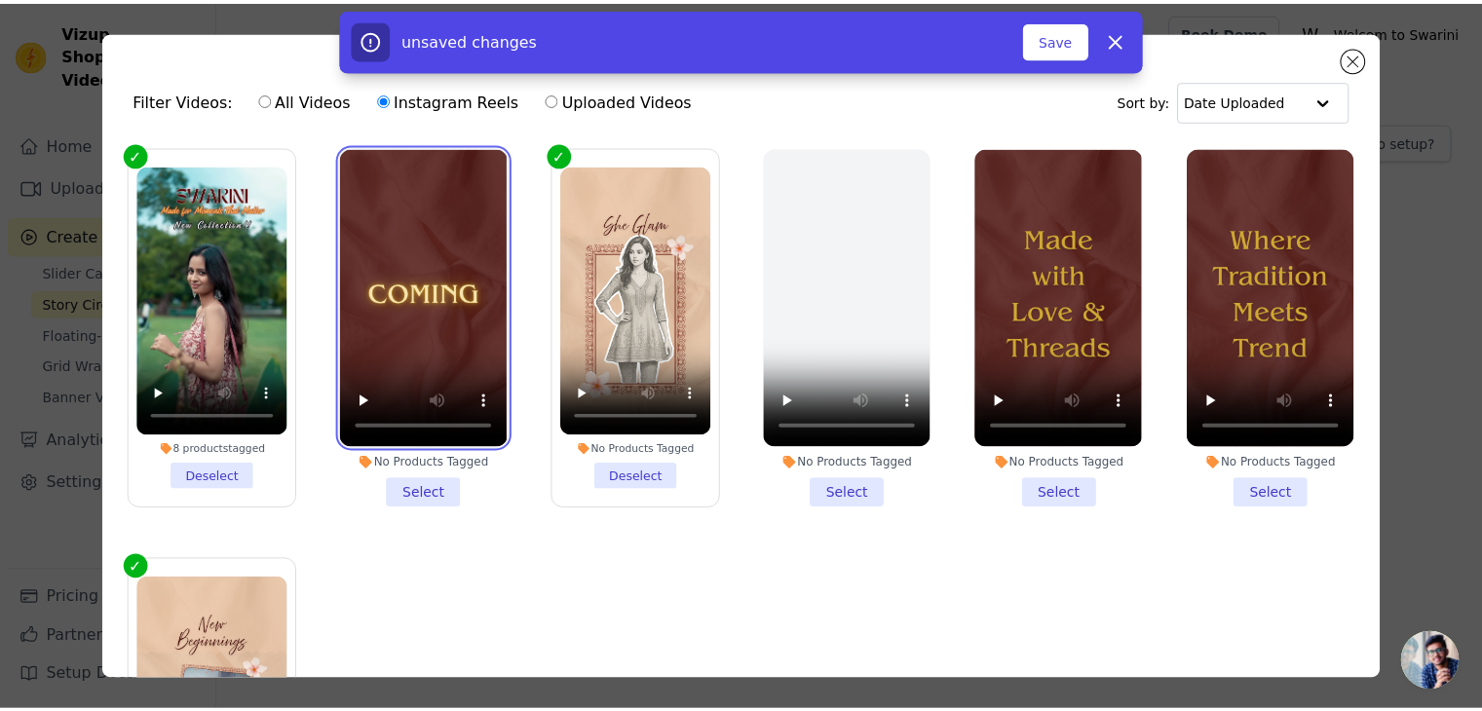
scroll to position [0, 0]
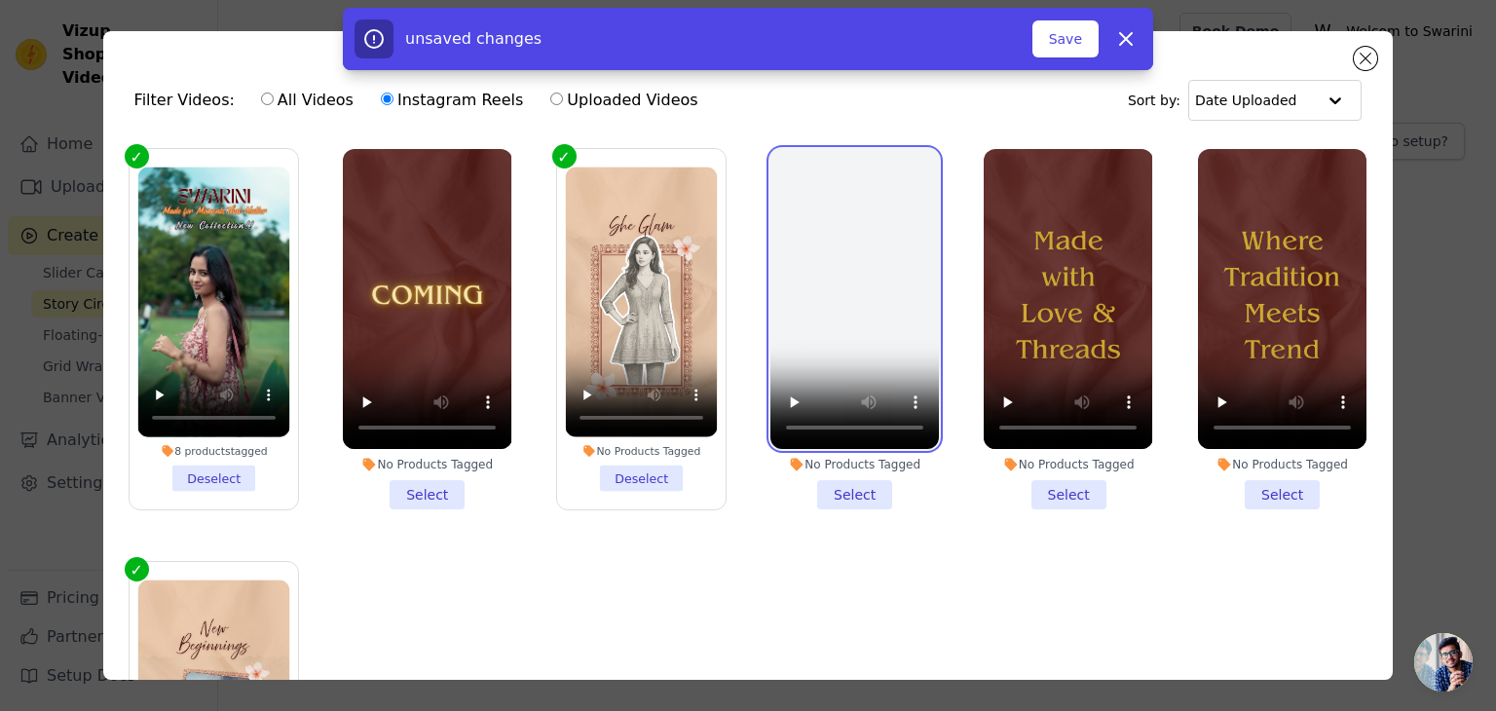
click at [803, 291] on video at bounding box center [855, 299] width 169 height 300
click at [423, 480] on li "No Products Tagged Select" at bounding box center [427, 329] width 169 height 360
click at [0, 0] on input "No Products Tagged Select" at bounding box center [0, 0] width 0 height 0
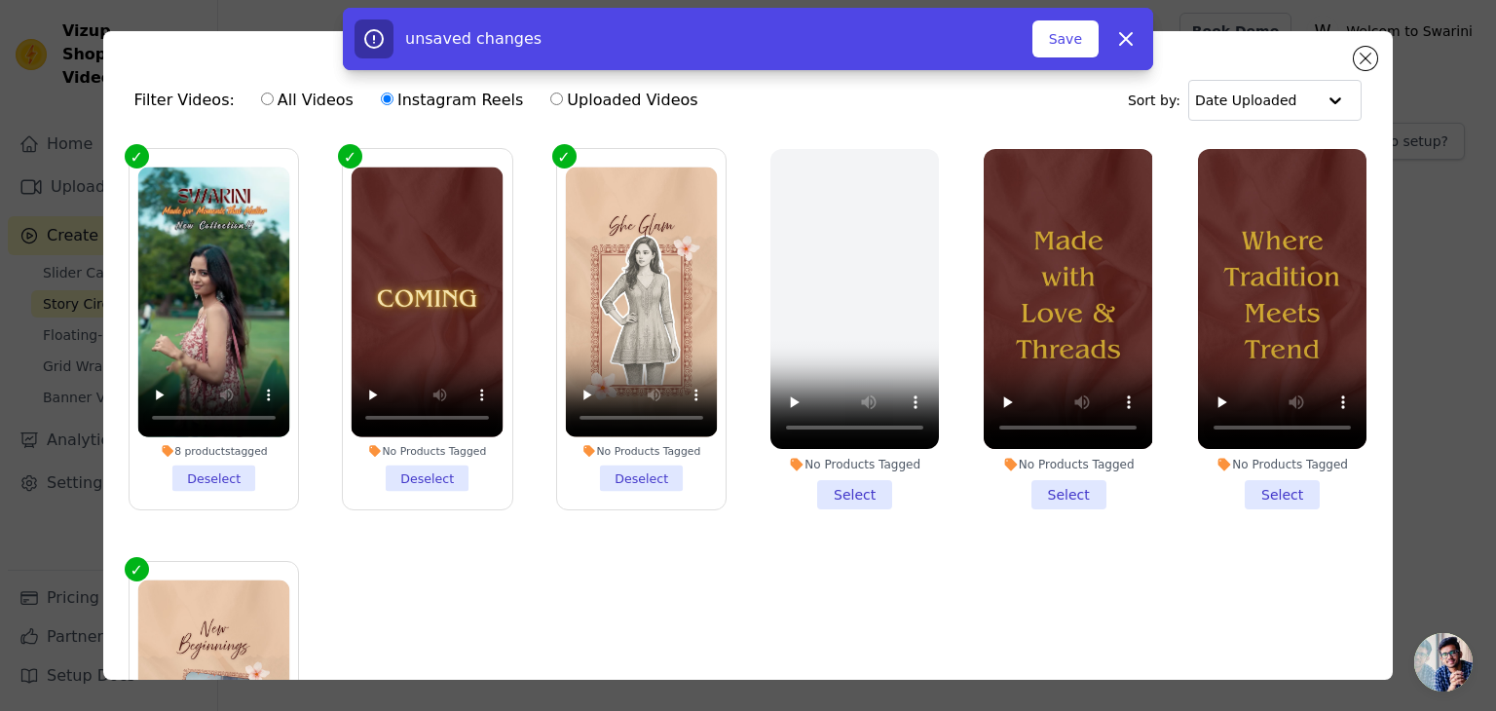
click at [405, 476] on li "No Products Tagged Deselect" at bounding box center [428, 330] width 152 height 324
click at [0, 0] on input "No Products Tagged Deselect" at bounding box center [0, 0] width 0 height 0
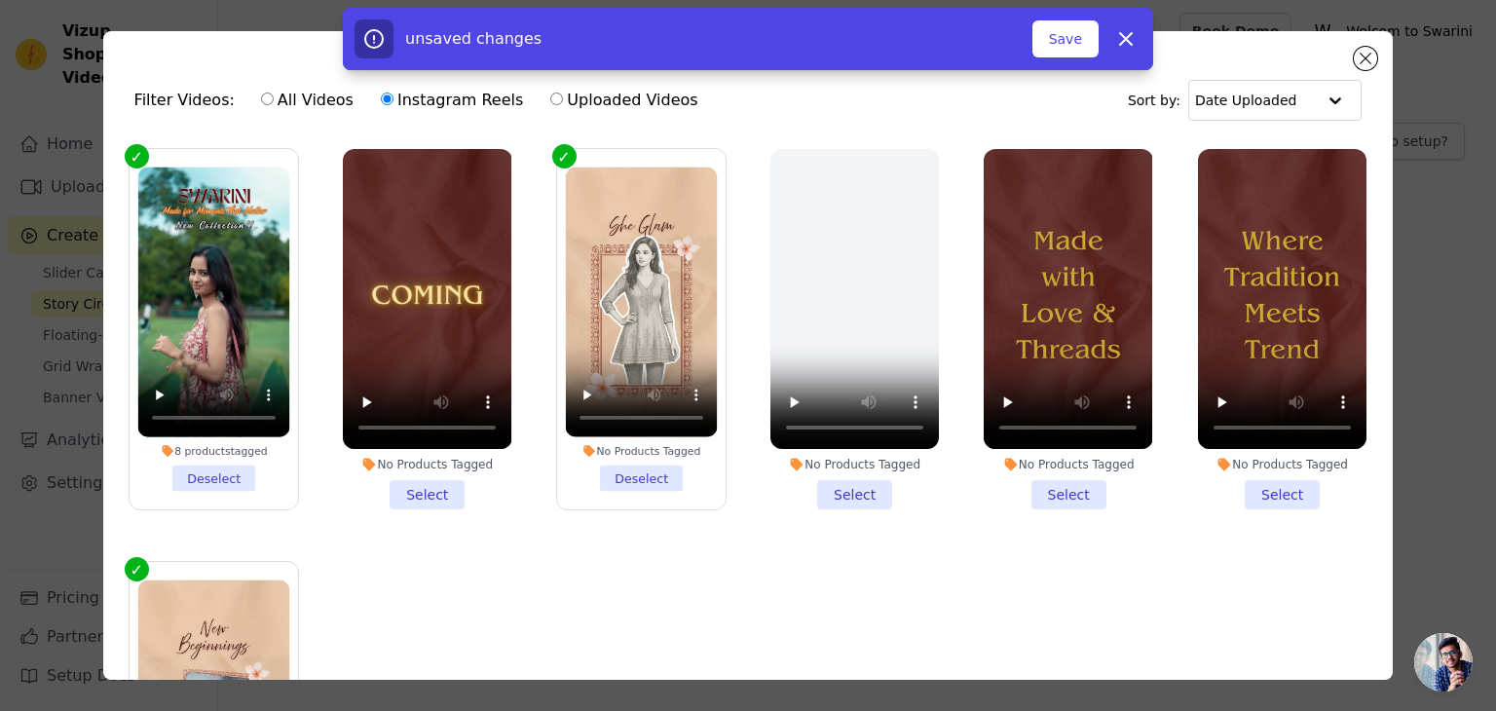
click at [1282, 493] on li "No Products Tagged Select" at bounding box center [1282, 329] width 169 height 360
click at [0, 0] on input "No Products Tagged Select" at bounding box center [0, 0] width 0 height 0
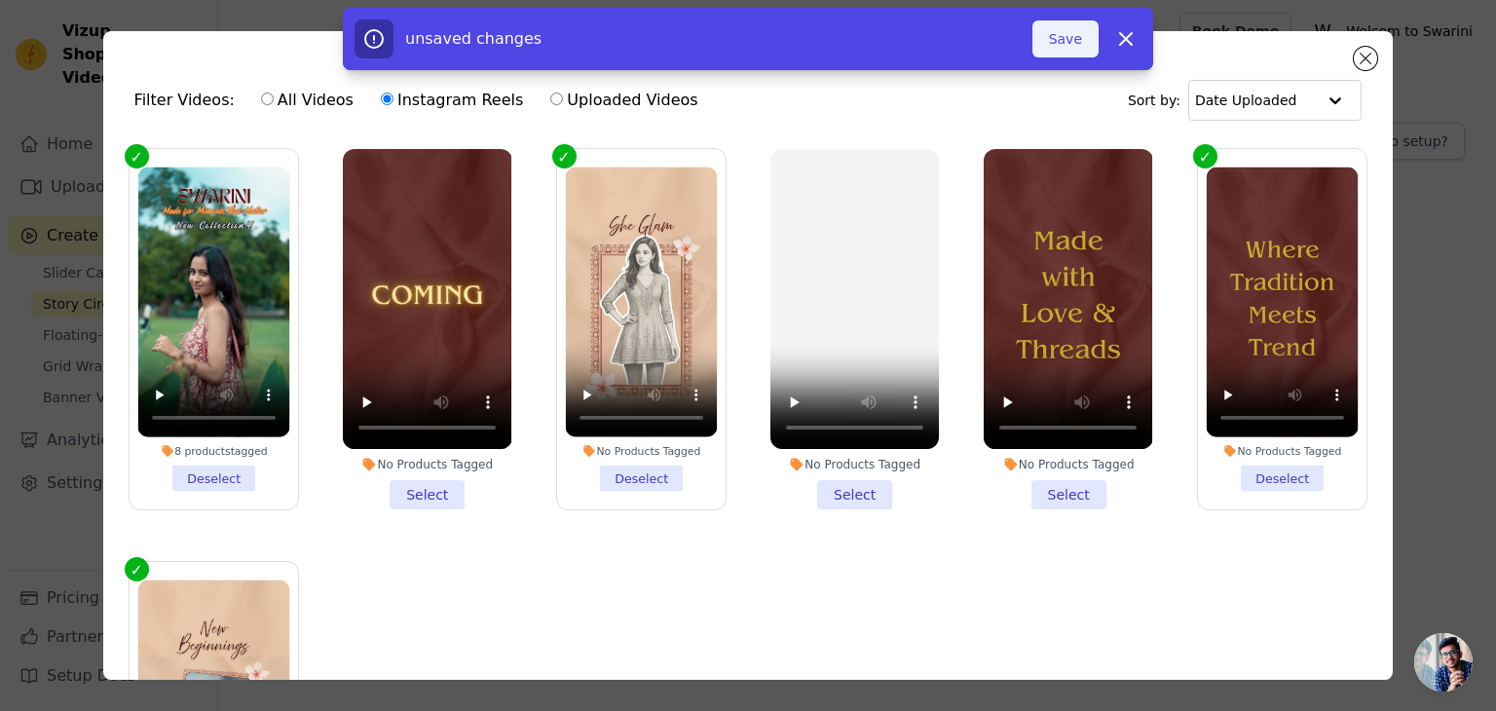
click at [1082, 38] on button "Save" at bounding box center [1066, 38] width 66 height 37
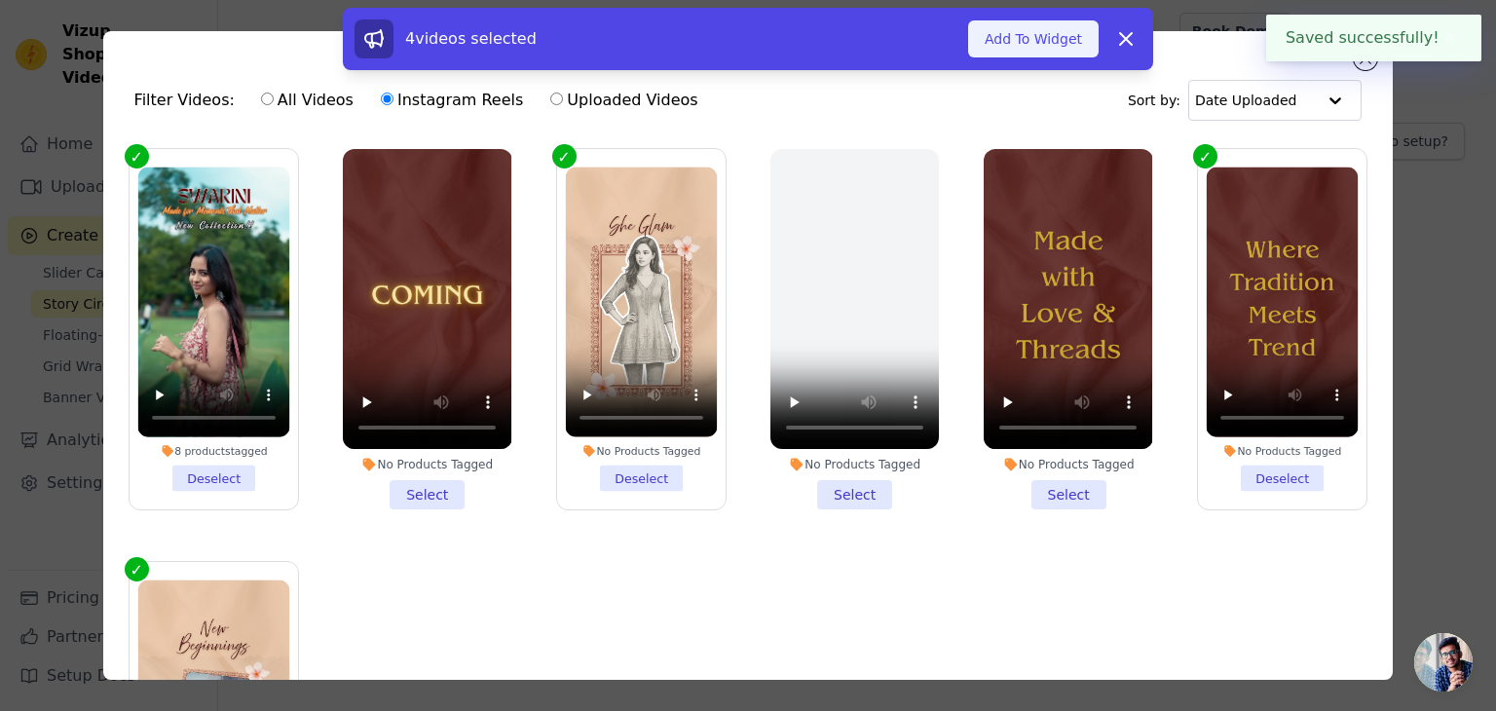
click at [1077, 43] on button "Add To Widget" at bounding box center [1033, 38] width 131 height 37
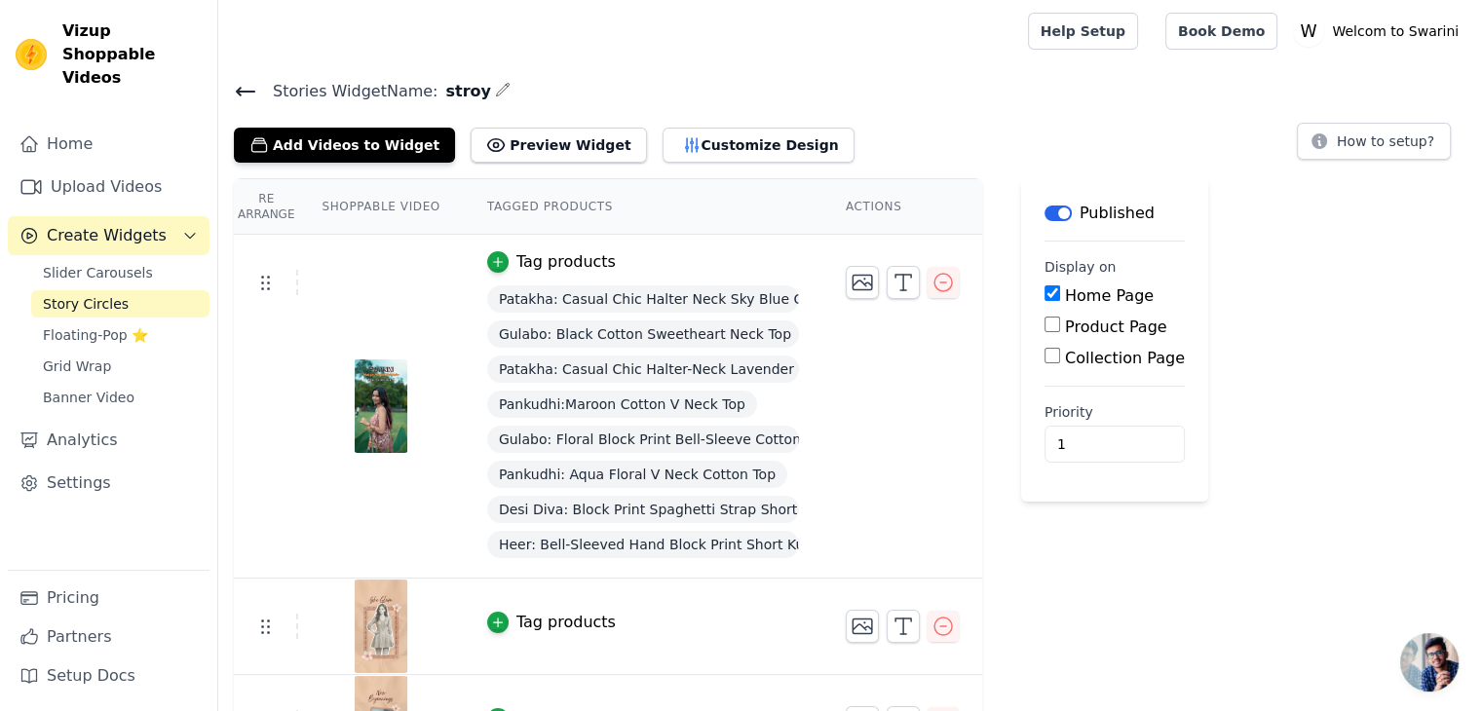
scroll to position [155, 0]
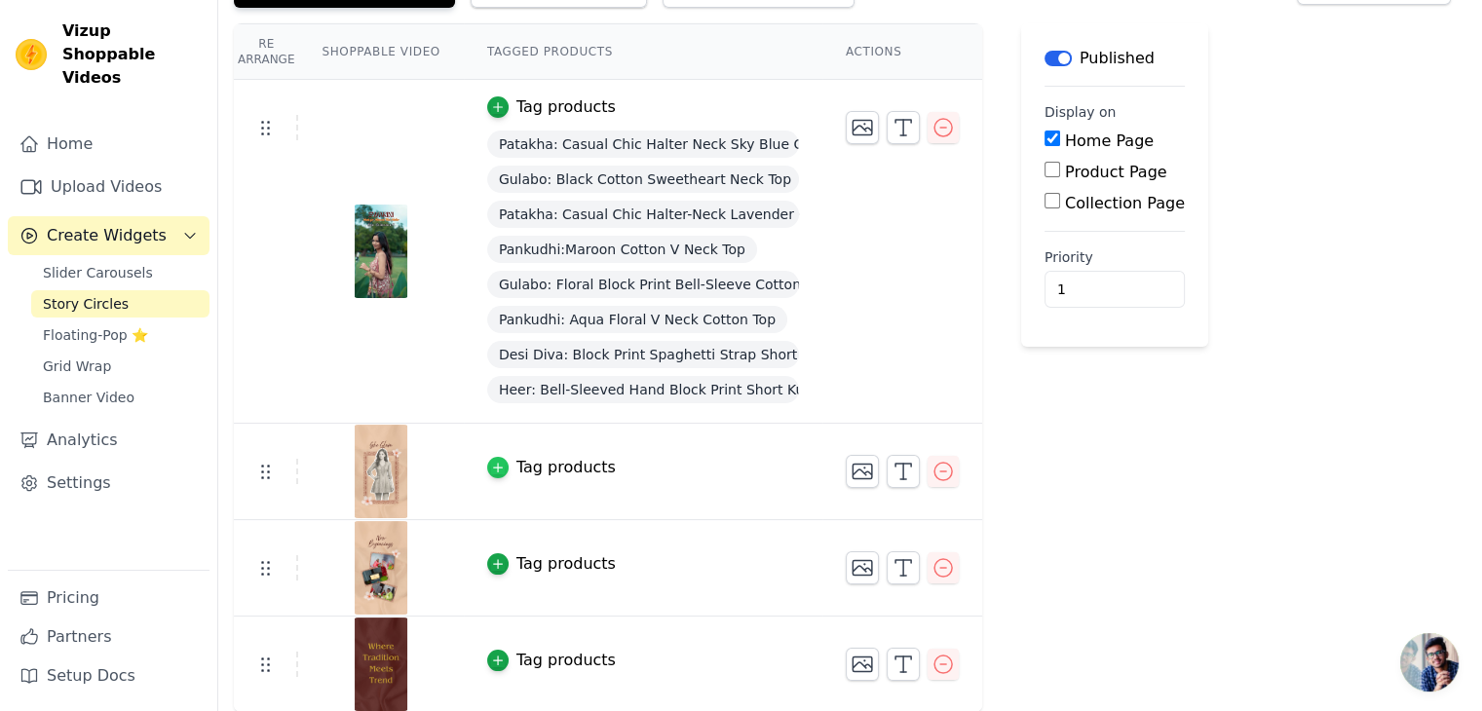
click at [491, 468] on icon "button" at bounding box center [498, 468] width 14 height 14
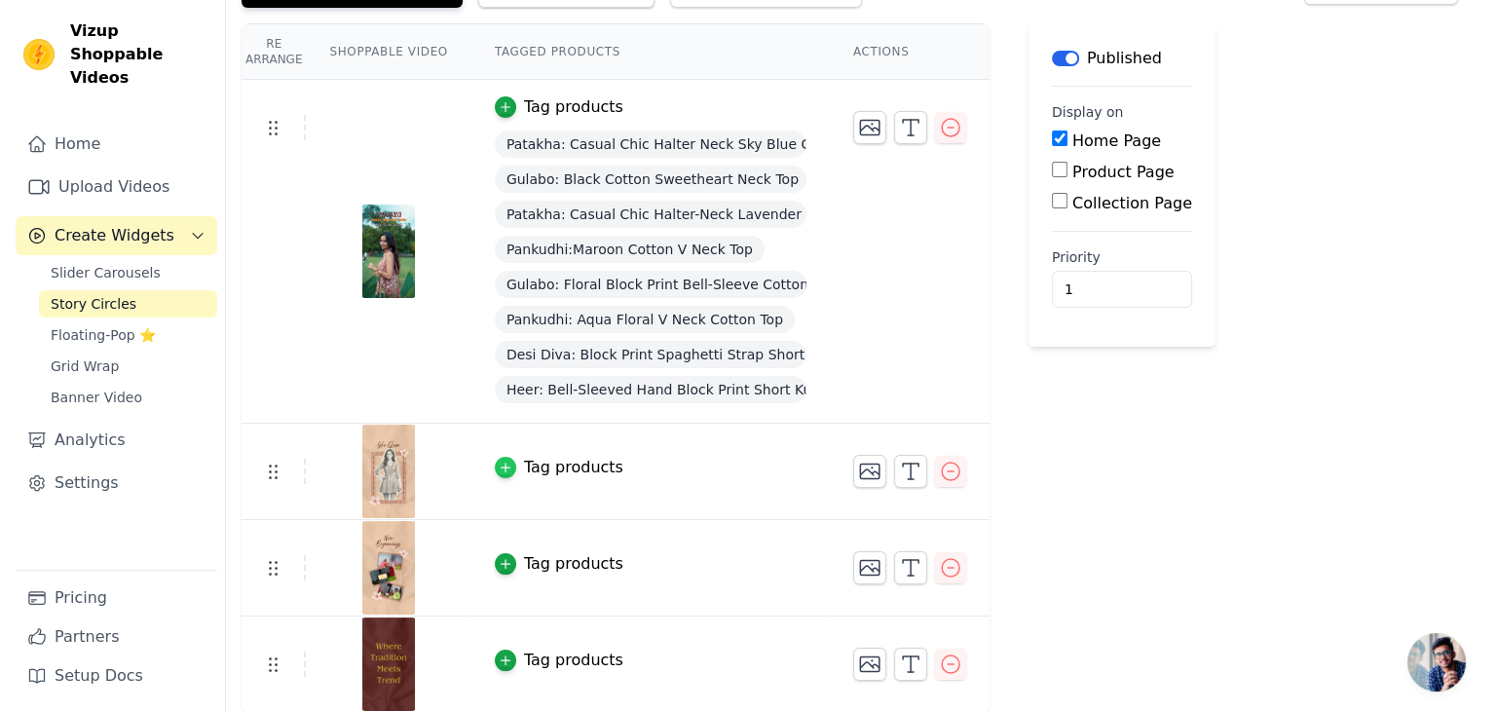
scroll to position [0, 0]
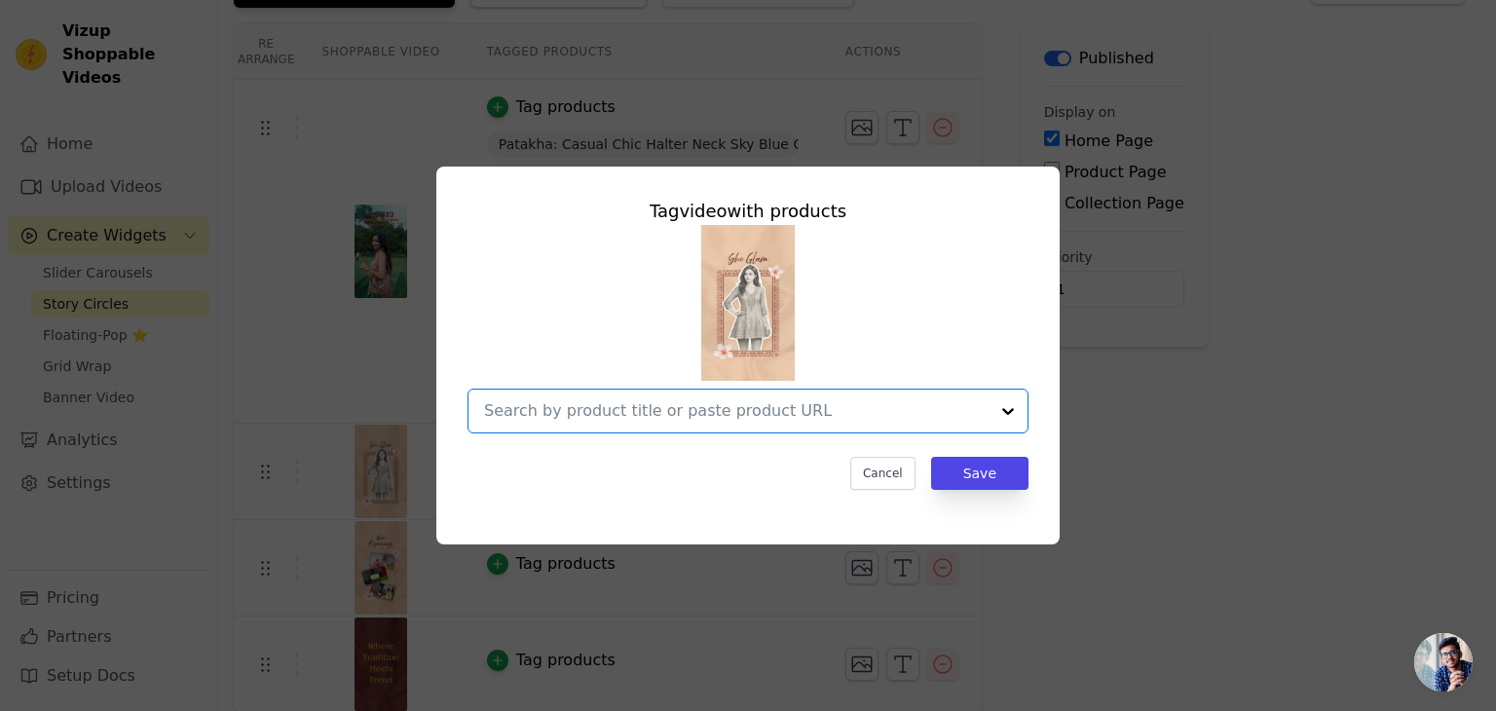
click at [654, 406] on input "text" at bounding box center [736, 410] width 505 height 23
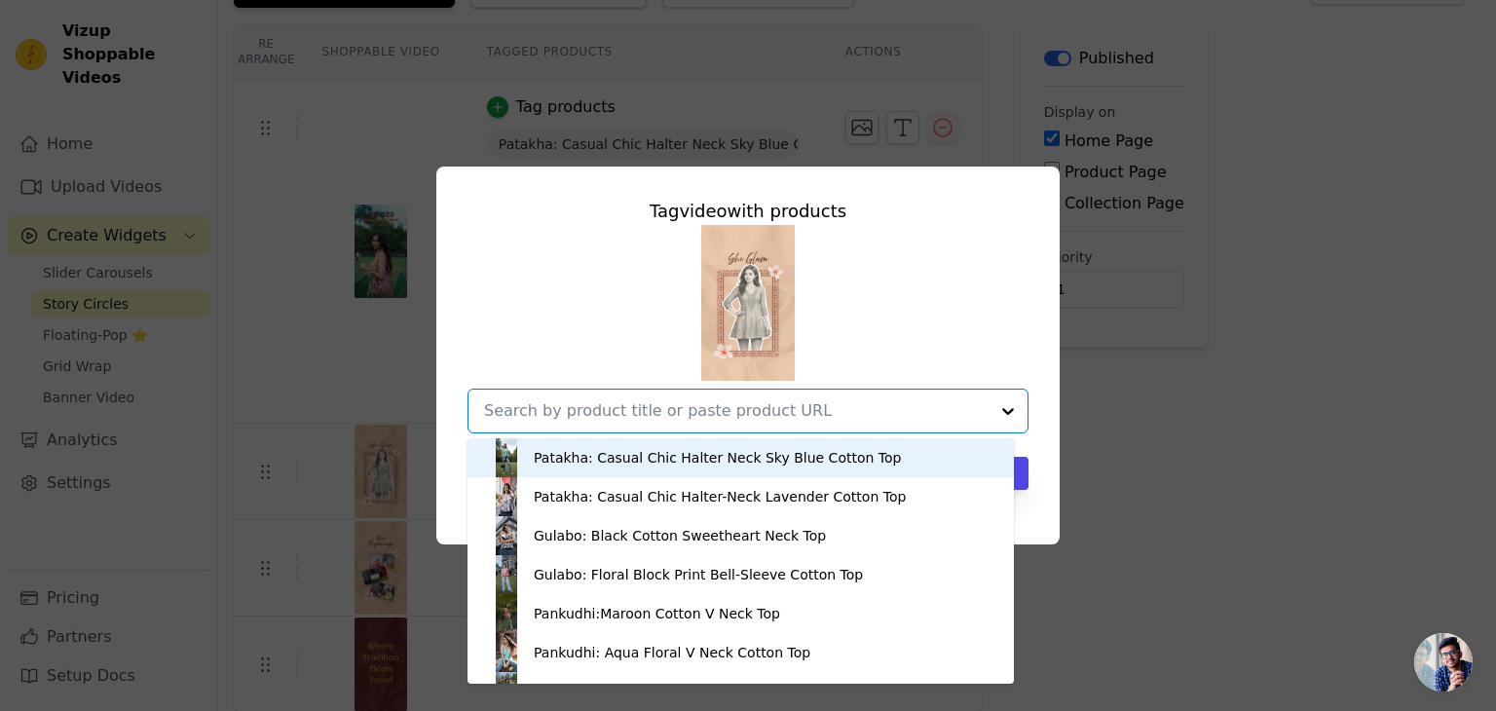
click at [622, 453] on div "Patakha: Casual Chic Halter Neck Sky Blue Cotton Top" at bounding box center [717, 457] width 367 height 19
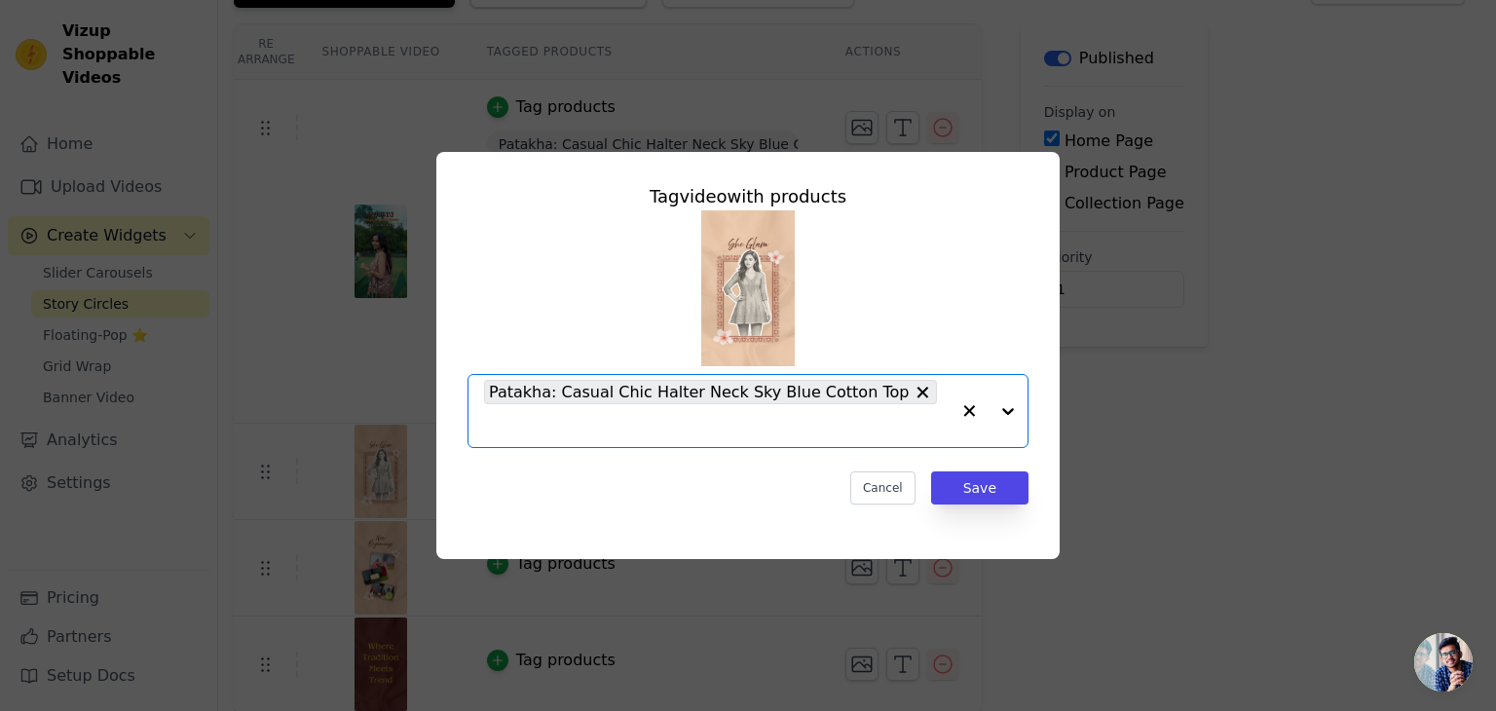
click at [915, 415] on input "text" at bounding box center [717, 425] width 466 height 23
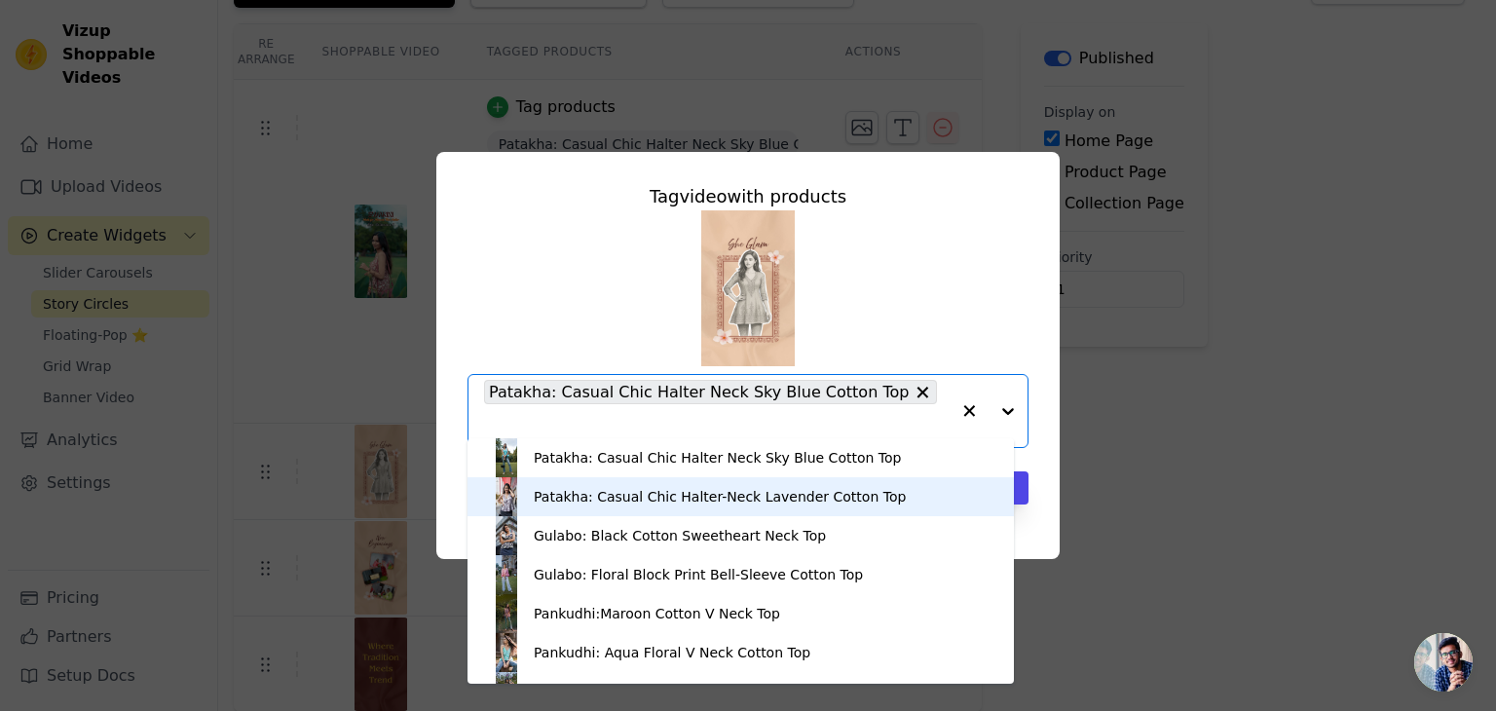
click at [740, 487] on div "Patakha: Casual Chic Halter-Neck Lavender Cotton Top" at bounding box center [720, 496] width 372 height 19
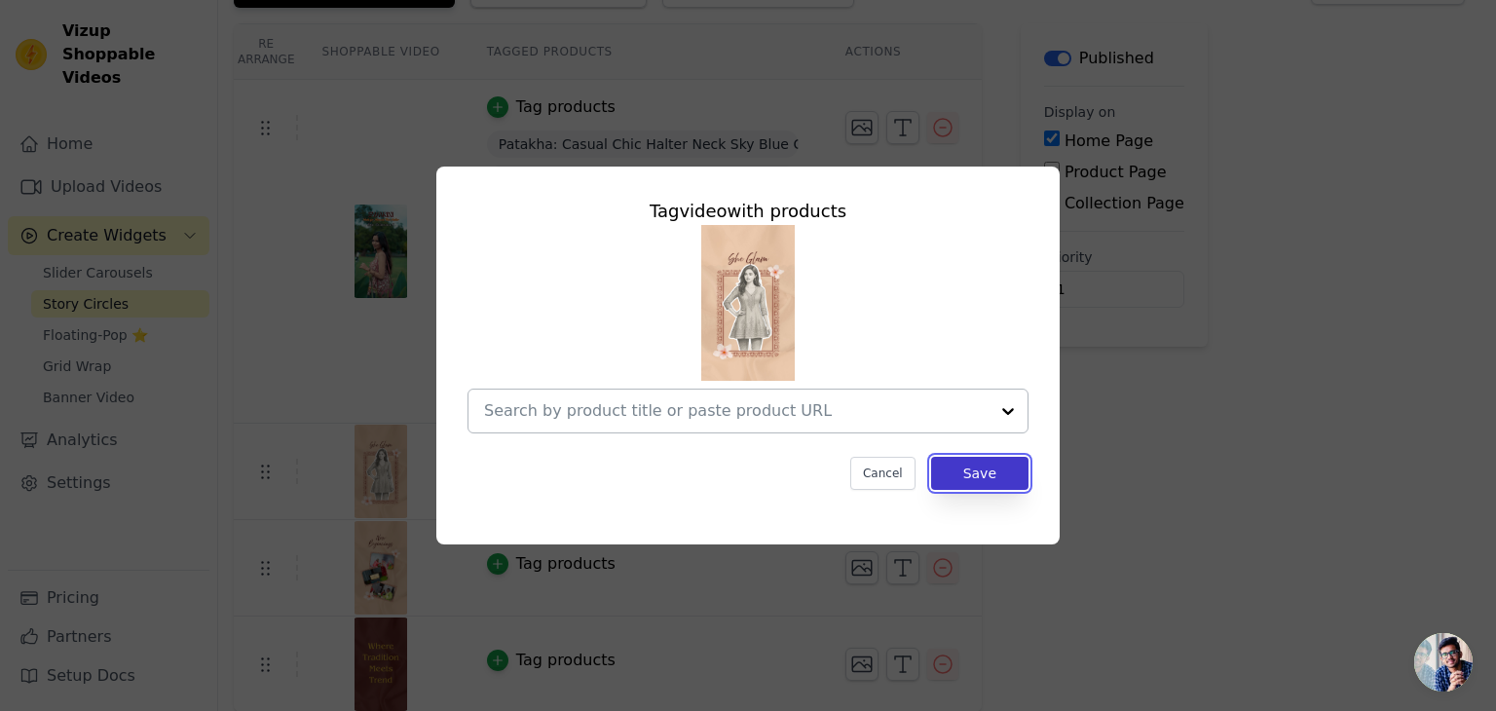
click at [992, 470] on button "Save" at bounding box center [979, 473] width 97 height 33
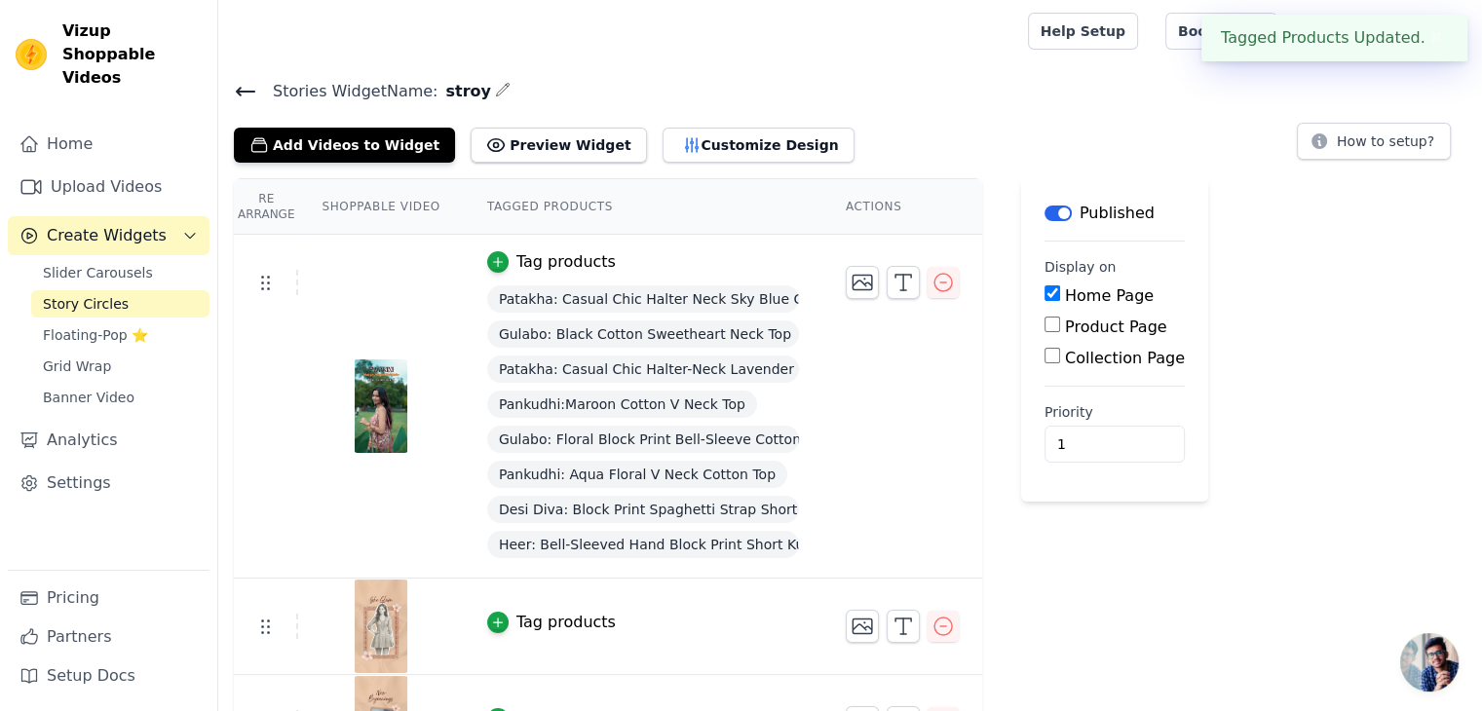
click at [716, 305] on span "Patakha: Casual Chic Halter Neck Sky Blue Cotton Top" at bounding box center [643, 298] width 312 height 27
click at [491, 266] on icon "button" at bounding box center [498, 262] width 14 height 14
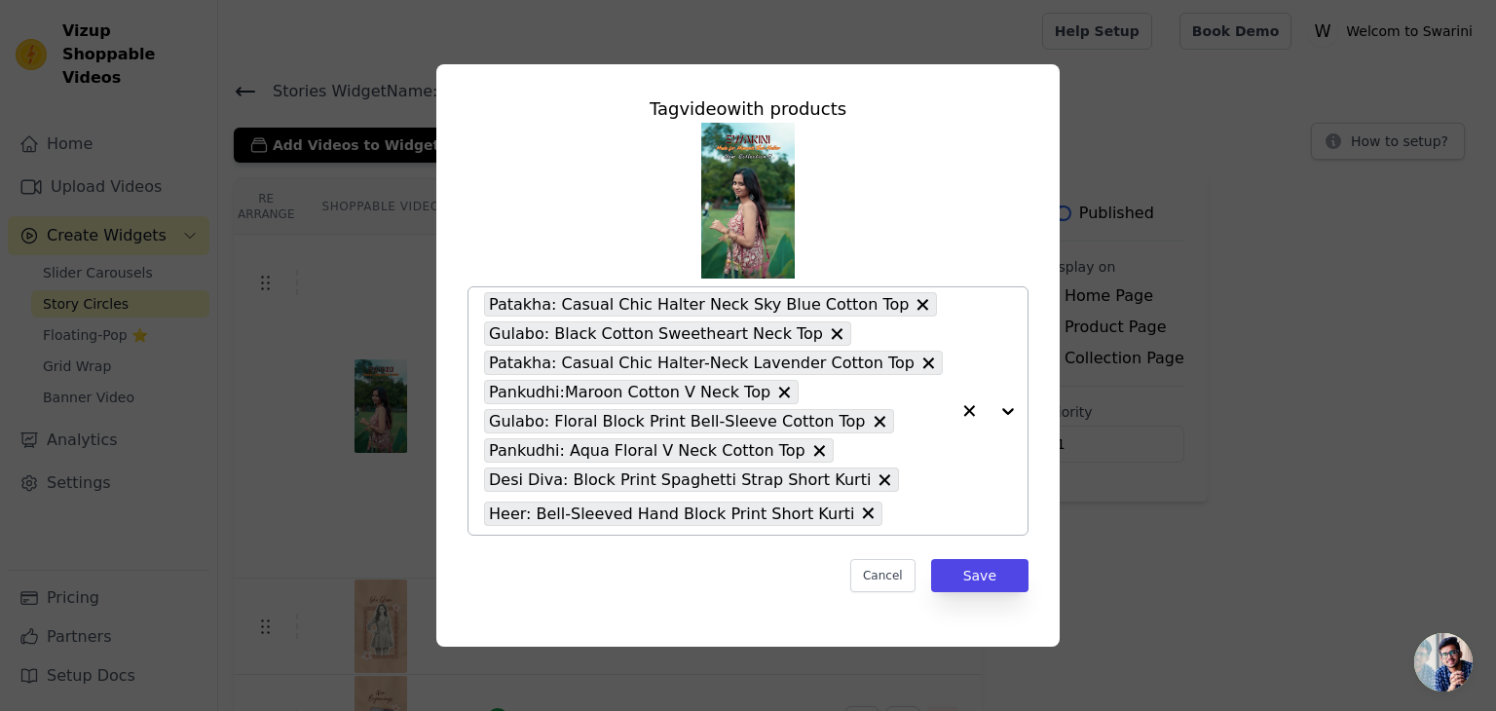
click at [918, 307] on icon at bounding box center [924, 305] width 12 height 12
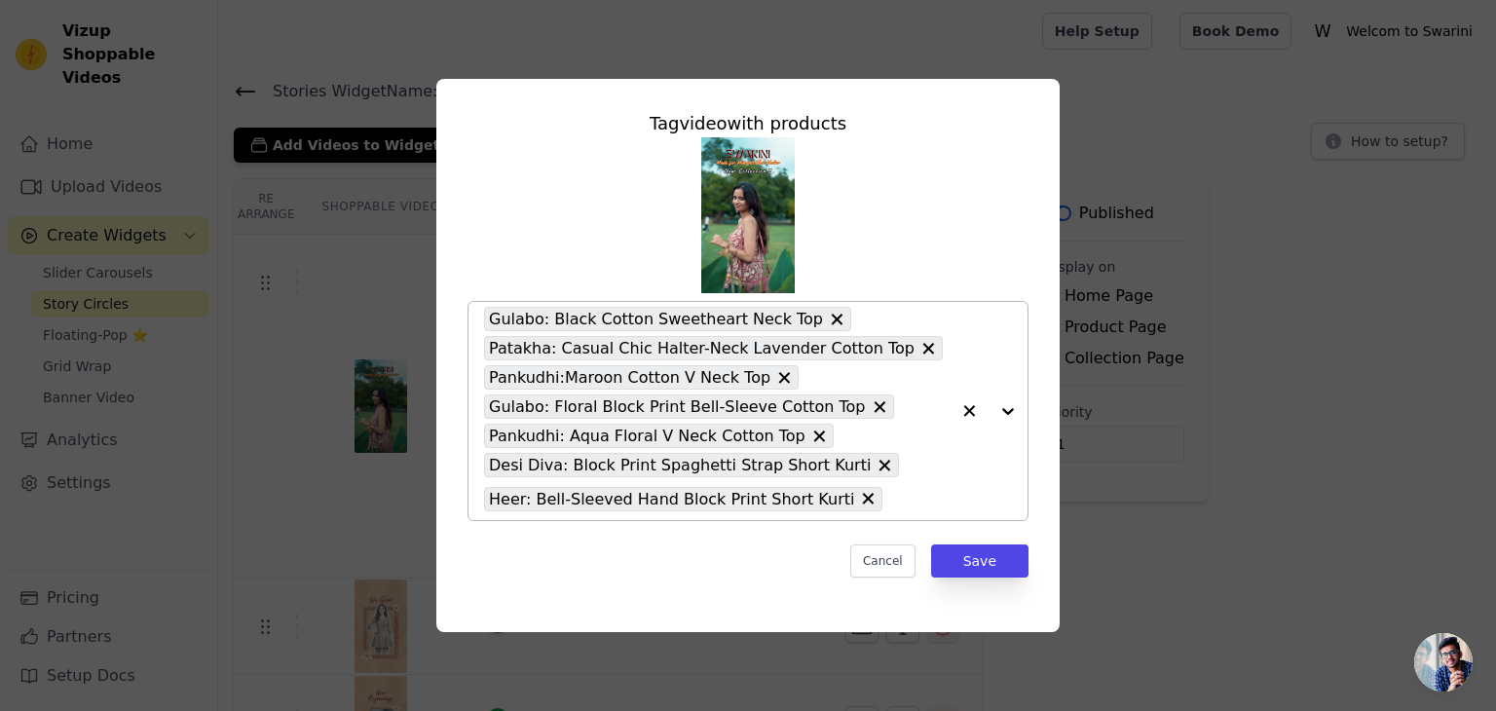
click at [832, 321] on icon at bounding box center [838, 320] width 12 height 12
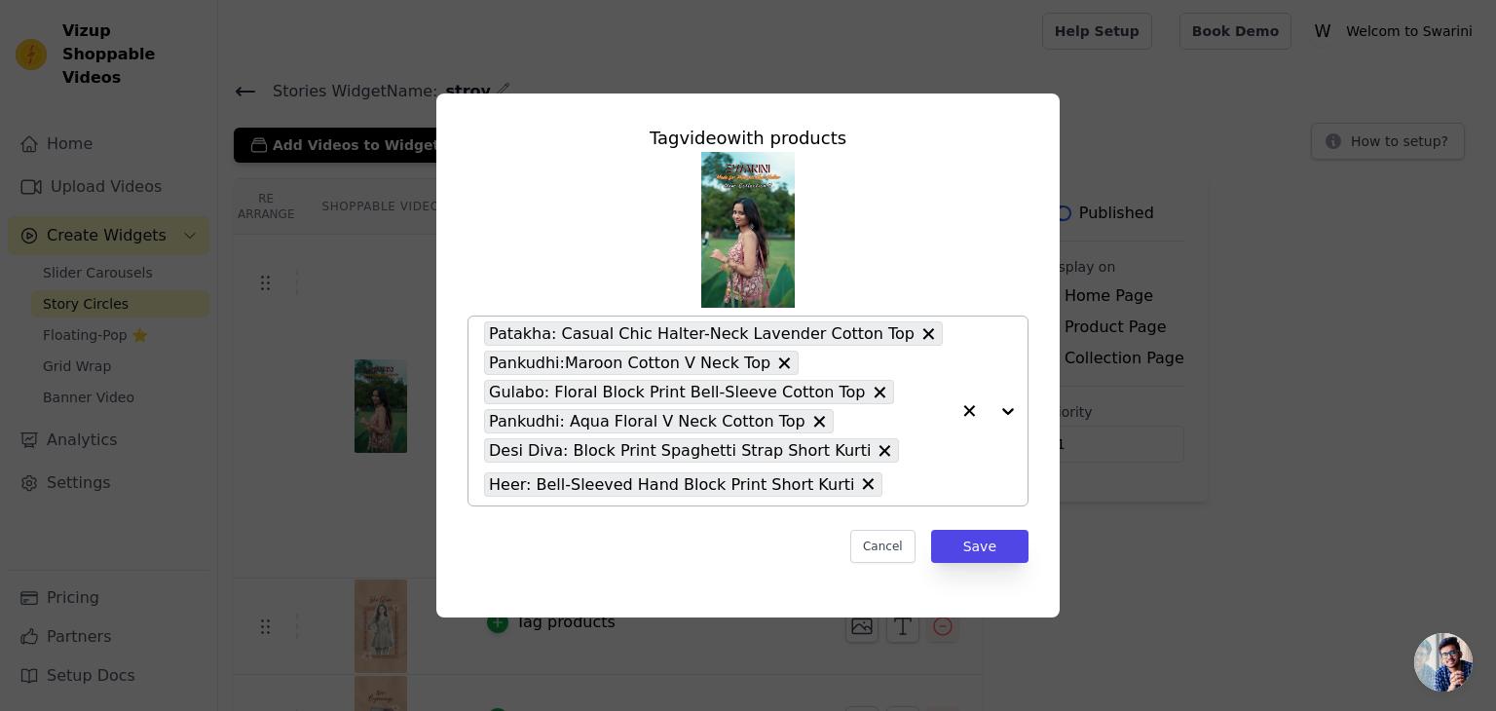
click at [919, 332] on icon at bounding box center [928, 333] width 19 height 19
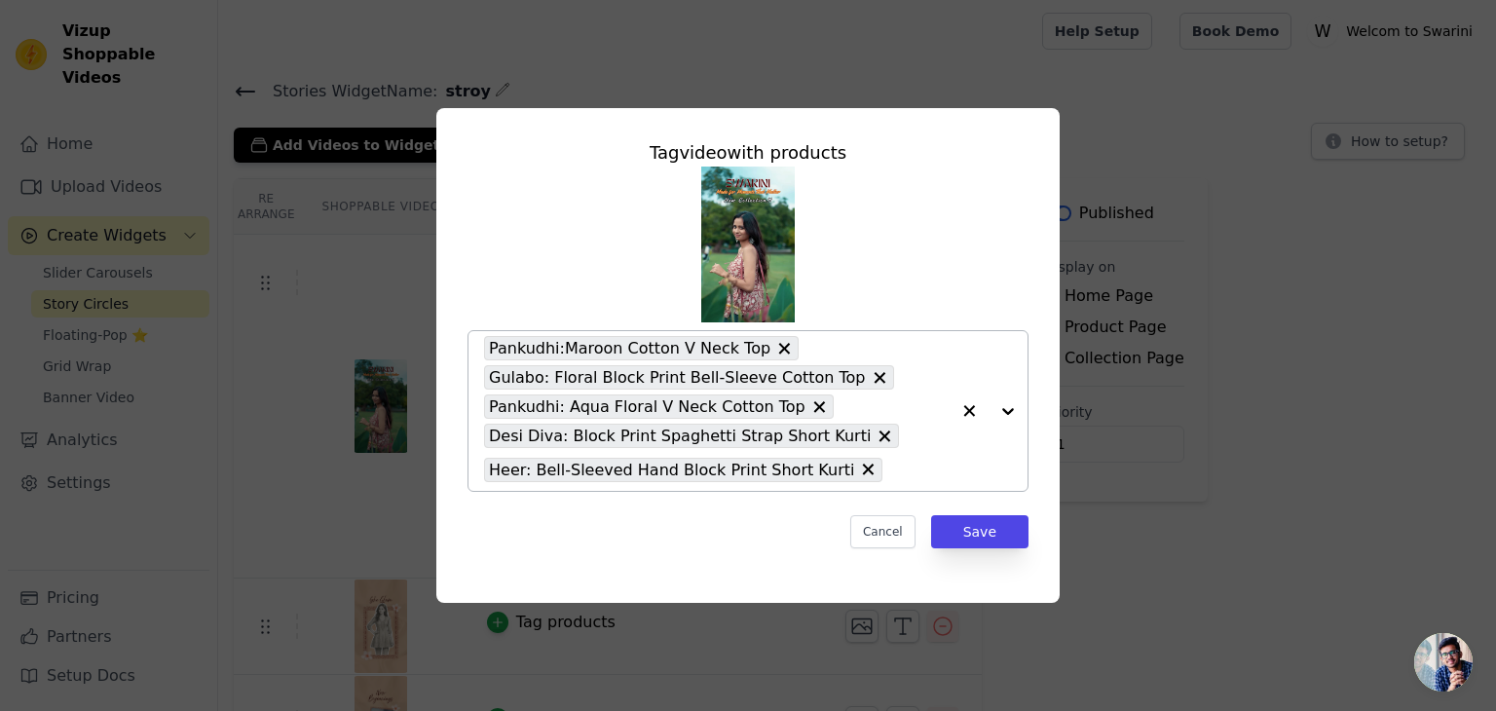
click at [779, 350] on icon at bounding box center [785, 349] width 12 height 12
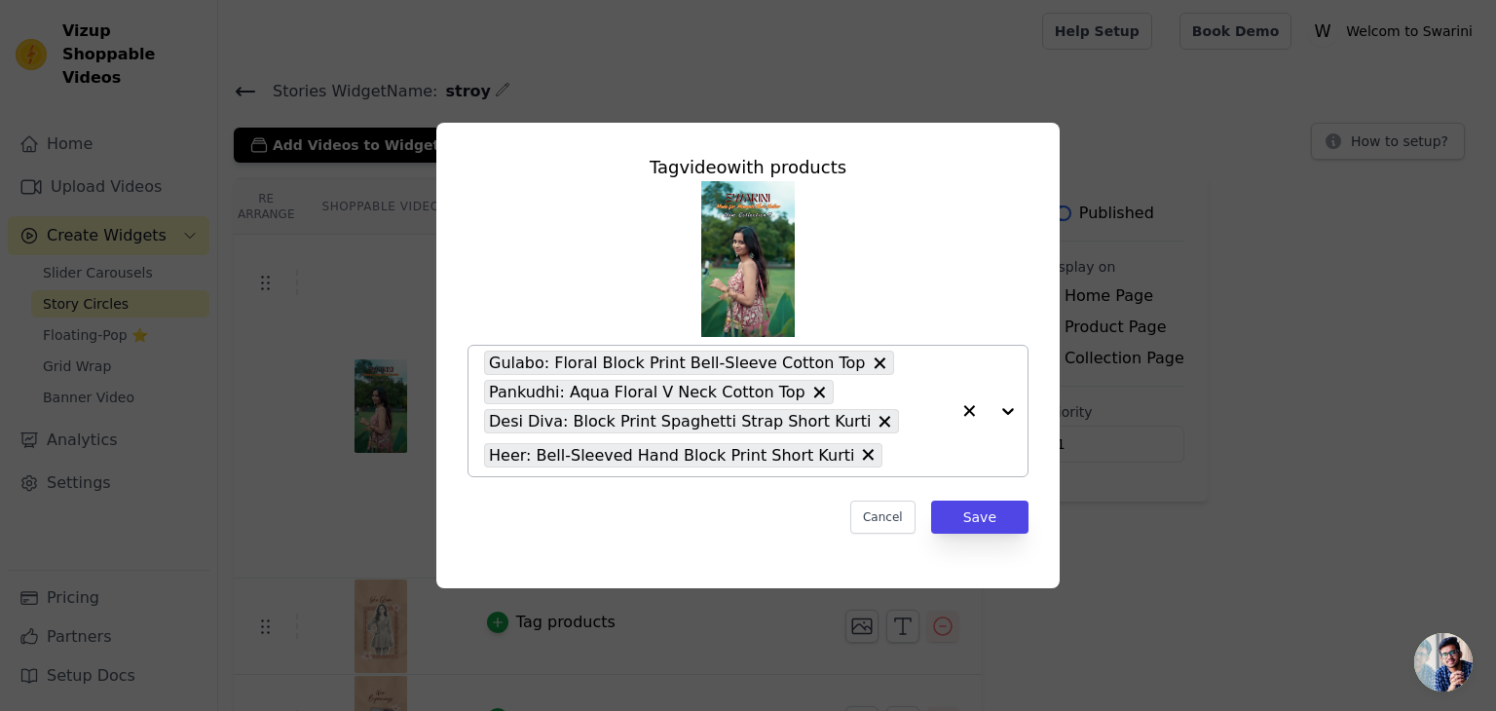
click at [870, 361] on icon at bounding box center [879, 363] width 19 height 19
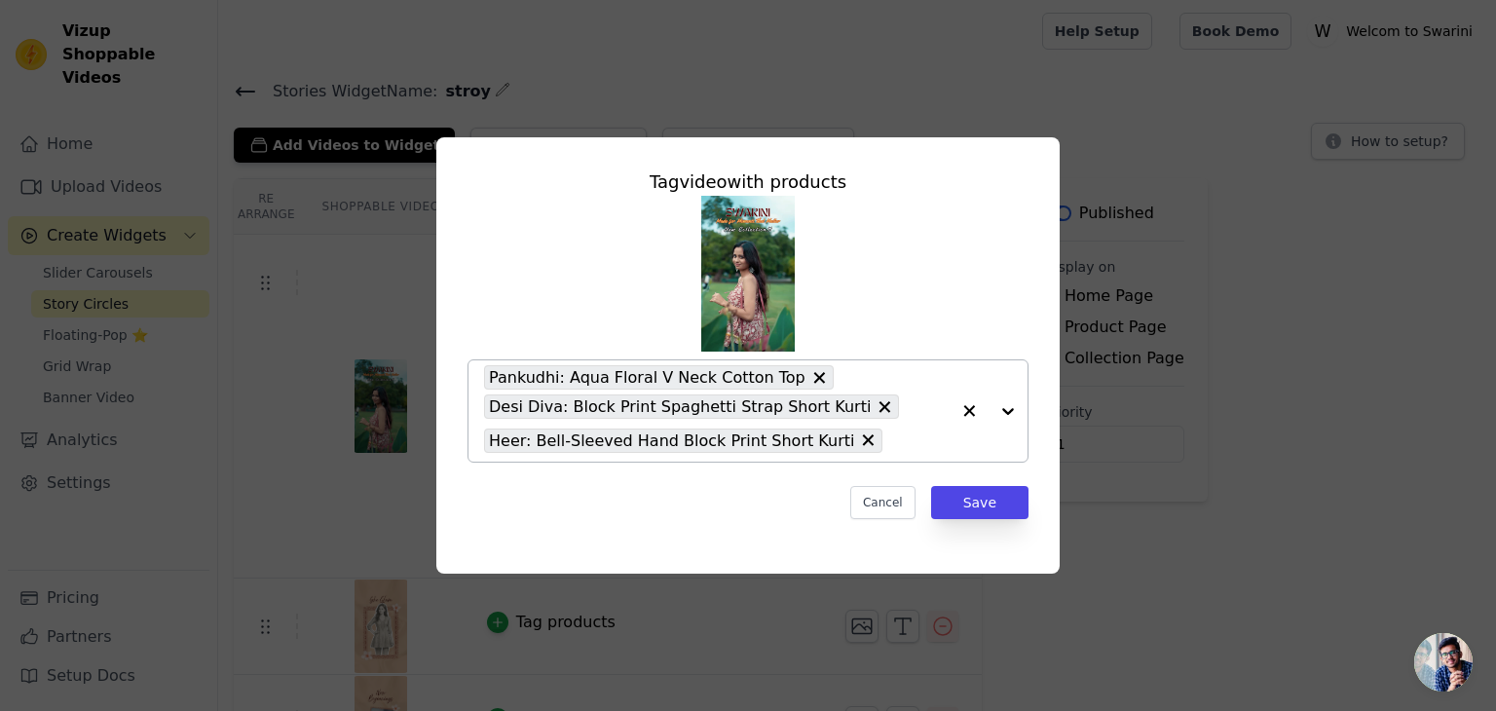
click at [810, 379] on icon at bounding box center [819, 377] width 19 height 19
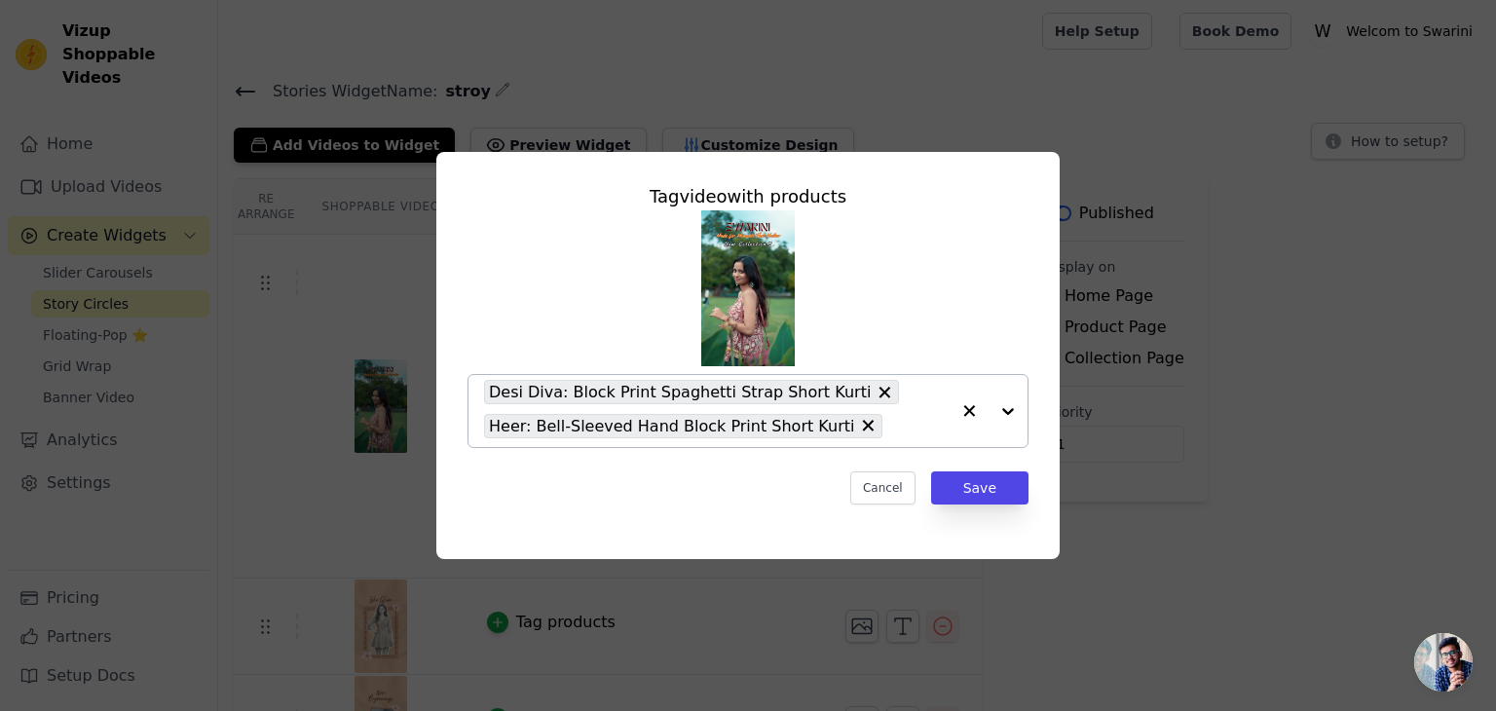
click at [880, 393] on icon at bounding box center [886, 393] width 12 height 12
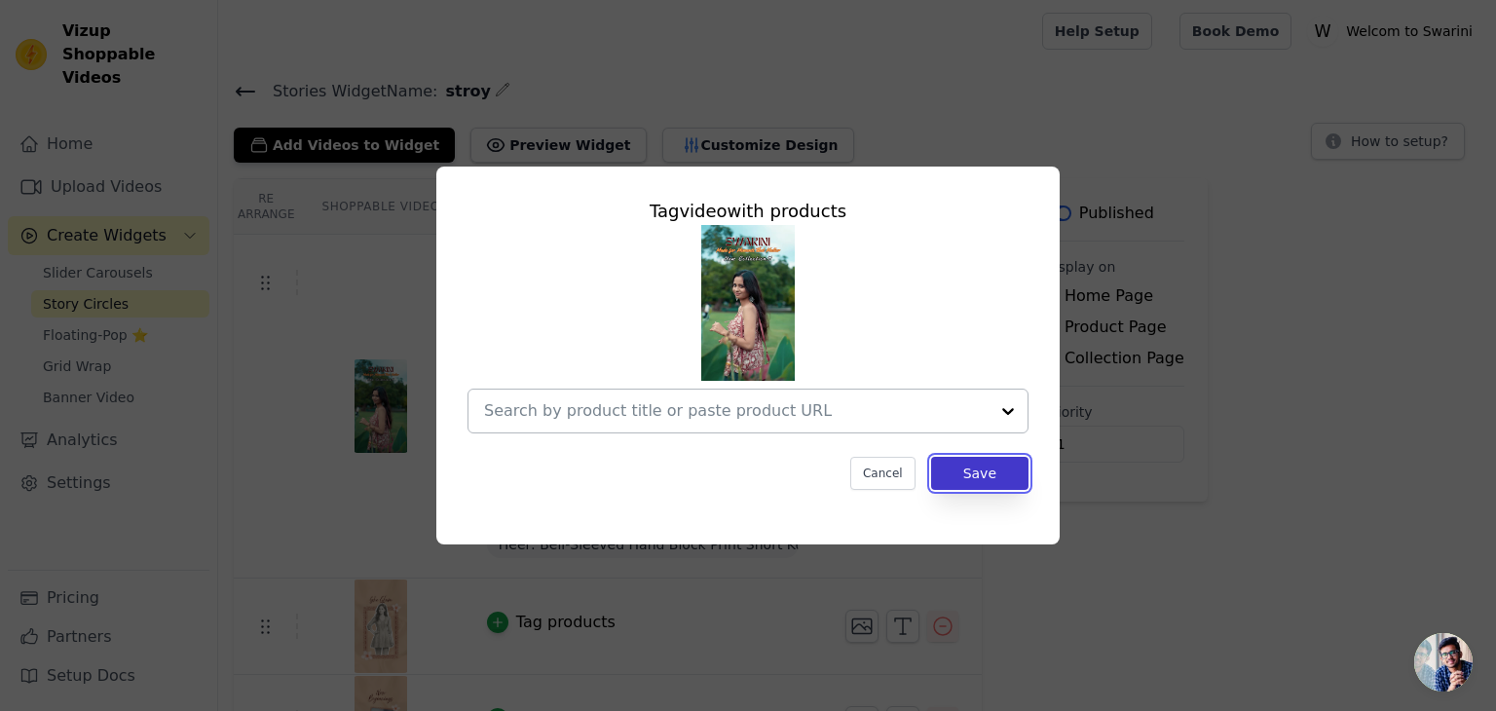
click at [992, 469] on button "Save" at bounding box center [979, 473] width 97 height 33
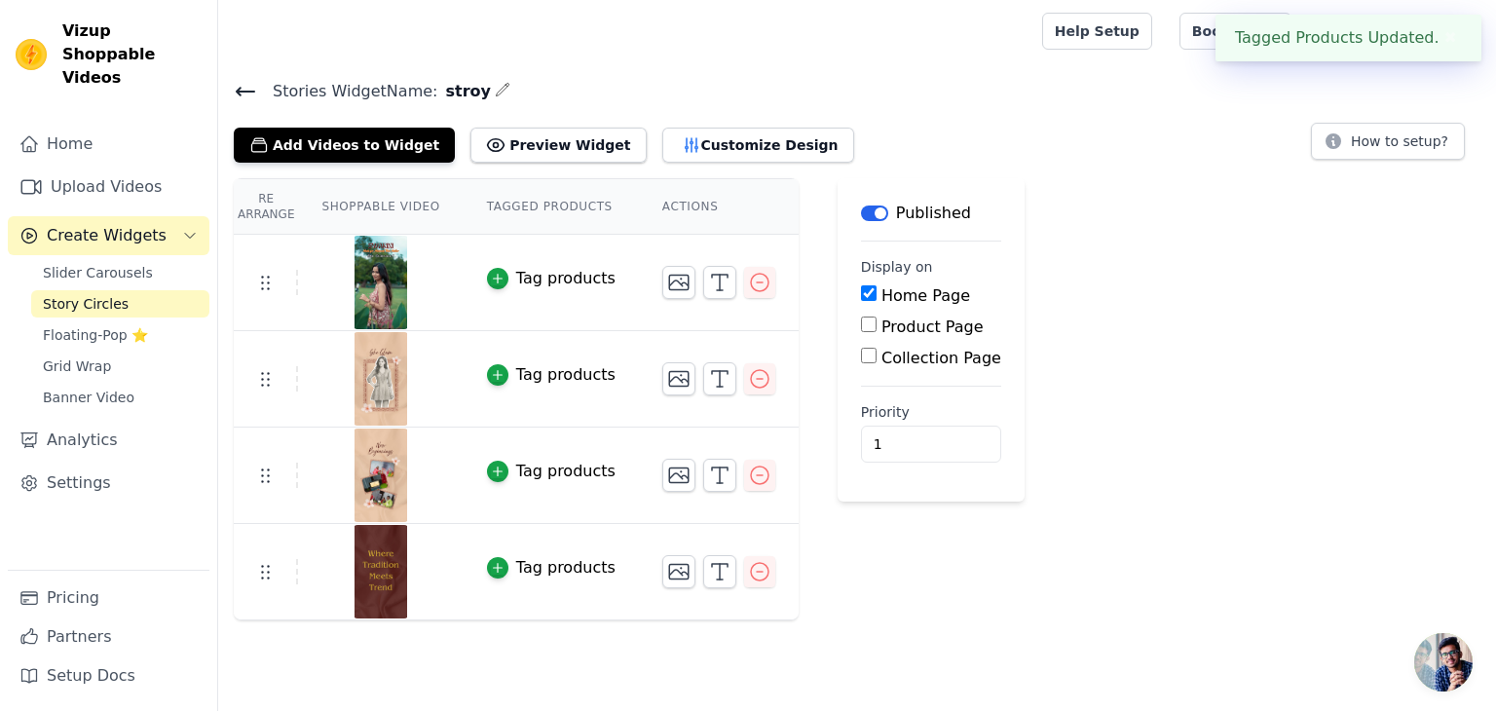
click at [861, 321] on input "Product Page" at bounding box center [869, 325] width 16 height 16
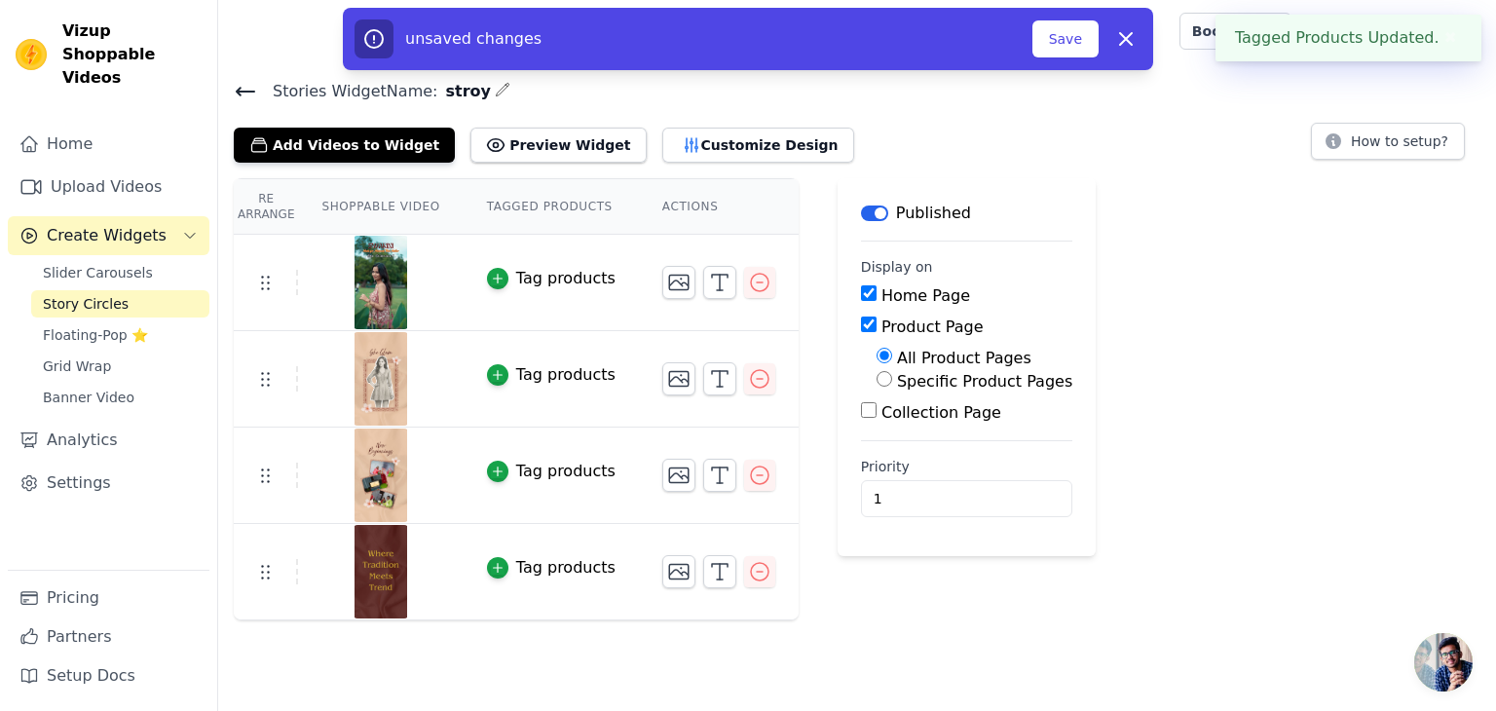
click at [861, 321] on input "Product Page" at bounding box center [869, 325] width 16 height 16
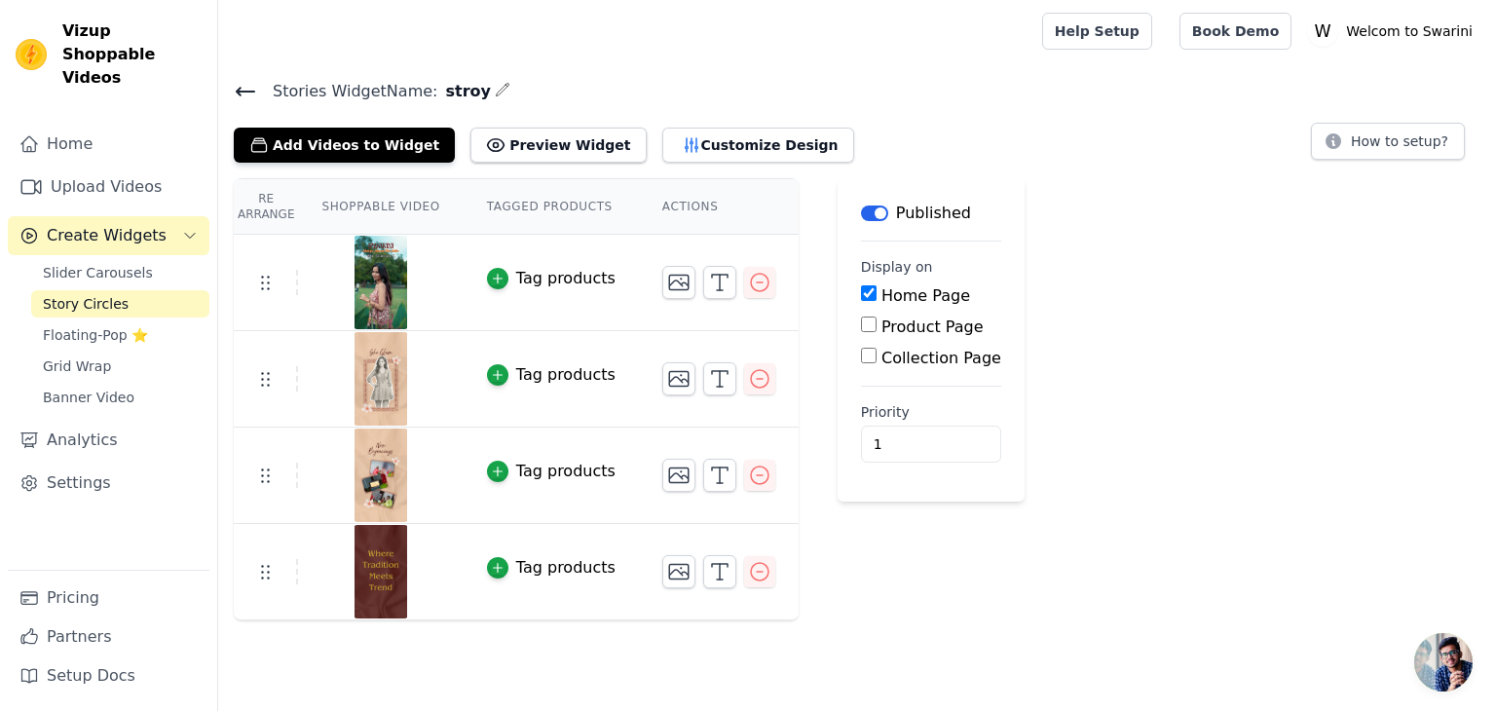
click at [861, 321] on input "Product Page" at bounding box center [869, 325] width 16 height 16
checkbox input "true"
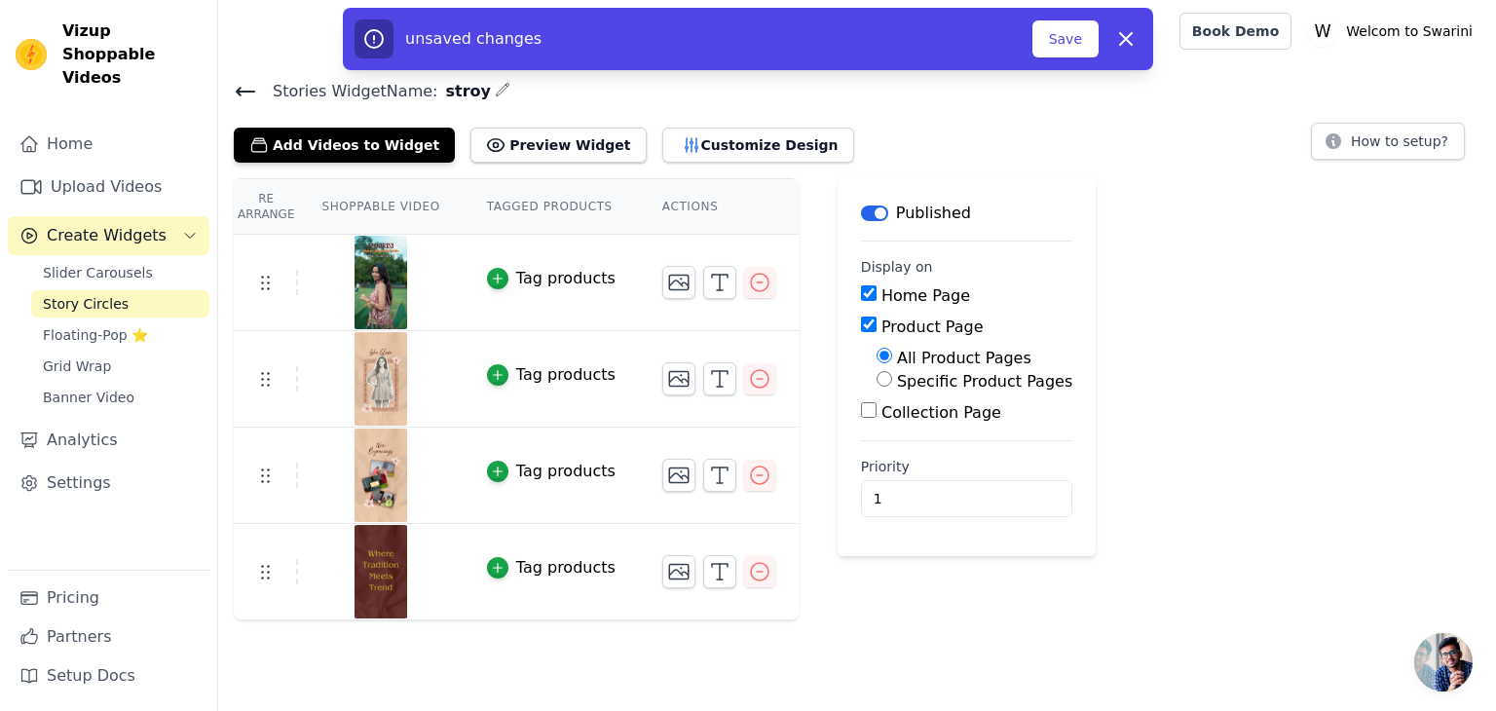
click at [877, 379] on input "Specific Product Pages" at bounding box center [885, 379] width 16 height 16
radio input "true"
click at [877, 361] on input "All Product Pages" at bounding box center [885, 356] width 16 height 16
radio input "true"
click at [861, 411] on input "Collection Page" at bounding box center [869, 410] width 16 height 16
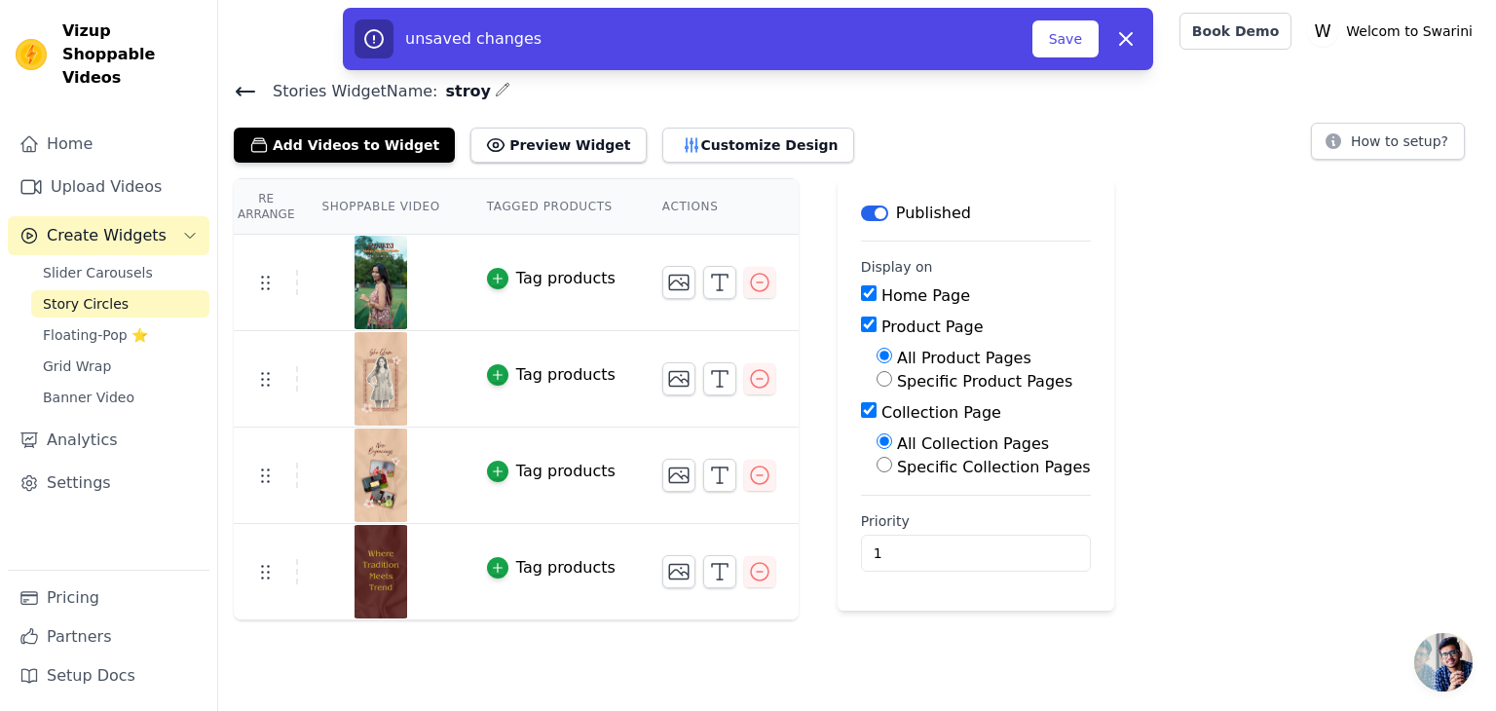
click at [861, 411] on input "Collection Page" at bounding box center [869, 410] width 16 height 16
checkbox input "false"
click at [1033, 56] on div "unsaved changes" at bounding box center [694, 38] width 678 height 39
click at [1075, 44] on button "Save" at bounding box center [1066, 38] width 66 height 37
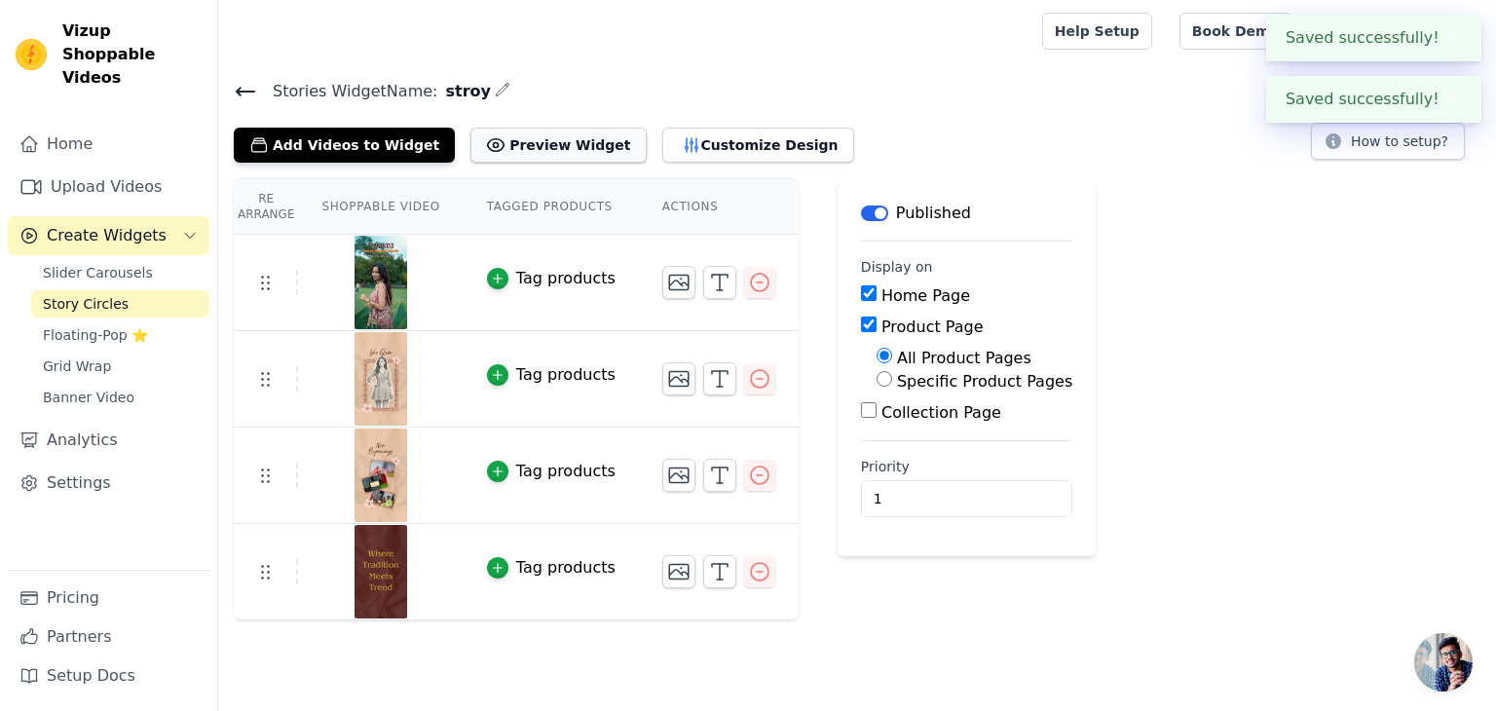
click at [553, 143] on button "Preview Widget" at bounding box center [558, 145] width 175 height 35
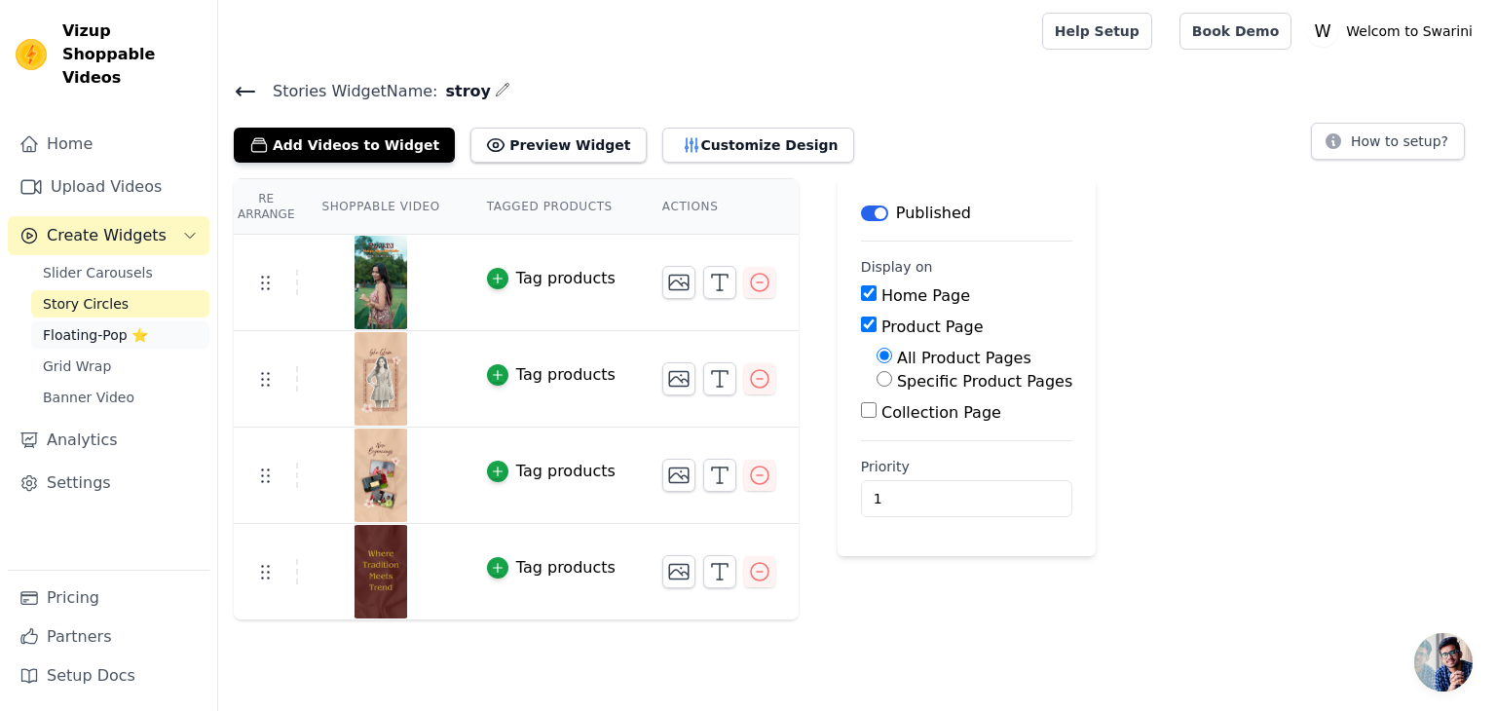
click at [82, 325] on span "Floating-Pop ⭐" at bounding box center [95, 334] width 105 height 19
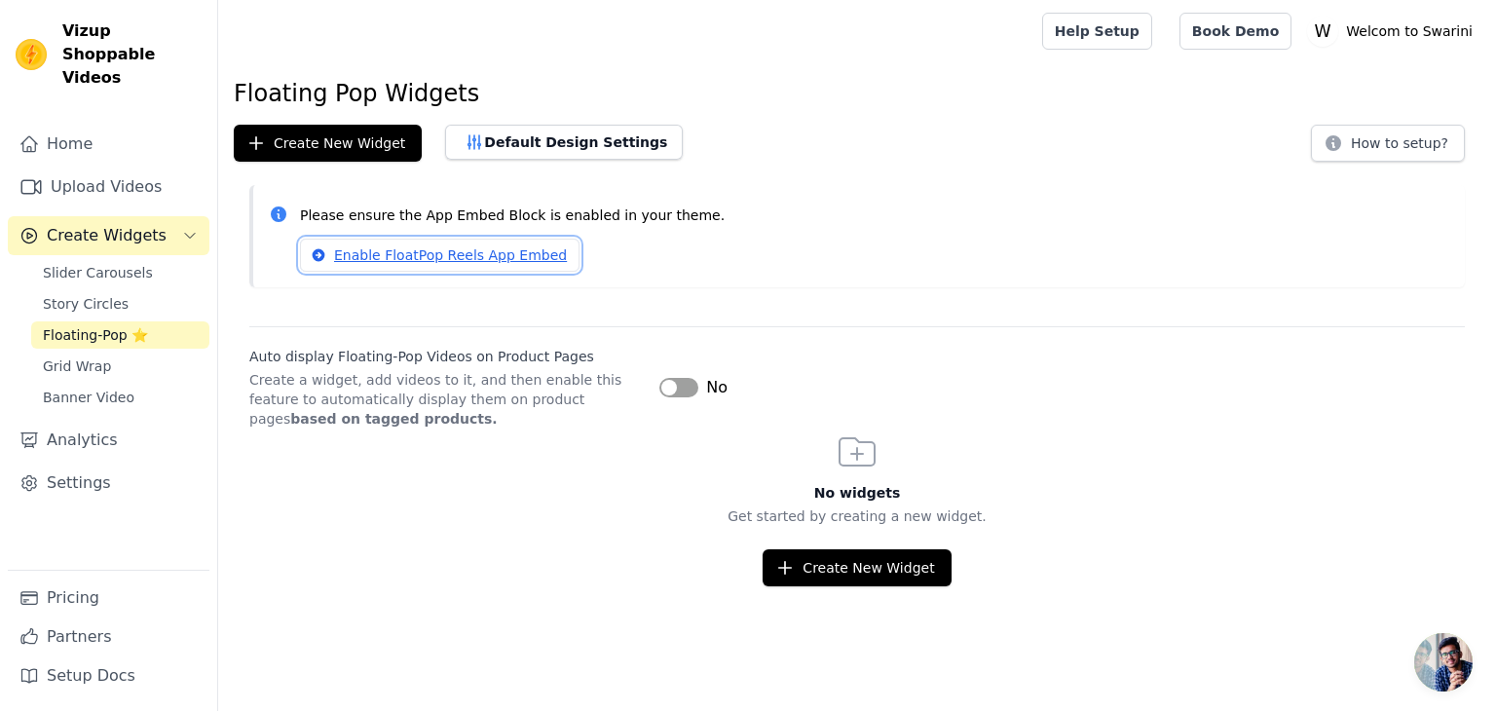
click at [496, 270] on link "Enable FloatPop Reels App Embed" at bounding box center [440, 255] width 280 height 33
click at [101, 294] on span "Story Circles" at bounding box center [86, 303] width 86 height 19
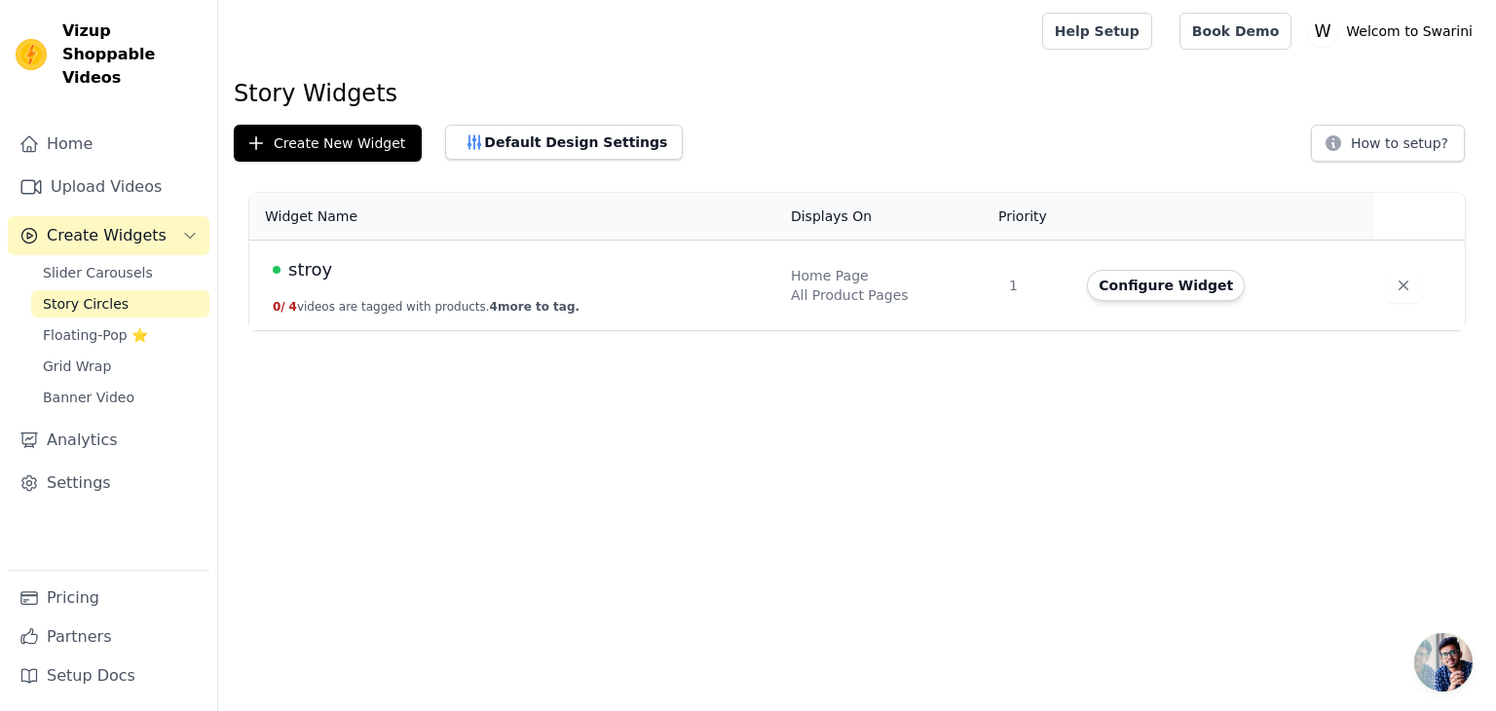
click at [322, 282] on span "stroy" at bounding box center [310, 269] width 44 height 27
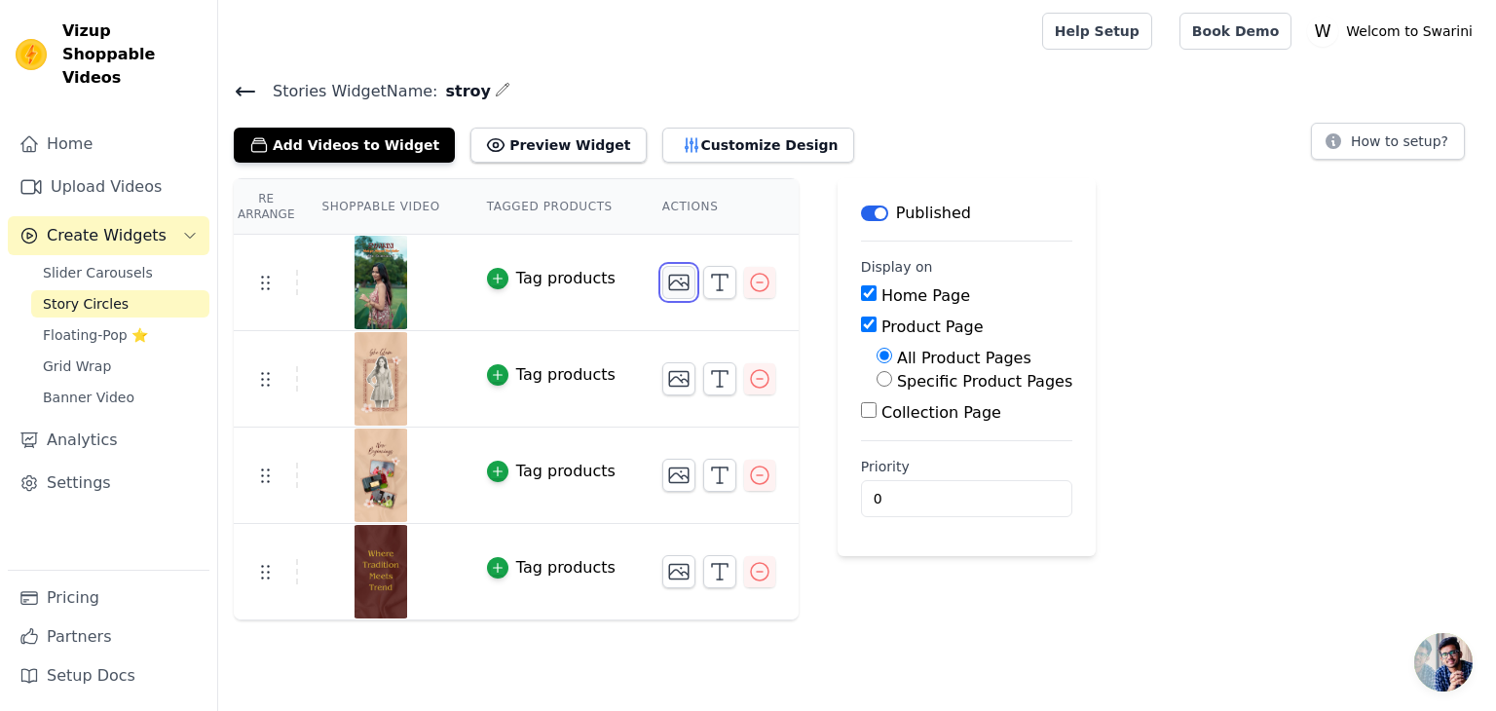
click at [667, 286] on icon "button" at bounding box center [678, 282] width 23 height 23
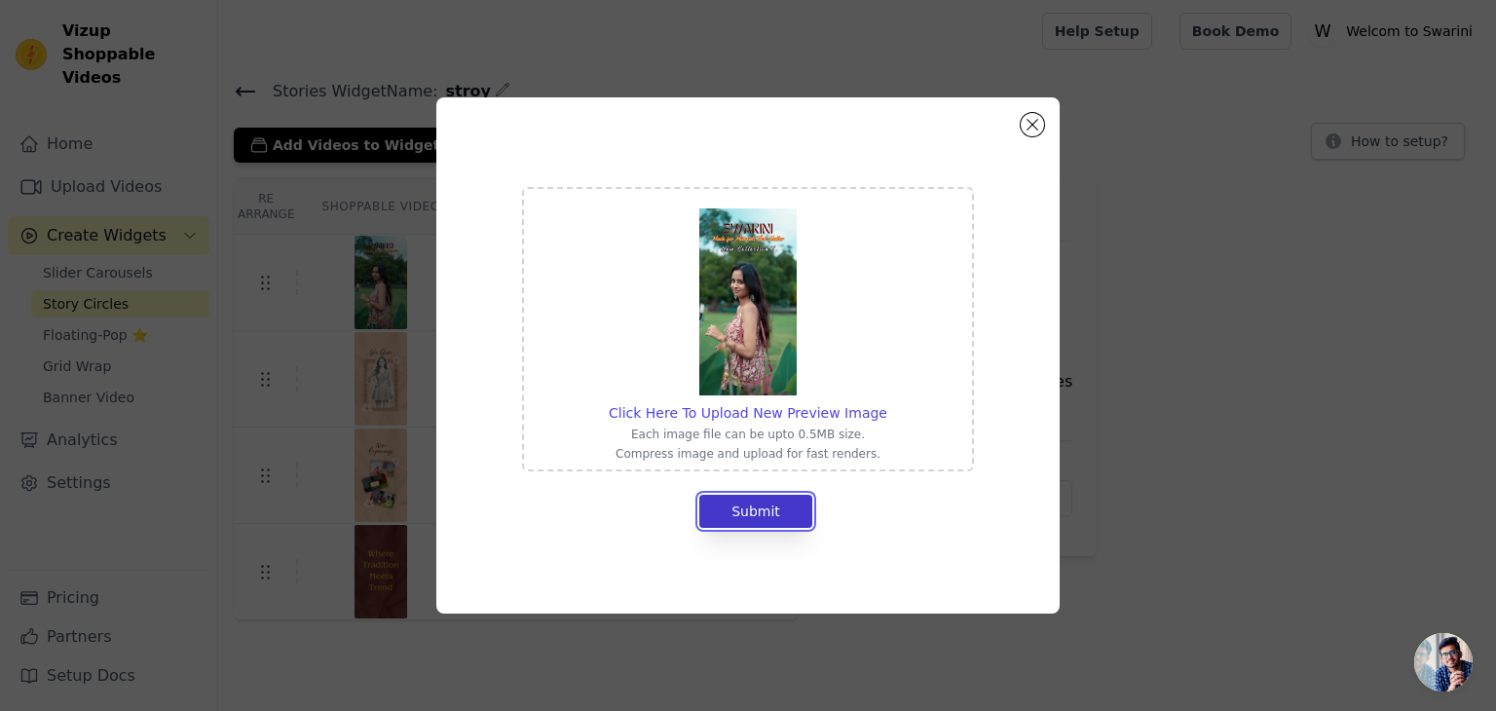
click at [777, 499] on button "Submit" at bounding box center [755, 511] width 113 height 33
click at [762, 409] on span "Click Here To Upload New Preview Image" at bounding box center [748, 413] width 279 height 16
click at [887, 403] on input "Click Here To Upload New Preview Image Each image file can be upto 0.5MB size. …" at bounding box center [887, 402] width 1 height 1
click at [817, 420] on span "Click Here To Upload New Preview Image" at bounding box center [748, 413] width 279 height 16
click at [887, 403] on input "Click Here To Upload New Preview Image Each image file can be upto 0.5MB size. …" at bounding box center [887, 402] width 1 height 1
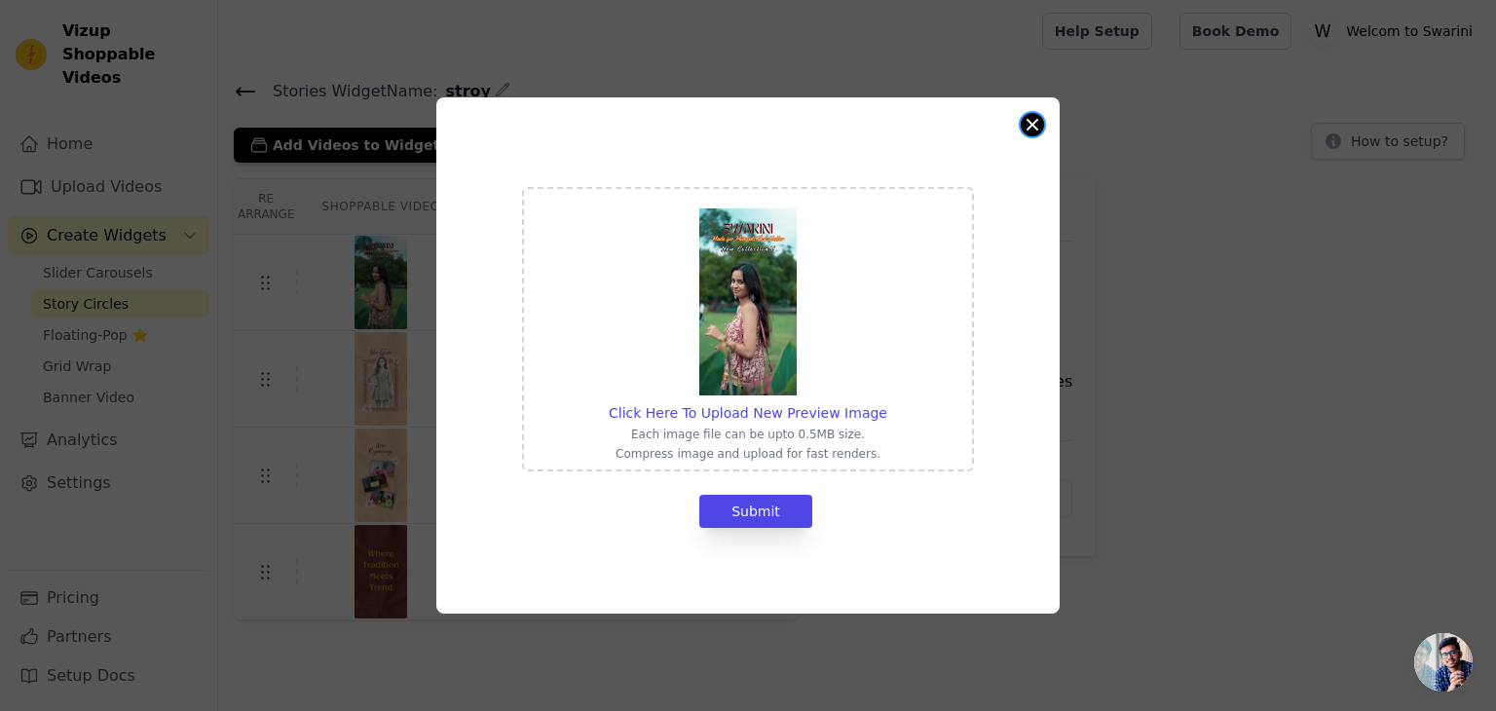
click at [1030, 129] on button "Close modal" at bounding box center [1032, 124] width 23 height 23
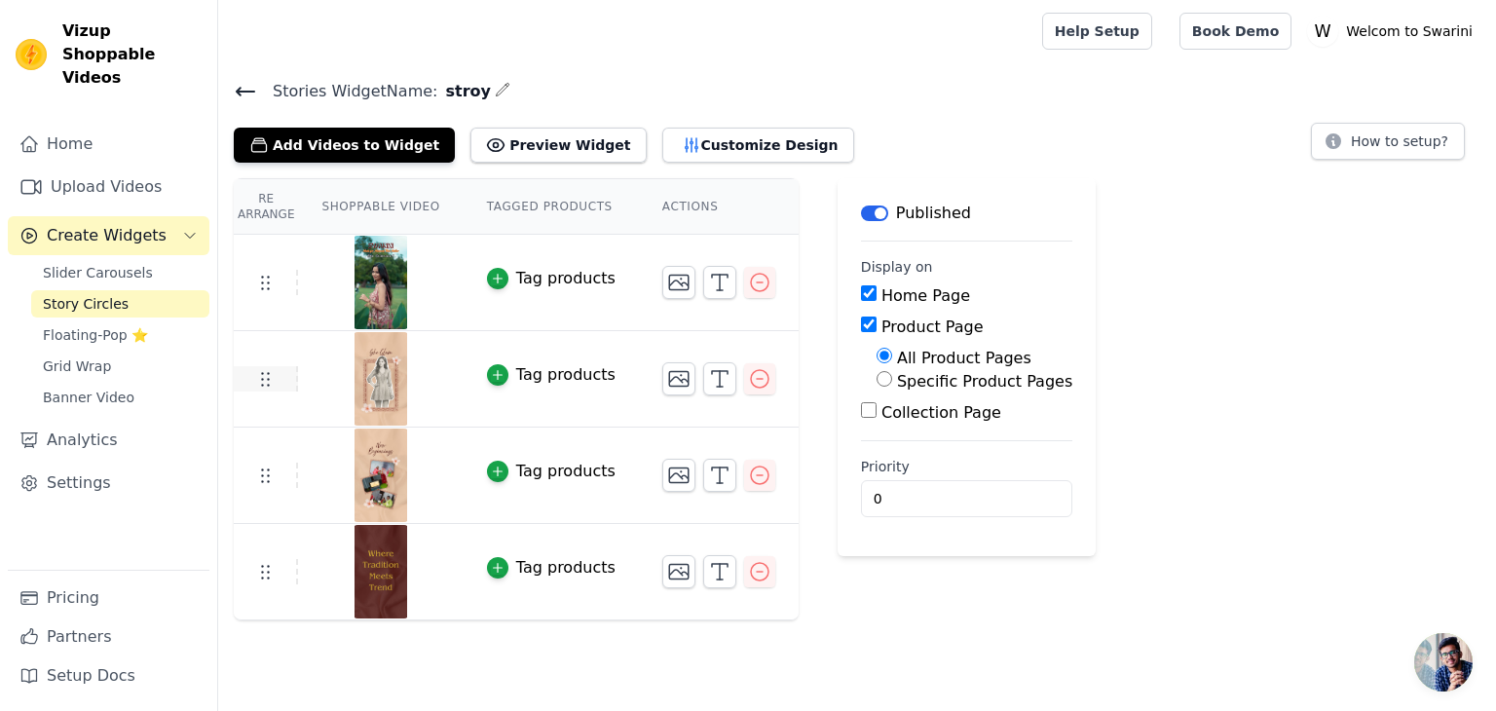
click at [269, 388] on icon at bounding box center [264, 378] width 23 height 23
click at [708, 376] on icon "button" at bounding box center [719, 378] width 23 height 23
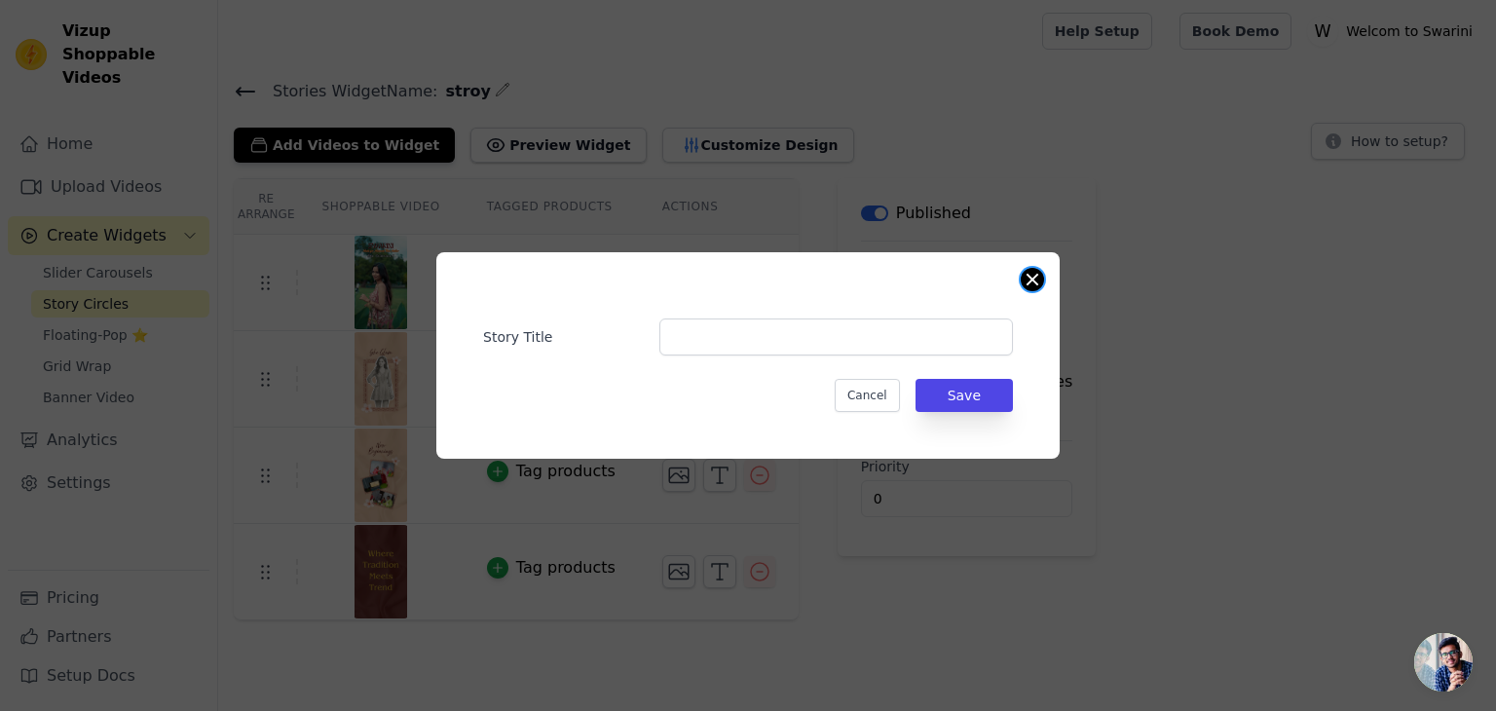
click at [1039, 280] on button "Close modal" at bounding box center [1032, 279] width 23 height 23
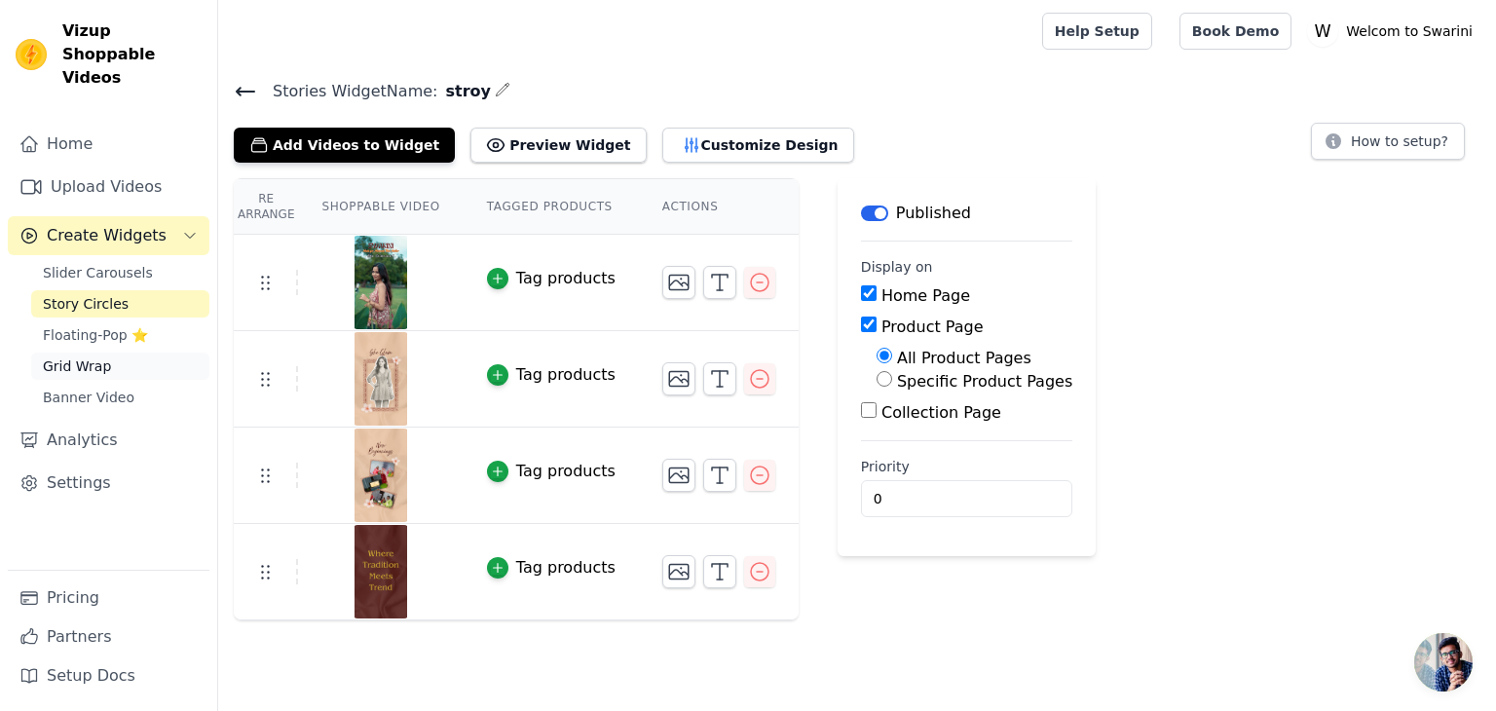
click at [101, 357] on span "Grid Wrap" at bounding box center [77, 366] width 68 height 19
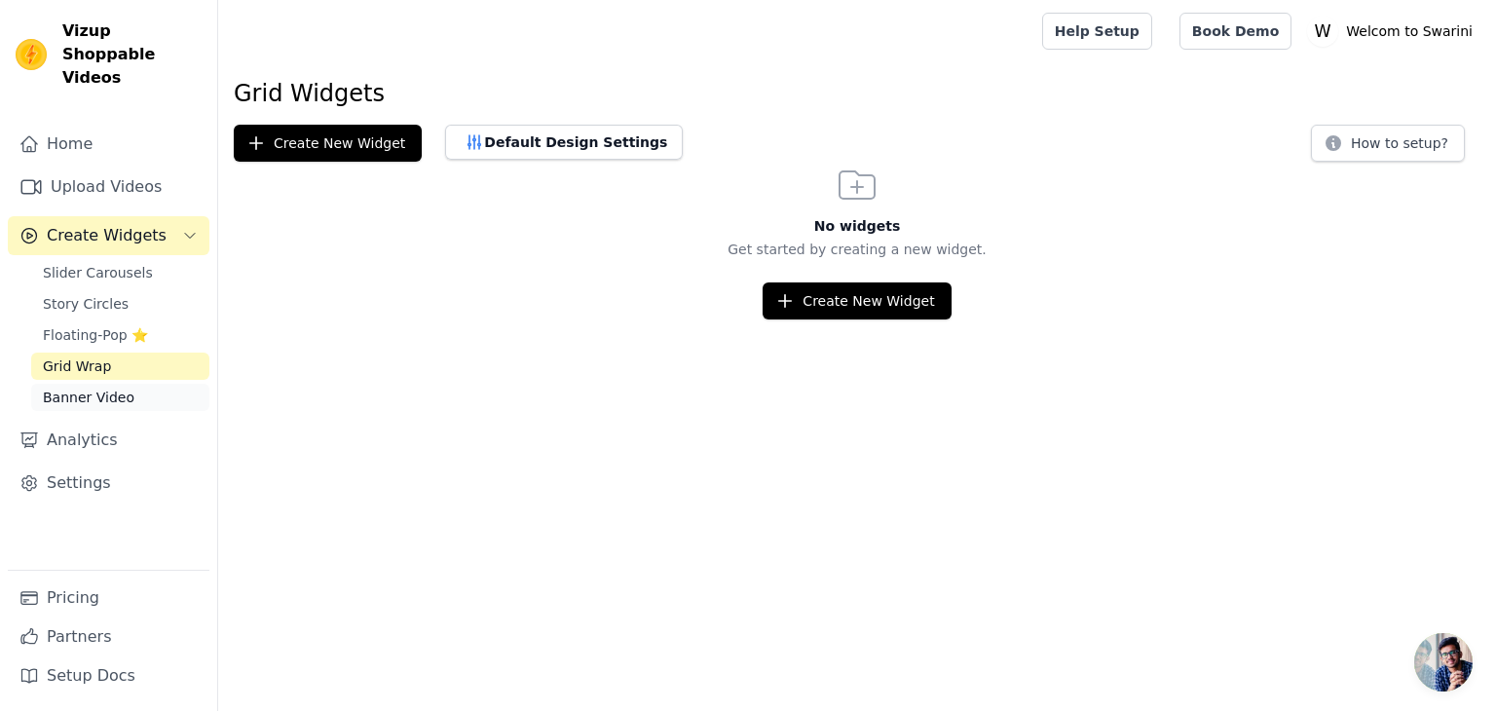
click at [129, 384] on link "Banner Video" at bounding box center [120, 397] width 178 height 27
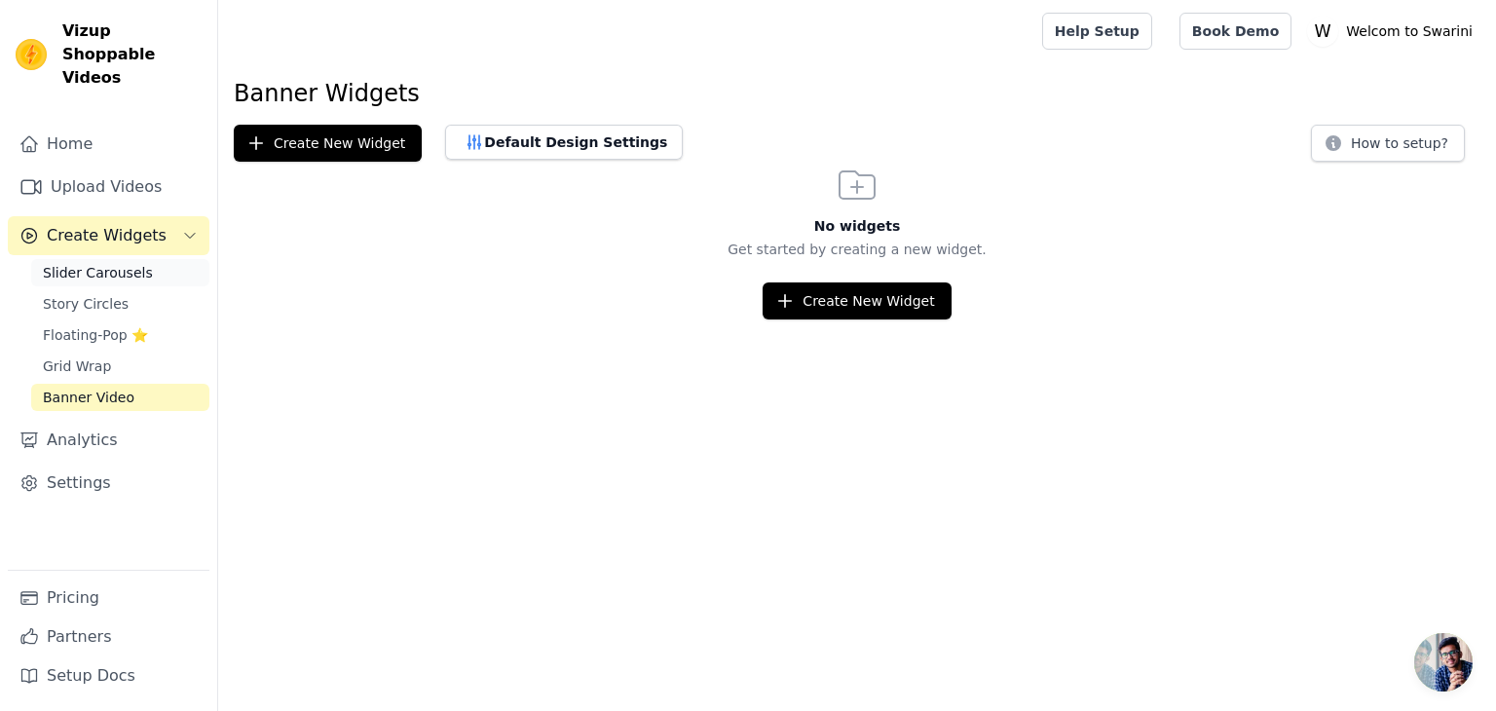
click at [109, 263] on span "Slider Carousels" at bounding box center [98, 272] width 110 height 19
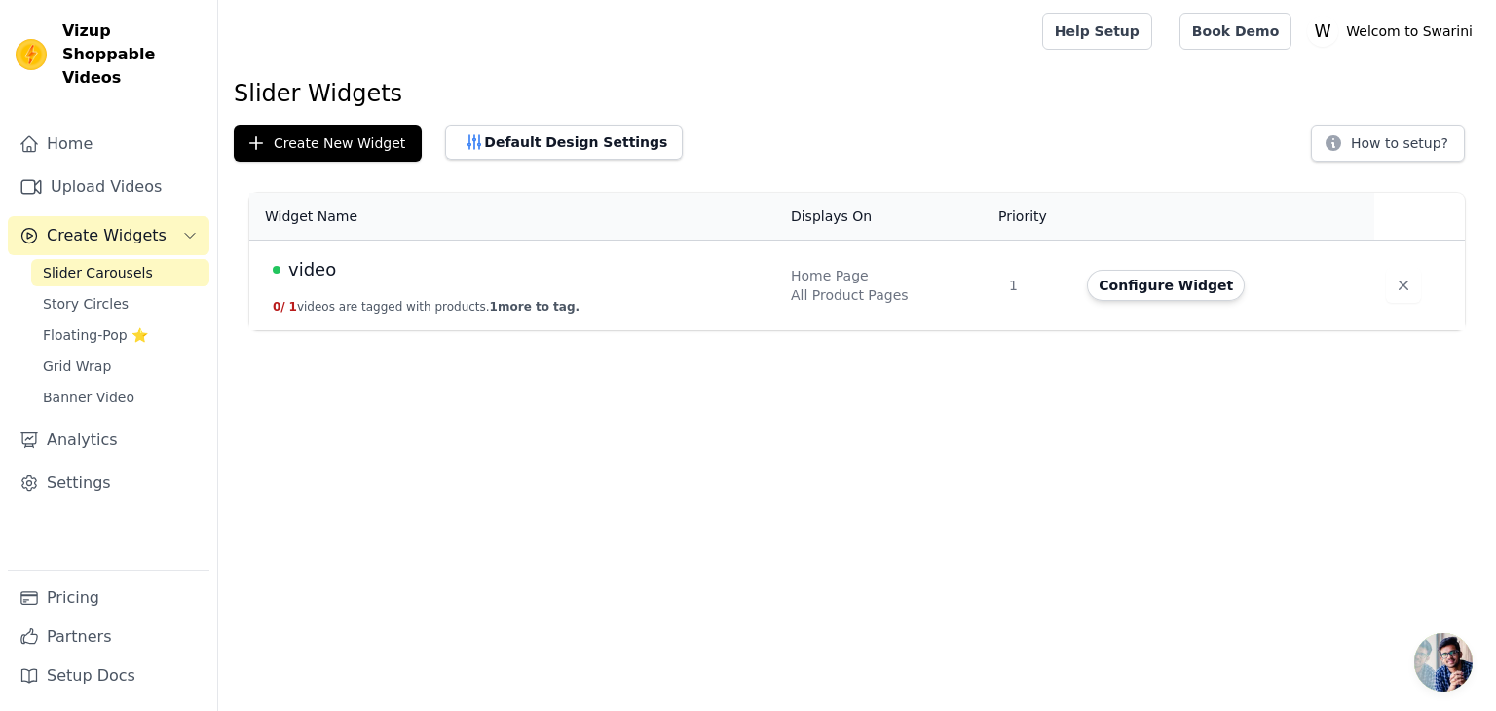
click at [659, 306] on td "video 0 / 1 videos are tagged with products. 1 more to tag." at bounding box center [514, 286] width 530 height 91
click at [456, 321] on td "video 0 / 1 videos are tagged with products. 1 more to tag." at bounding box center [514, 286] width 530 height 91
click at [1155, 281] on button "Configure Widget" at bounding box center [1166, 285] width 158 height 31
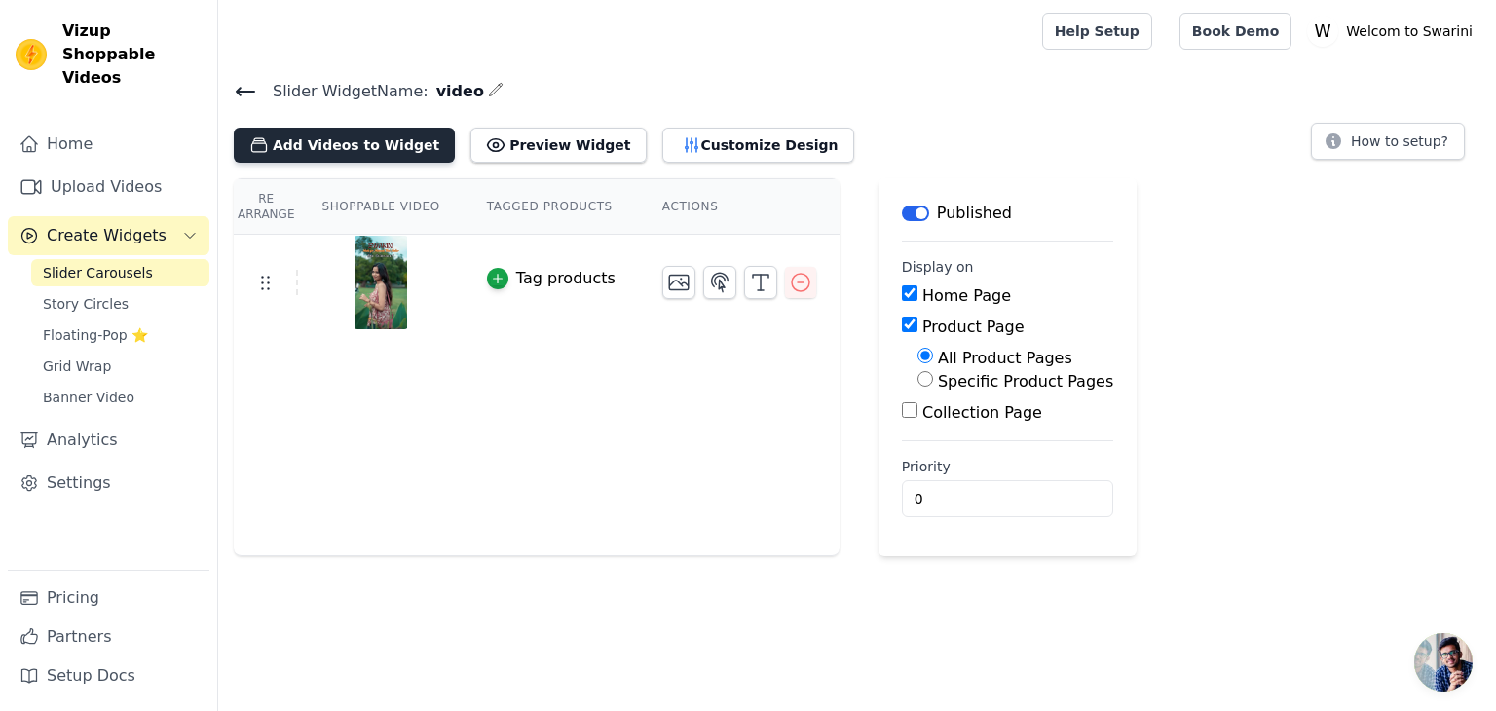
click at [366, 141] on button "Add Videos to Widget" at bounding box center [344, 145] width 221 height 35
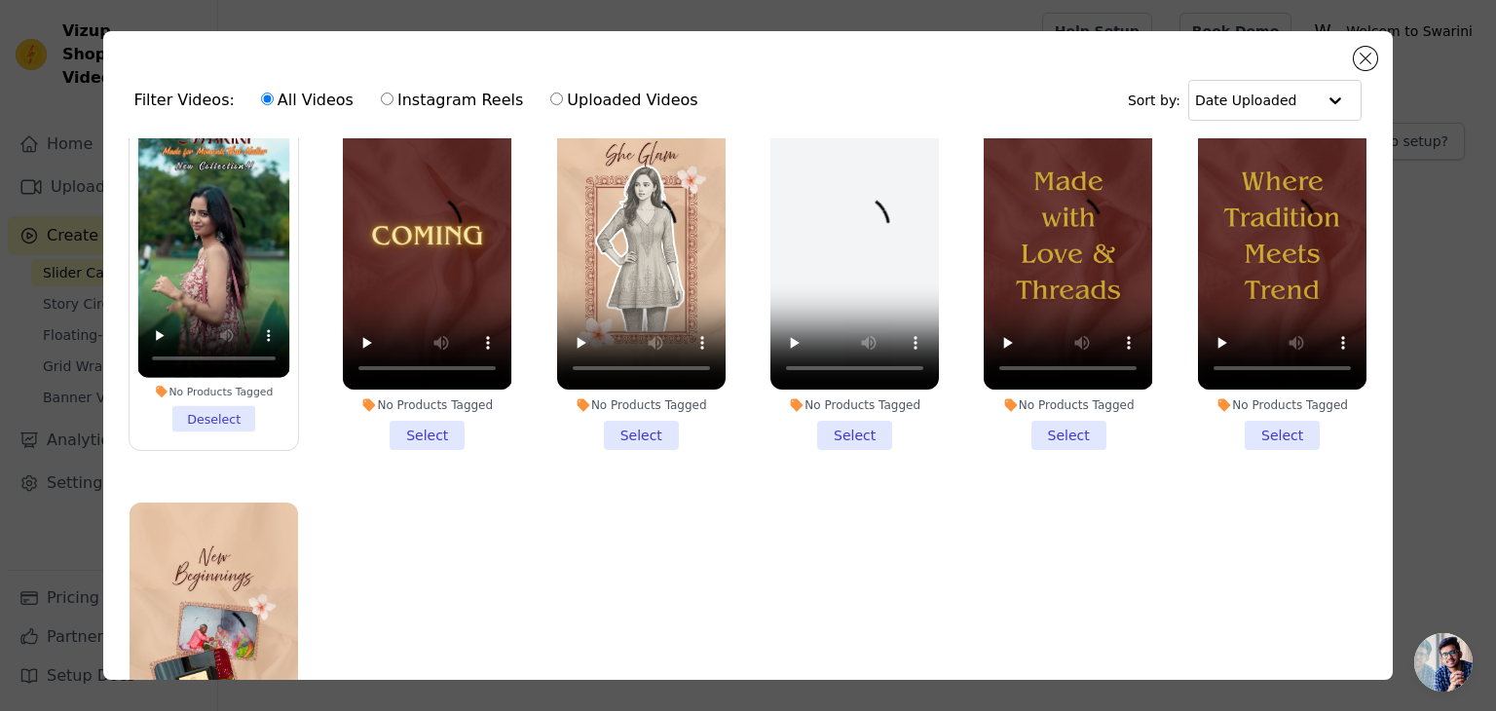
scroll to position [57, 0]
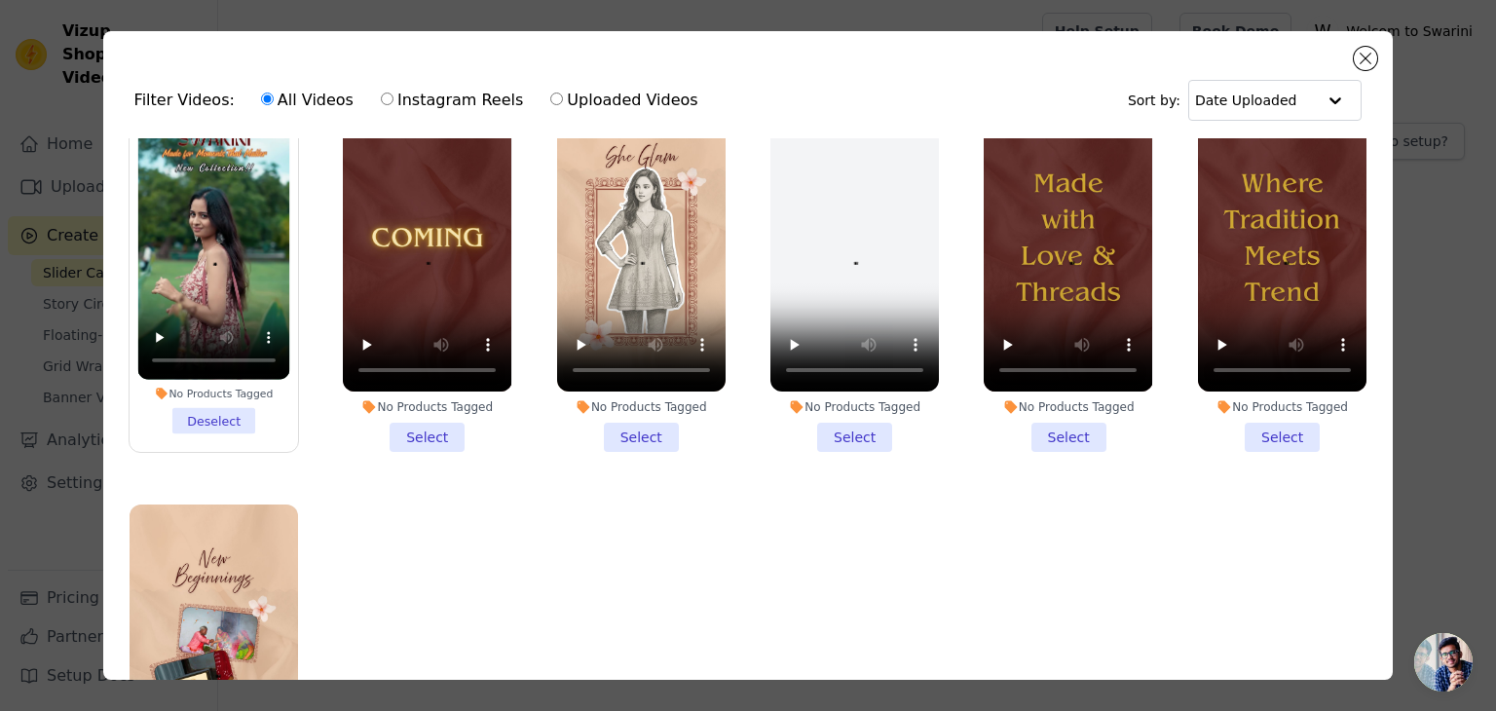
click at [1266, 434] on li "No Products Tagged Select" at bounding box center [1282, 272] width 169 height 360
click at [0, 0] on input "No Products Tagged Select" at bounding box center [0, 0] width 0 height 0
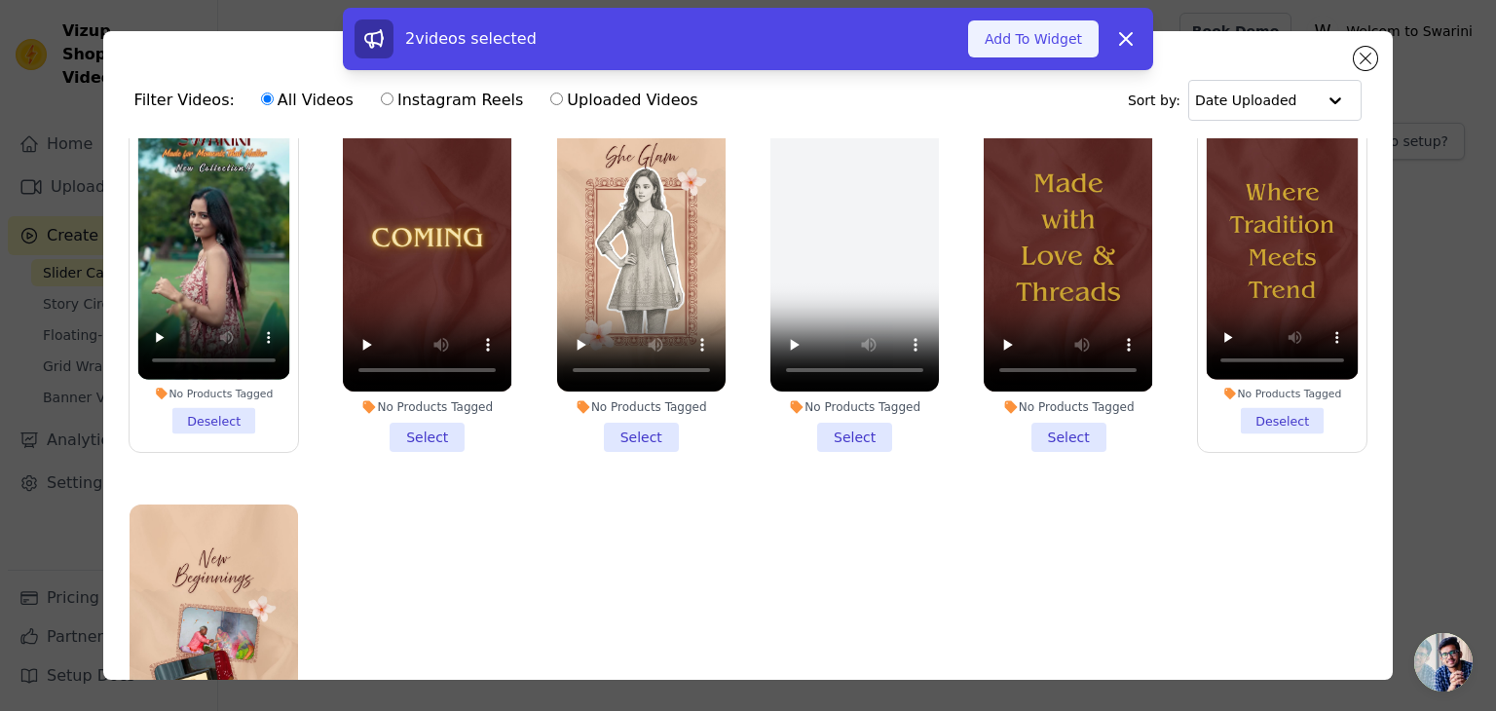
click at [1040, 42] on button "Add To Widget" at bounding box center [1033, 38] width 131 height 37
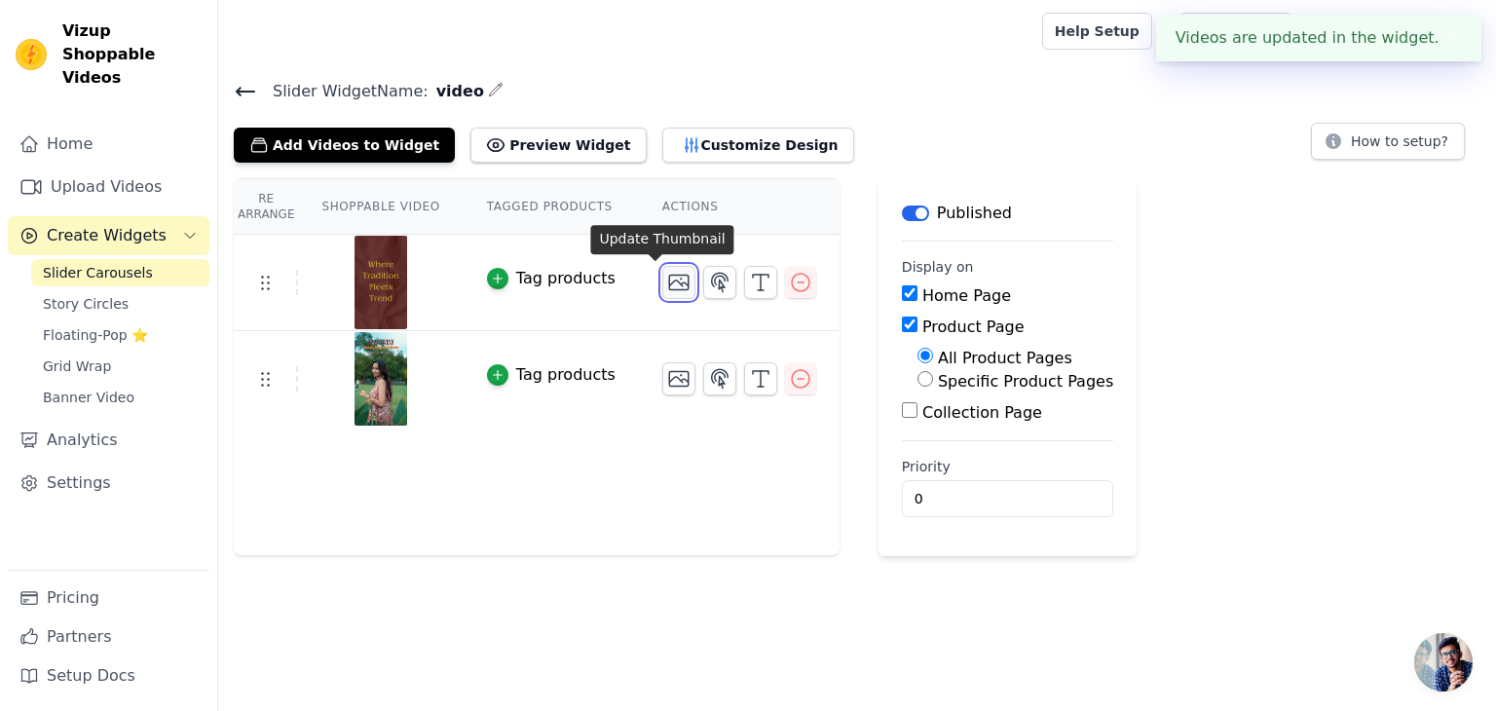
click at [667, 279] on icon "button" at bounding box center [678, 282] width 23 height 23
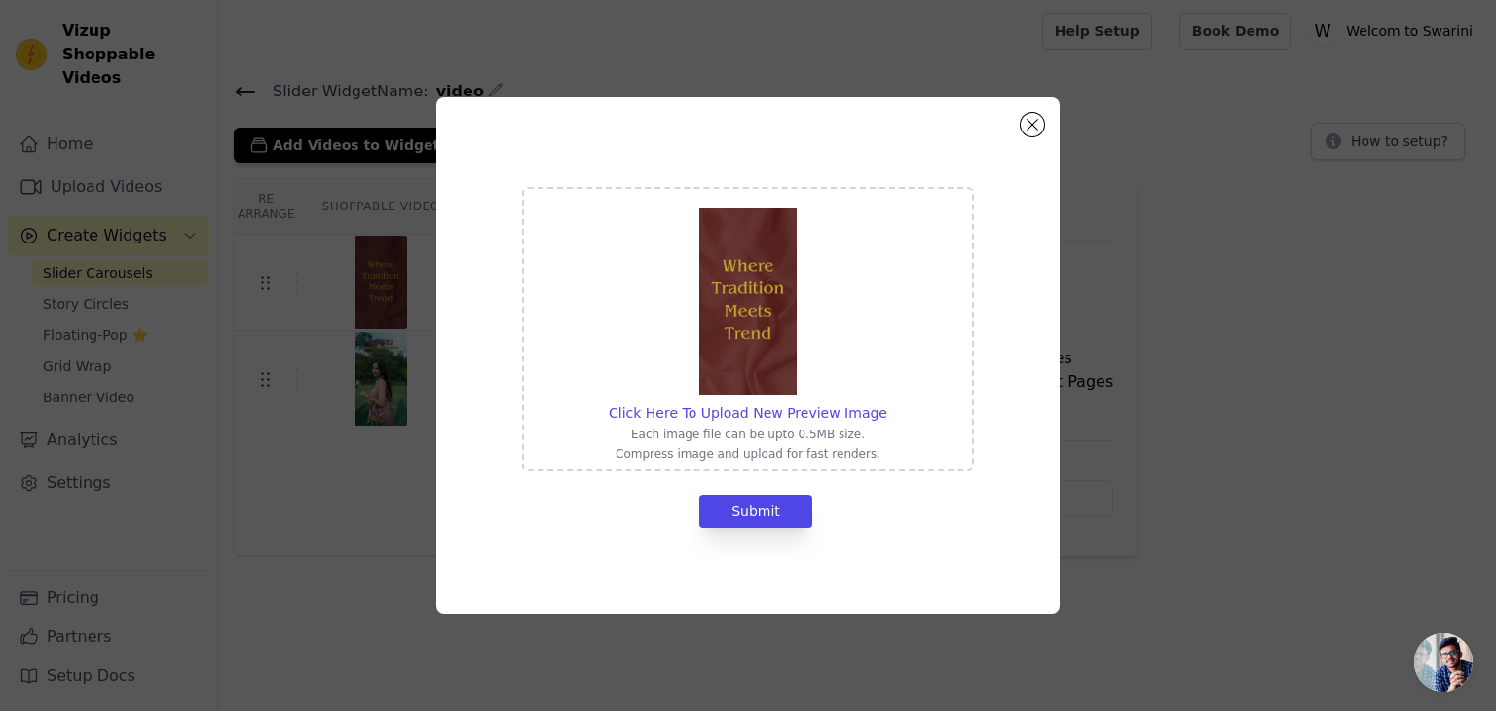
click at [774, 332] on img at bounding box center [747, 301] width 97 height 187
click at [887, 402] on input "Click Here To Upload New Preview Image Each image file can be upto 0.5MB size. …" at bounding box center [887, 402] width 1 height 1
click at [400, 434] on div "Click Here To Upload New Preview Image Each image file can be upto 0.5MB size. …" at bounding box center [748, 355] width 1434 height 579
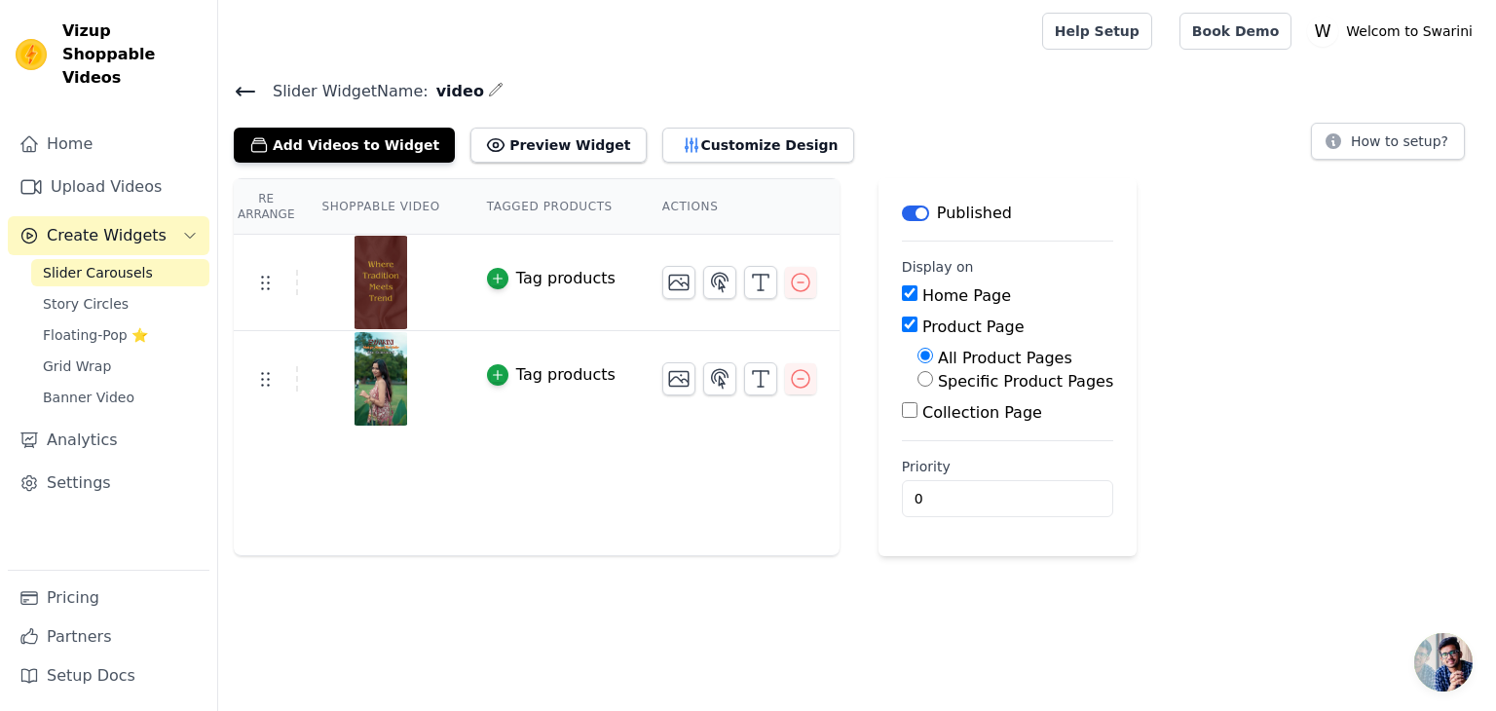
click at [544, 214] on th "Tagged Products" at bounding box center [551, 207] width 175 height 56
click at [536, 203] on th "Tagged Products" at bounding box center [551, 207] width 175 height 56
click at [676, 195] on th "Actions" at bounding box center [739, 207] width 201 height 56
click at [1021, 491] on input "1" at bounding box center [1007, 498] width 211 height 37
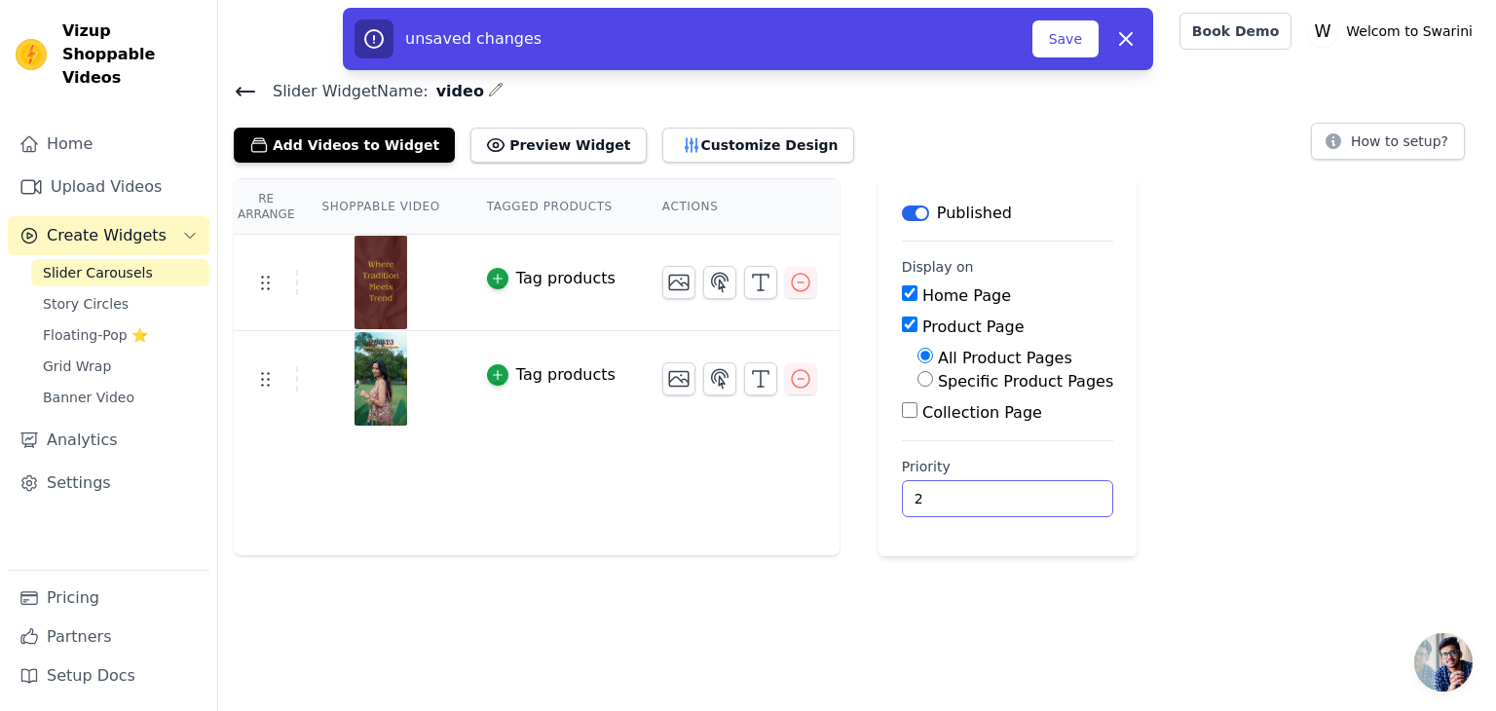
type input "2"
click at [1021, 491] on input "2" at bounding box center [1007, 498] width 211 height 37
click at [1079, 45] on button "Save" at bounding box center [1066, 38] width 66 height 37
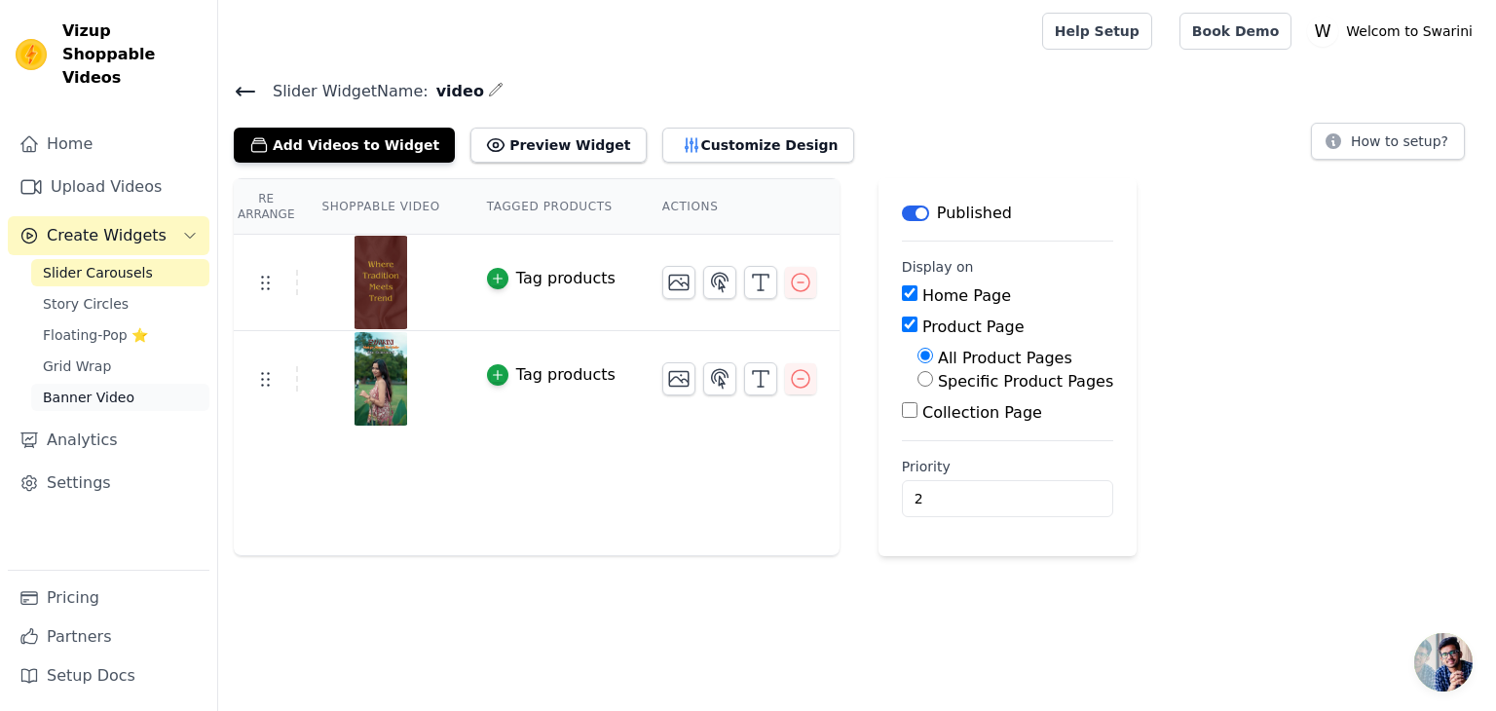
click at [99, 388] on span "Banner Video" at bounding box center [89, 397] width 92 height 19
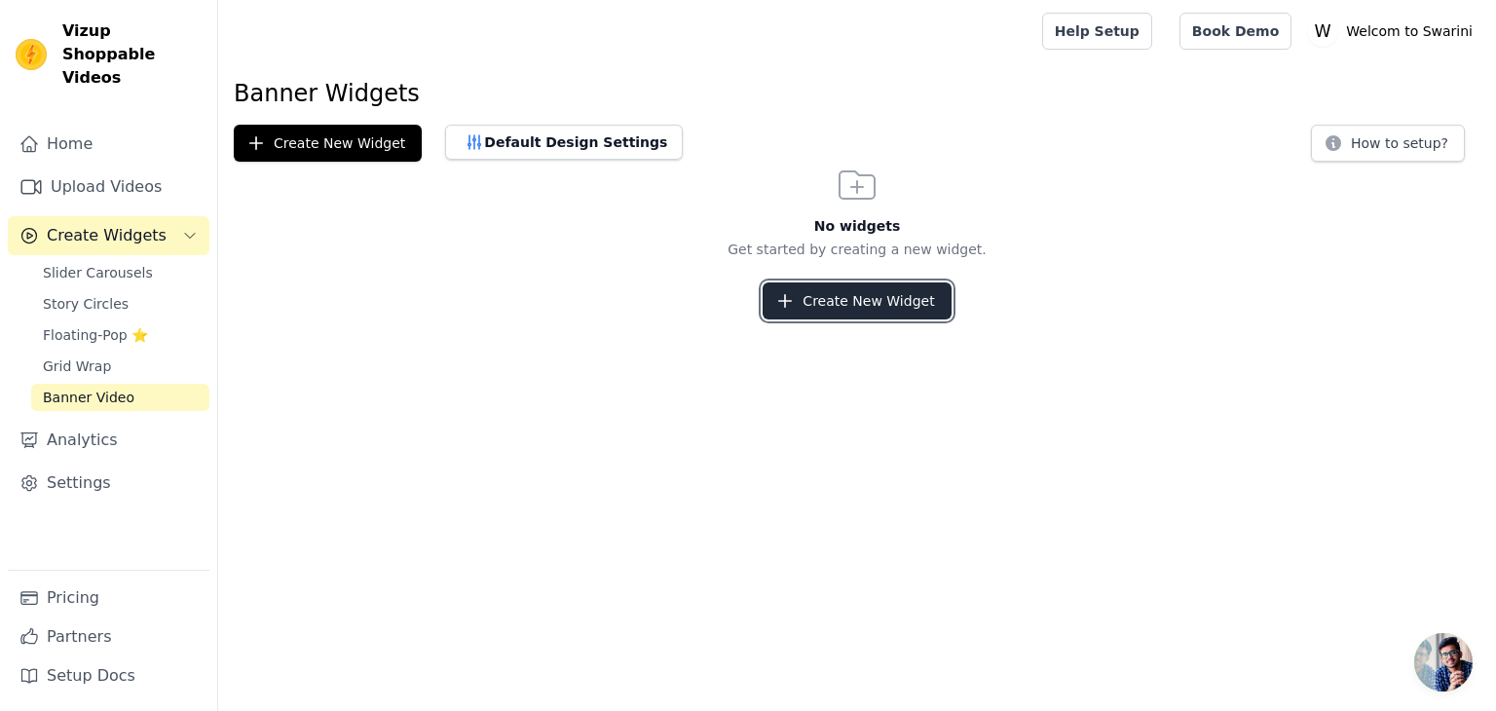
click at [886, 289] on button "Create New Widget" at bounding box center [857, 301] width 188 height 37
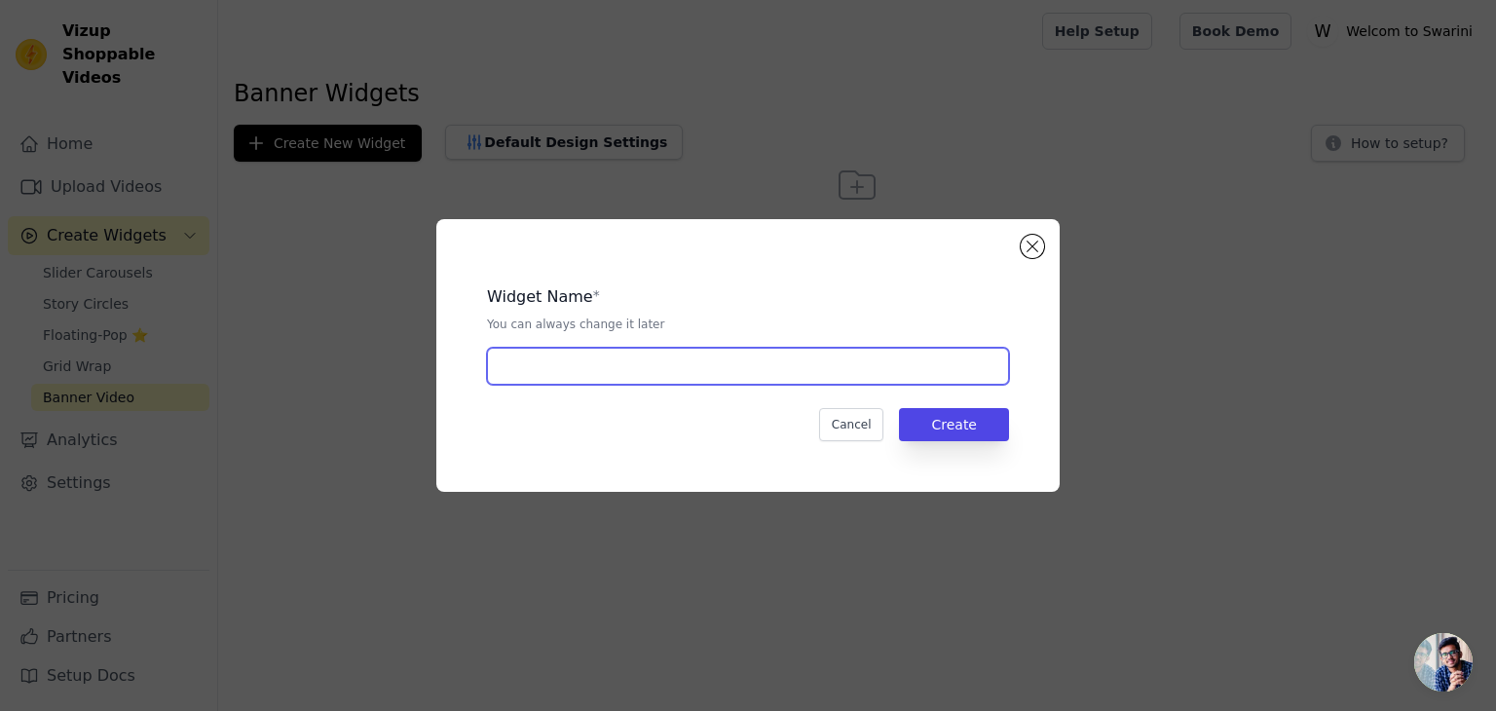
click at [836, 352] on input "text" at bounding box center [748, 366] width 522 height 37
type input "video-1"
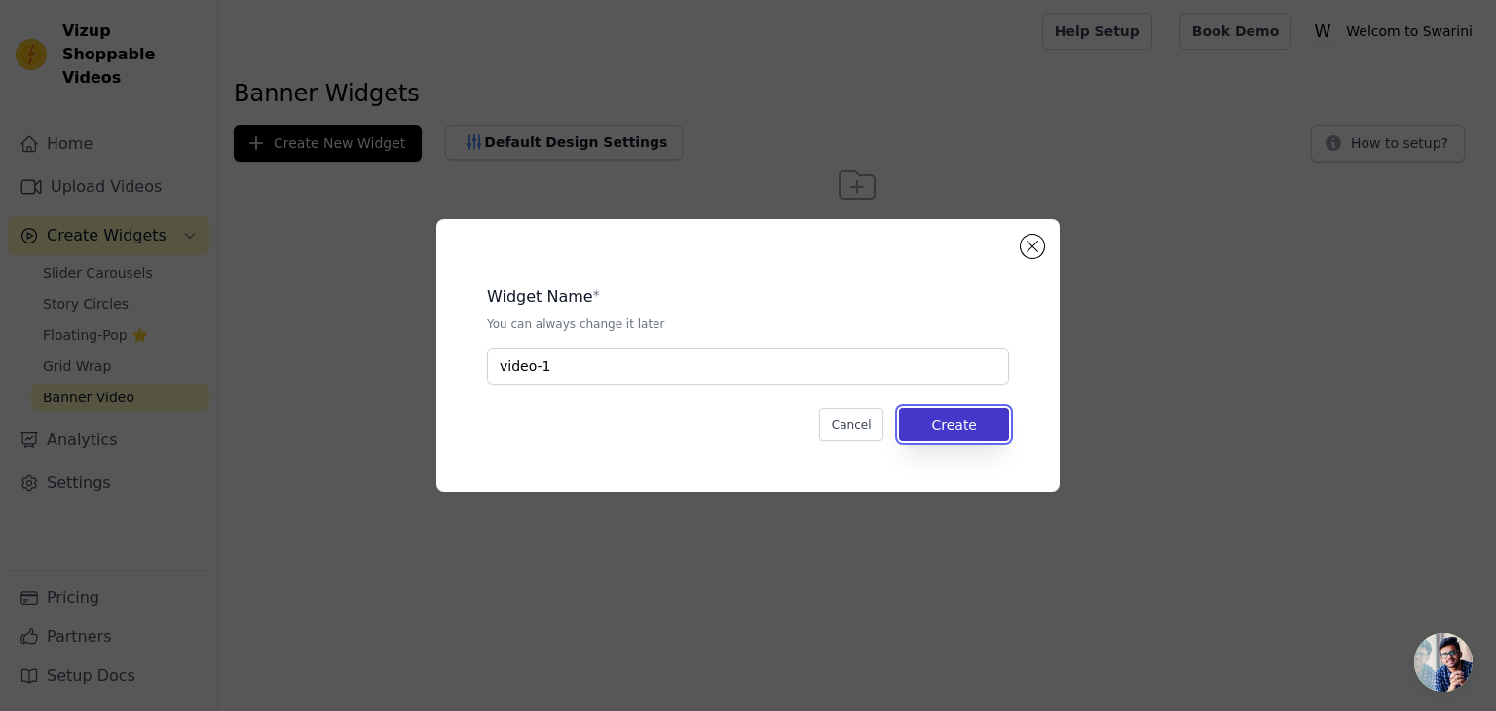
click at [956, 421] on button "Create" at bounding box center [954, 424] width 110 height 33
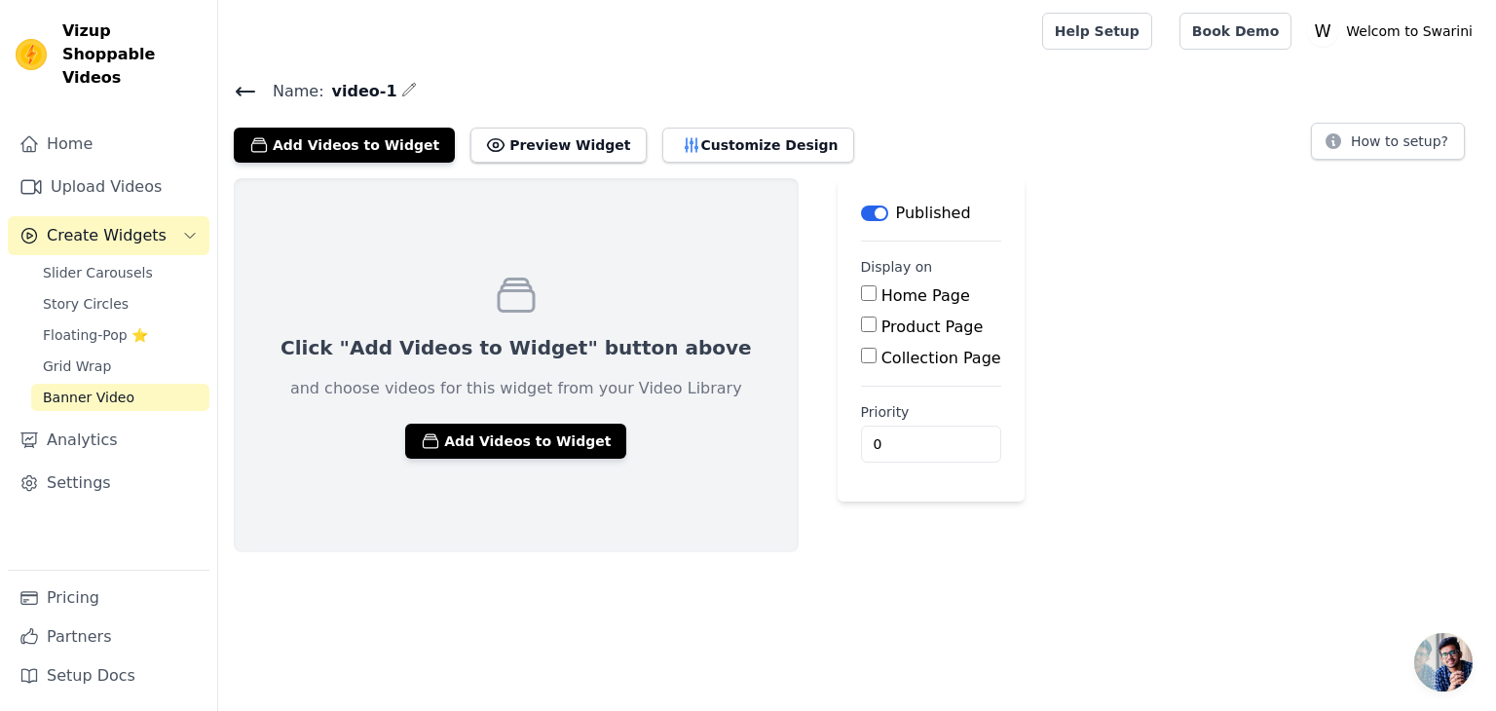
click at [861, 296] on div "Home Page" at bounding box center [931, 295] width 140 height 23
click at [861, 291] on input "Home Page" at bounding box center [869, 293] width 16 height 16
checkbox input "true"
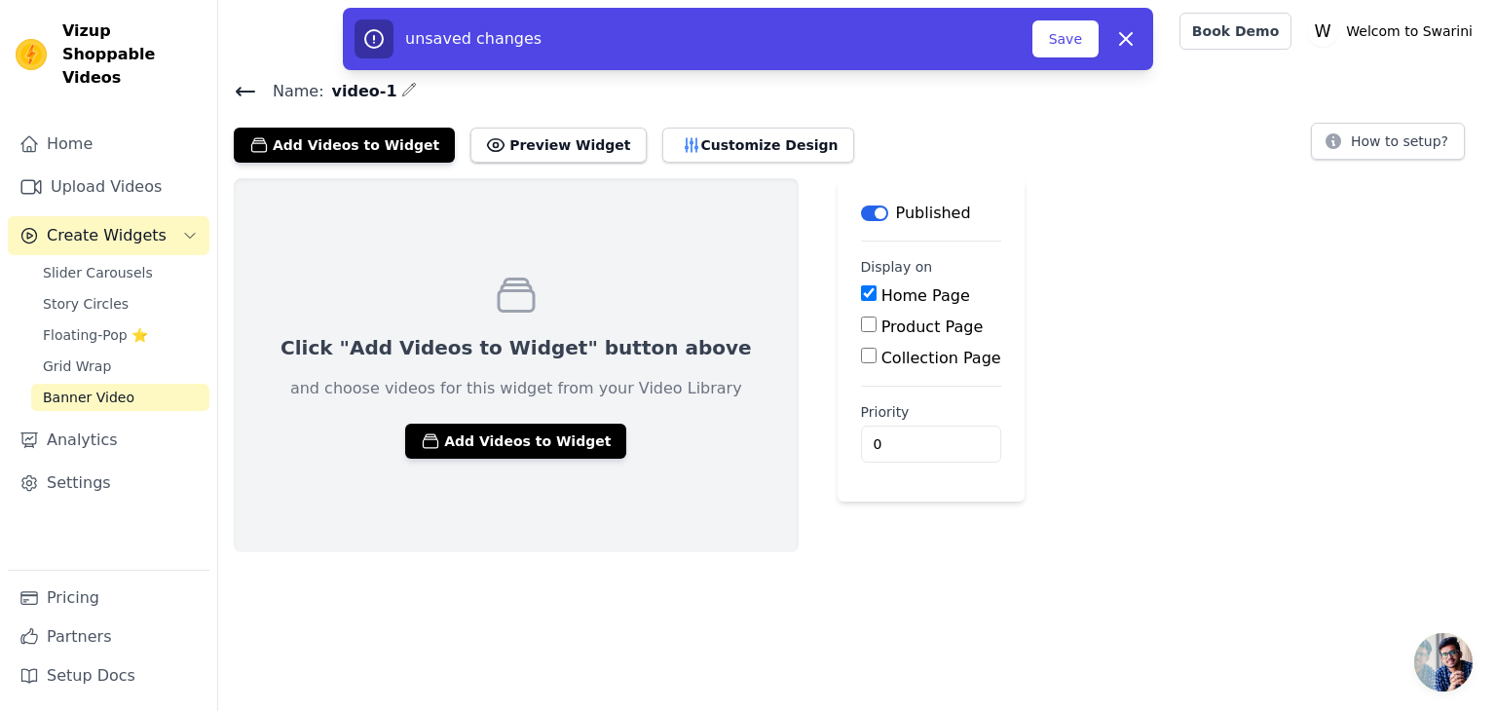
click at [861, 324] on input "Product Page" at bounding box center [869, 325] width 16 height 16
checkbox input "true"
click at [861, 411] on input "Collection Page" at bounding box center [869, 410] width 16 height 16
checkbox input "true"
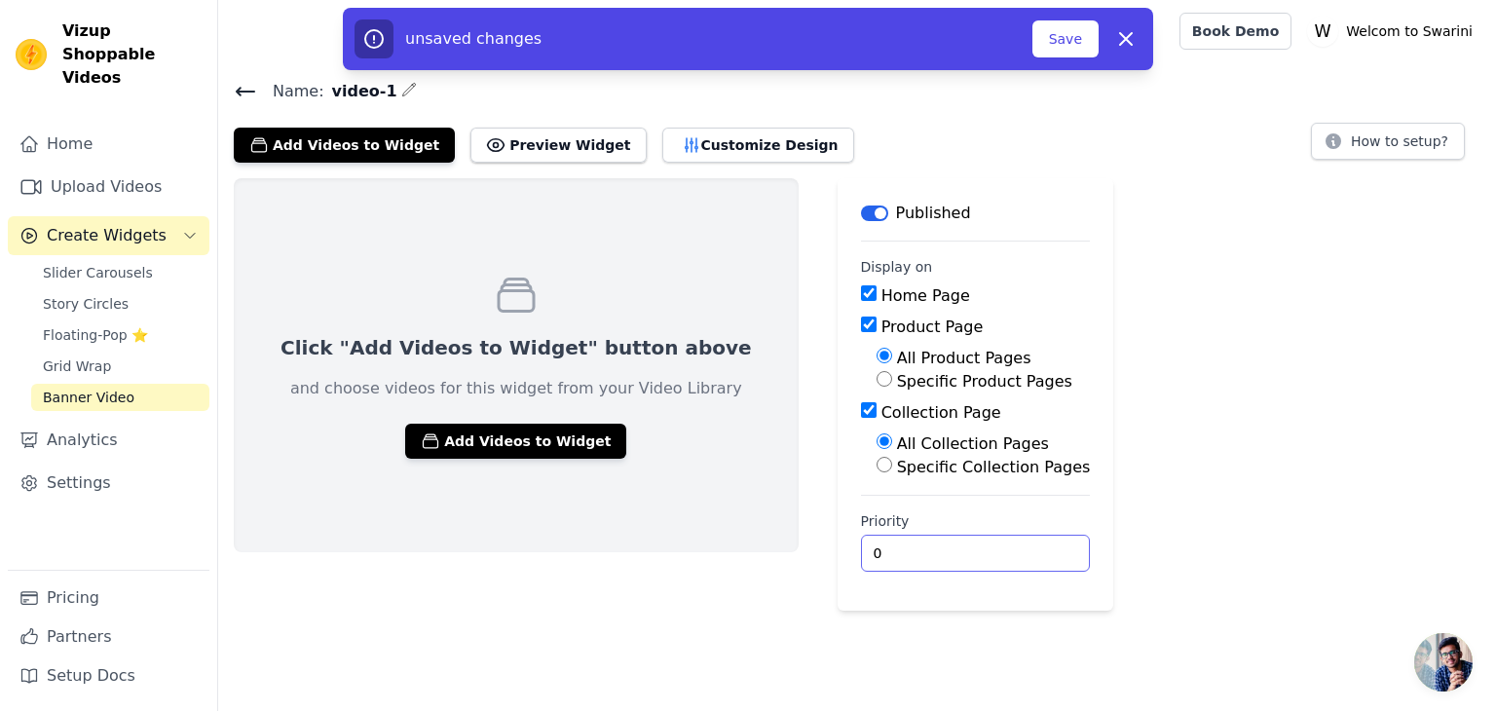
click at [861, 562] on input "0" at bounding box center [976, 553] width 230 height 37
click at [950, 547] on input "1" at bounding box center [976, 553] width 230 height 37
type input "2"
click at [950, 547] on input "2" at bounding box center [976, 553] width 230 height 37
click at [546, 426] on button "Add Videos to Widget" at bounding box center [515, 441] width 221 height 35
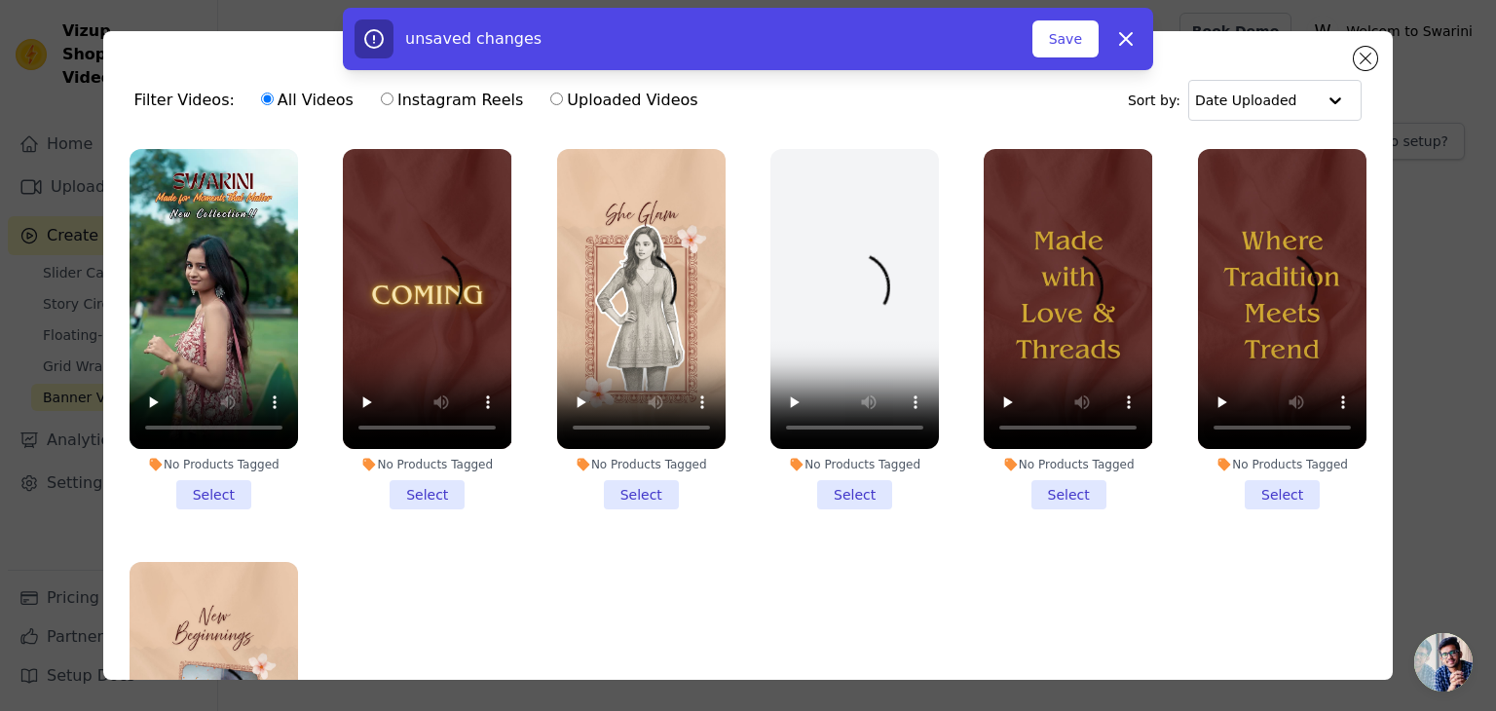
click at [399, 102] on label "Instagram Reels" at bounding box center [452, 100] width 144 height 25
click at [394, 102] on input "Instagram Reels" at bounding box center [387, 99] width 13 height 13
radio input "true"
click at [615, 107] on label "Uploaded Videos" at bounding box center [623, 100] width 149 height 25
click at [563, 105] on input "Uploaded Videos" at bounding box center [556, 99] width 13 height 13
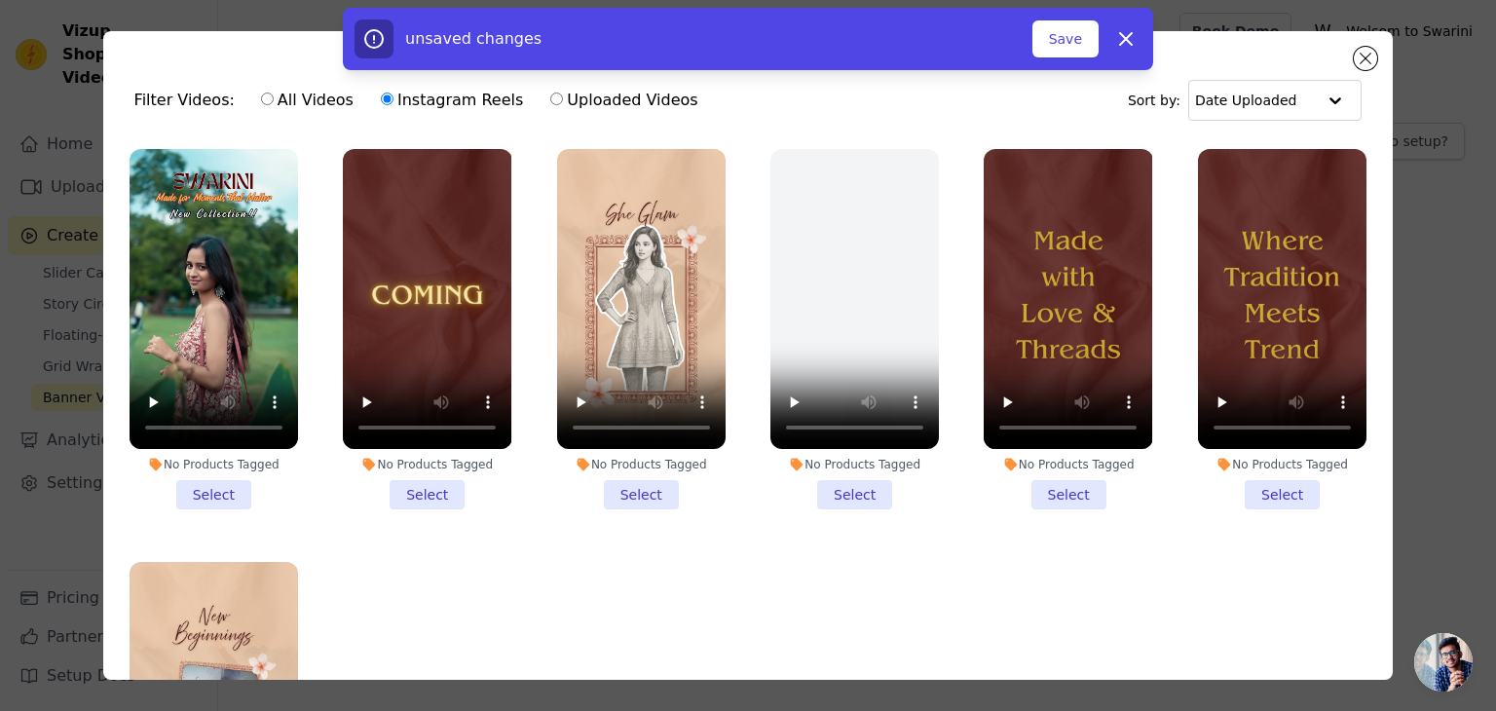
radio input "true"
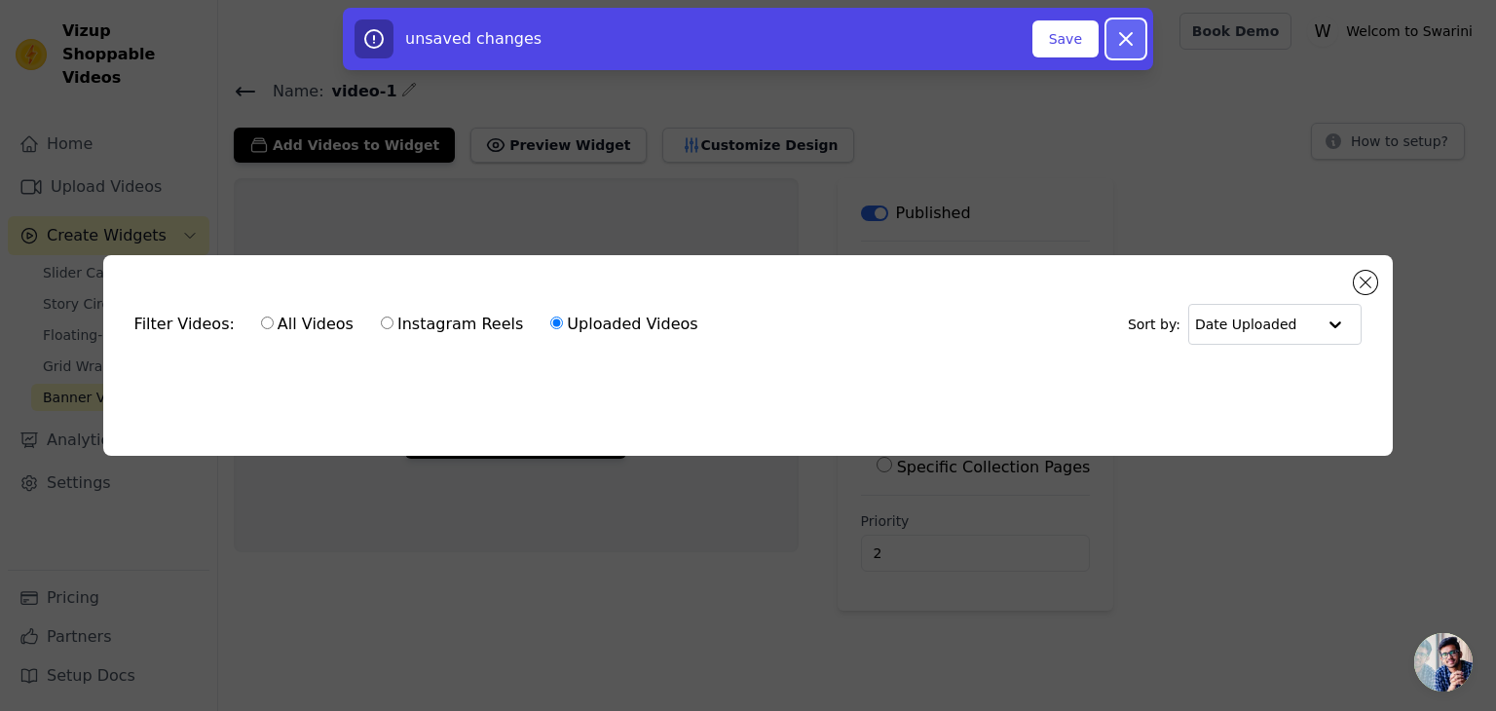
click at [1132, 40] on icon "button" at bounding box center [1125, 38] width 23 height 23
checkbox input "false"
type input "0"
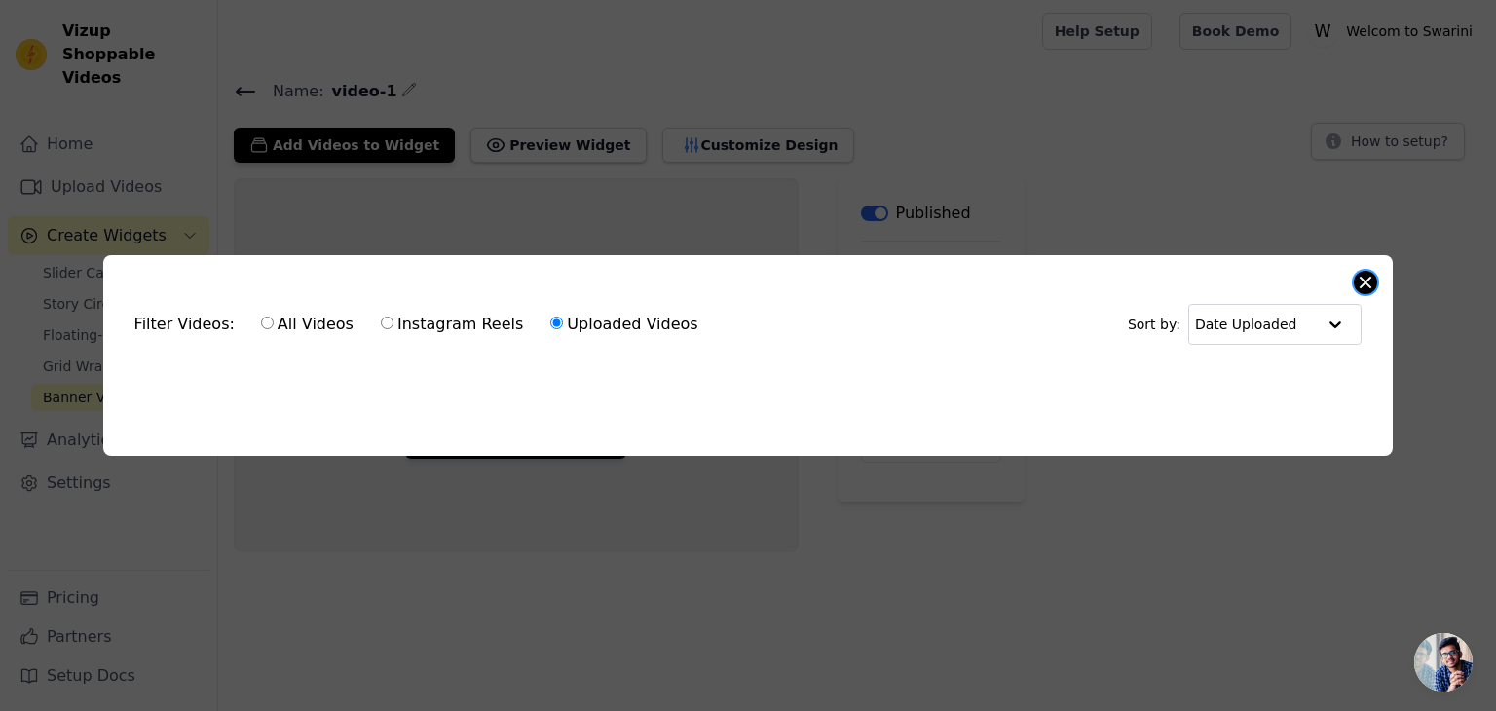
click at [1364, 279] on button "Close modal" at bounding box center [1365, 282] width 23 height 23
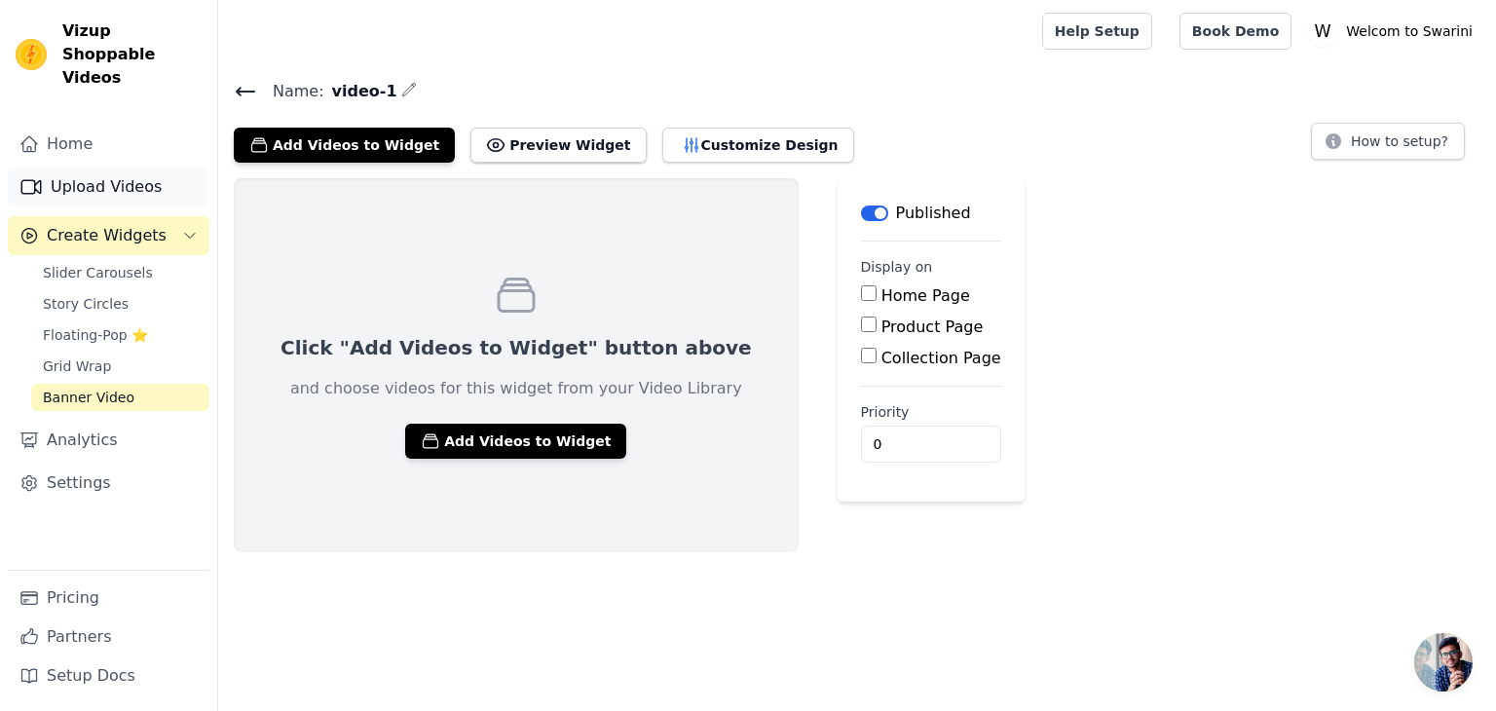
click at [156, 174] on link "Upload Videos" at bounding box center [109, 187] width 202 height 39
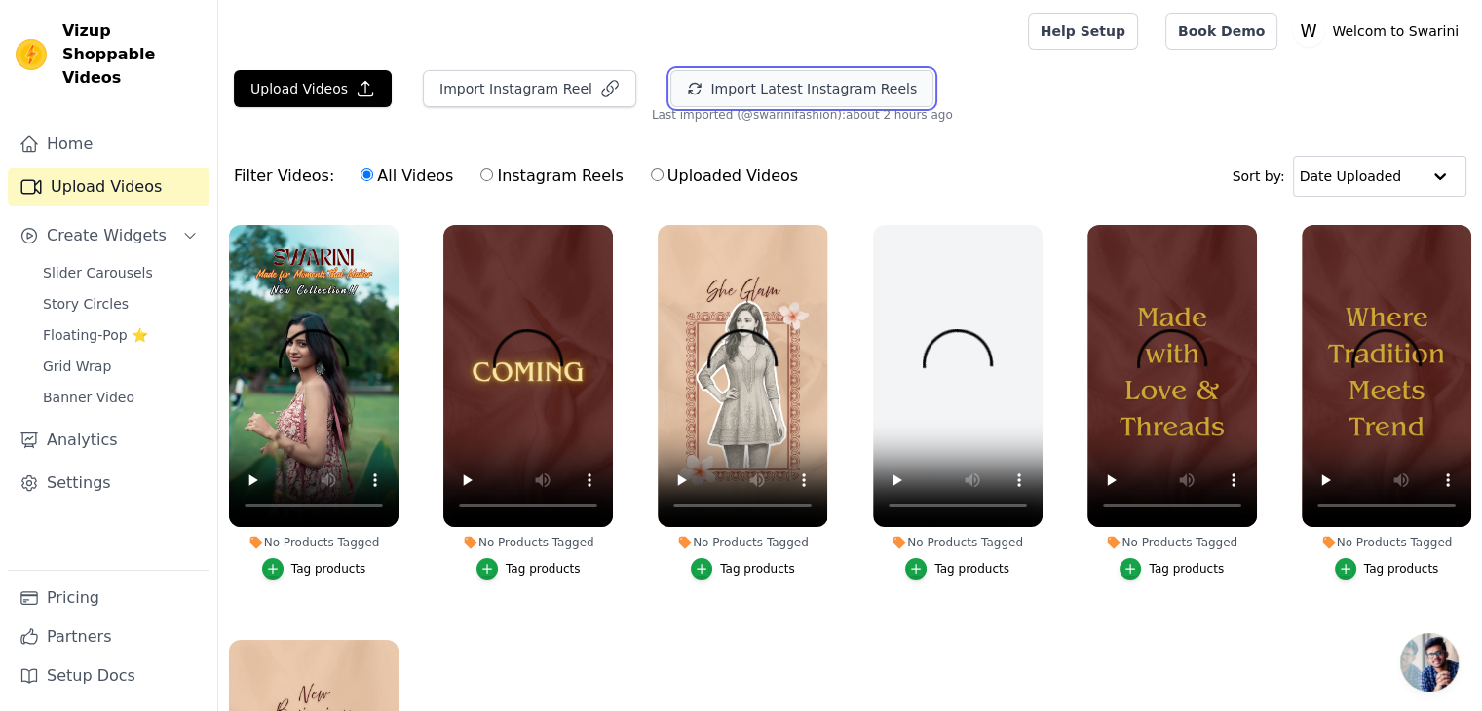
click at [681, 93] on button "Import Latest Instagram Reels" at bounding box center [801, 88] width 263 height 37
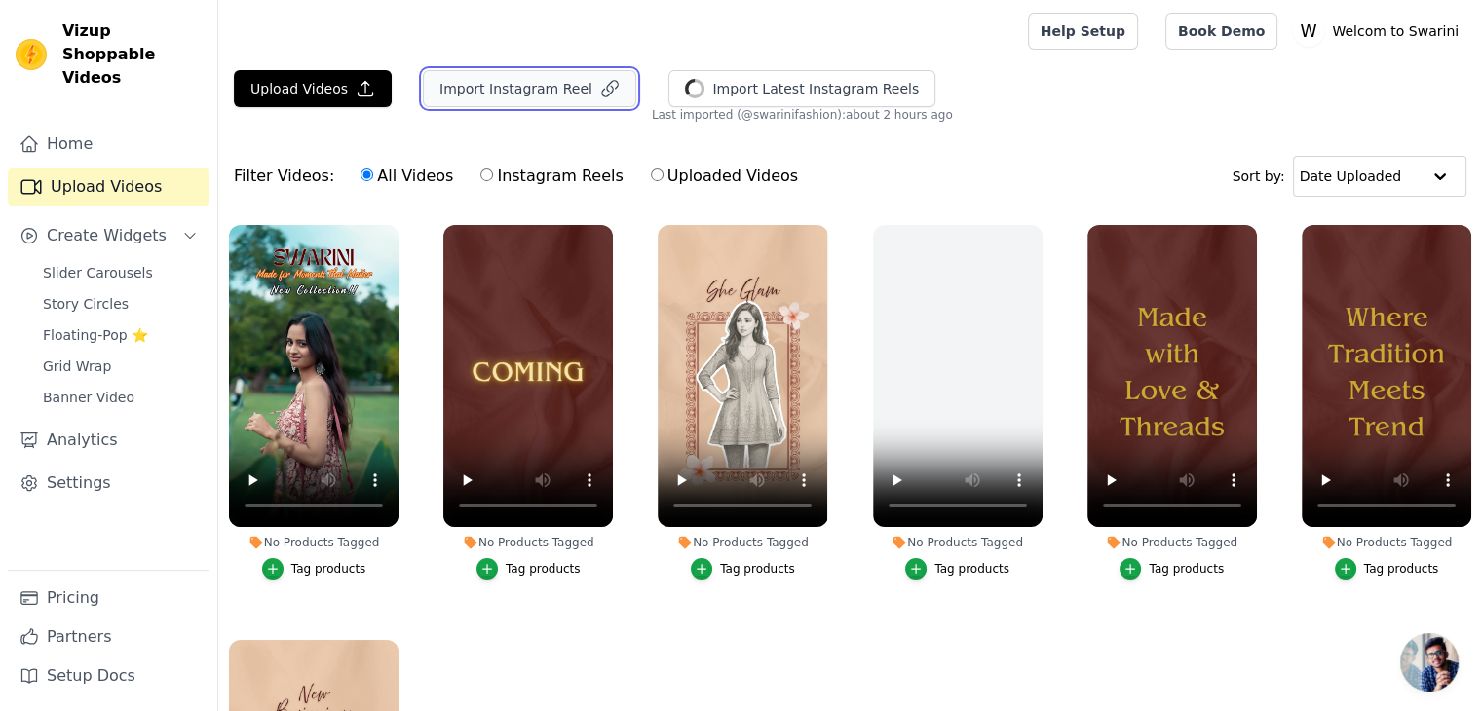
click at [585, 98] on button "Import Instagram Reel" at bounding box center [529, 88] width 213 height 37
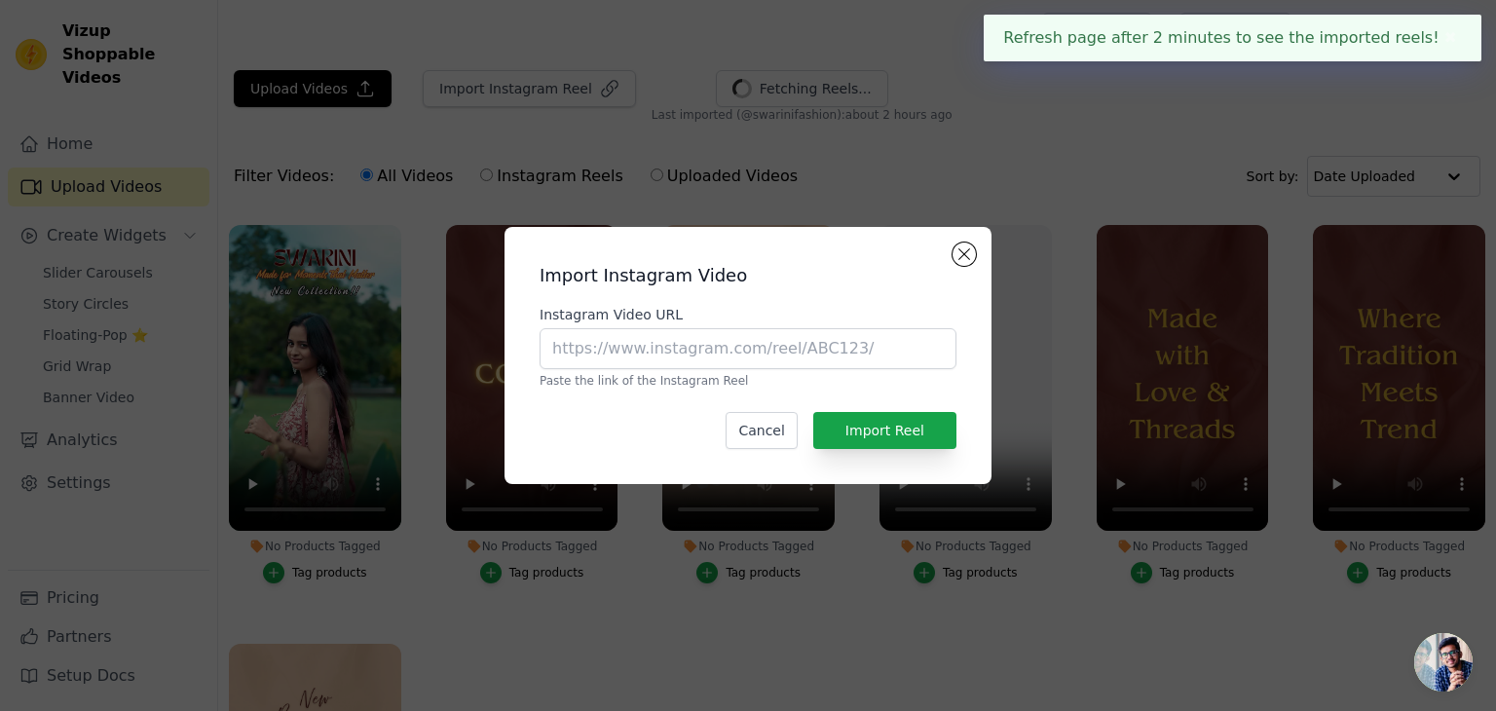
click at [982, 250] on div "Import Instagram Video Instagram Video URL Paste the link of the Instagram Reel…" at bounding box center [748, 355] width 487 height 257
click at [973, 250] on button "Close modal" at bounding box center [964, 254] width 23 height 23
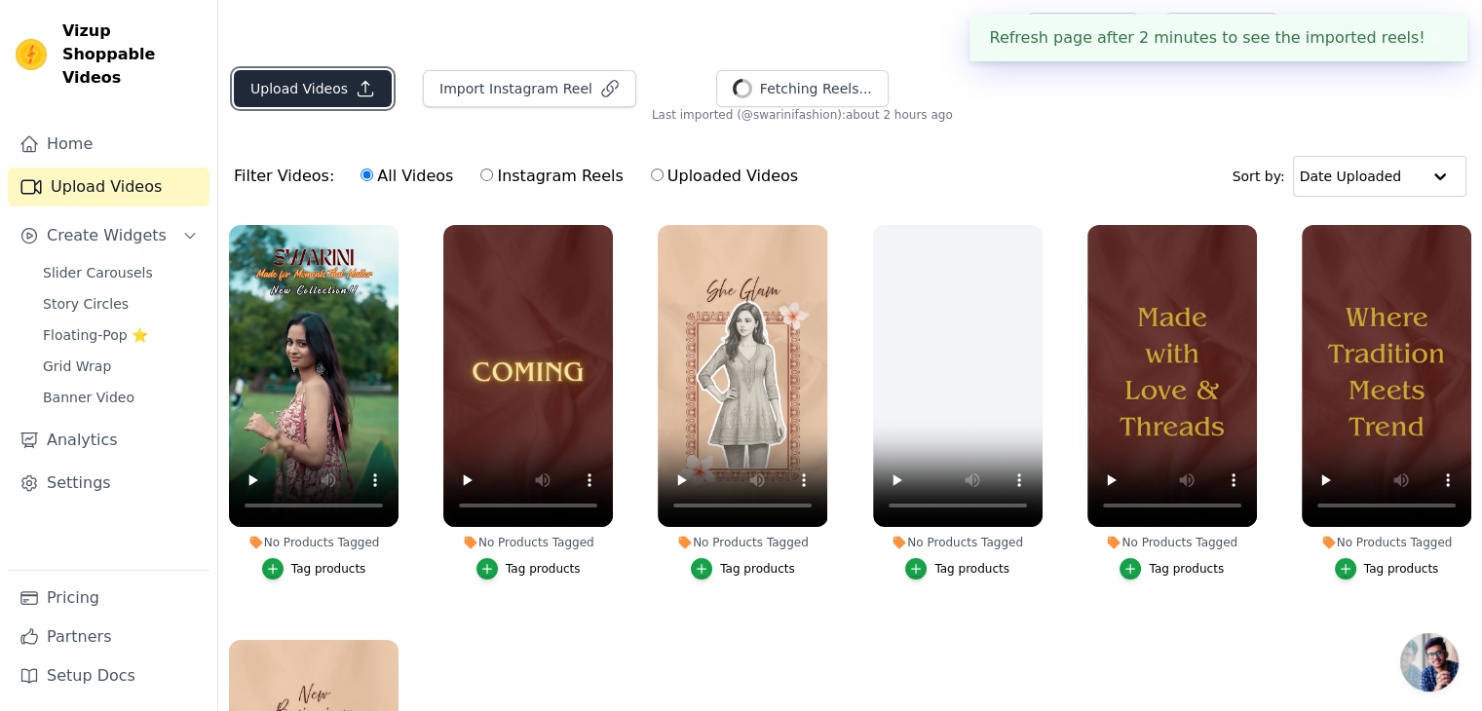
click at [283, 91] on button "Upload Videos" at bounding box center [313, 88] width 158 height 37
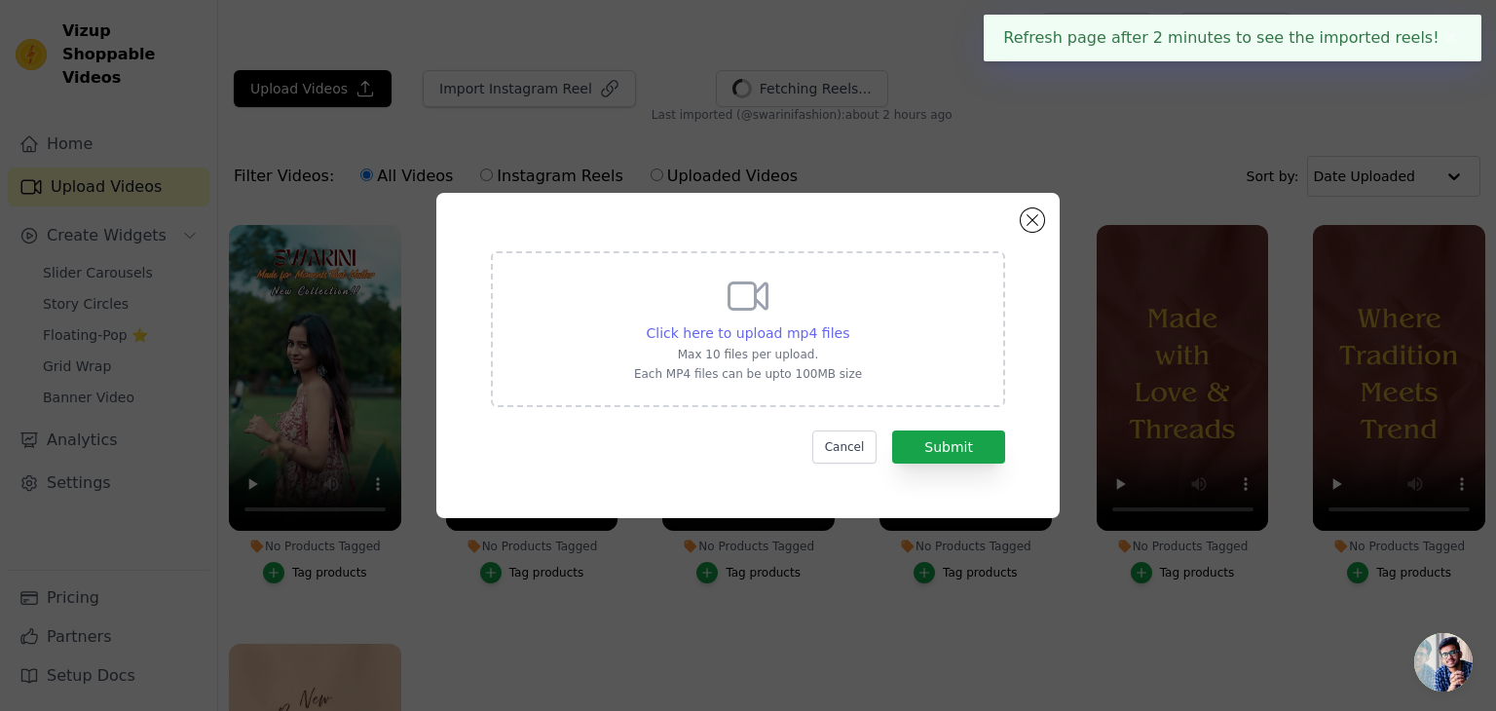
click at [806, 331] on span "Click here to upload mp4 files" at bounding box center [749, 333] width 204 height 16
click at [849, 323] on input "Click here to upload mp4 files Max 10 files per upload. Each MP4 files can be u…" at bounding box center [849, 322] width 1 height 1
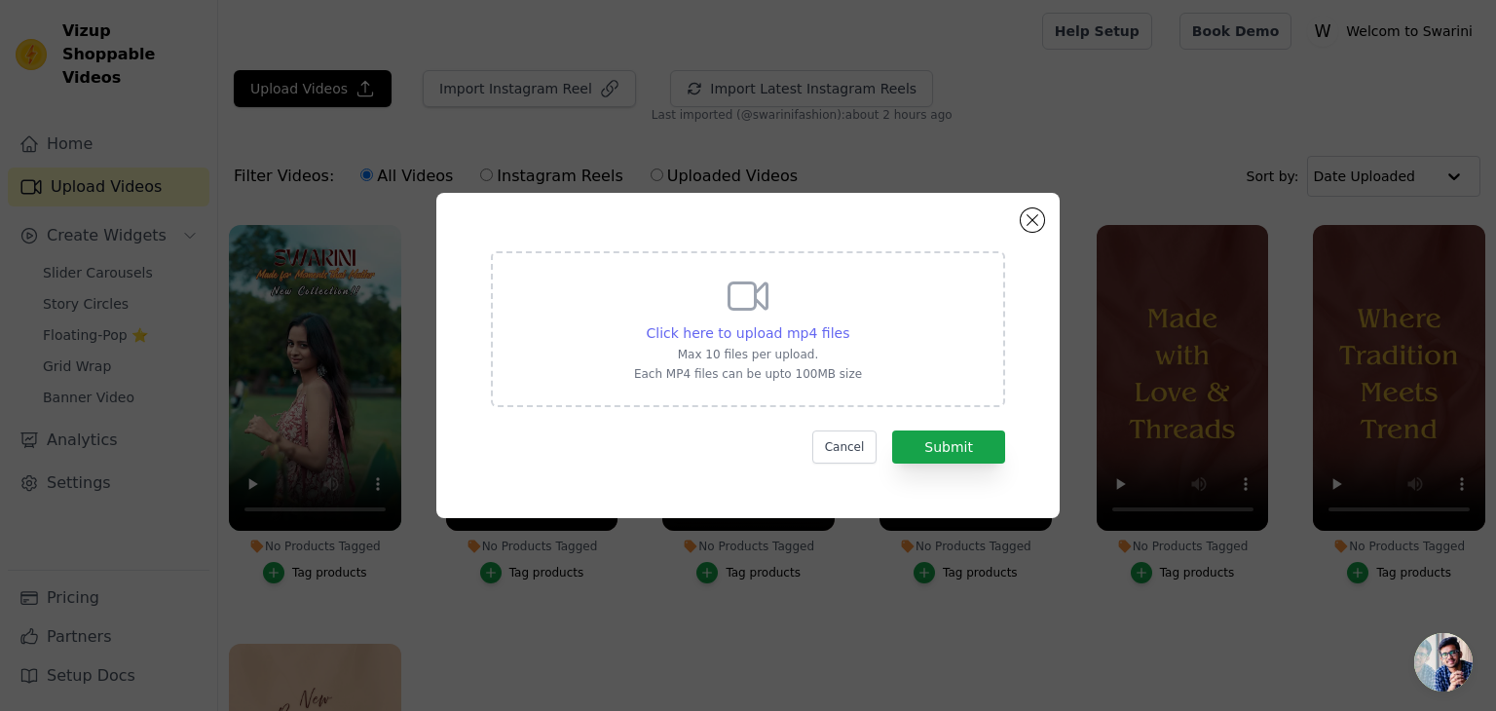
click at [799, 336] on span "Click here to upload mp4 files" at bounding box center [749, 333] width 204 height 16
click at [849, 323] on input "Click here to upload mp4 files Max 10 files per upload. Each MP4 files can be u…" at bounding box center [849, 322] width 1 height 1
type input "C:\fakepath\111.mp4"
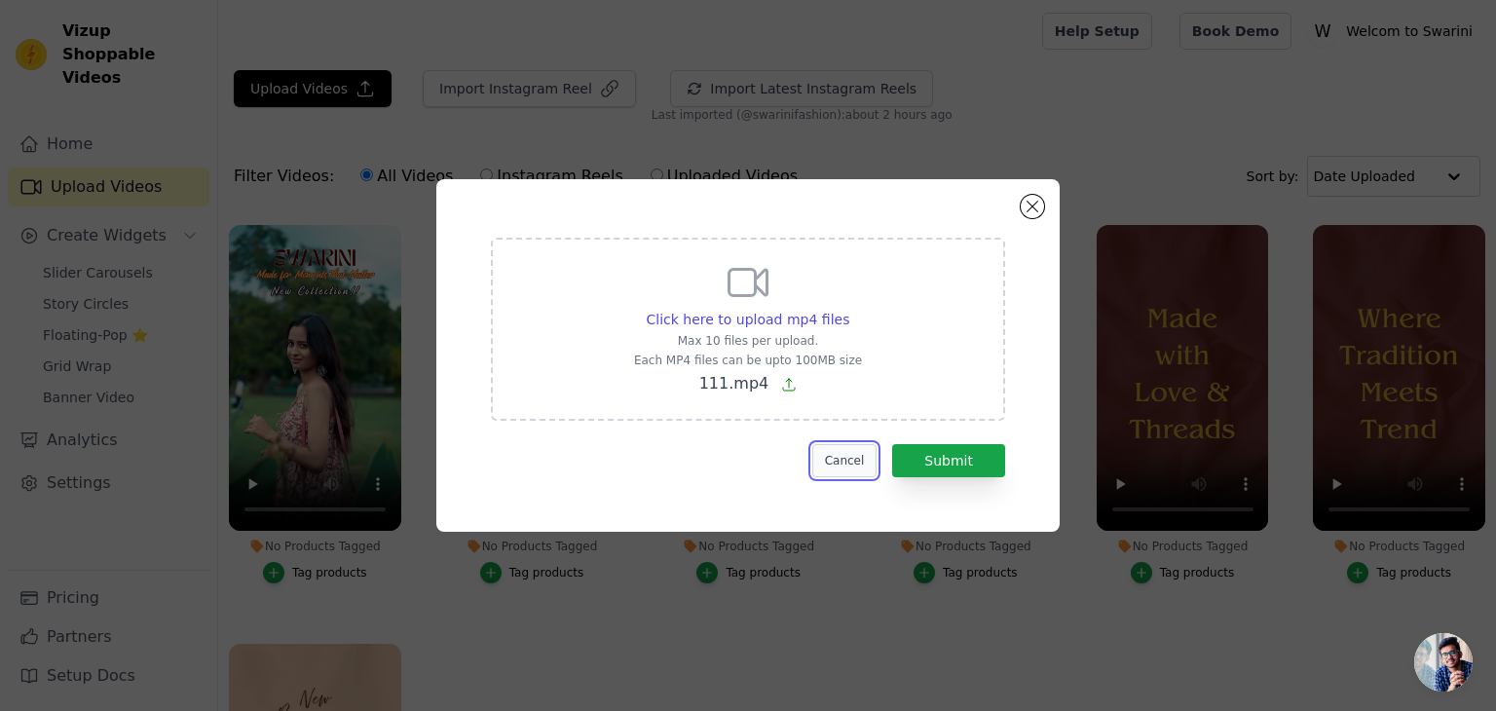
click at [853, 466] on button "Cancel" at bounding box center [844, 460] width 65 height 33
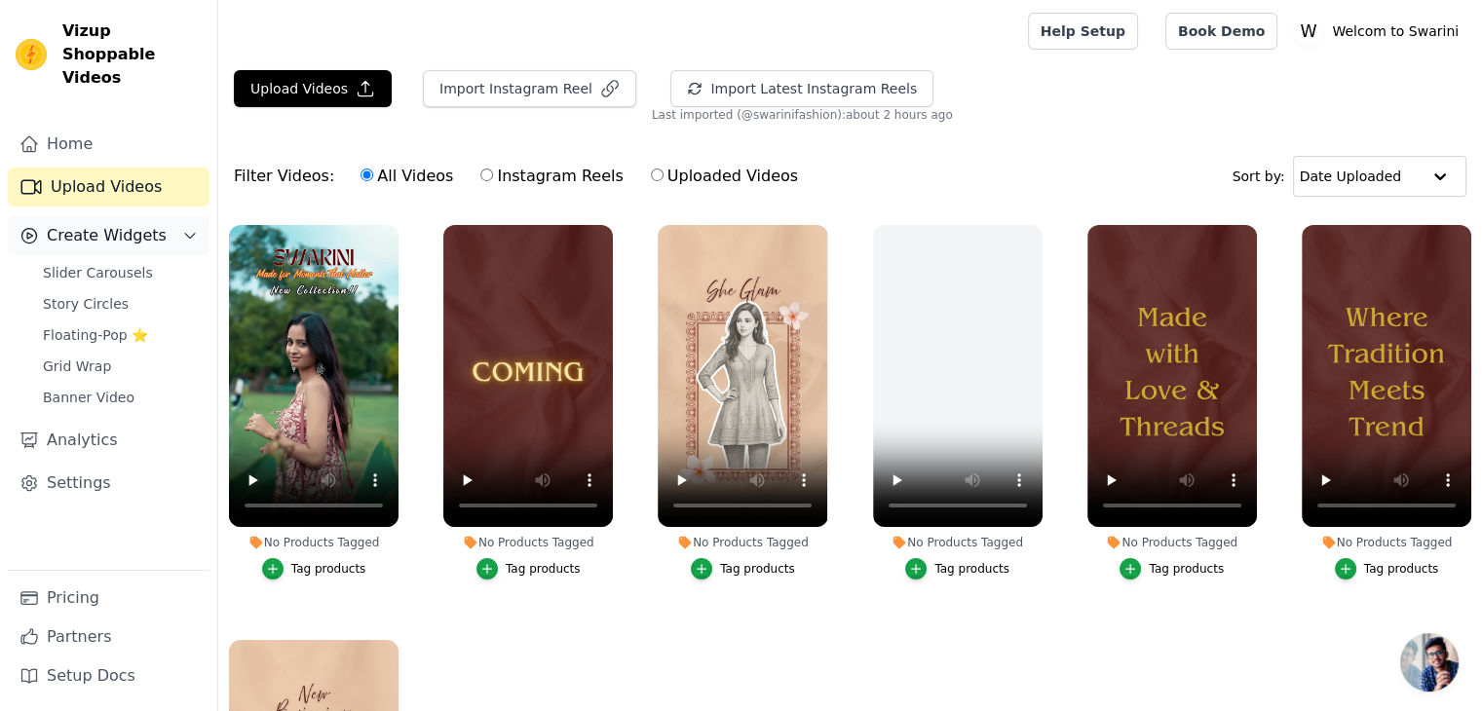
click at [197, 228] on icon "Sidebar" at bounding box center [190, 236] width 16 height 16
click at [182, 223] on button "Create Widgets" at bounding box center [109, 235] width 202 height 39
click at [121, 263] on span "Slider Carousels" at bounding box center [98, 272] width 110 height 19
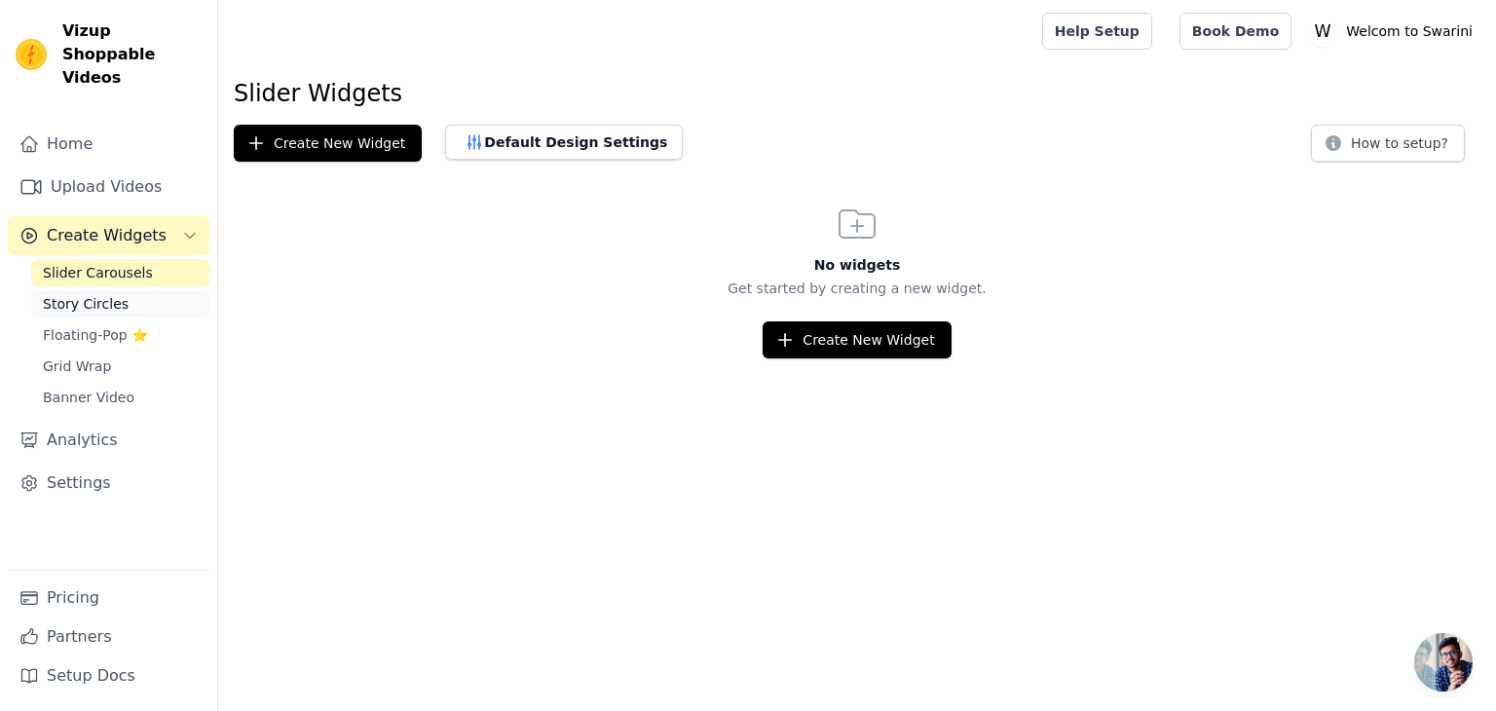
click at [97, 294] on span "Story Circles" at bounding box center [86, 303] width 86 height 19
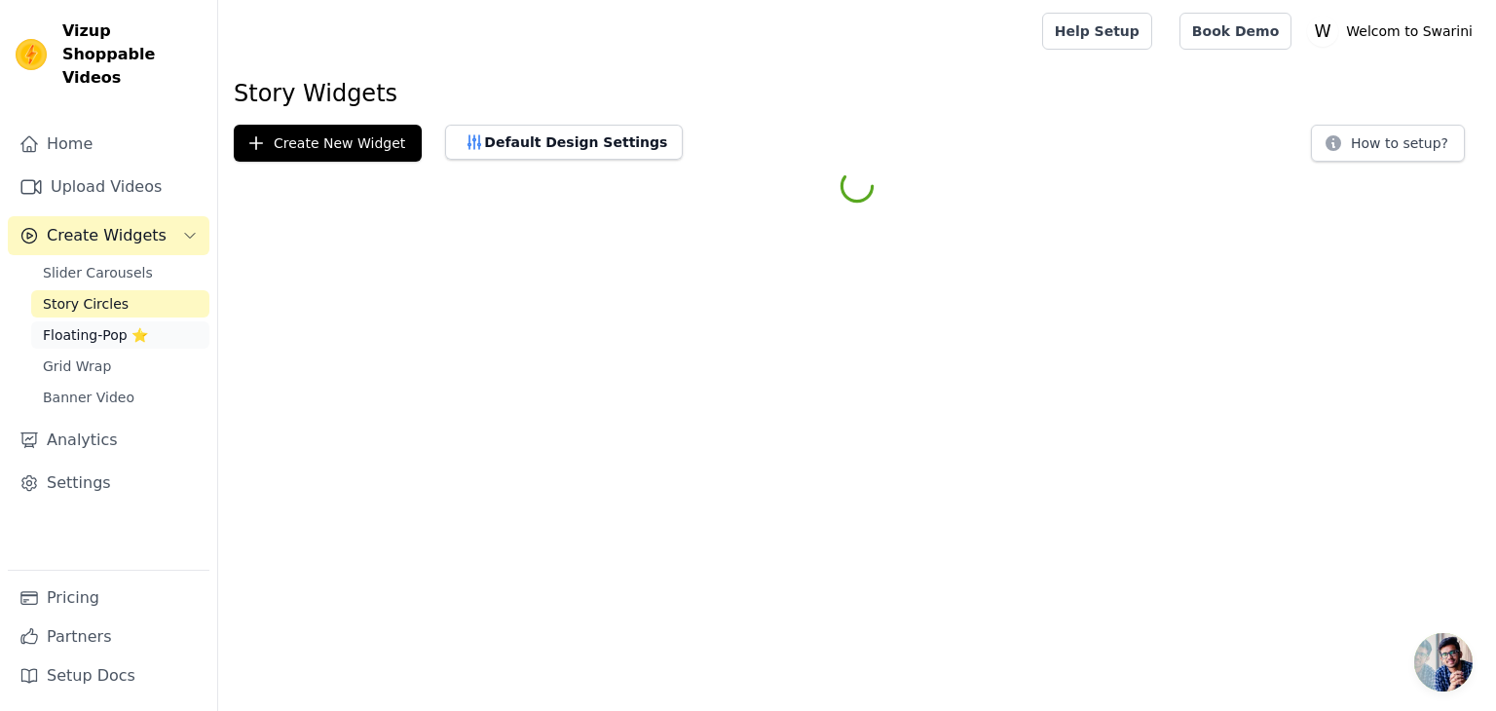
click at [91, 325] on span "Floating-Pop ⭐" at bounding box center [95, 334] width 105 height 19
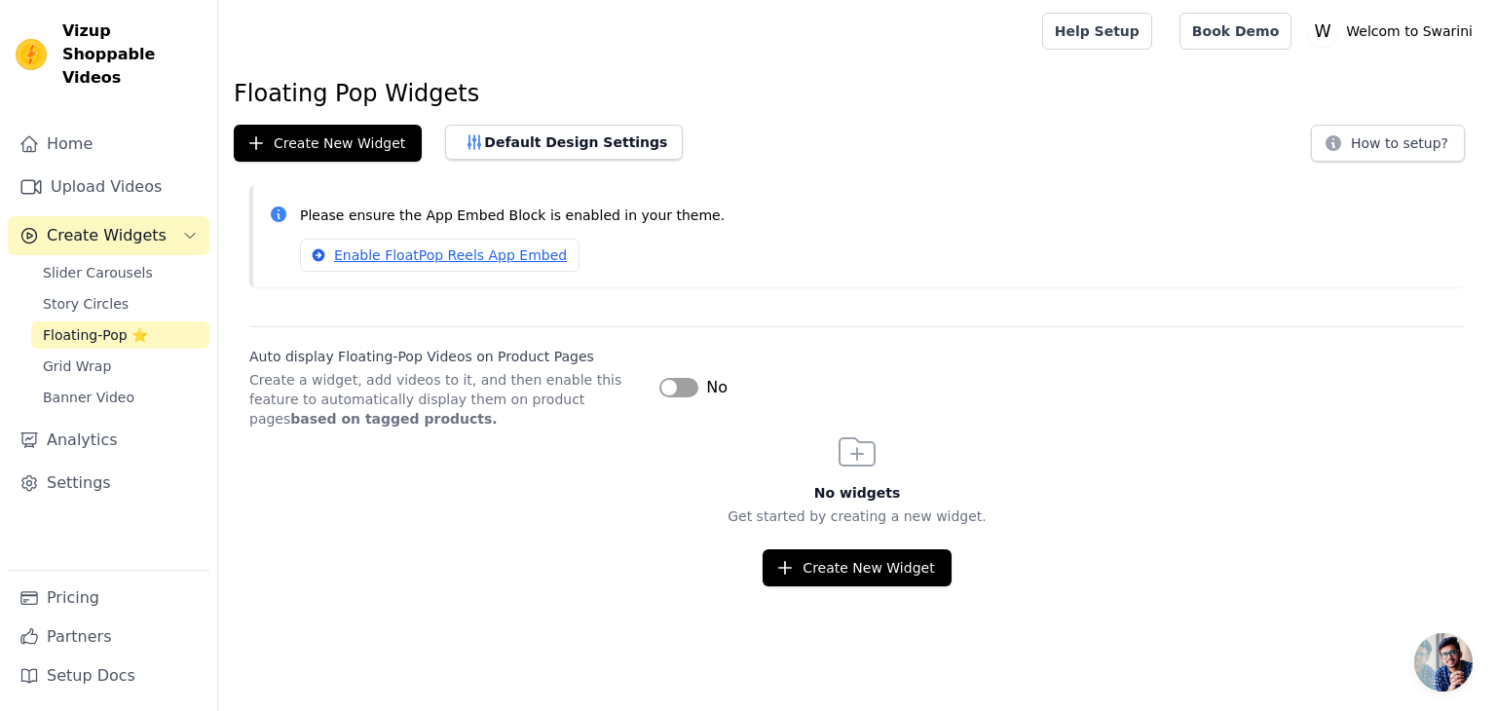
click at [690, 383] on button "Label" at bounding box center [679, 387] width 39 height 19
click at [380, 145] on button "Create New Widget" at bounding box center [328, 143] width 188 height 37
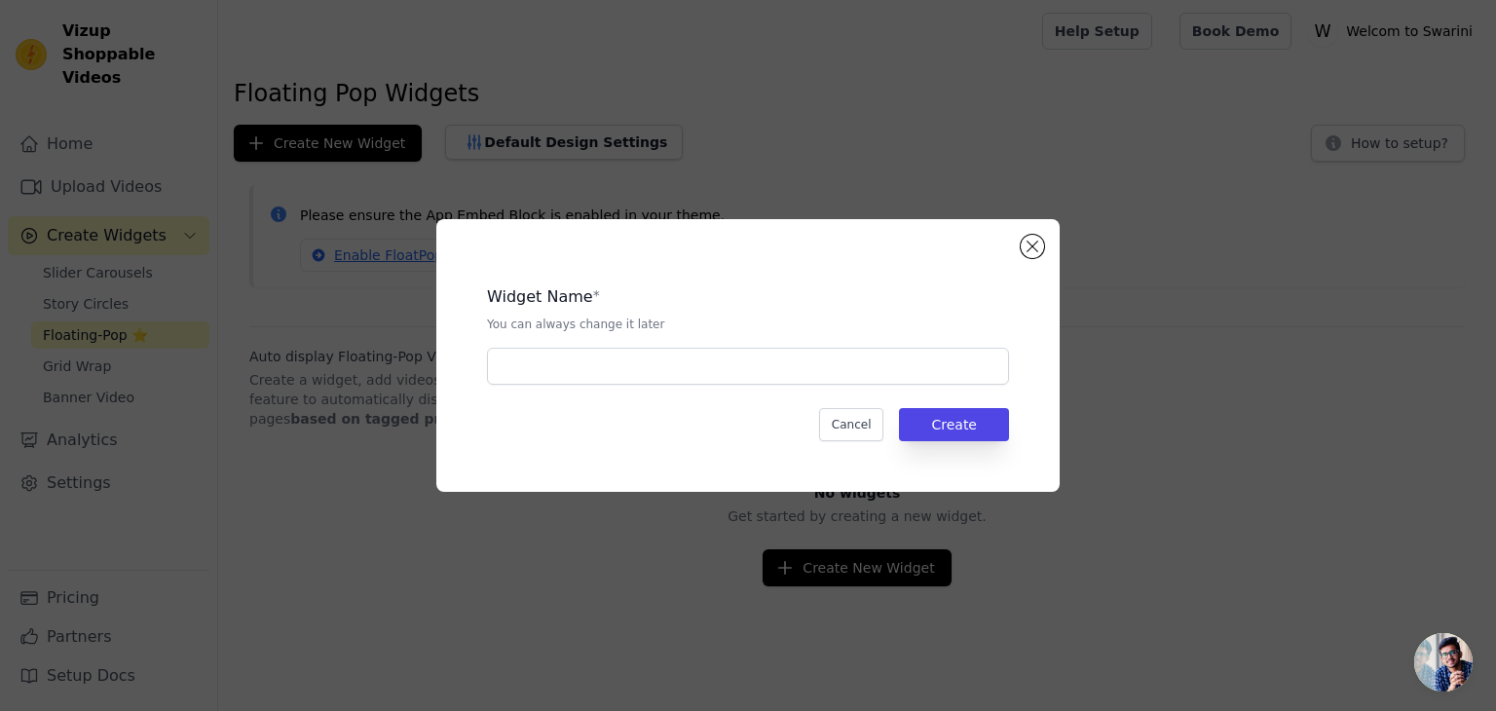
click at [853, 395] on div "Widget Name * You can always change it later Cancel Create" at bounding box center [748, 355] width 561 height 210
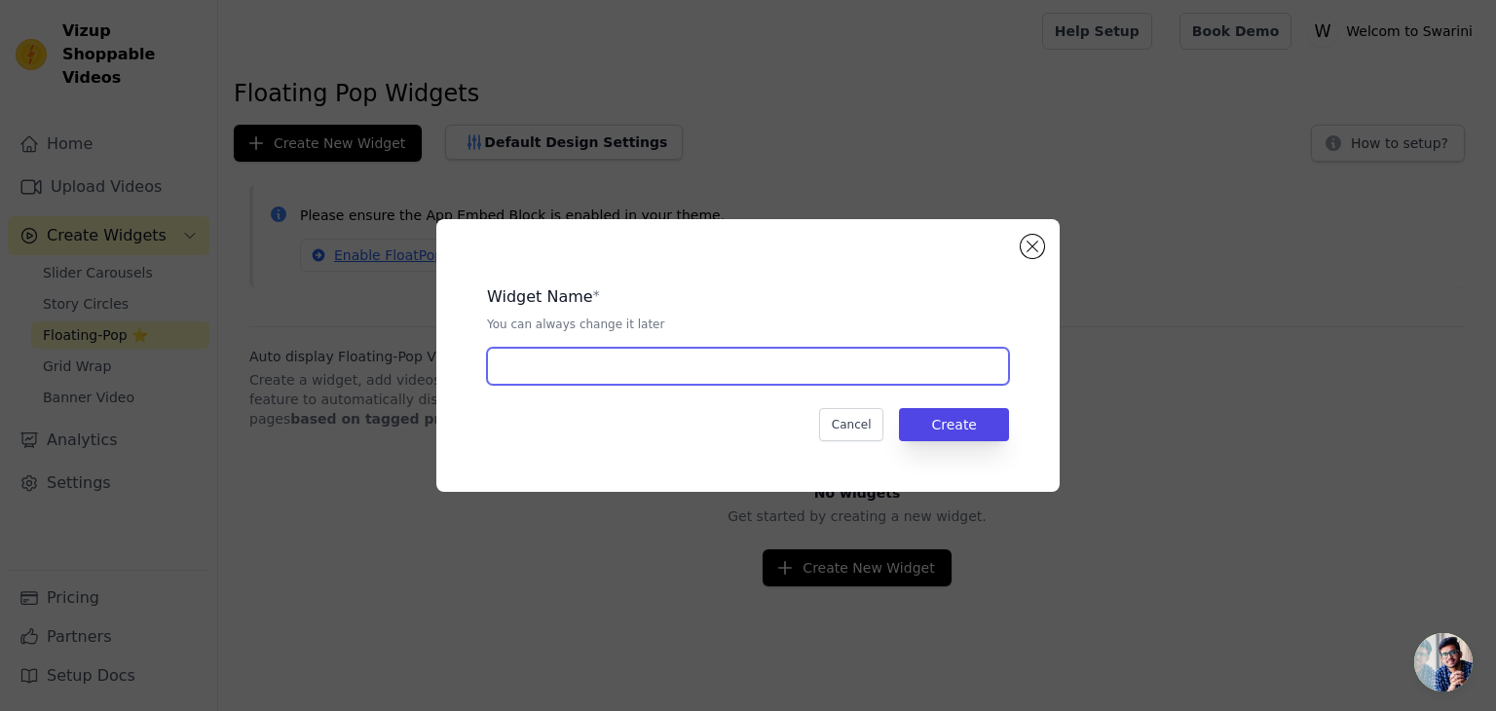
click at [844, 383] on input "text" at bounding box center [748, 366] width 522 height 37
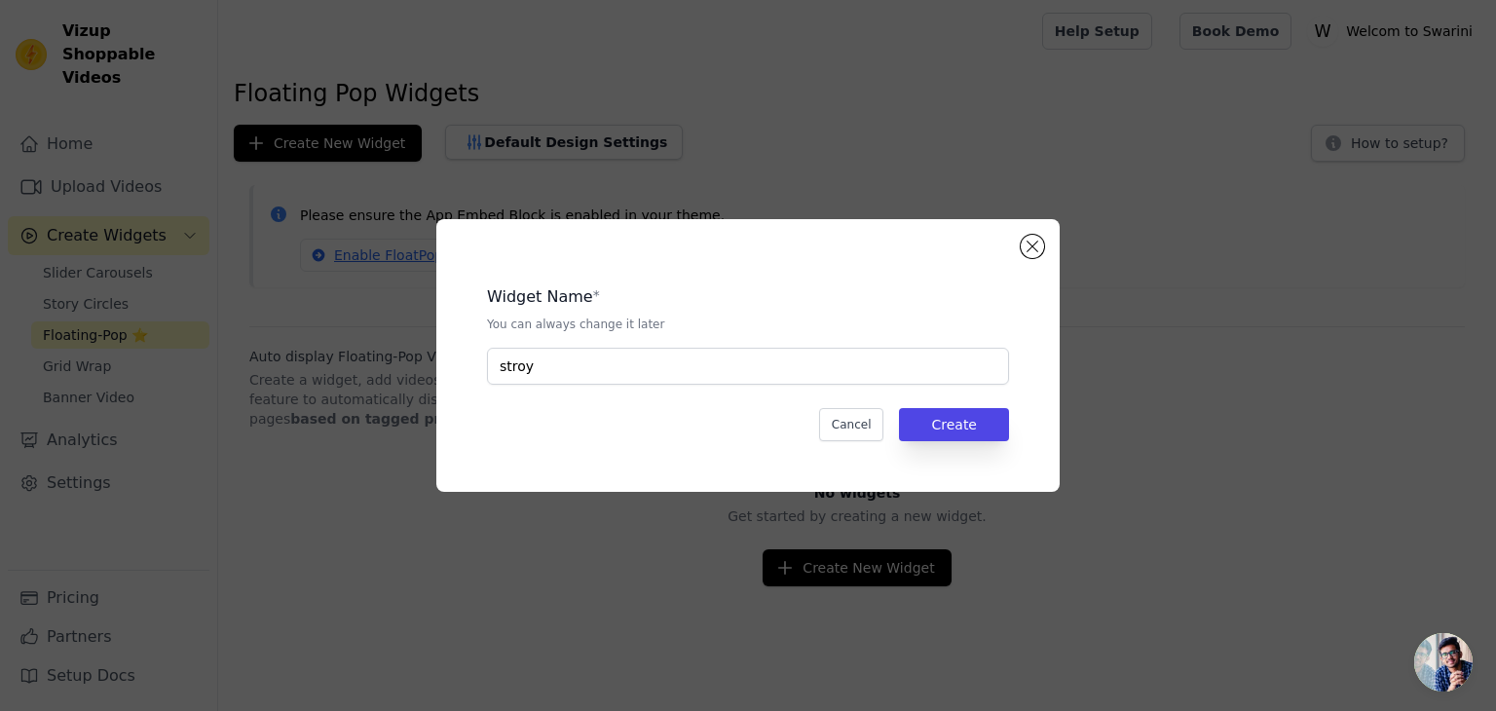
click at [644, 391] on div "Widget Name * You can always change it later stroy Cancel Create" at bounding box center [748, 355] width 561 height 210
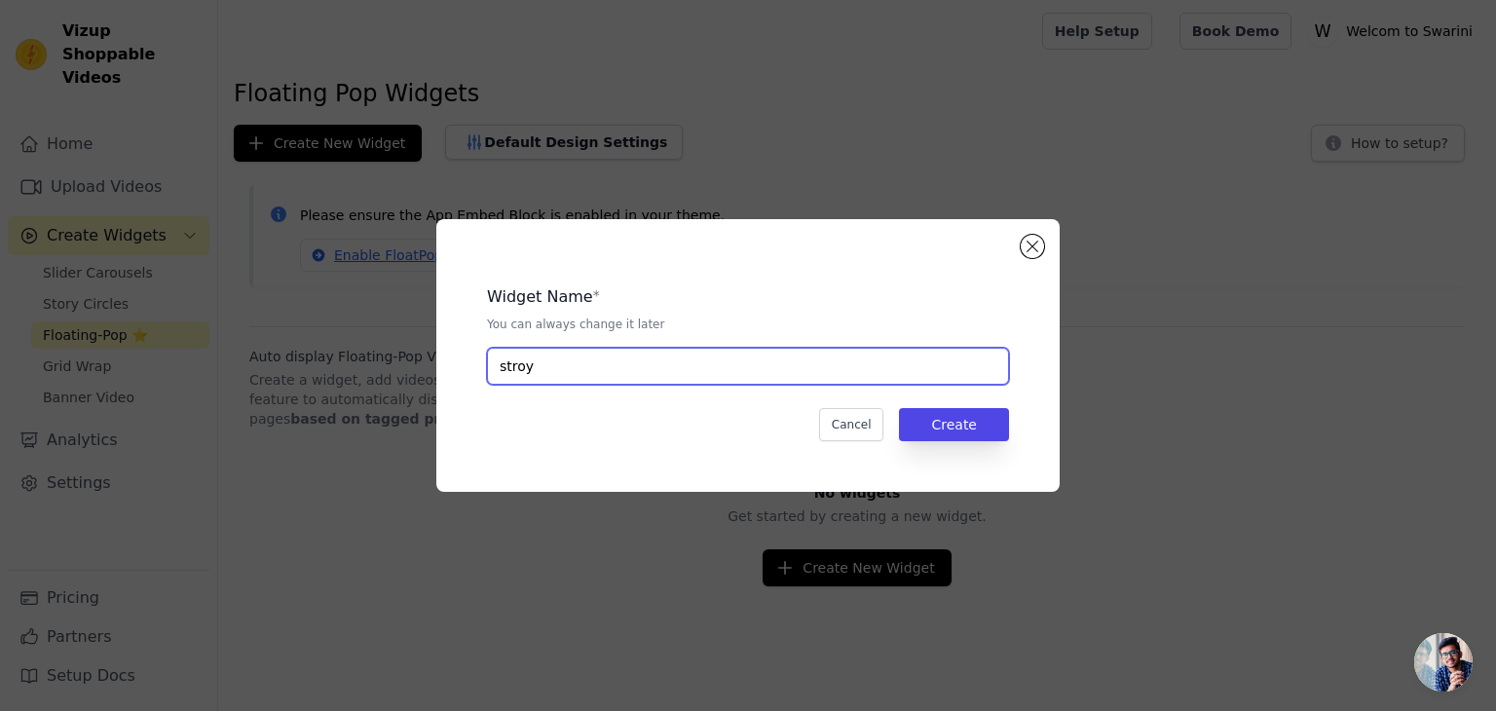
click at [604, 375] on input "stroy" at bounding box center [748, 366] width 522 height 37
type input "s"
type input "pop"
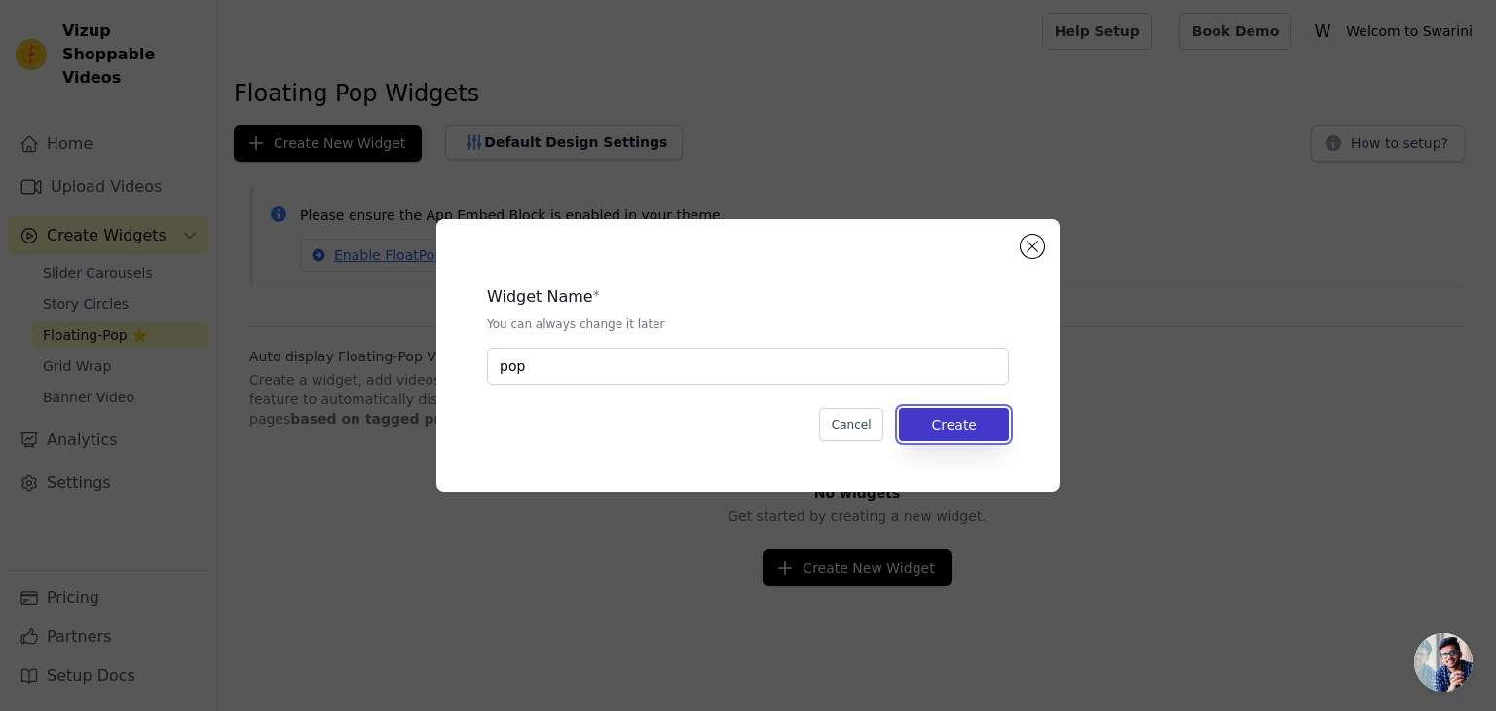
click at [976, 426] on button "Create" at bounding box center [954, 424] width 110 height 33
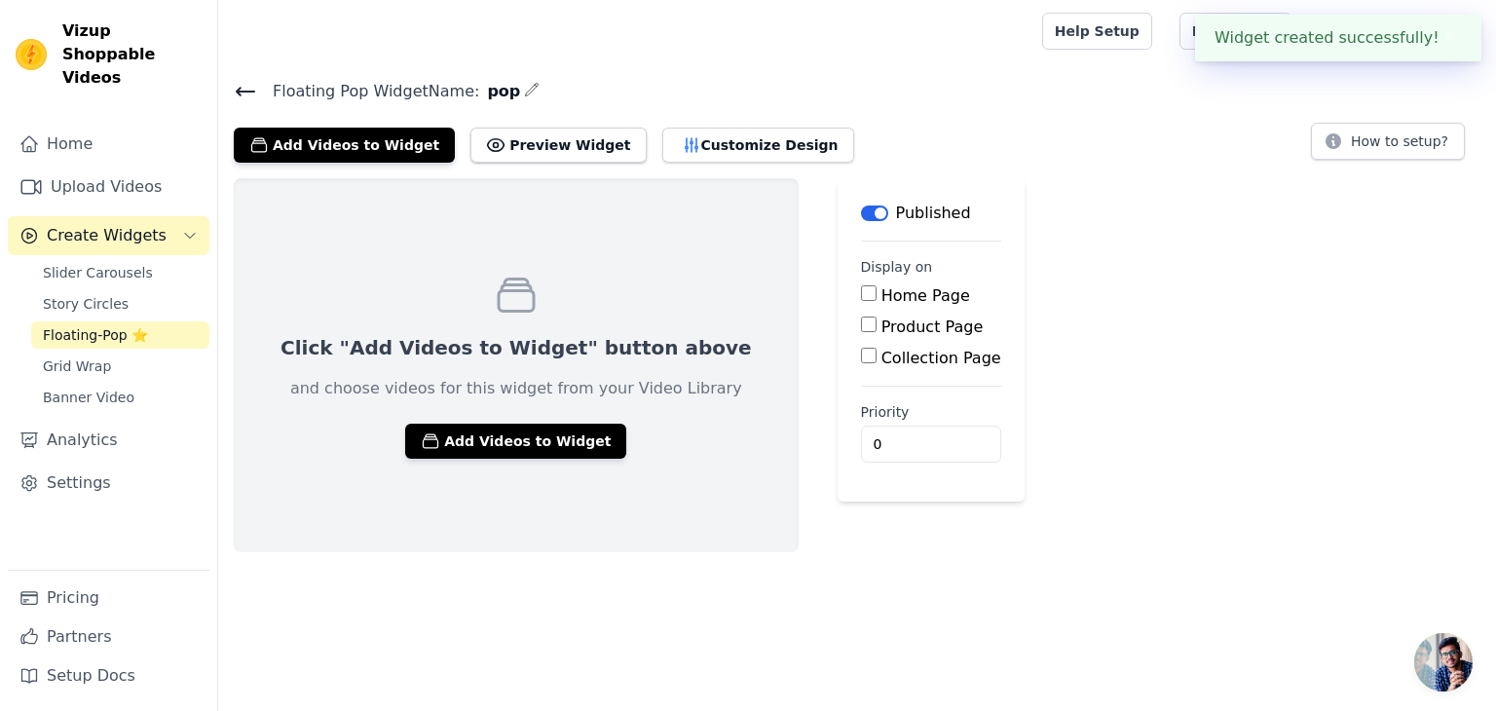
click at [861, 287] on input "Home Page" at bounding box center [869, 293] width 16 height 16
checkbox input "true"
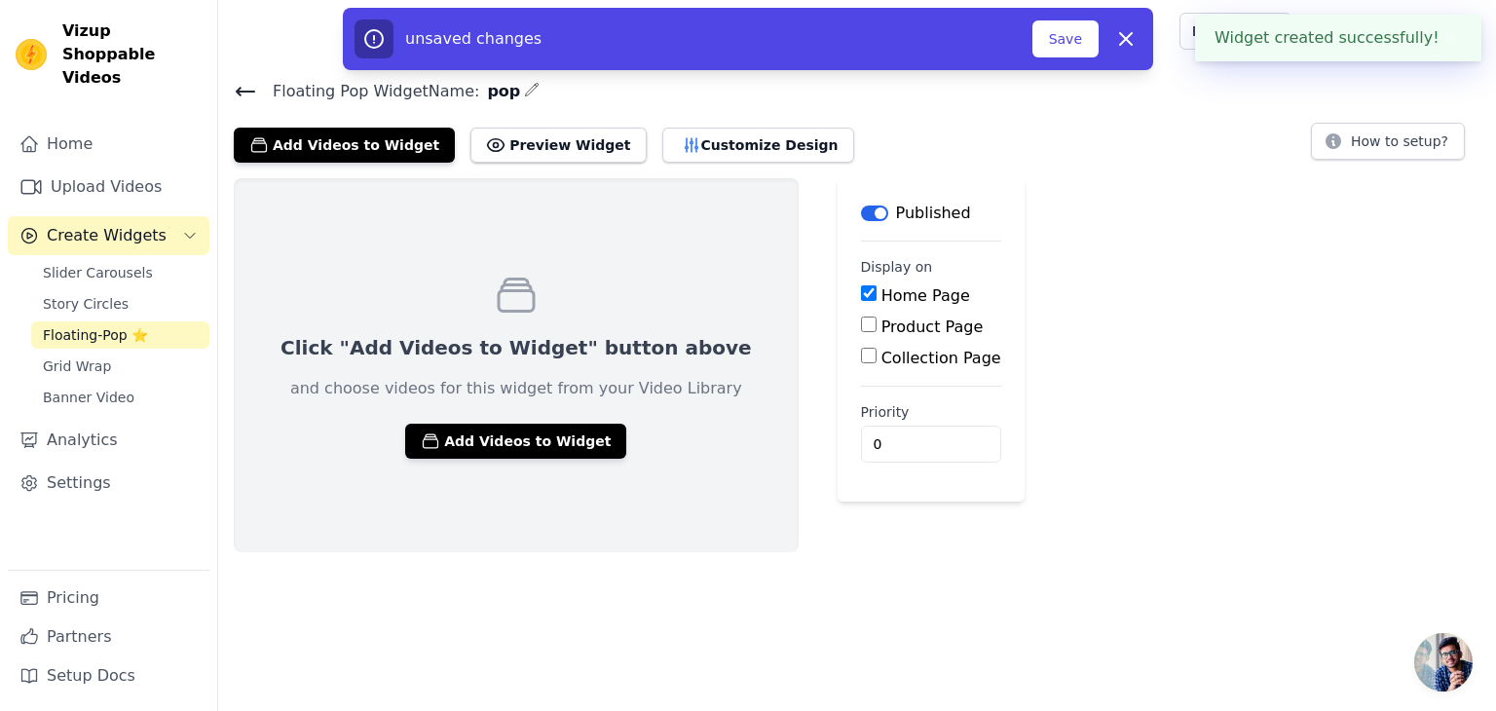
click at [861, 331] on div "Product Page" at bounding box center [931, 327] width 140 height 23
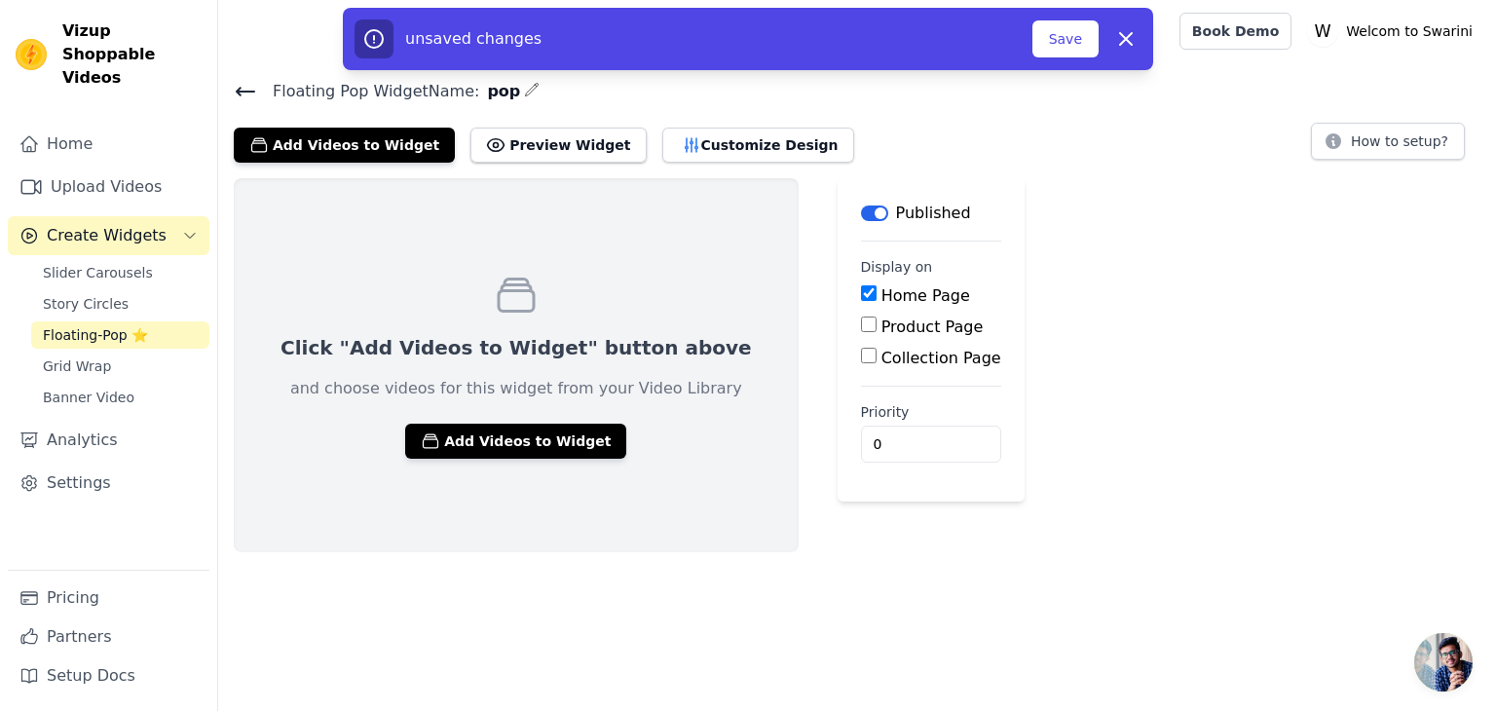
click at [861, 324] on input "Product Page" at bounding box center [869, 325] width 16 height 16
checkbox input "true"
click at [557, 160] on button "Preview Widget" at bounding box center [558, 145] width 175 height 35
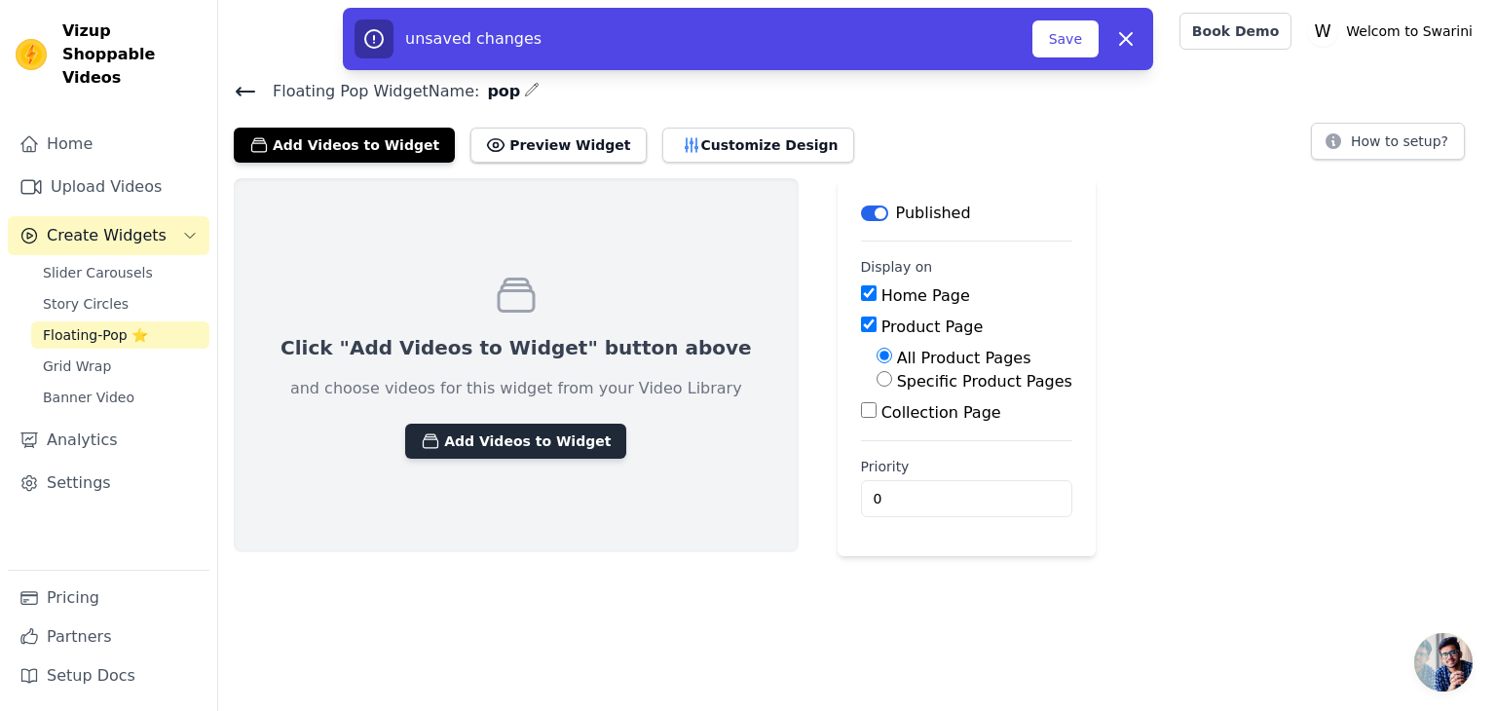
click at [499, 445] on button "Add Videos to Widget" at bounding box center [515, 441] width 221 height 35
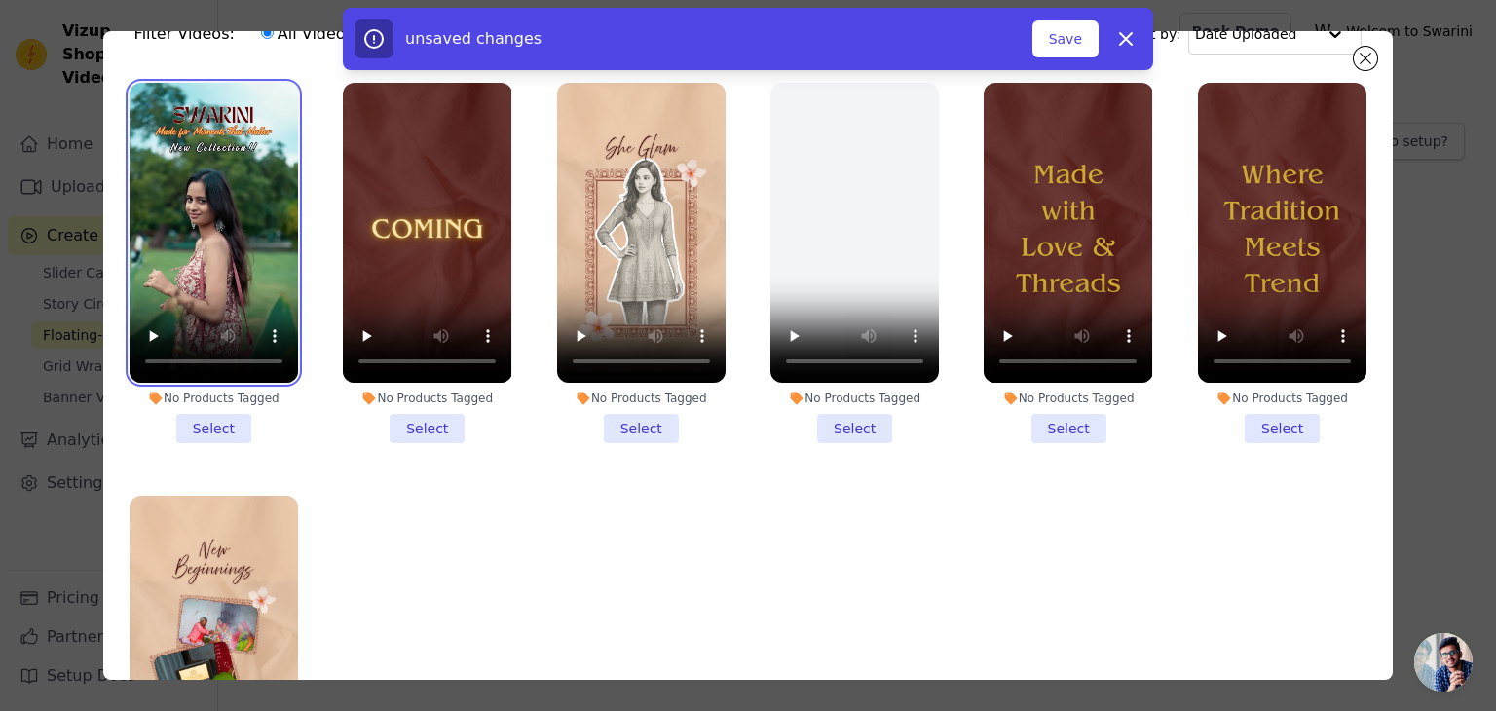
click at [202, 255] on video at bounding box center [214, 233] width 169 height 300
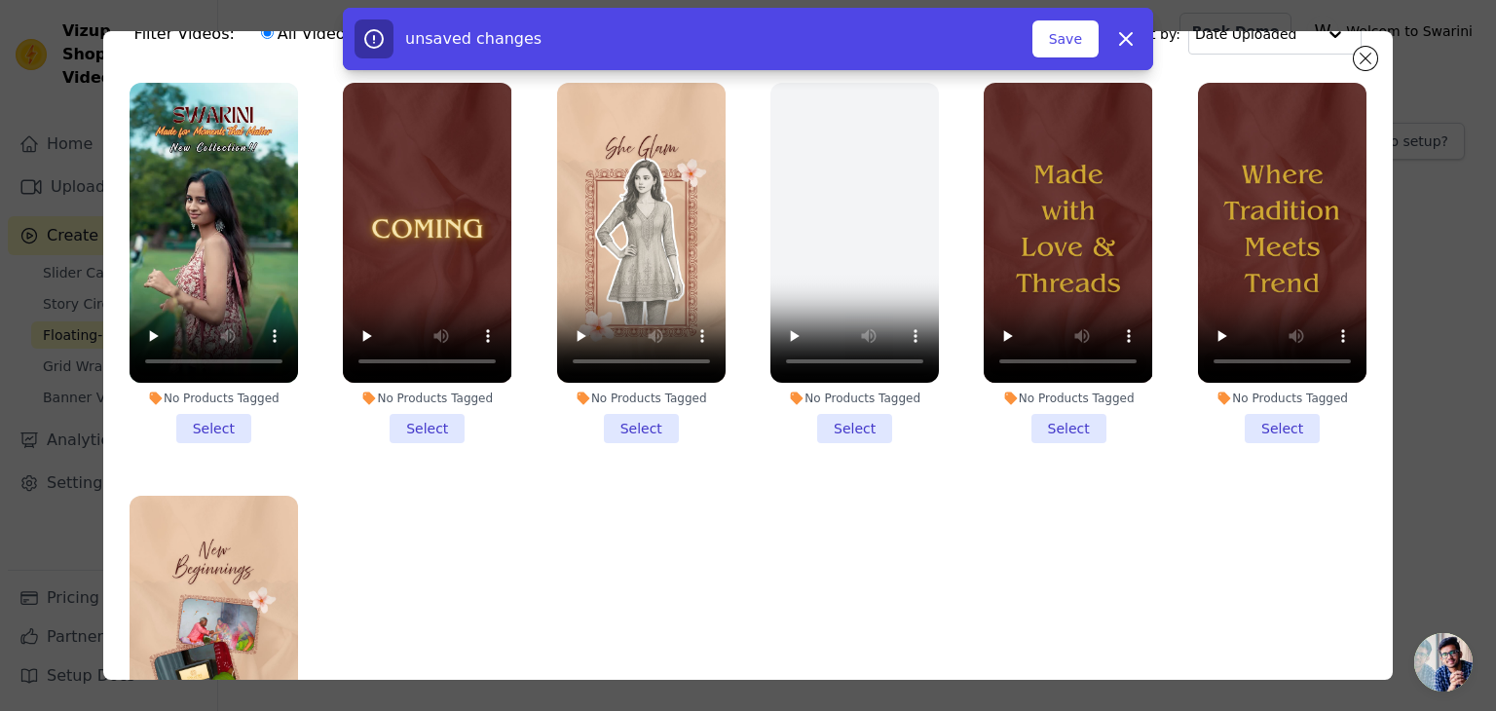
click at [207, 422] on li "No Products Tagged Select" at bounding box center [214, 263] width 169 height 360
click at [0, 0] on input "No Products Tagged Select" at bounding box center [0, 0] width 0 height 0
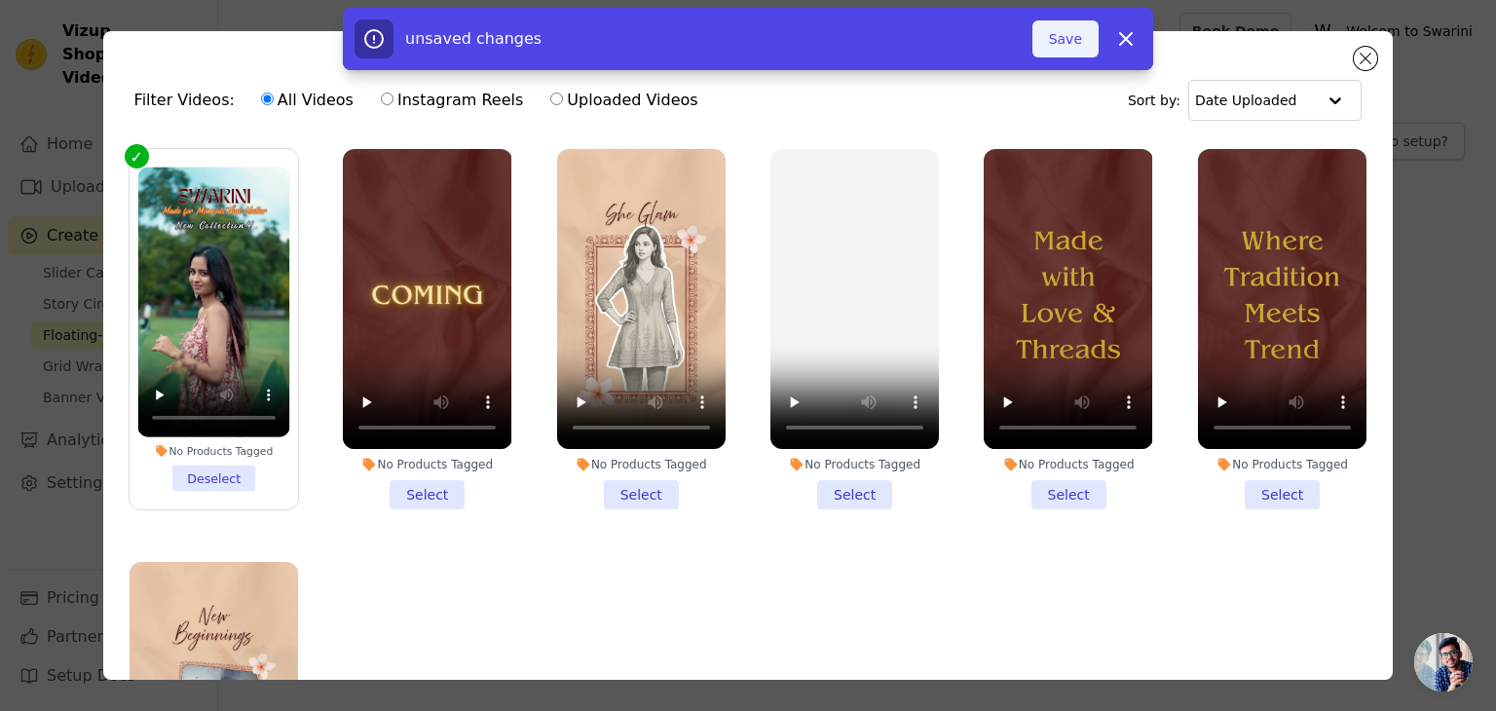
click at [1069, 32] on button "Save" at bounding box center [1066, 38] width 66 height 37
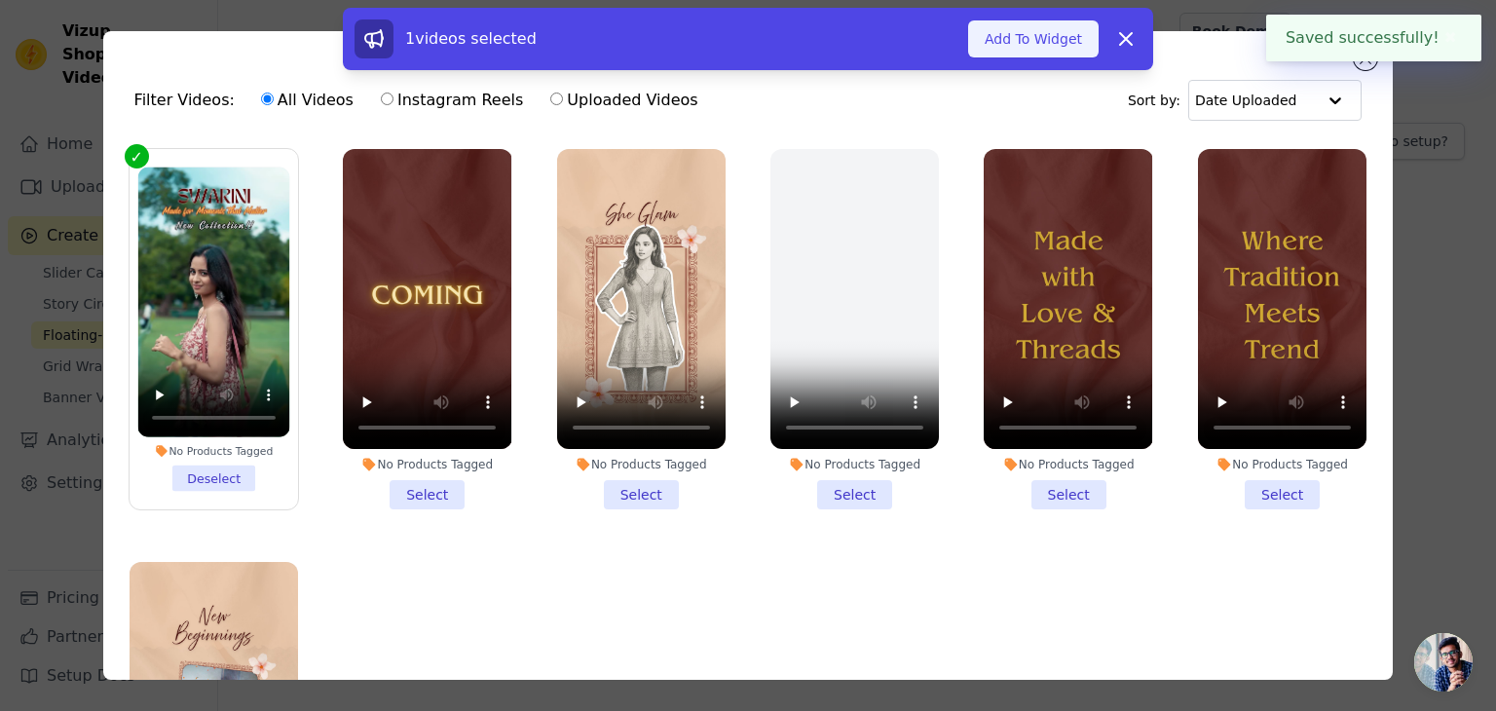
click at [1064, 42] on button "Add To Widget" at bounding box center [1033, 38] width 131 height 37
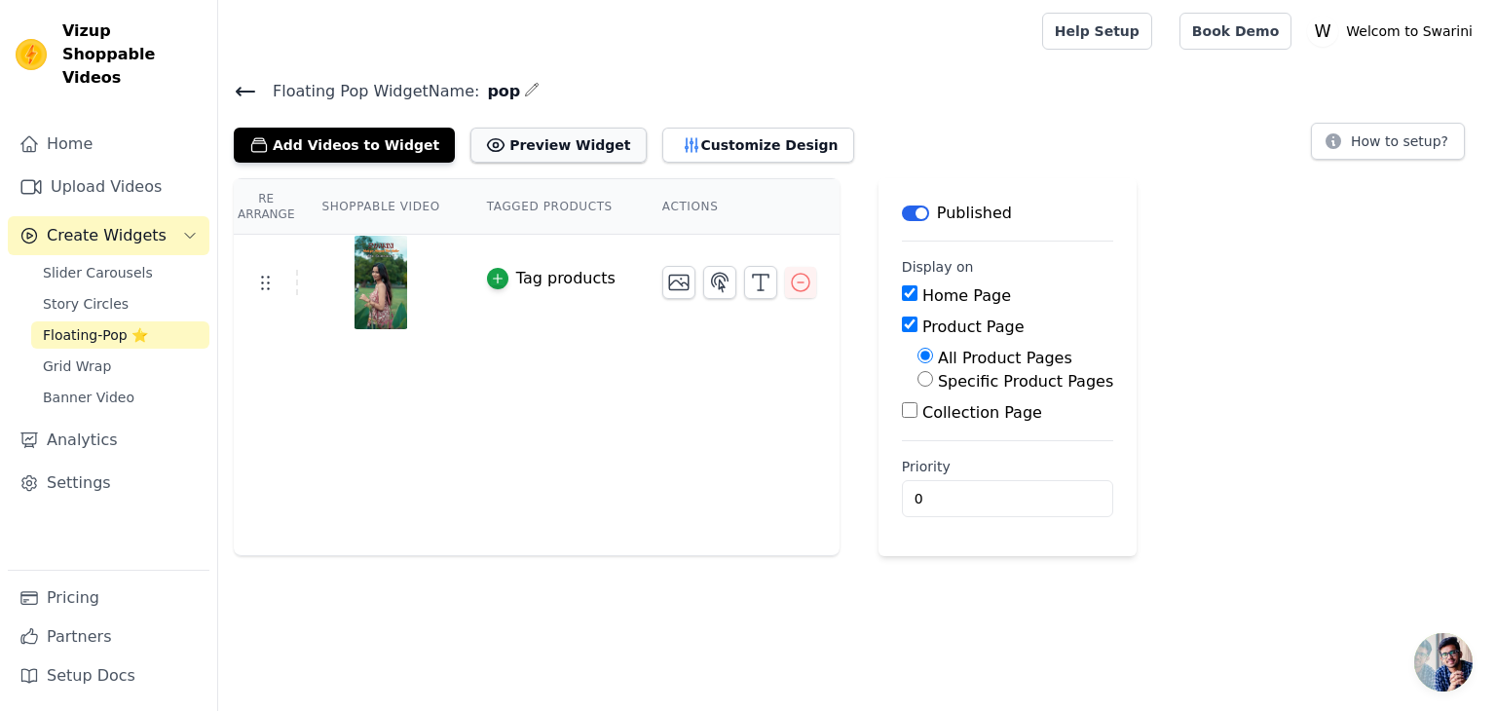
click at [495, 156] on button "Preview Widget" at bounding box center [558, 145] width 175 height 35
click at [918, 387] on div "Specific Product Pages" at bounding box center [1016, 381] width 196 height 23
click at [902, 410] on input "Collection Page" at bounding box center [910, 410] width 16 height 16
checkbox input "true"
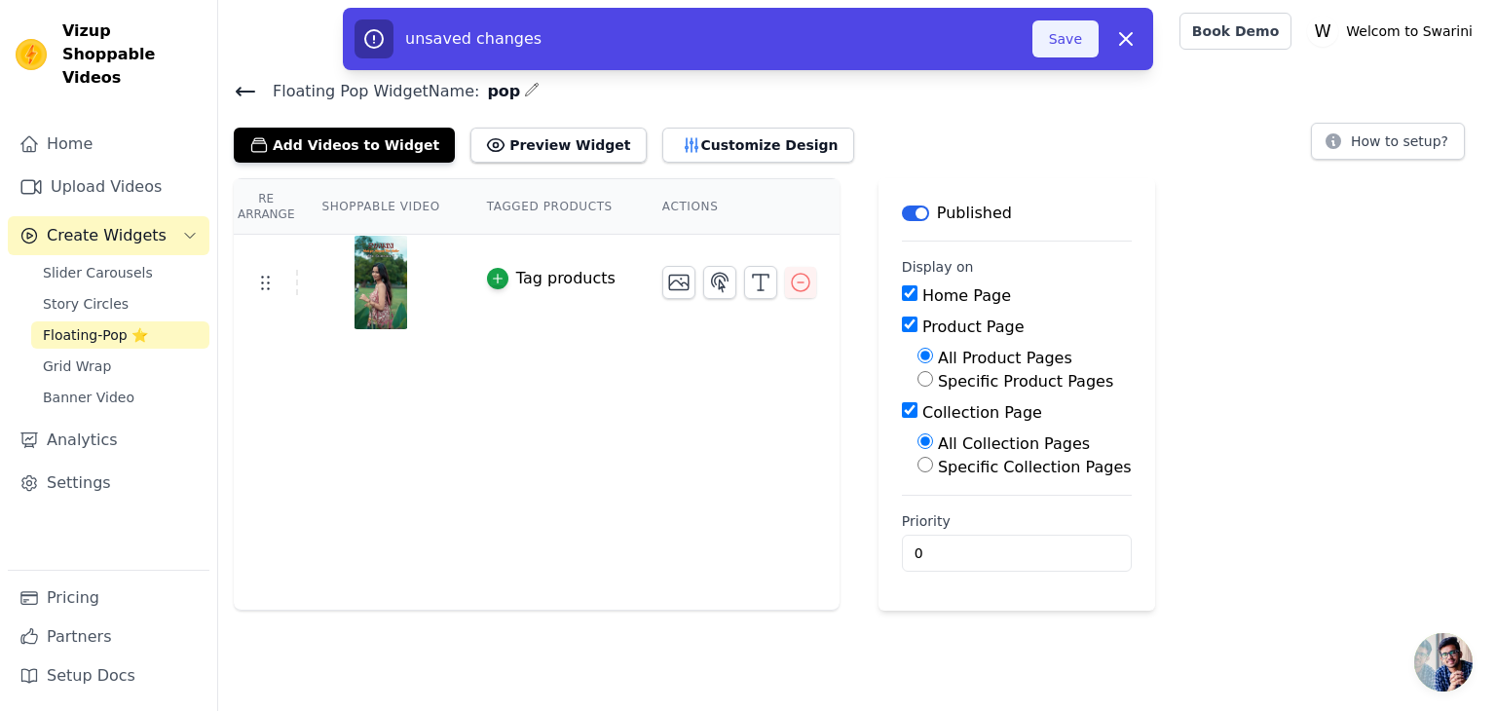
click at [1067, 39] on button "Save" at bounding box center [1066, 38] width 66 height 37
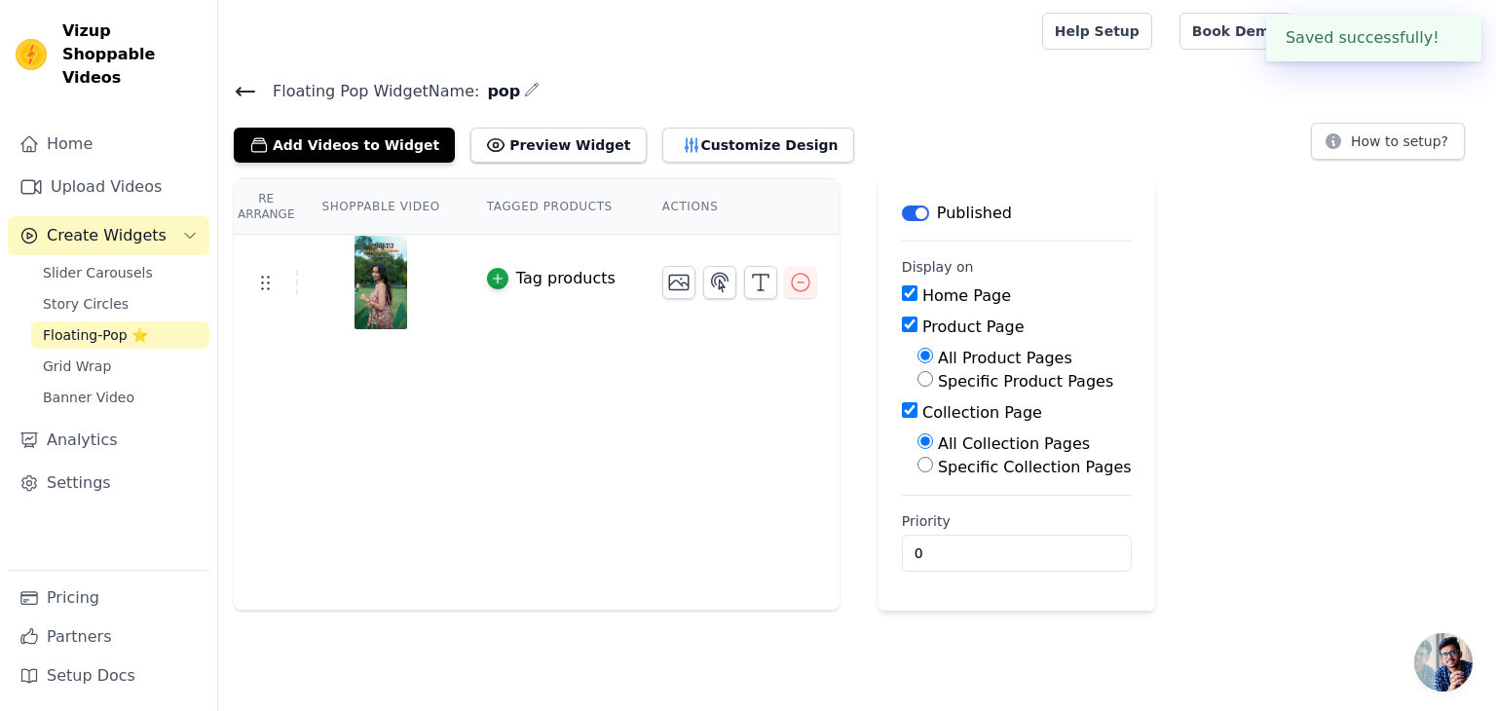
click at [688, 207] on th "Actions" at bounding box center [739, 207] width 201 height 56
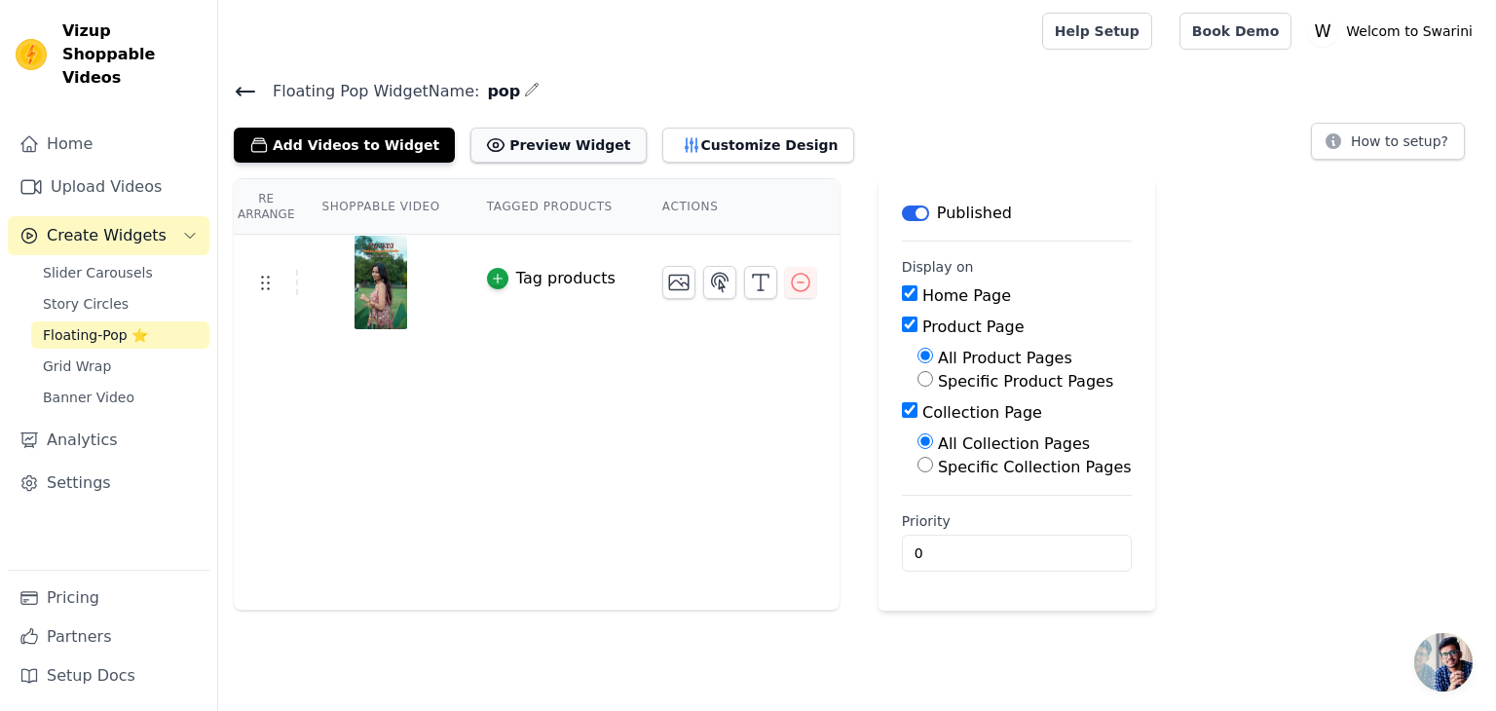
click at [549, 133] on button "Preview Widget" at bounding box center [558, 145] width 175 height 35
click at [72, 263] on span "Slider Carousels" at bounding box center [98, 272] width 110 height 19
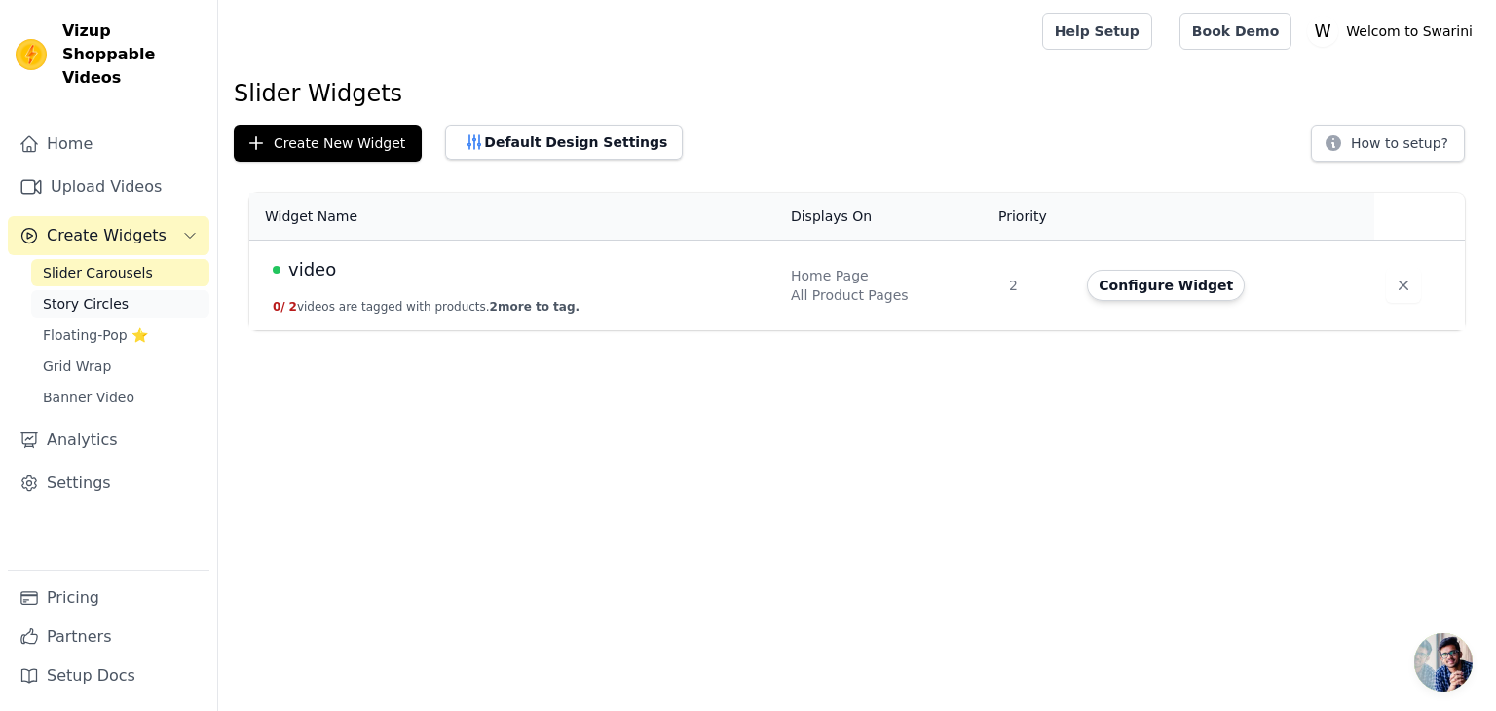
click at [86, 294] on span "Story Circles" at bounding box center [86, 303] width 86 height 19
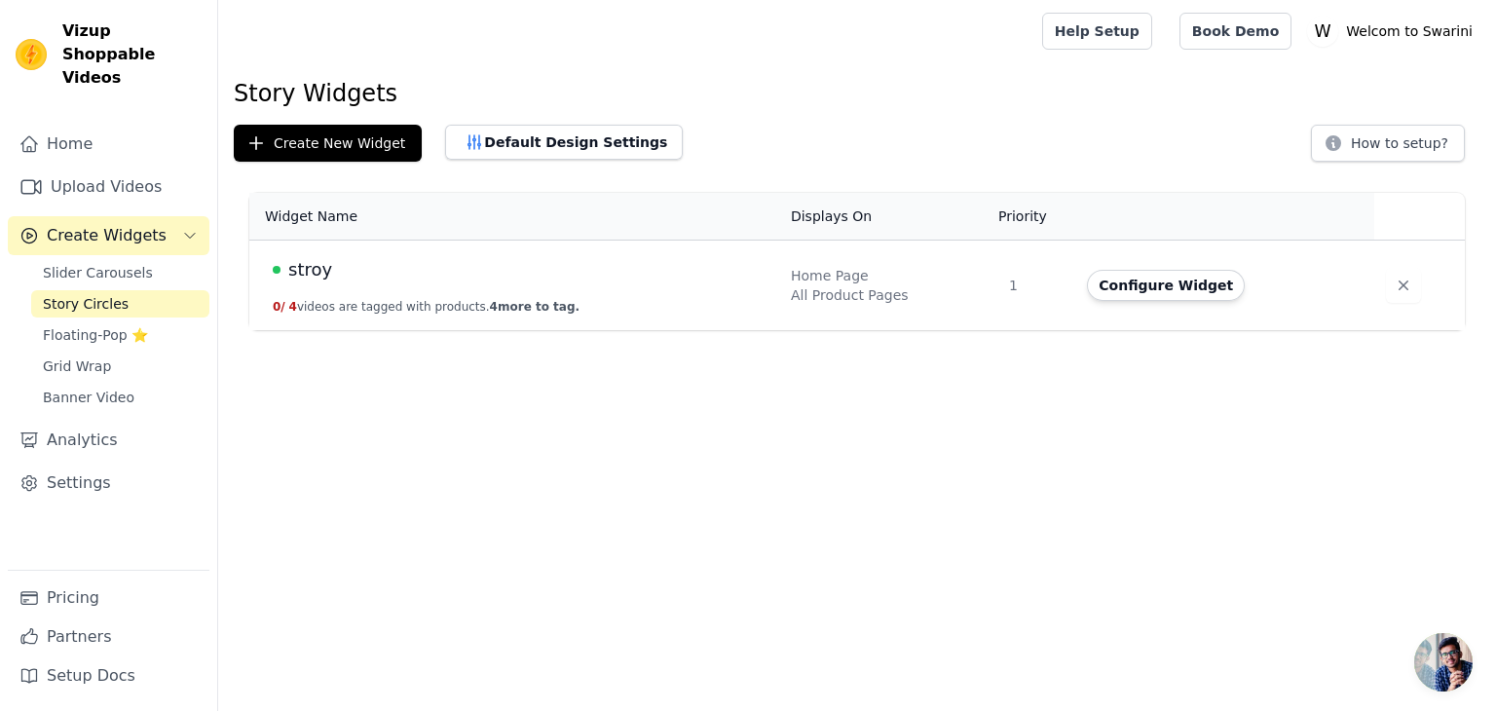
click at [840, 289] on div "All Product Pages" at bounding box center [888, 294] width 195 height 19
click at [125, 263] on span "Slider Carousels" at bounding box center [98, 272] width 110 height 19
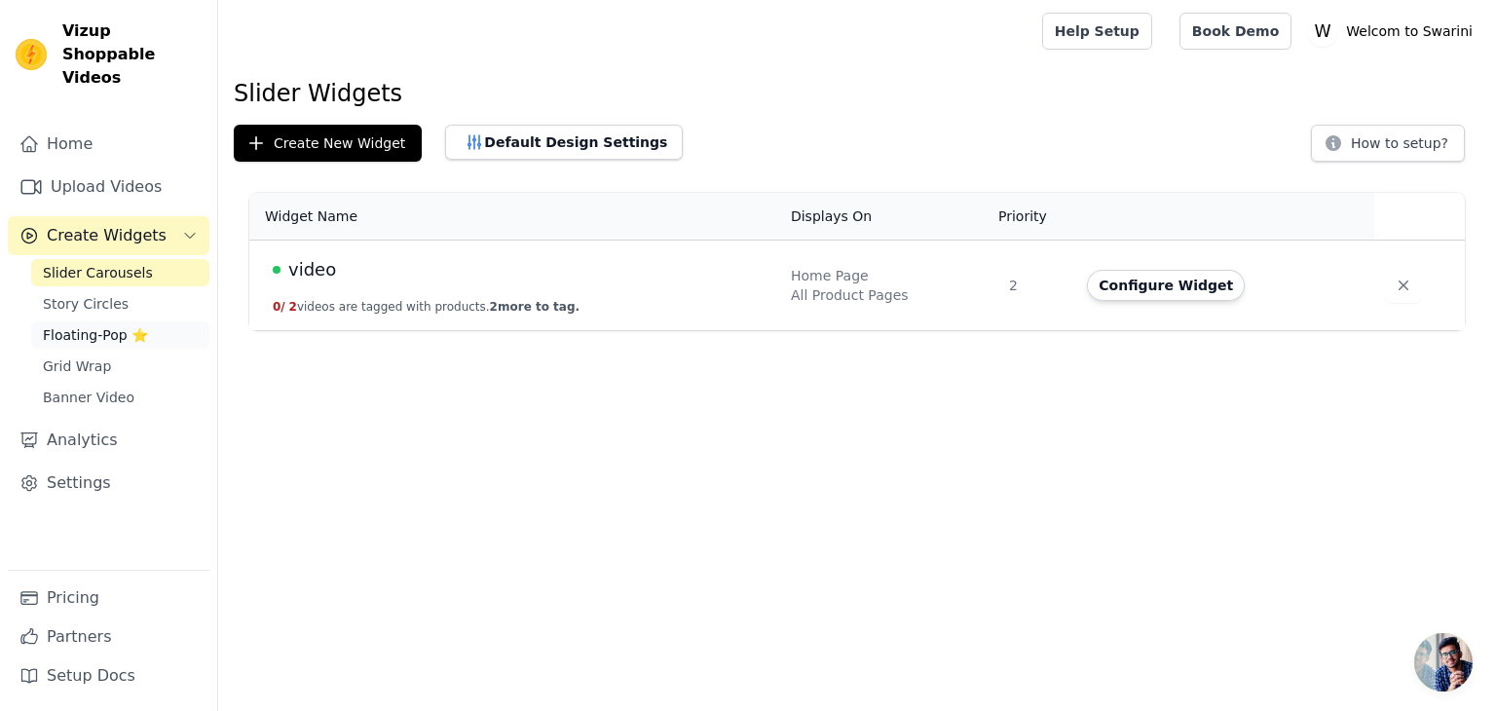
click at [82, 321] on link "Floating-Pop ⭐" at bounding box center [120, 334] width 178 height 27
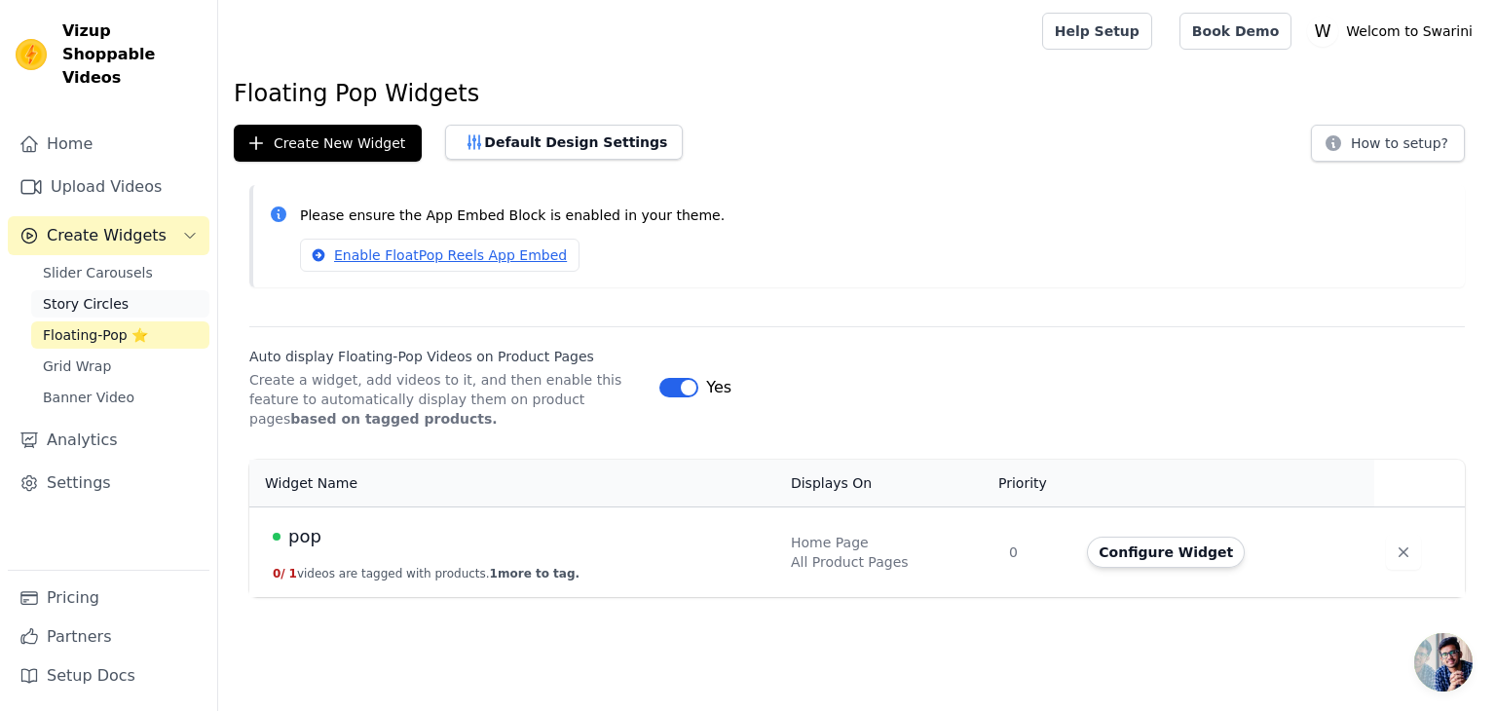
click at [99, 294] on span "Story Circles" at bounding box center [86, 303] width 86 height 19
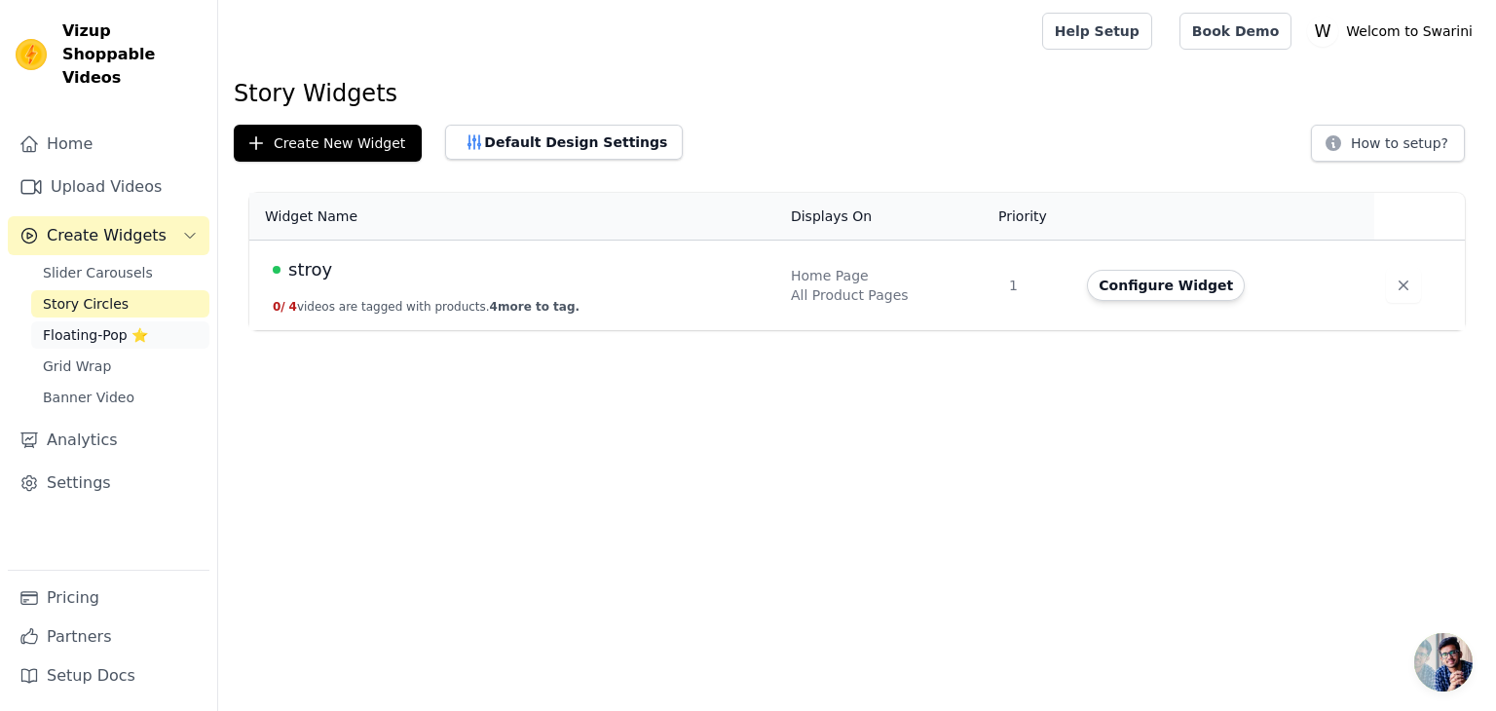
click at [82, 325] on span "Floating-Pop ⭐" at bounding box center [95, 334] width 105 height 19
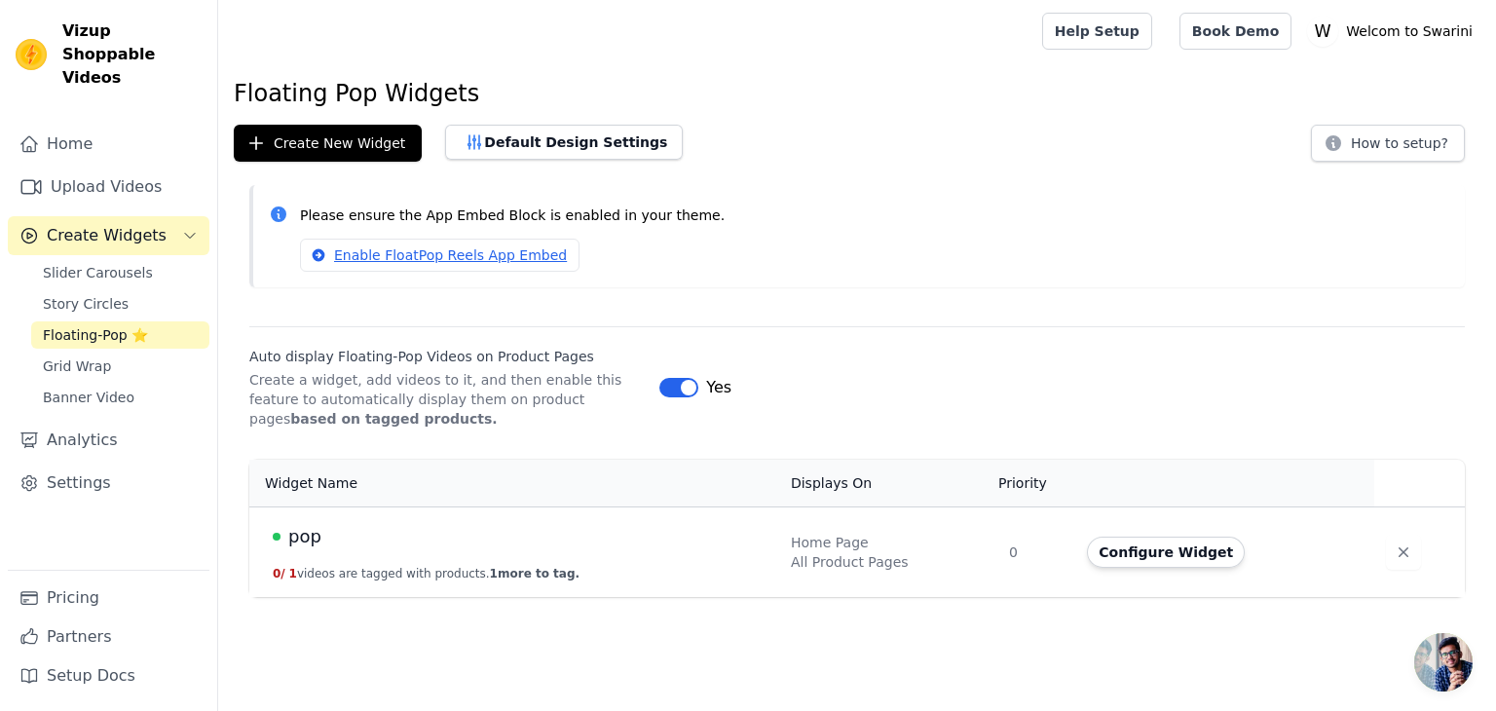
click at [136, 224] on span "Create Widgets" at bounding box center [107, 235] width 120 height 23
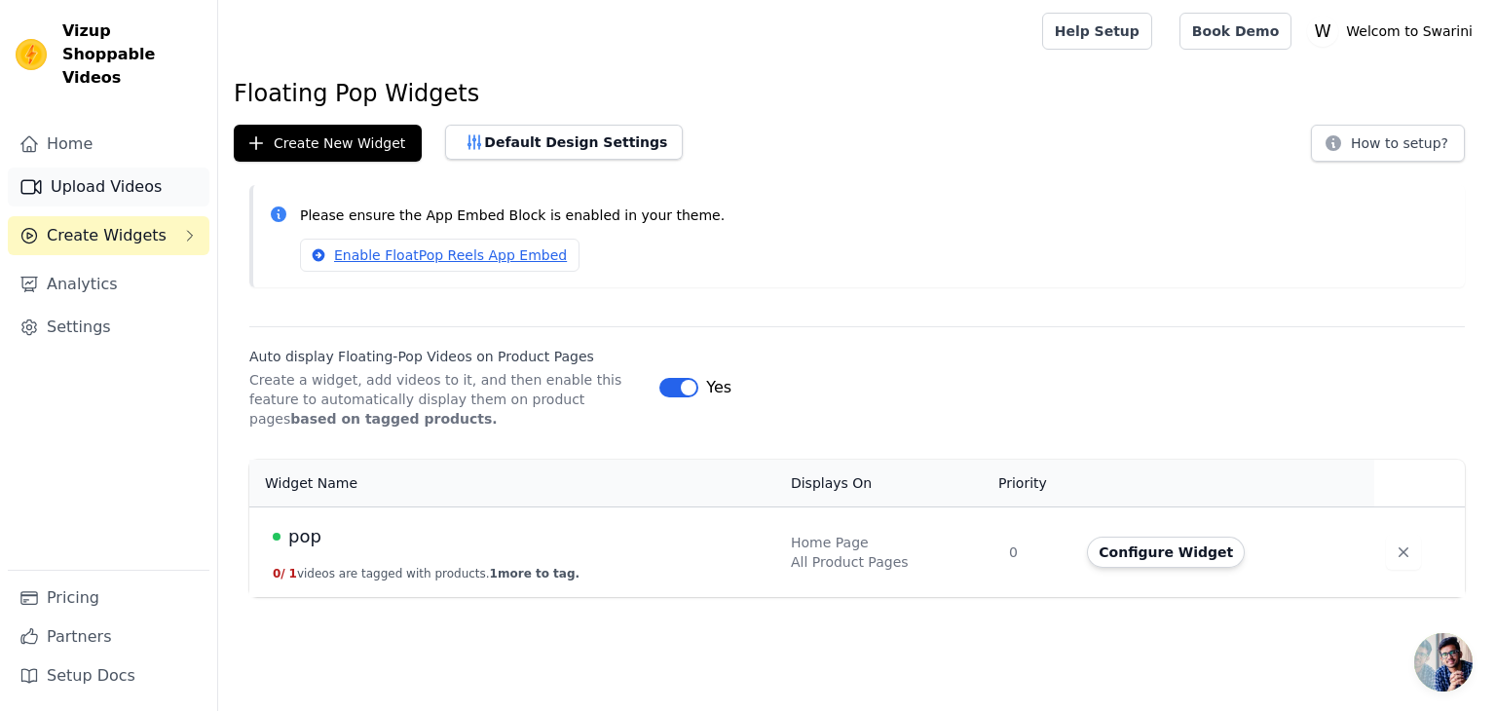
click at [123, 176] on link "Upload Videos" at bounding box center [109, 187] width 202 height 39
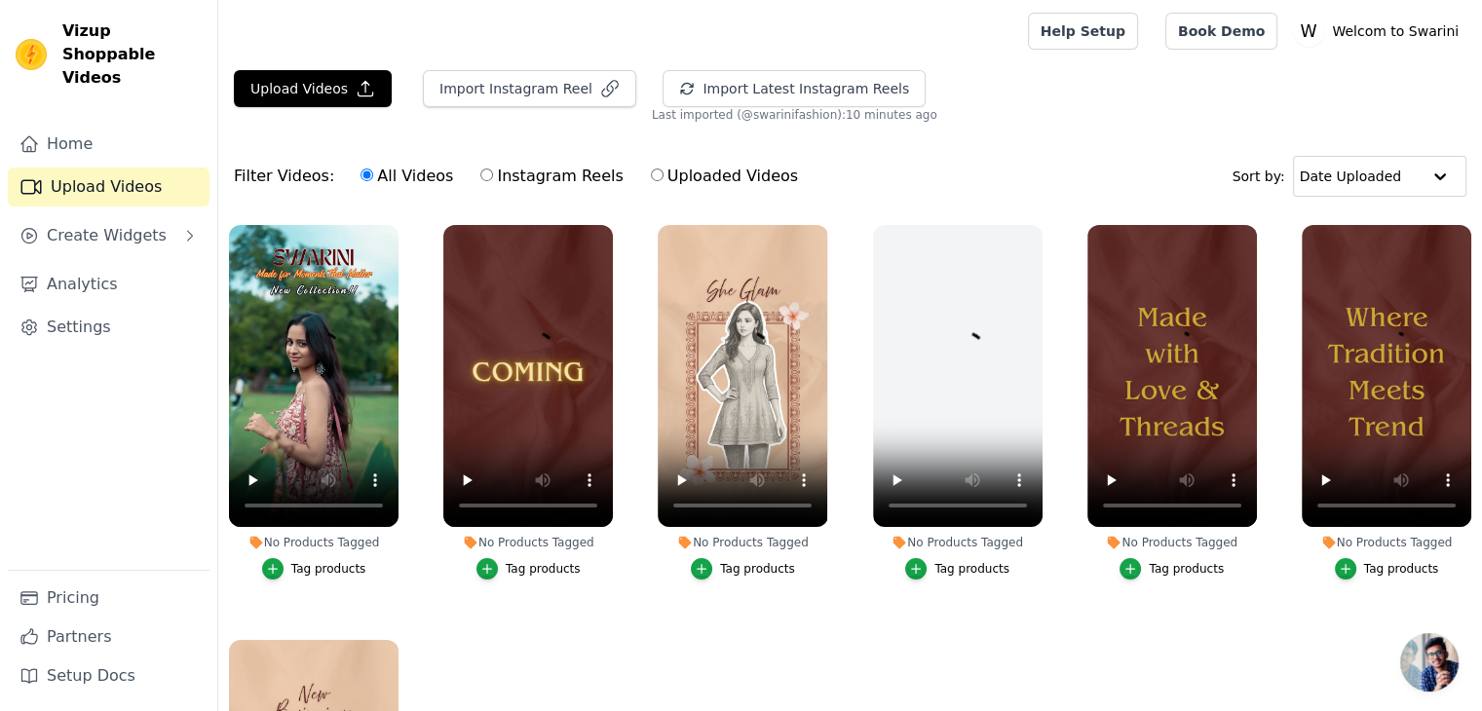
scroll to position [4, 0]
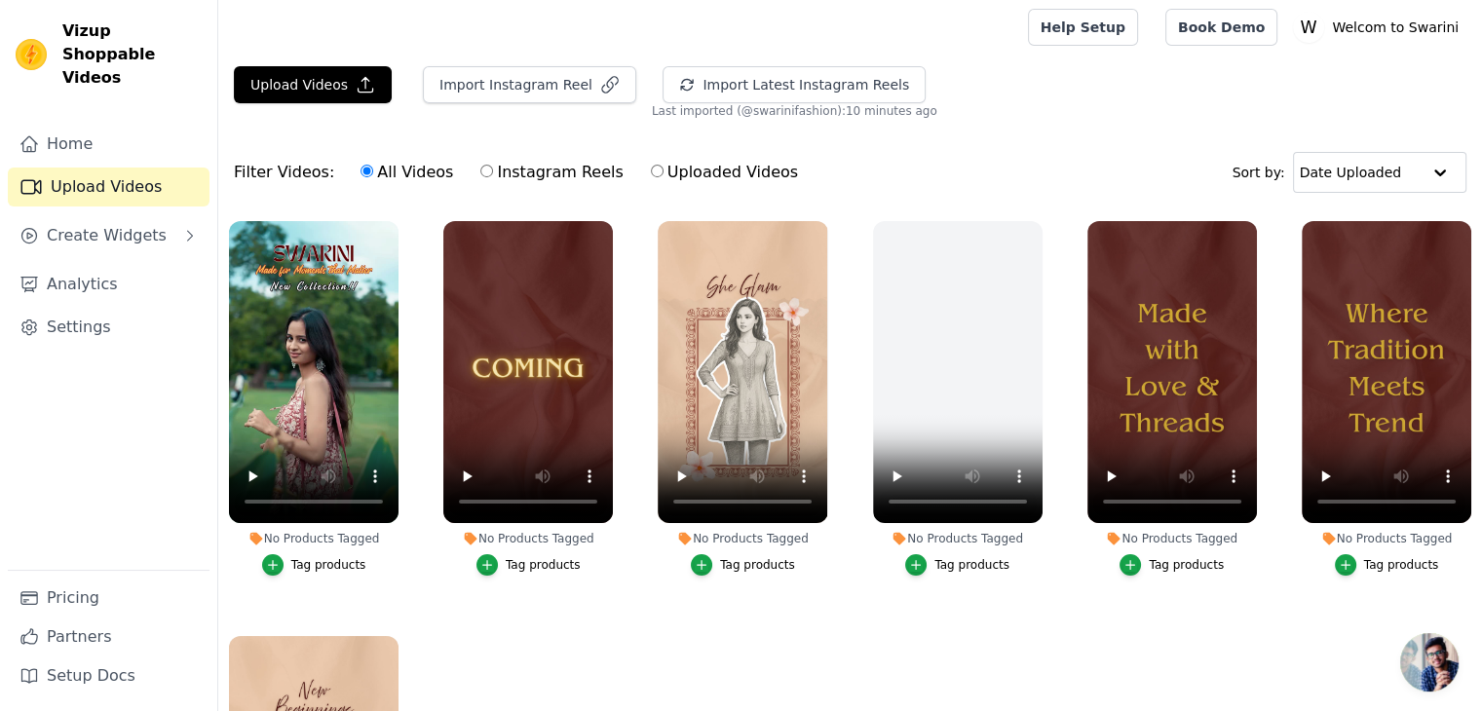
click at [650, 173] on label "Uploaded Videos" at bounding box center [724, 172] width 149 height 25
click at [651, 173] on input "Uploaded Videos" at bounding box center [657, 171] width 13 height 13
radio input "true"
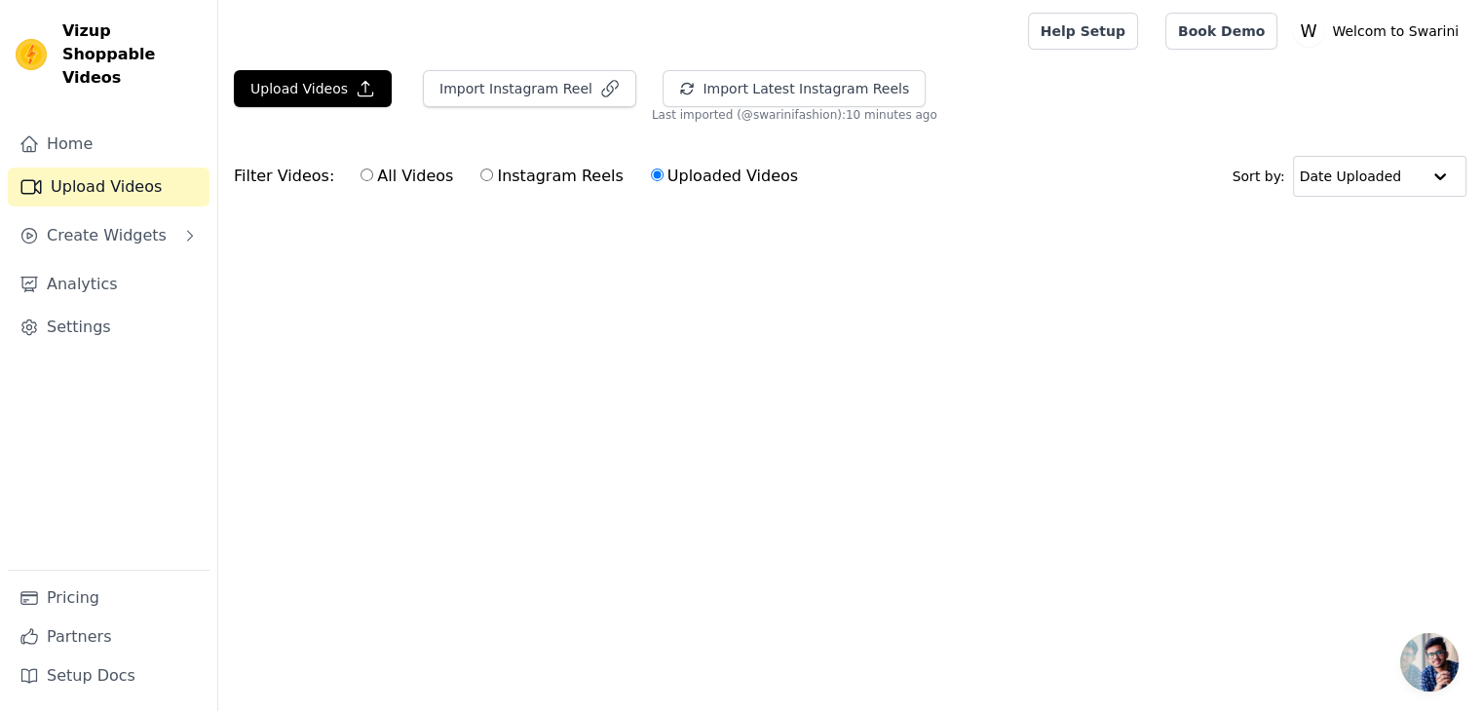
scroll to position [0, 0]
click at [486, 170] on label "Instagram Reels" at bounding box center [551, 176] width 144 height 25
click at [486, 170] on input "Instagram Reels" at bounding box center [486, 175] width 13 height 13
radio input "true"
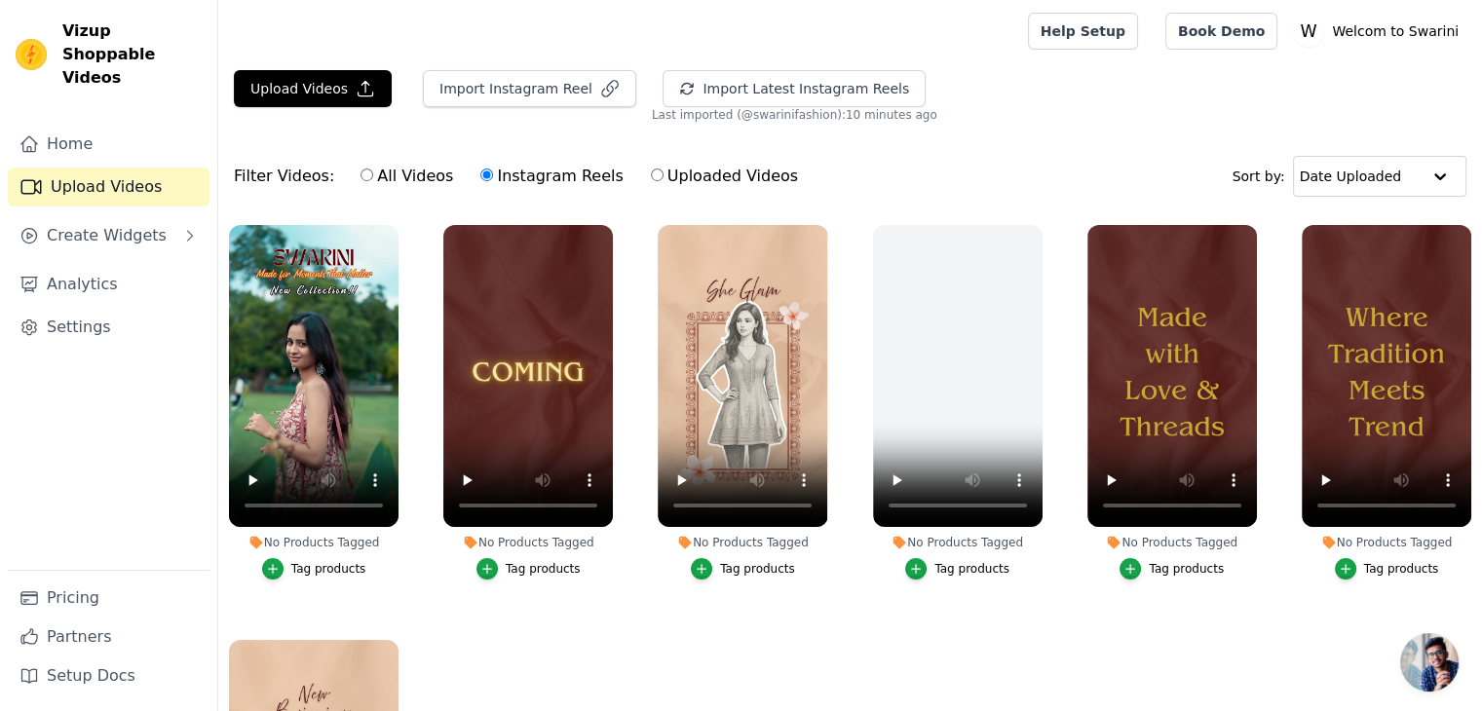
click at [360, 171] on input "All Videos" at bounding box center [366, 175] width 13 height 13
radio input "true"
click at [117, 130] on link "Home" at bounding box center [109, 144] width 202 height 39
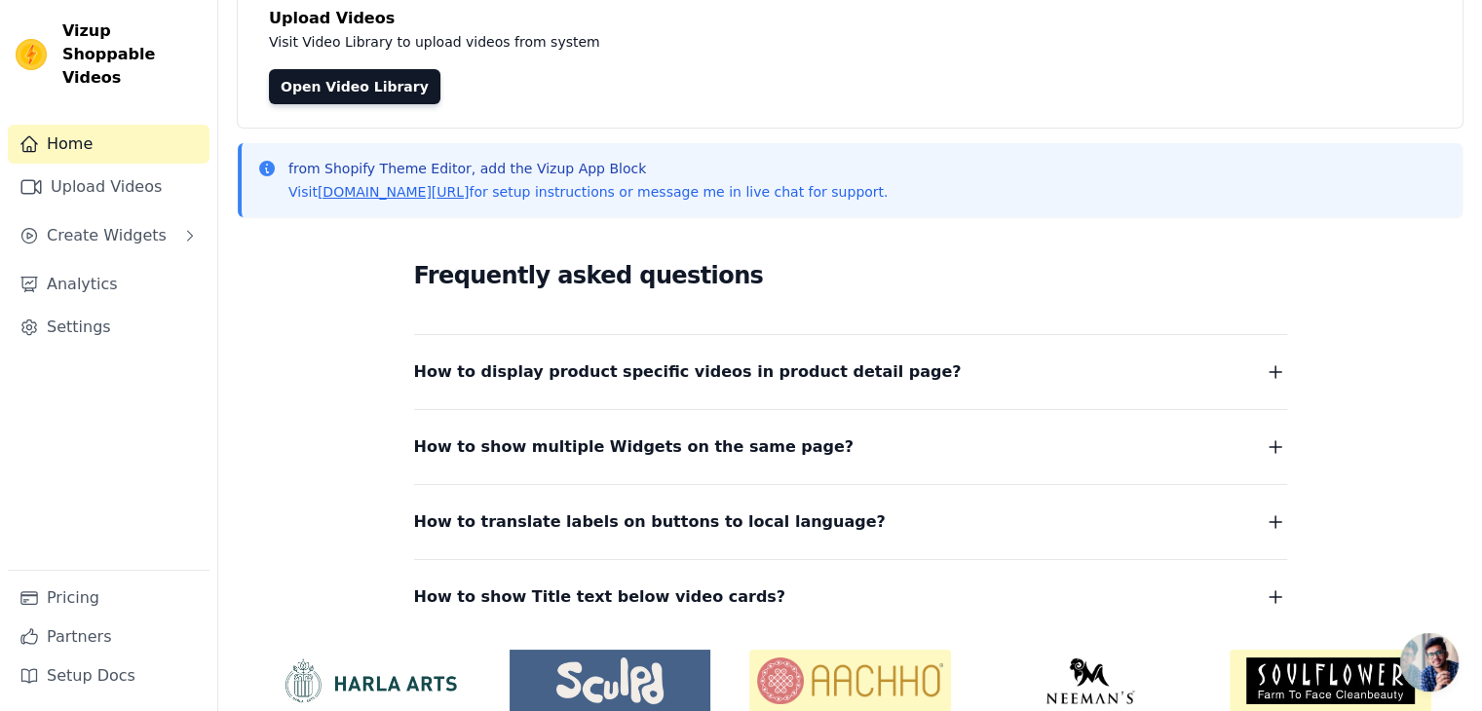
scroll to position [125, 0]
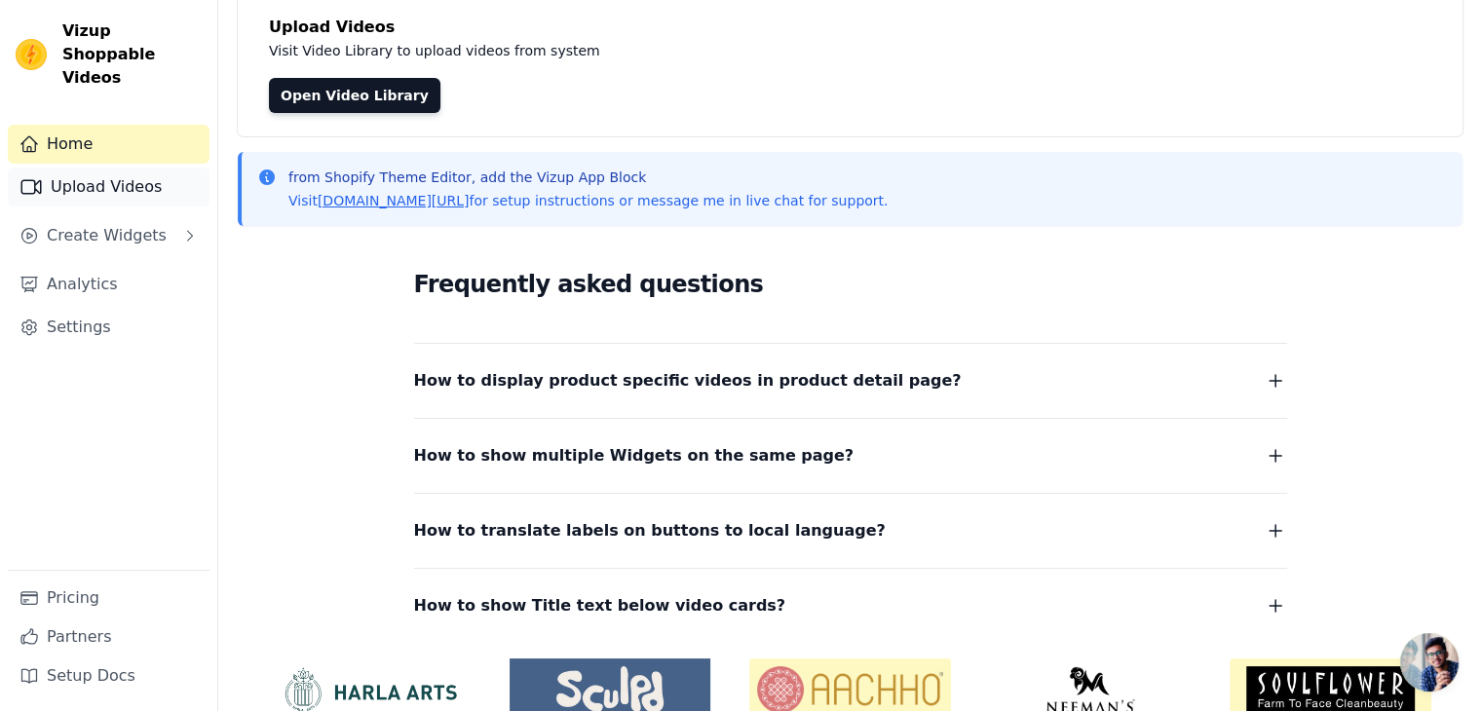
click at [141, 172] on link "Upload Videos" at bounding box center [109, 187] width 202 height 39
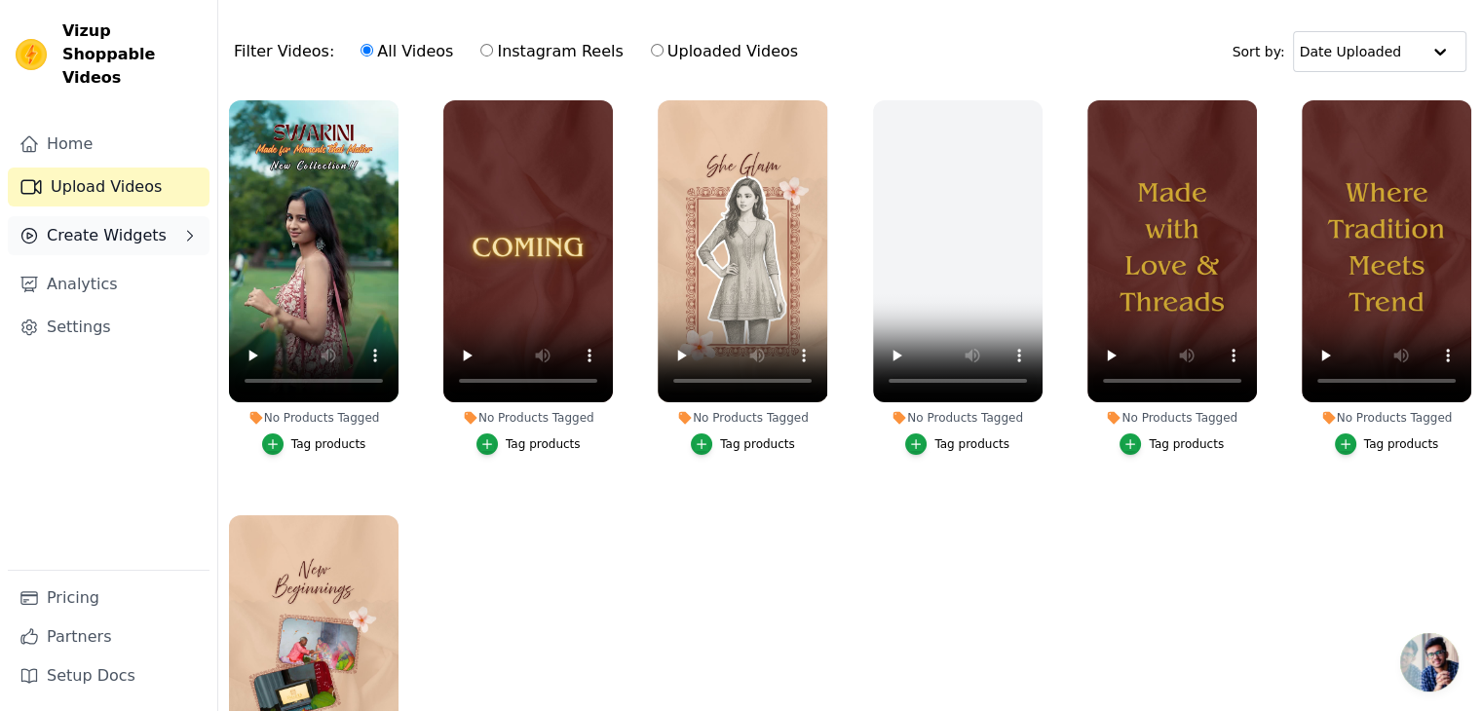
click at [110, 224] on span "Create Widgets" at bounding box center [107, 235] width 120 height 23
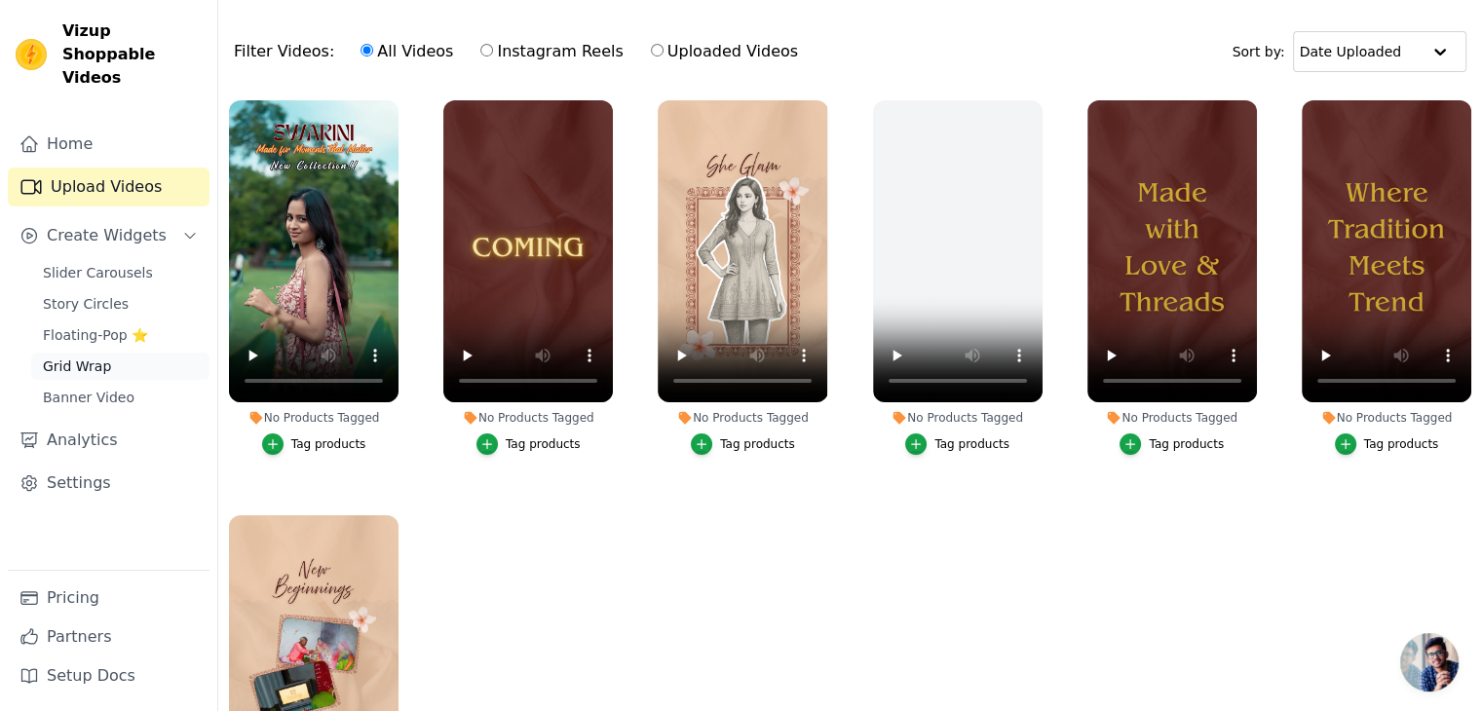
click at [94, 357] on span "Grid Wrap" at bounding box center [77, 366] width 68 height 19
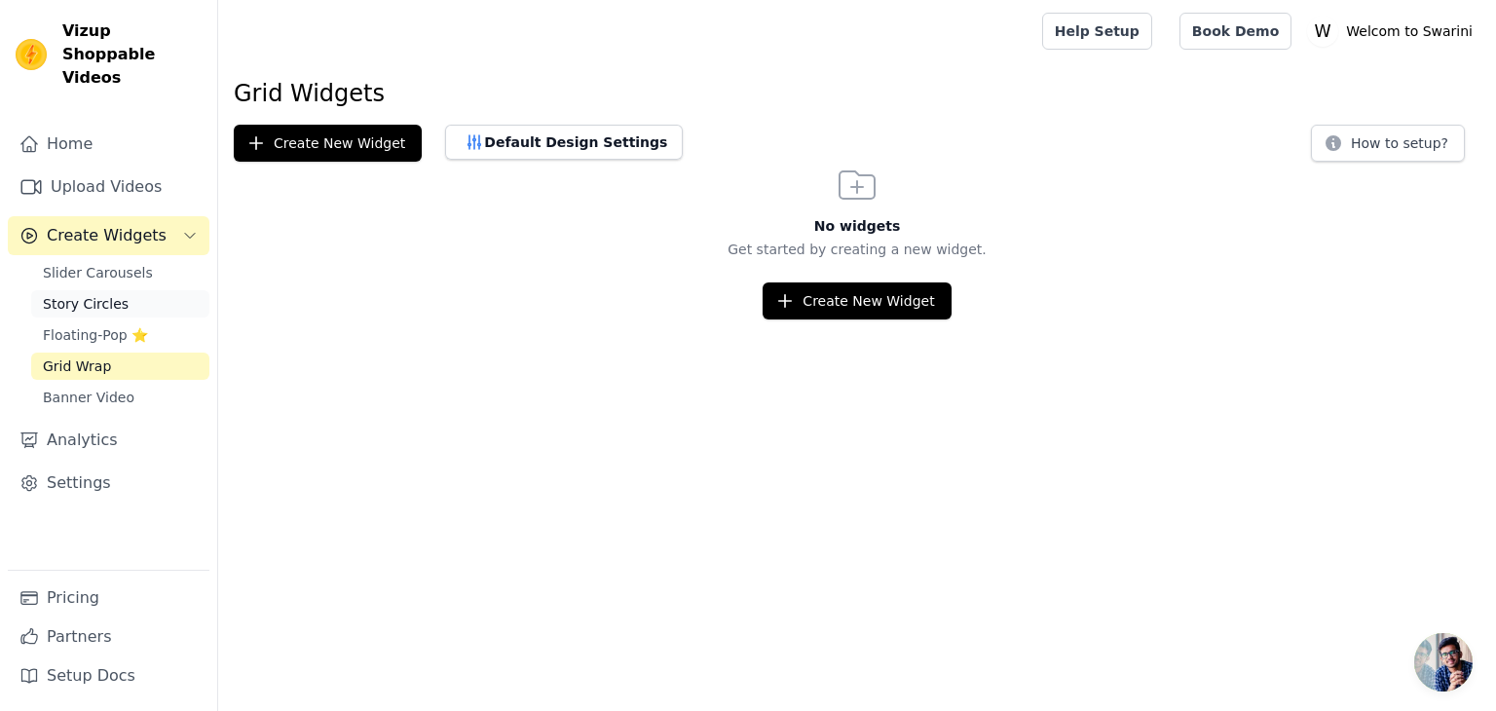
click at [80, 294] on span "Story Circles" at bounding box center [86, 303] width 86 height 19
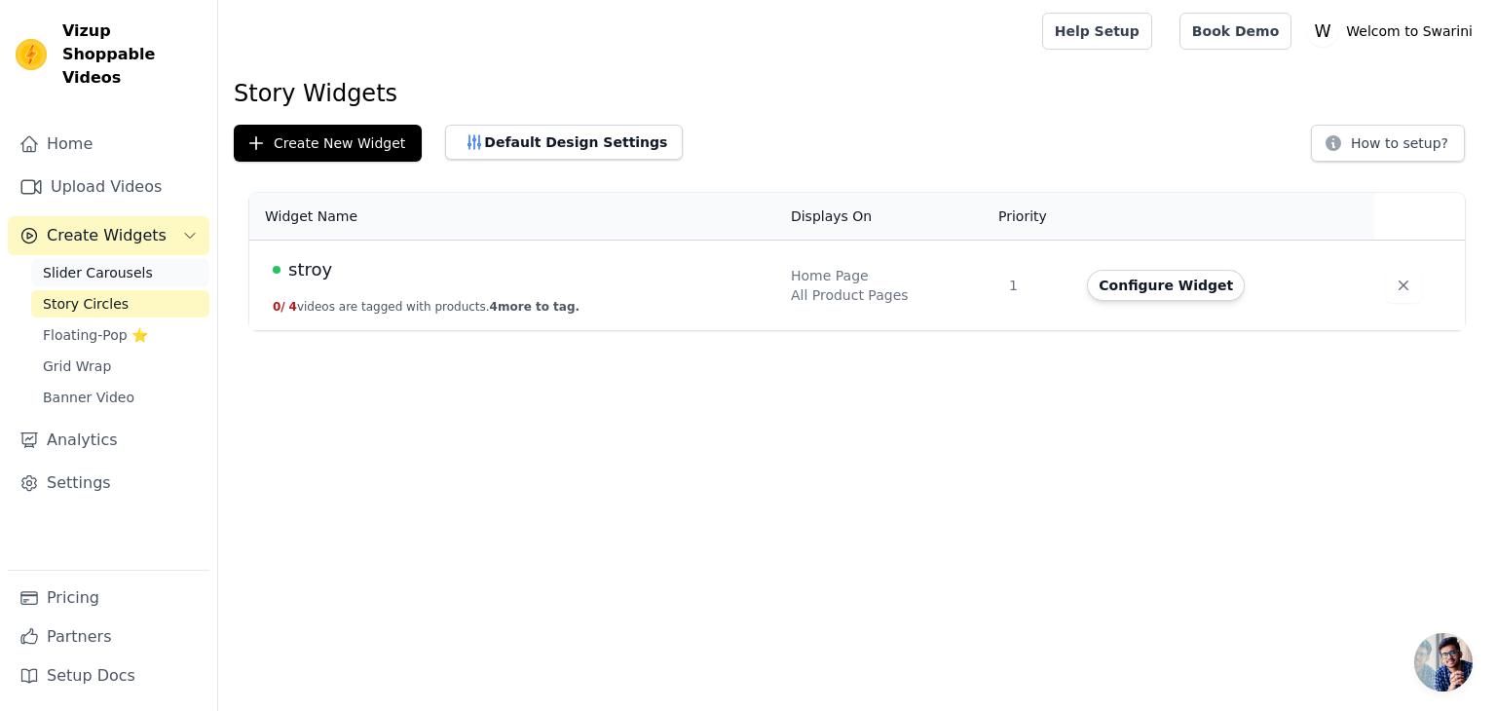
click at [130, 263] on span "Slider Carousels" at bounding box center [98, 272] width 110 height 19
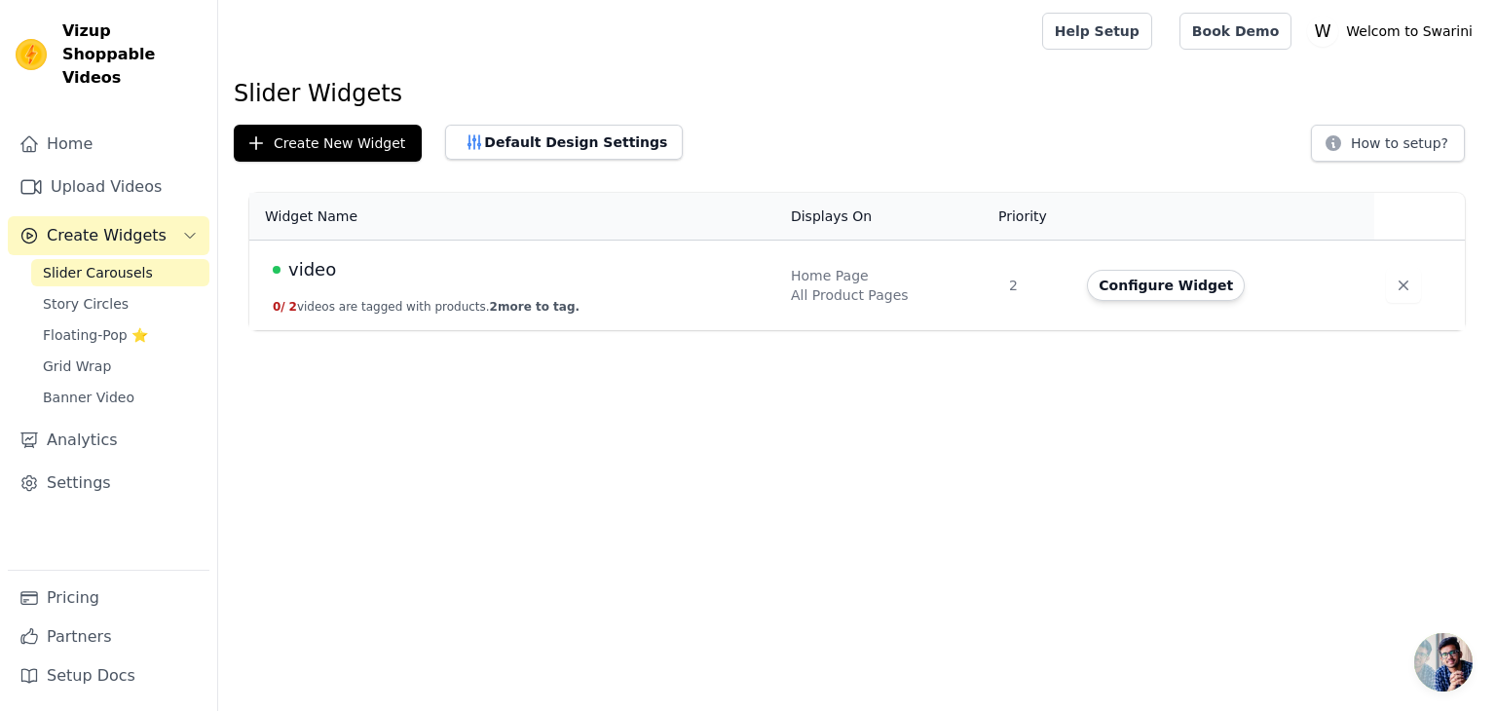
click at [450, 289] on td "video 0 / 2 videos are tagged with products. 2 more to tag." at bounding box center [514, 286] width 530 height 91
click at [865, 273] on div "Home Page" at bounding box center [888, 275] width 195 height 19
click at [576, 320] on td "video 0 / 2 videos are tagged with products. 2 more to tag." at bounding box center [514, 286] width 530 height 91
click at [1187, 293] on button "Configure Widget" at bounding box center [1166, 285] width 158 height 31
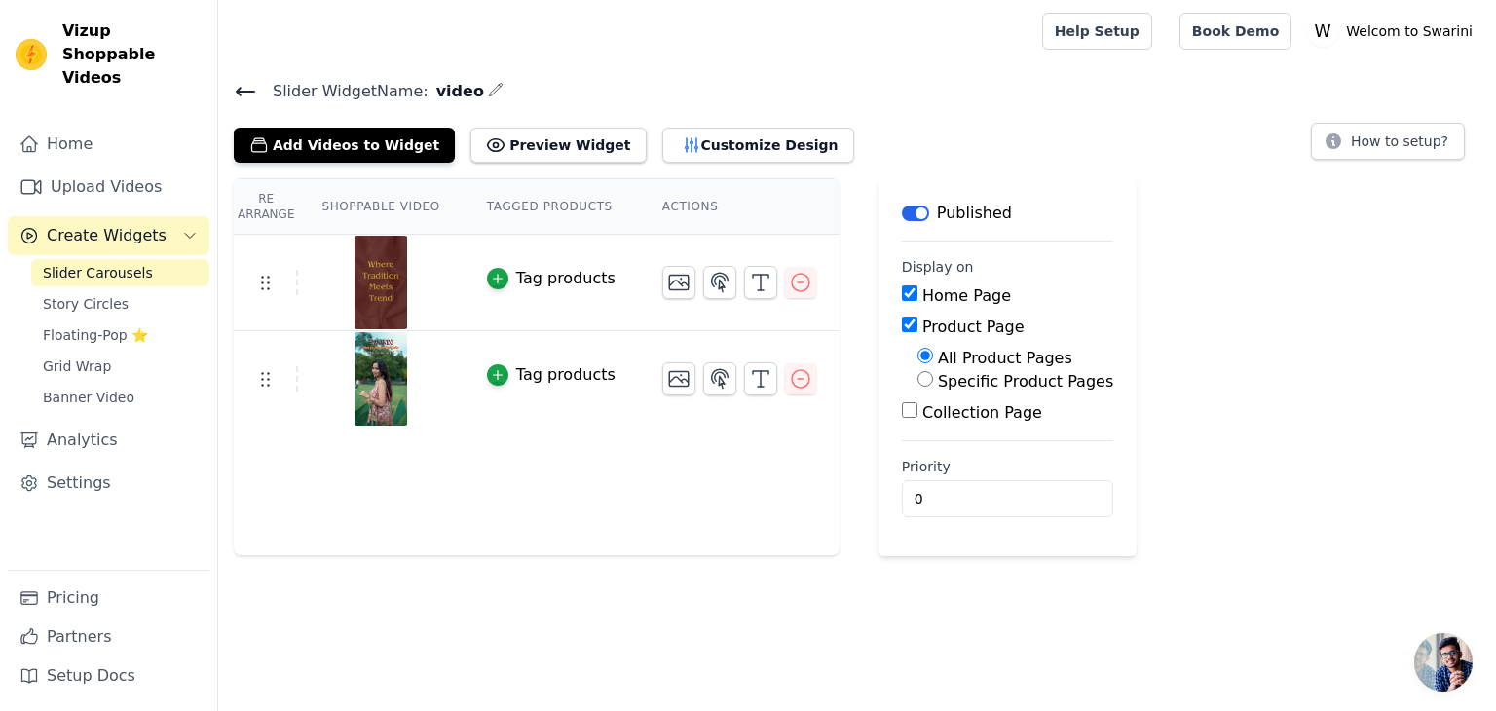
click at [902, 327] on input "Product Page" at bounding box center [910, 325] width 16 height 16
checkbox input "false"
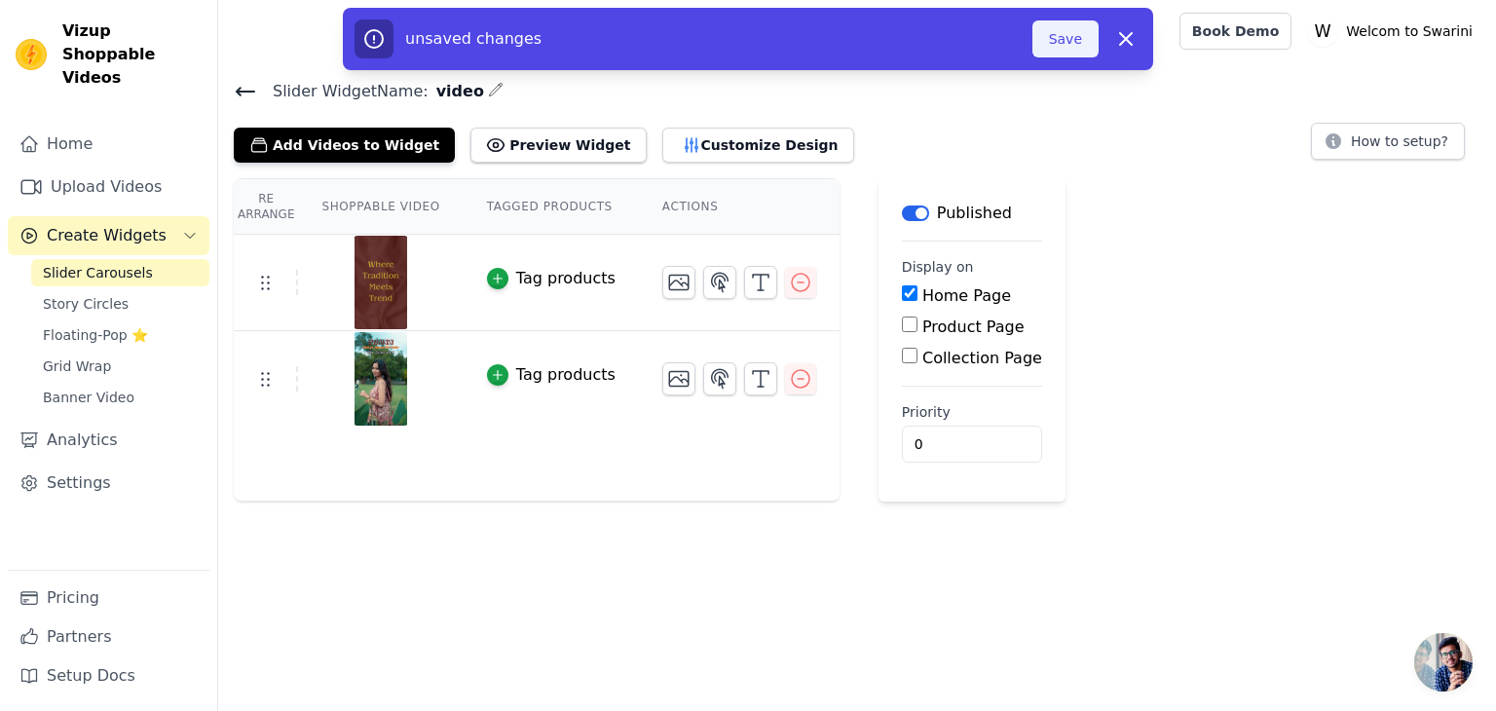
click at [1096, 42] on button "Save" at bounding box center [1066, 38] width 66 height 37
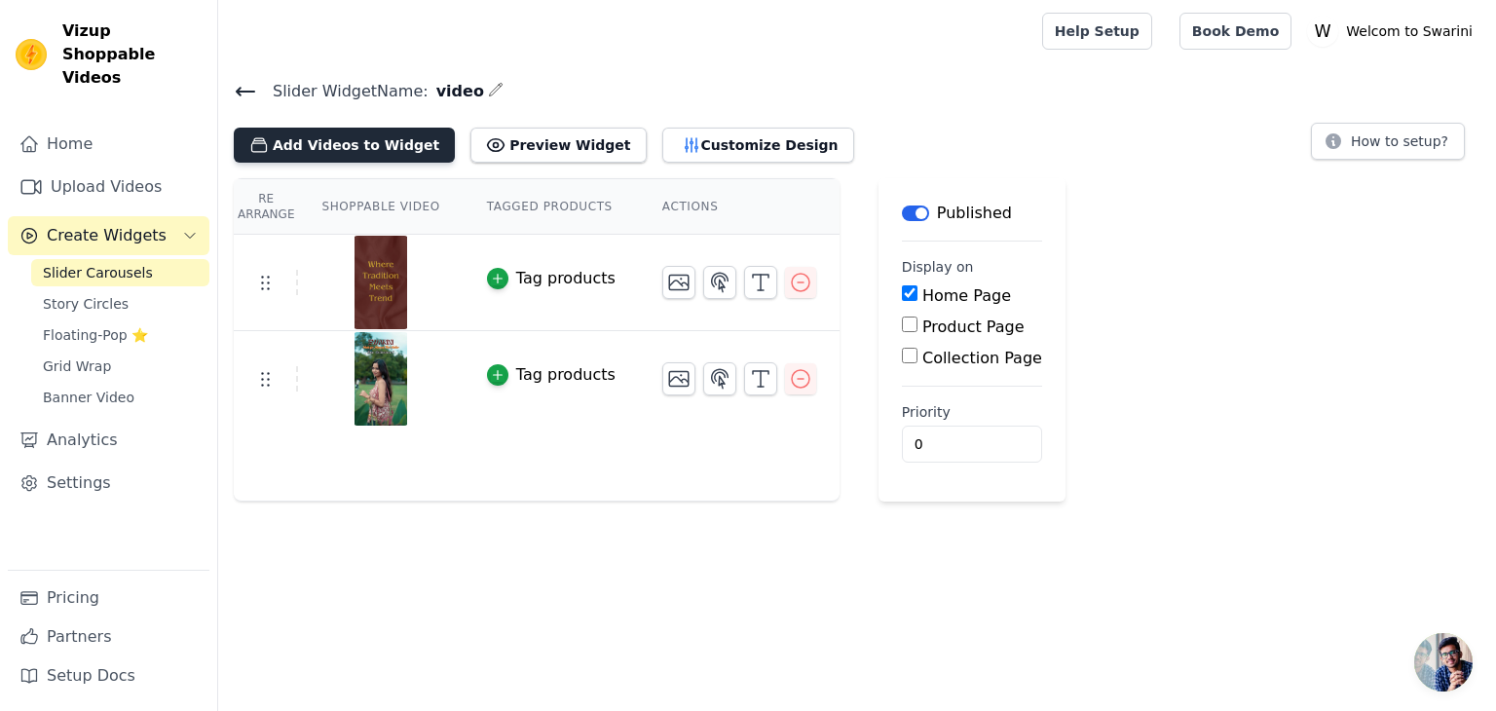
click at [375, 140] on button "Add Videos to Widget" at bounding box center [344, 145] width 221 height 35
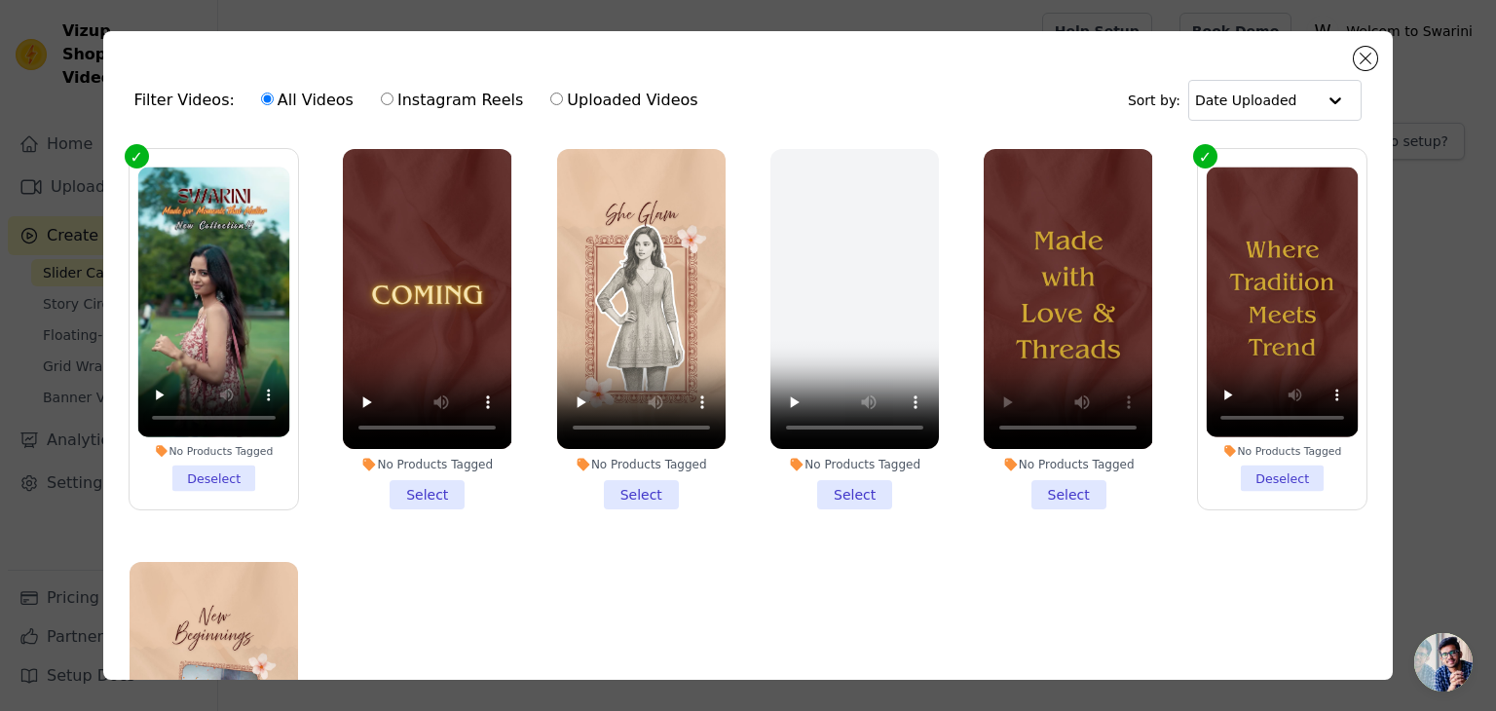
click at [1044, 488] on li "No Products Tagged Select" at bounding box center [1068, 329] width 169 height 360
click at [0, 0] on input "No Products Tagged Select" at bounding box center [0, 0] width 0 height 0
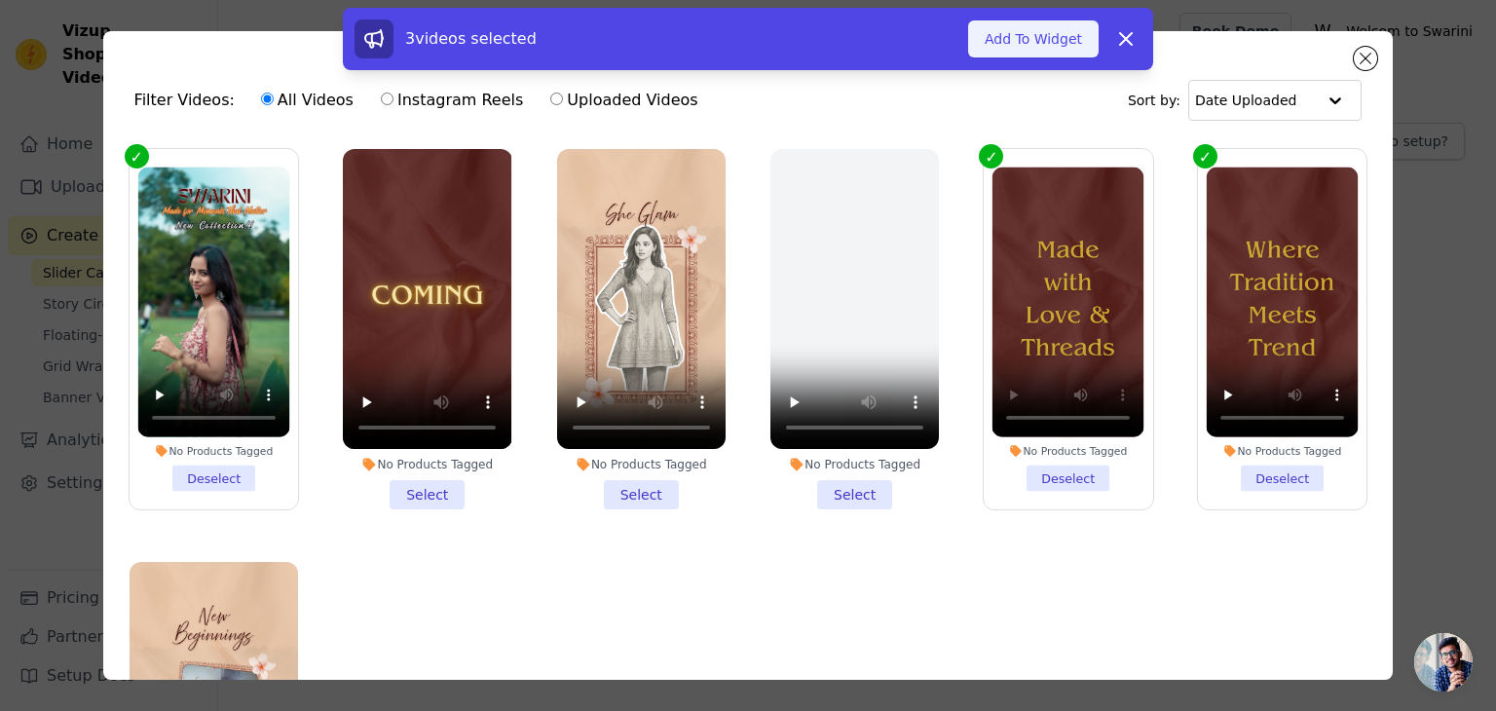
click at [1047, 37] on button "Add To Widget" at bounding box center [1033, 38] width 131 height 37
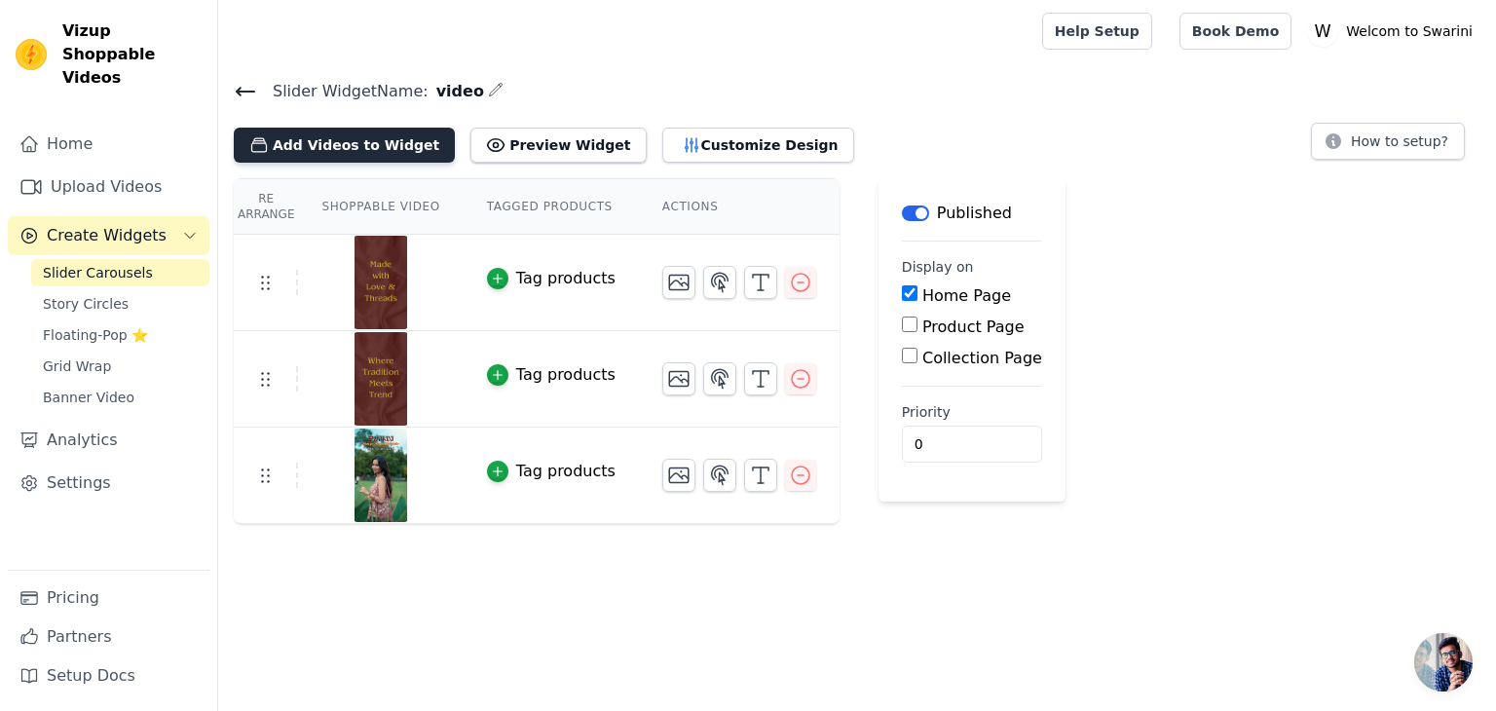
click at [353, 142] on button "Add Videos to Widget" at bounding box center [344, 145] width 221 height 35
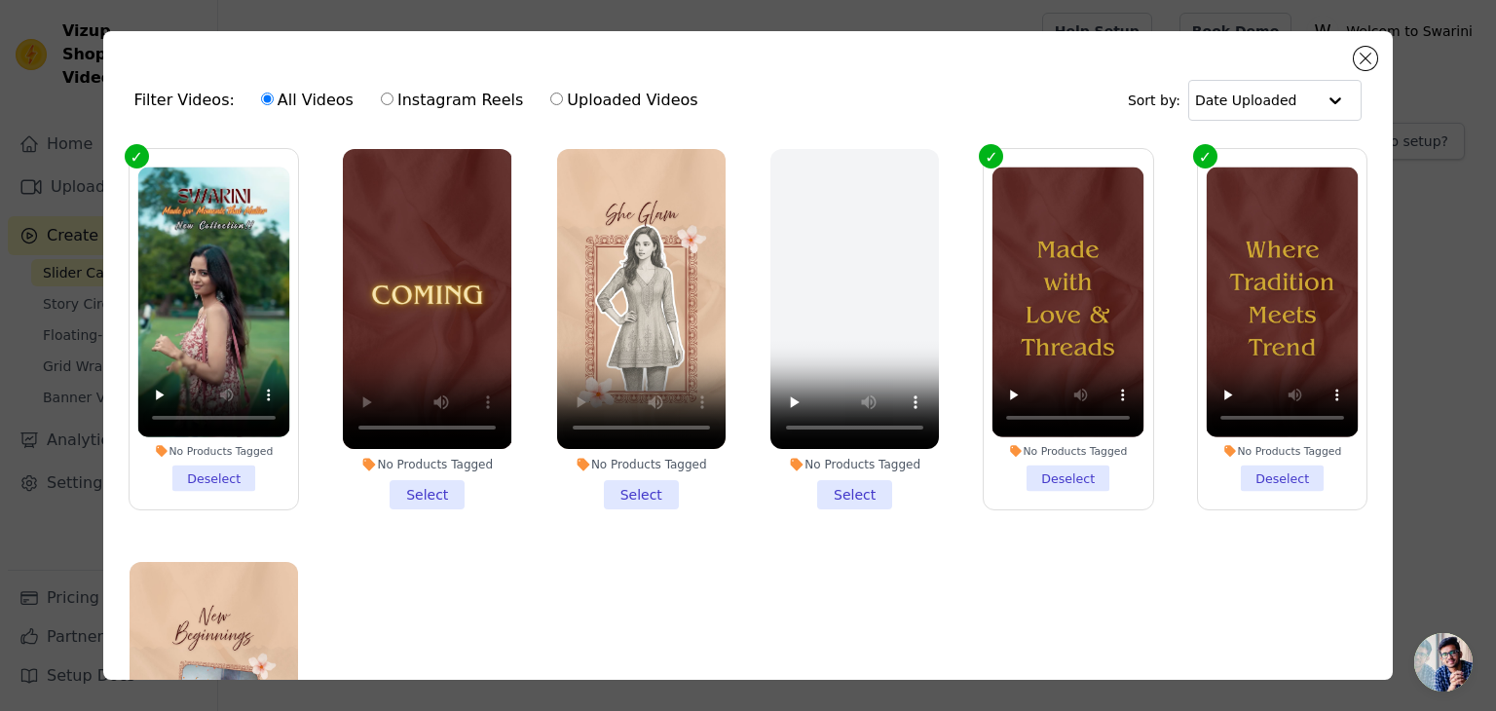
click at [422, 482] on li "No Products Tagged Select" at bounding box center [427, 329] width 169 height 360
click at [0, 0] on input "No Products Tagged Select" at bounding box center [0, 0] width 0 height 0
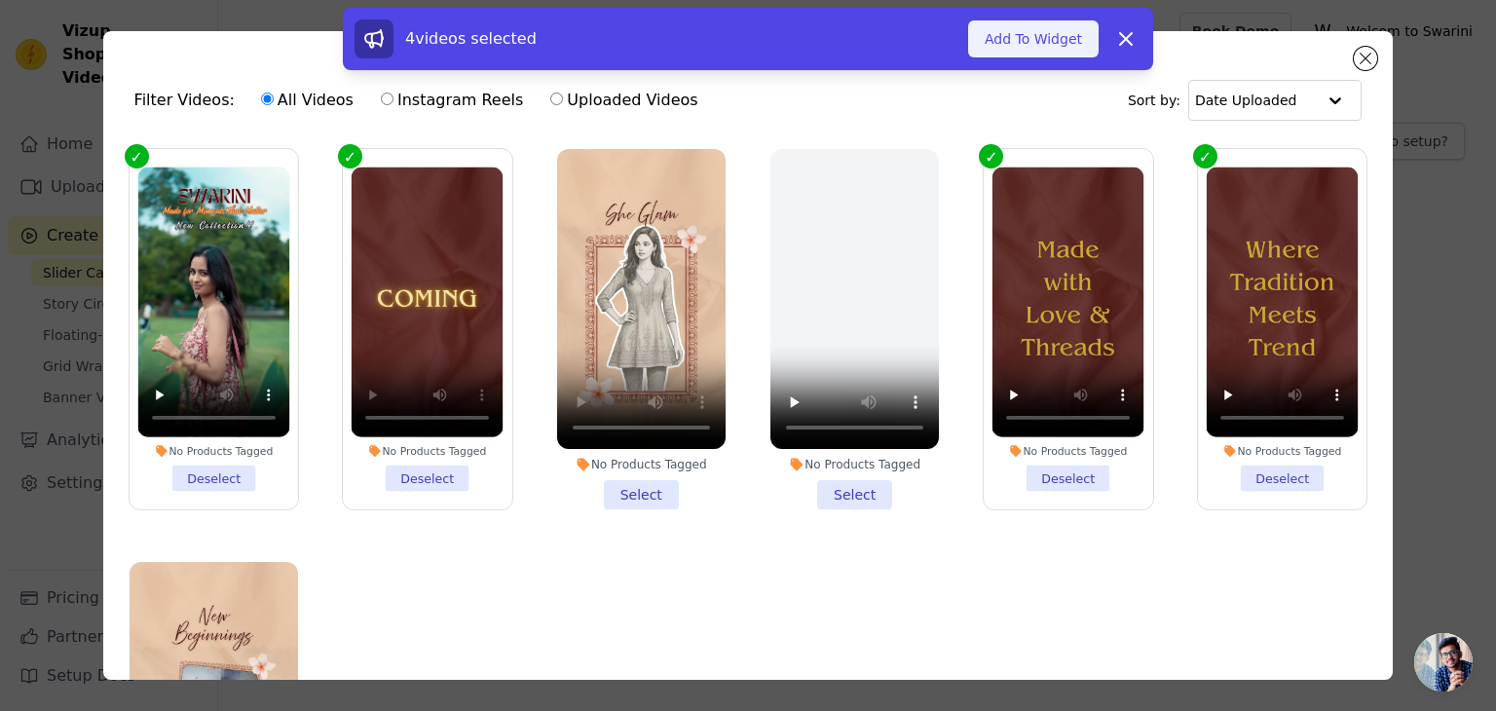
click at [1016, 46] on button "Add To Widget" at bounding box center [1033, 38] width 131 height 37
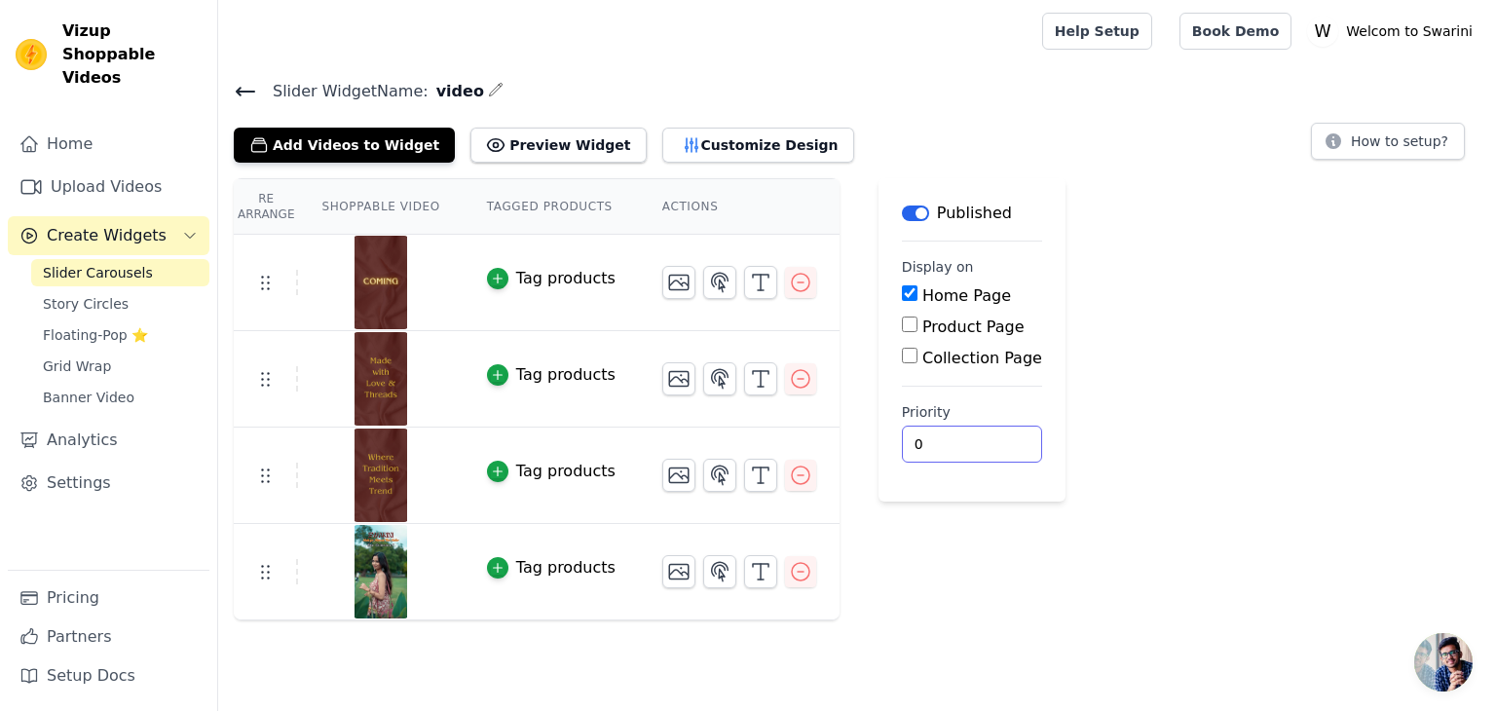
click at [923, 458] on input "0" at bounding box center [972, 444] width 140 height 37
click at [955, 443] on input "0" at bounding box center [972, 444] width 140 height 37
type input "1"
click at [955, 432] on input "1" at bounding box center [972, 444] width 140 height 37
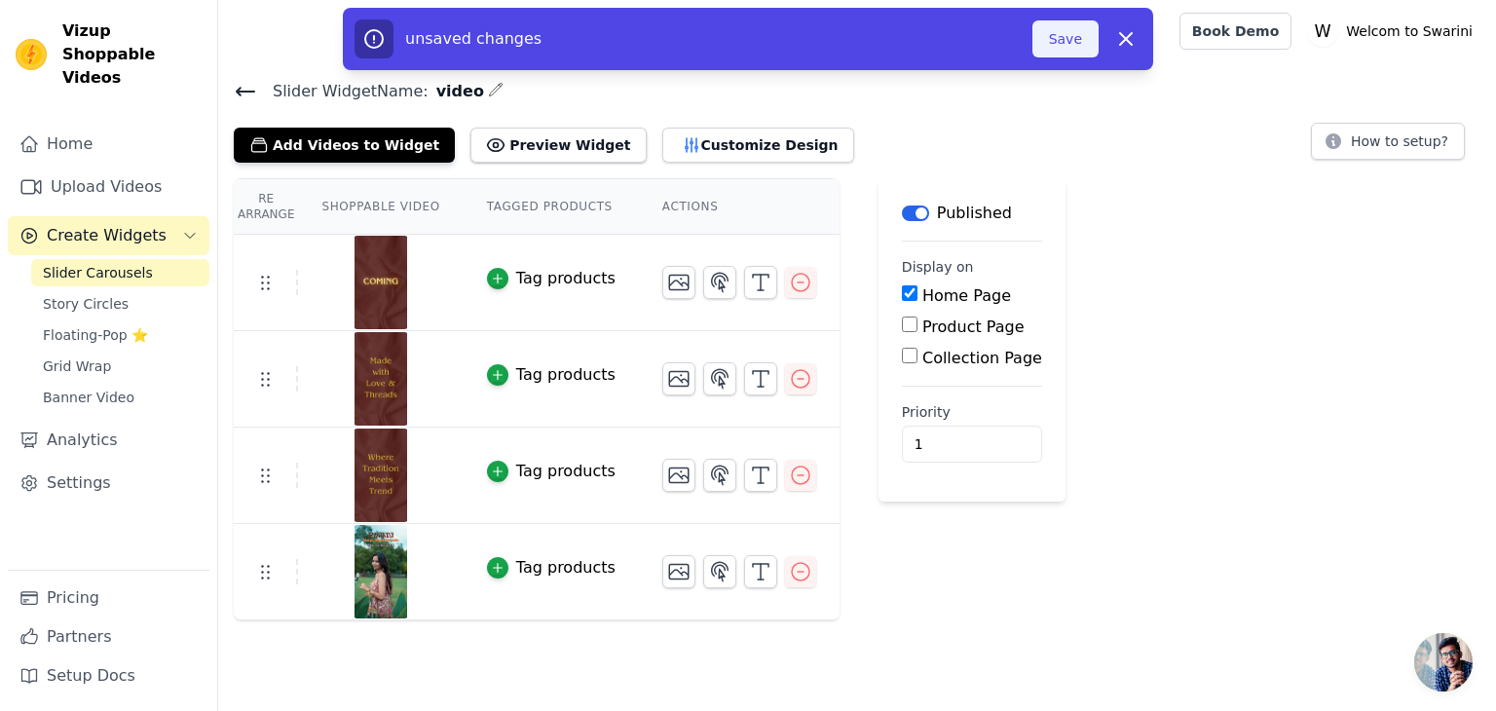
click at [1084, 44] on button "Save" at bounding box center [1066, 38] width 66 height 37
